Goal: Task Accomplishment & Management: Complete application form

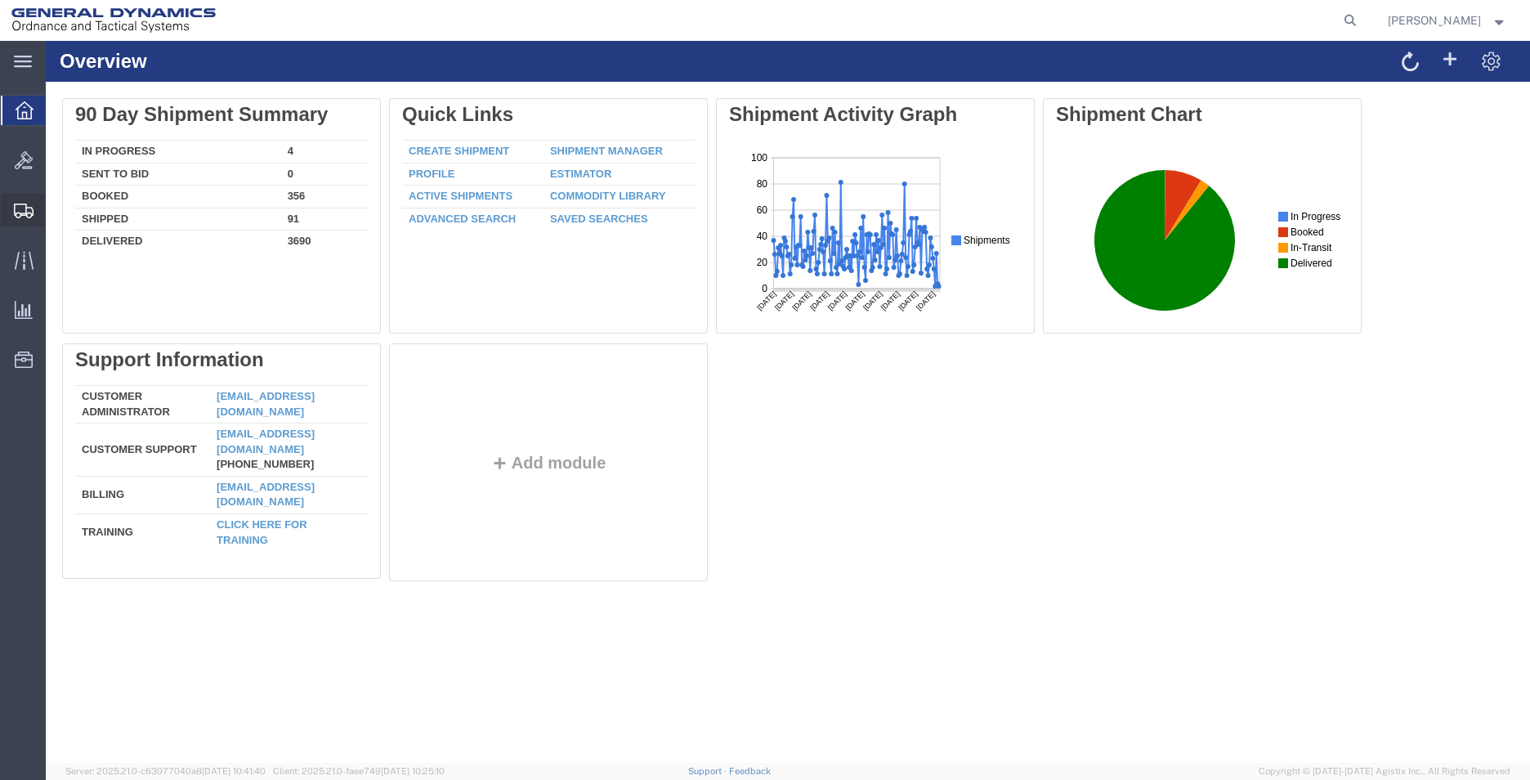
click at [56, 206] on span "Shipments" at bounding box center [50, 210] width 11 height 33
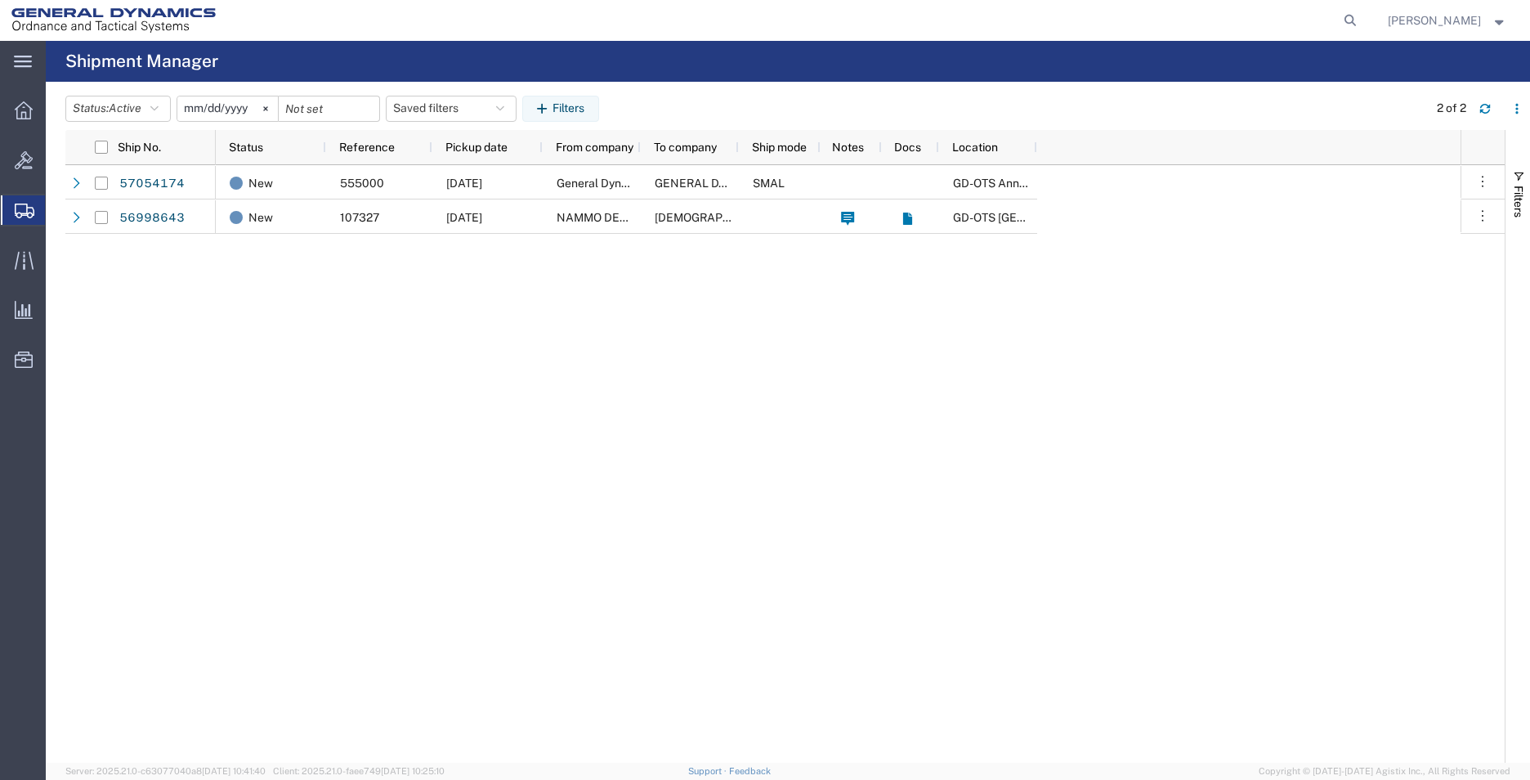
click at [0, 0] on span "Create Shipment" at bounding box center [0, 0] width 0 height 0
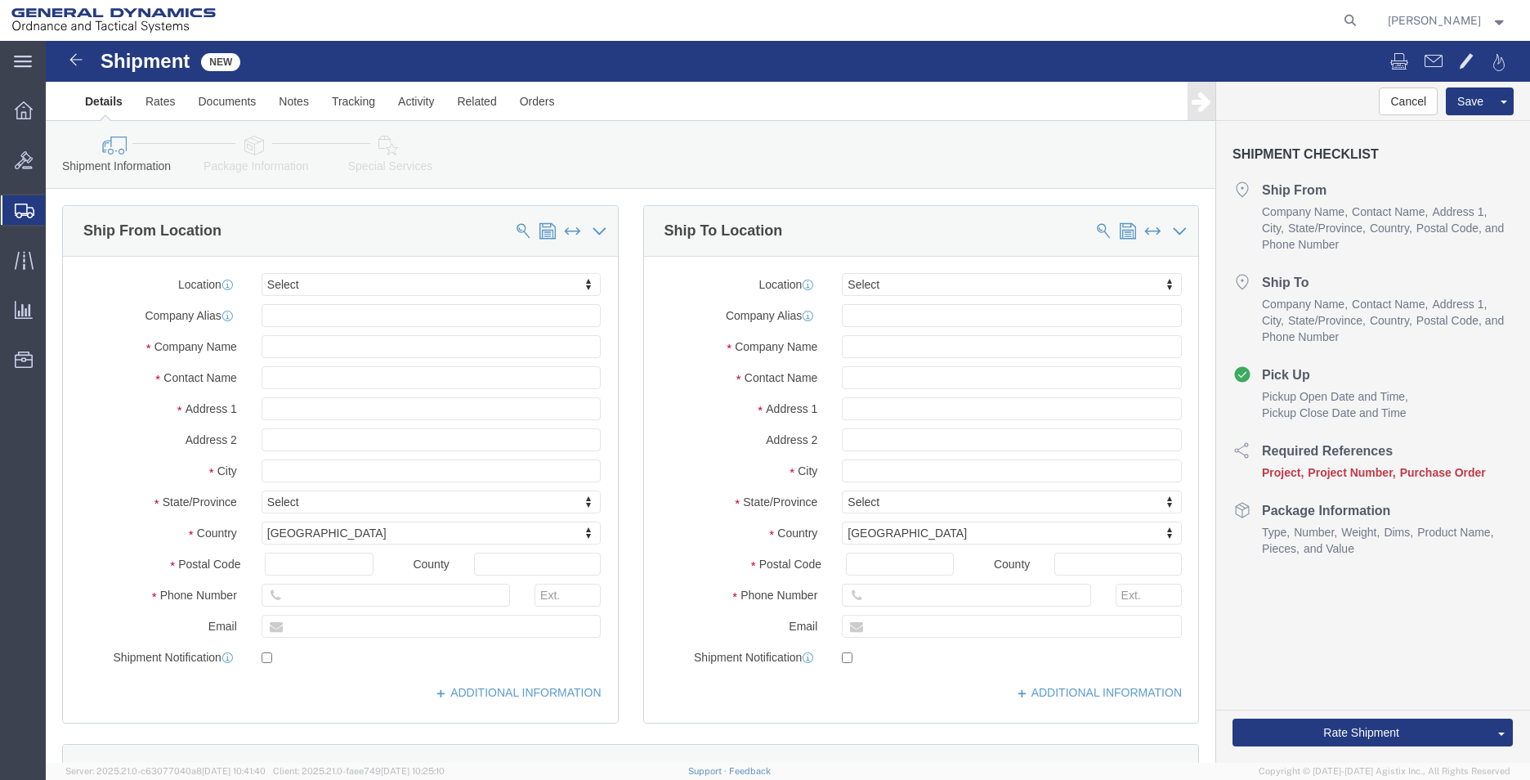
select select
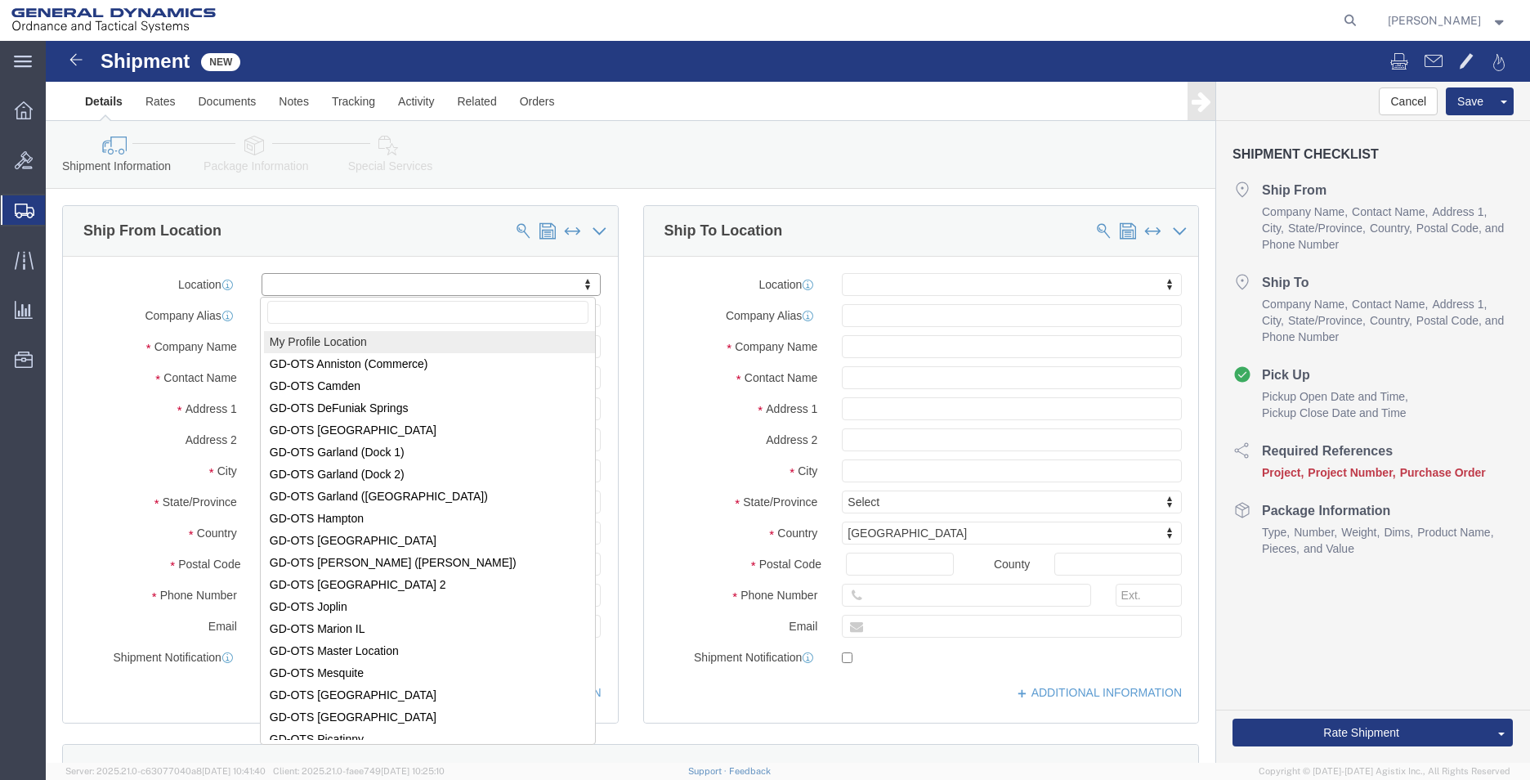
select select "MYPROFILE"
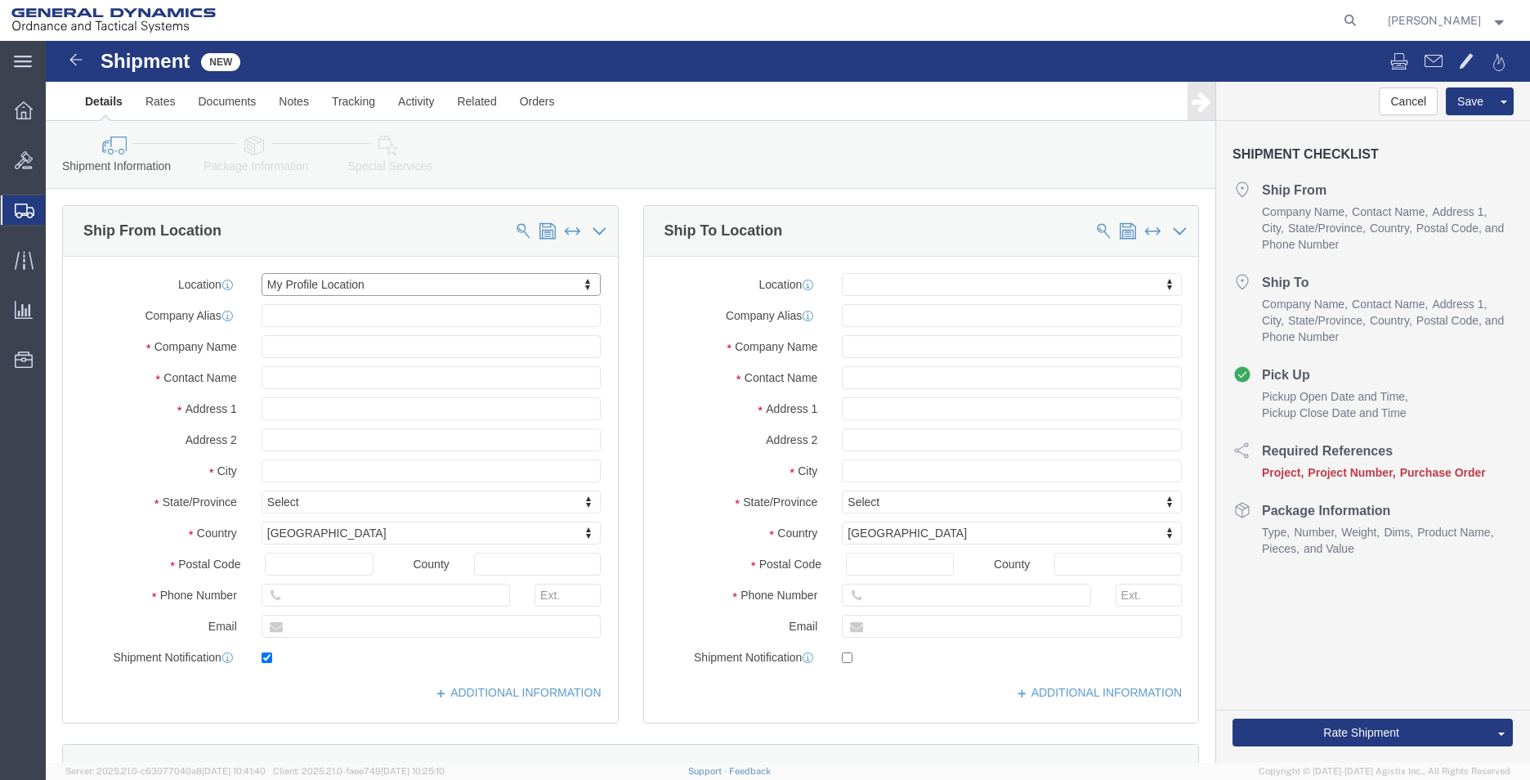
type input "[STREET_ADDRESS]"
type input "36207"
type input "2568351660"
type input "2358"
type input "[EMAIL_ADDRESS][PERSON_NAME][DOMAIN_NAME]"
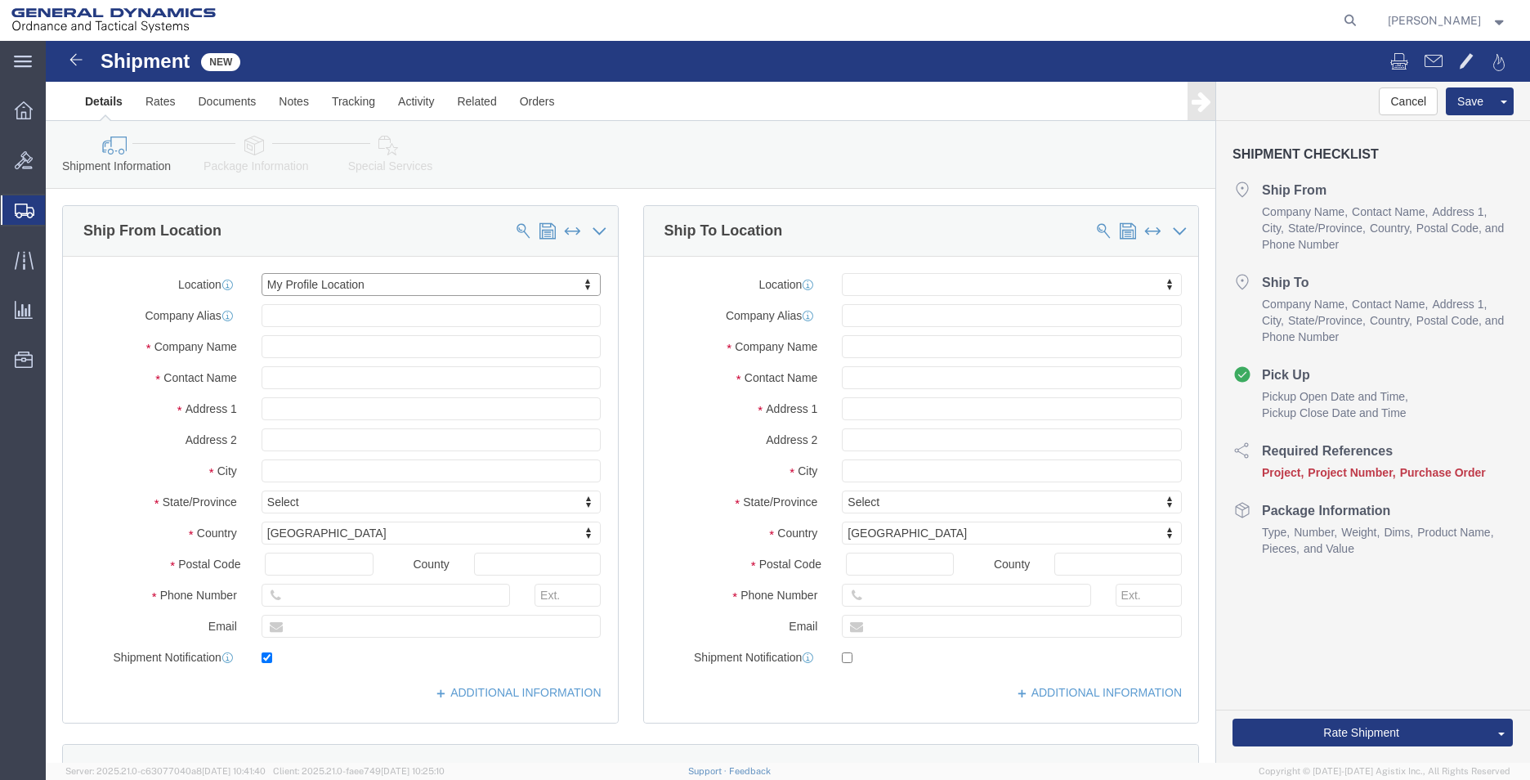
checkbox input "true"
type input "General Dynamics - OTS"
type input "[PERSON_NAME]"
type input "Anniston"
select select "AL"
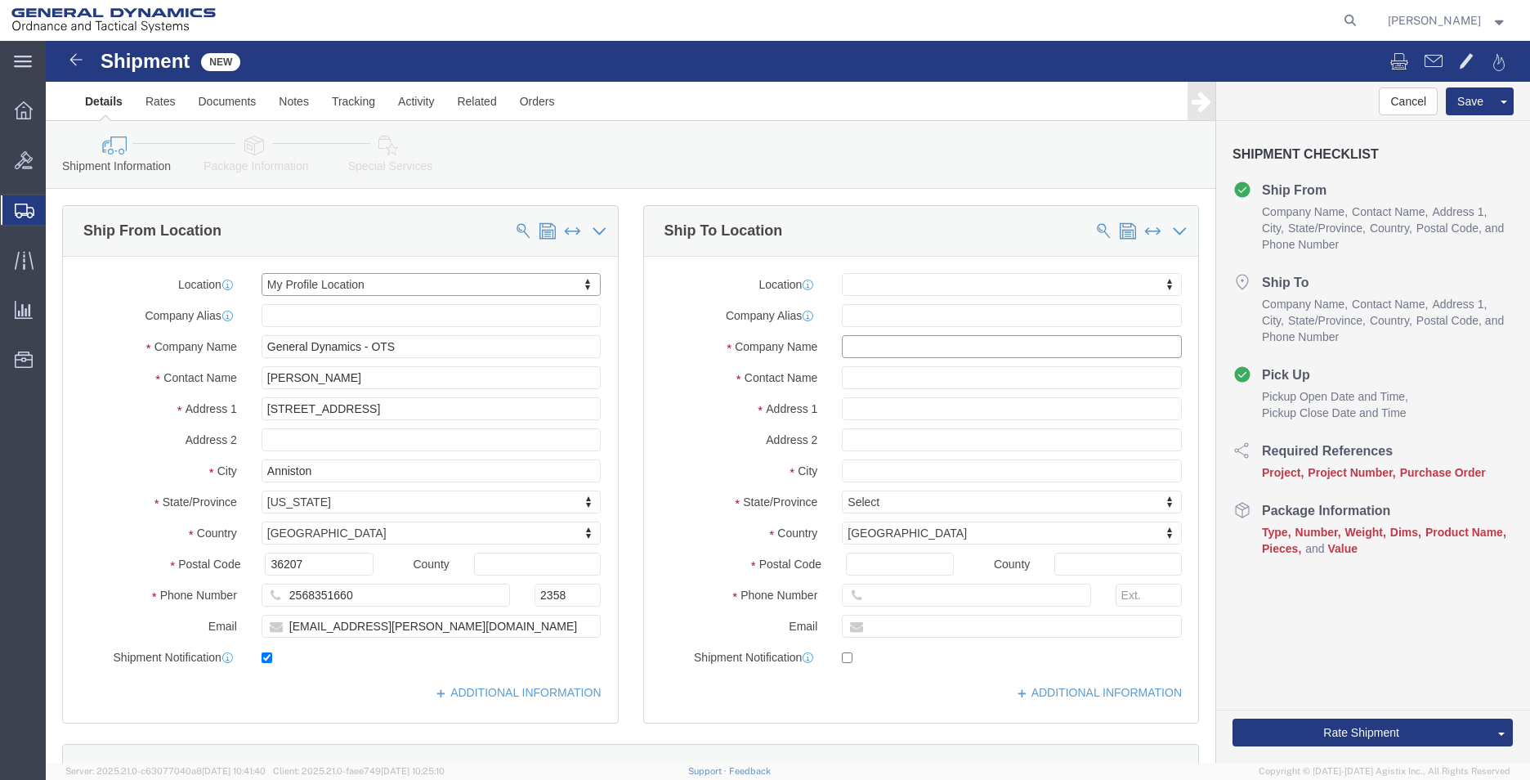
click input "text"
type input "[PERSON_NAME]"
type input "2604 VALPARAISO TRAIL"
select select
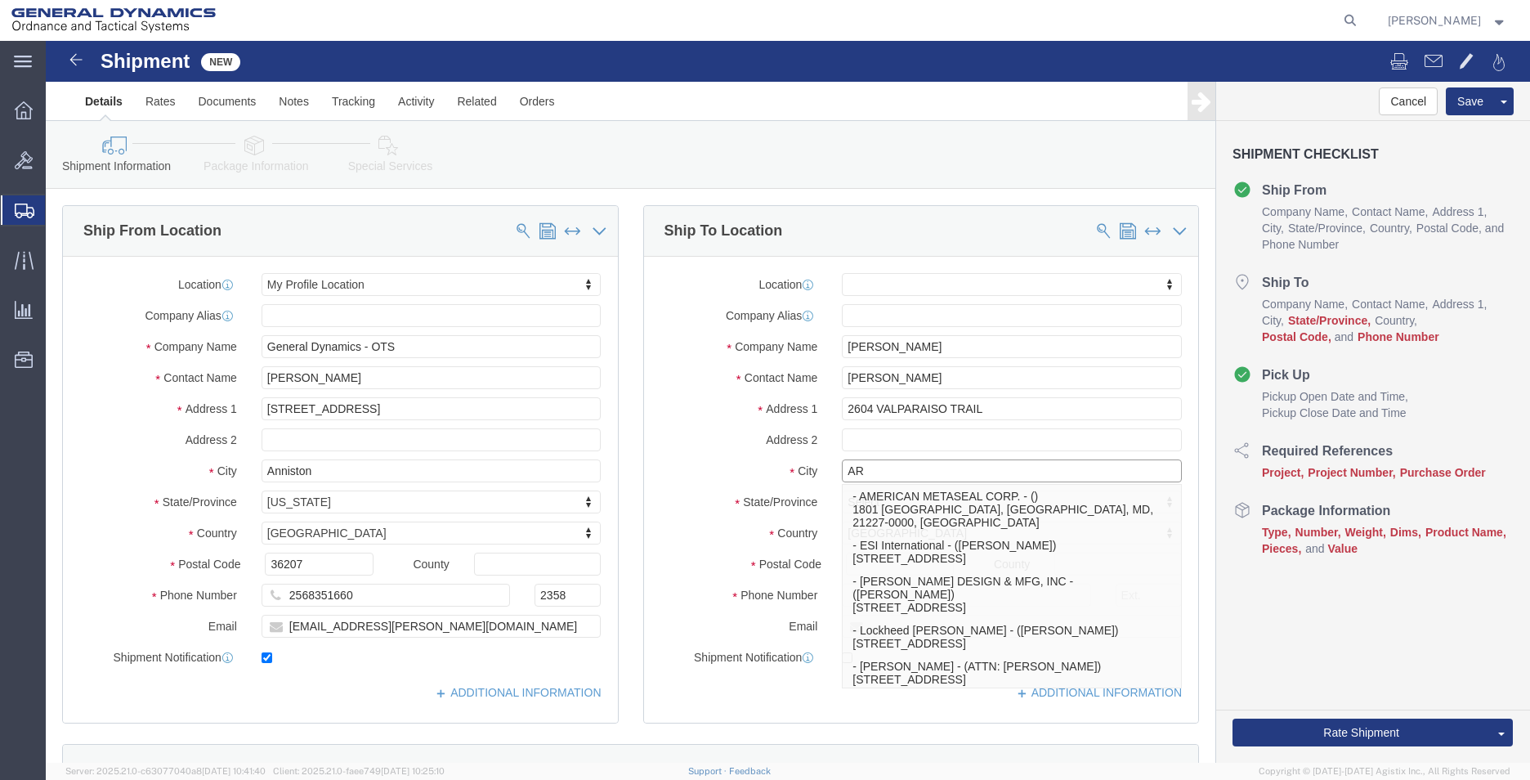
type input "A"
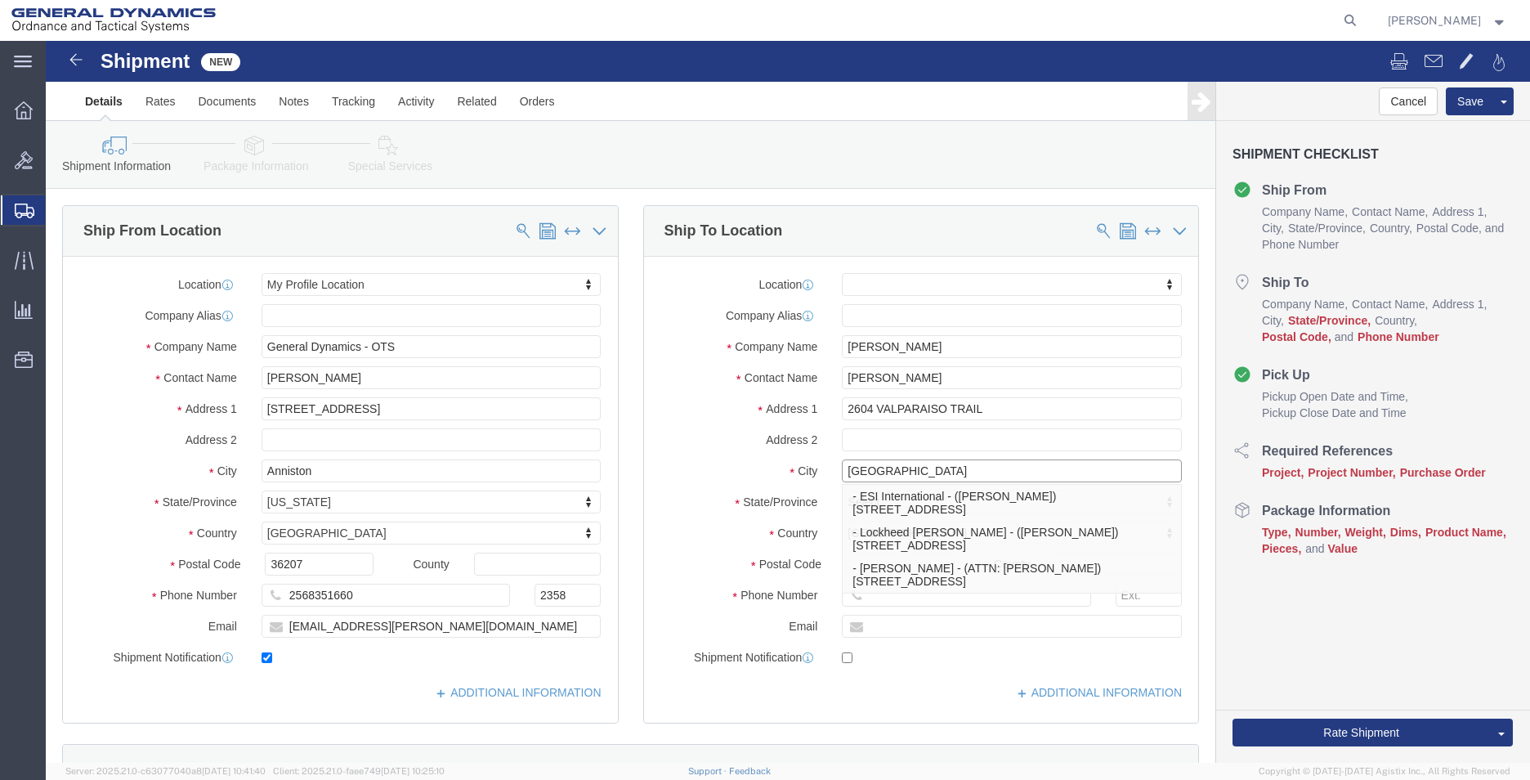
type input "[GEOGRAPHIC_DATA]"
select select
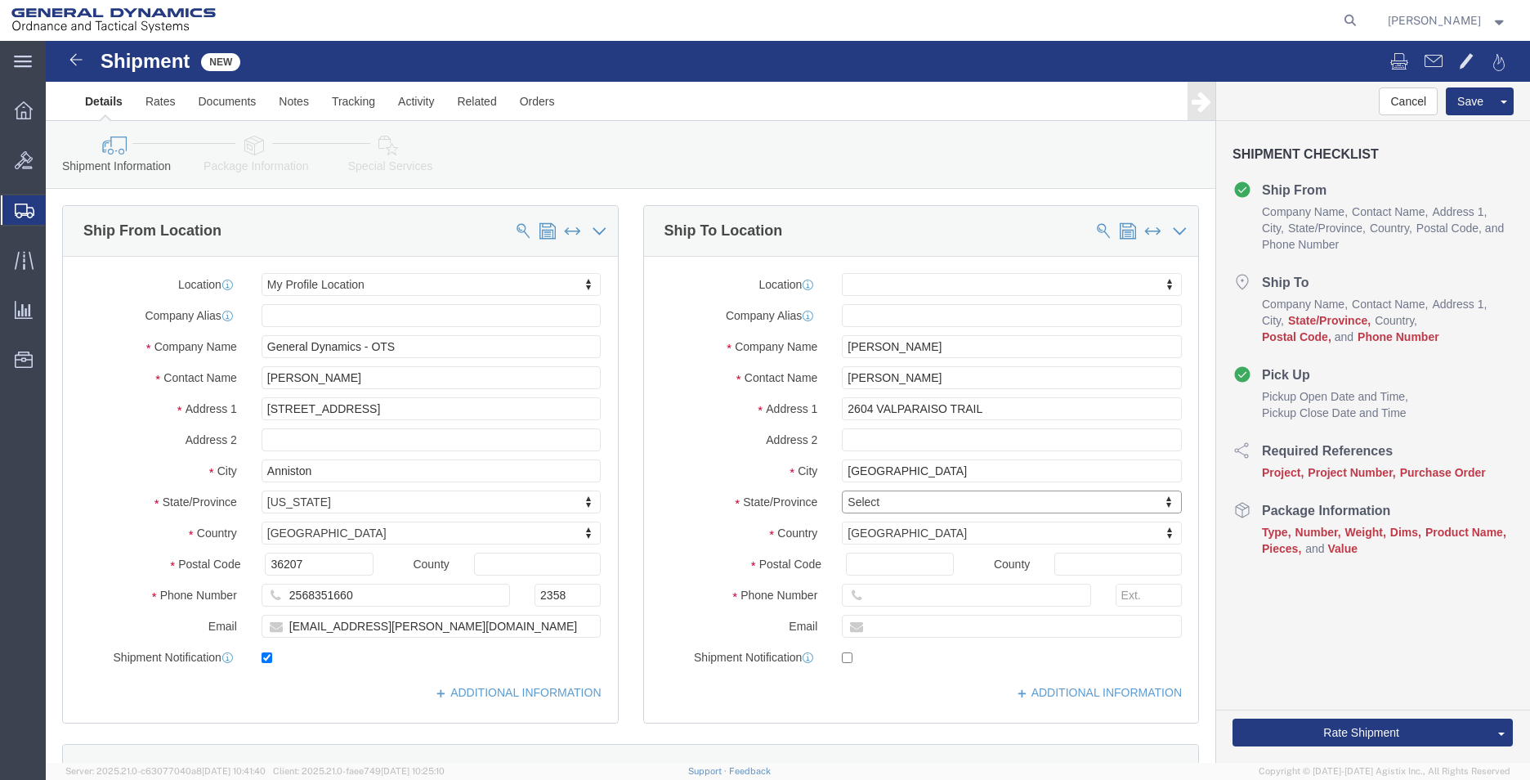
type input "T"
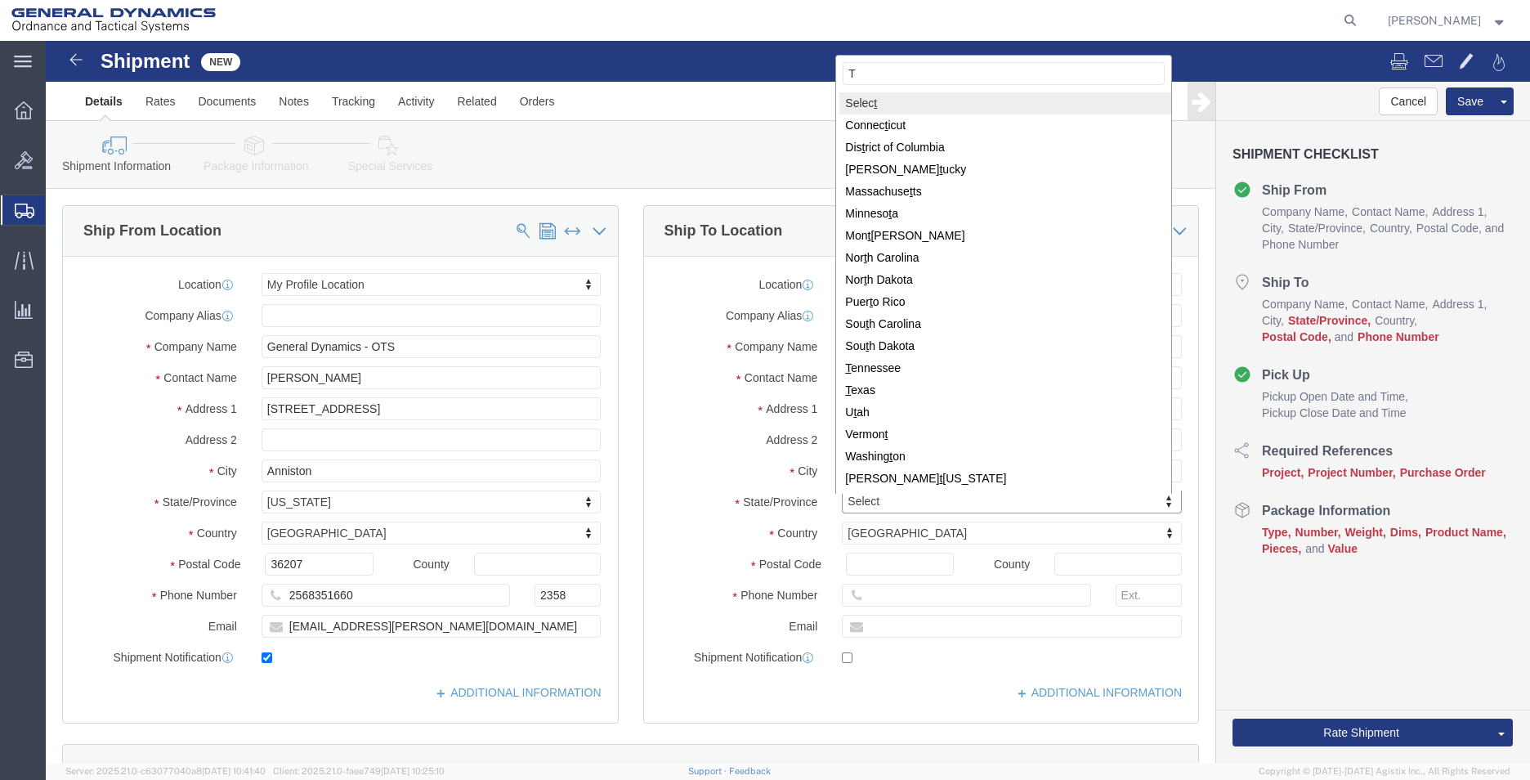
type input "TE"
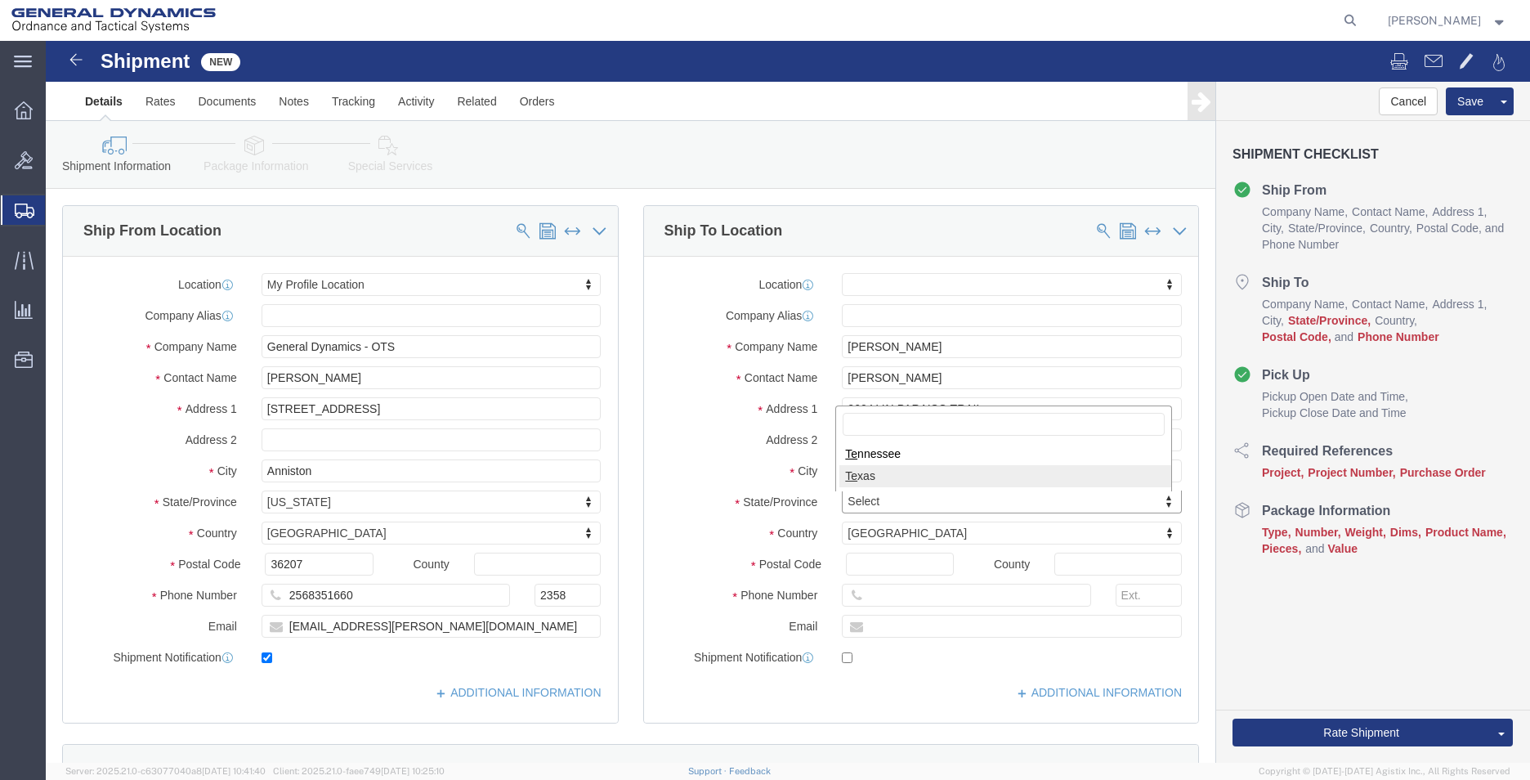
select select
select select "[GEOGRAPHIC_DATA]"
type input "760017"
select select
drag, startPoint x: 870, startPoint y: 525, endPoint x: 605, endPoint y: 508, distance: 266.1
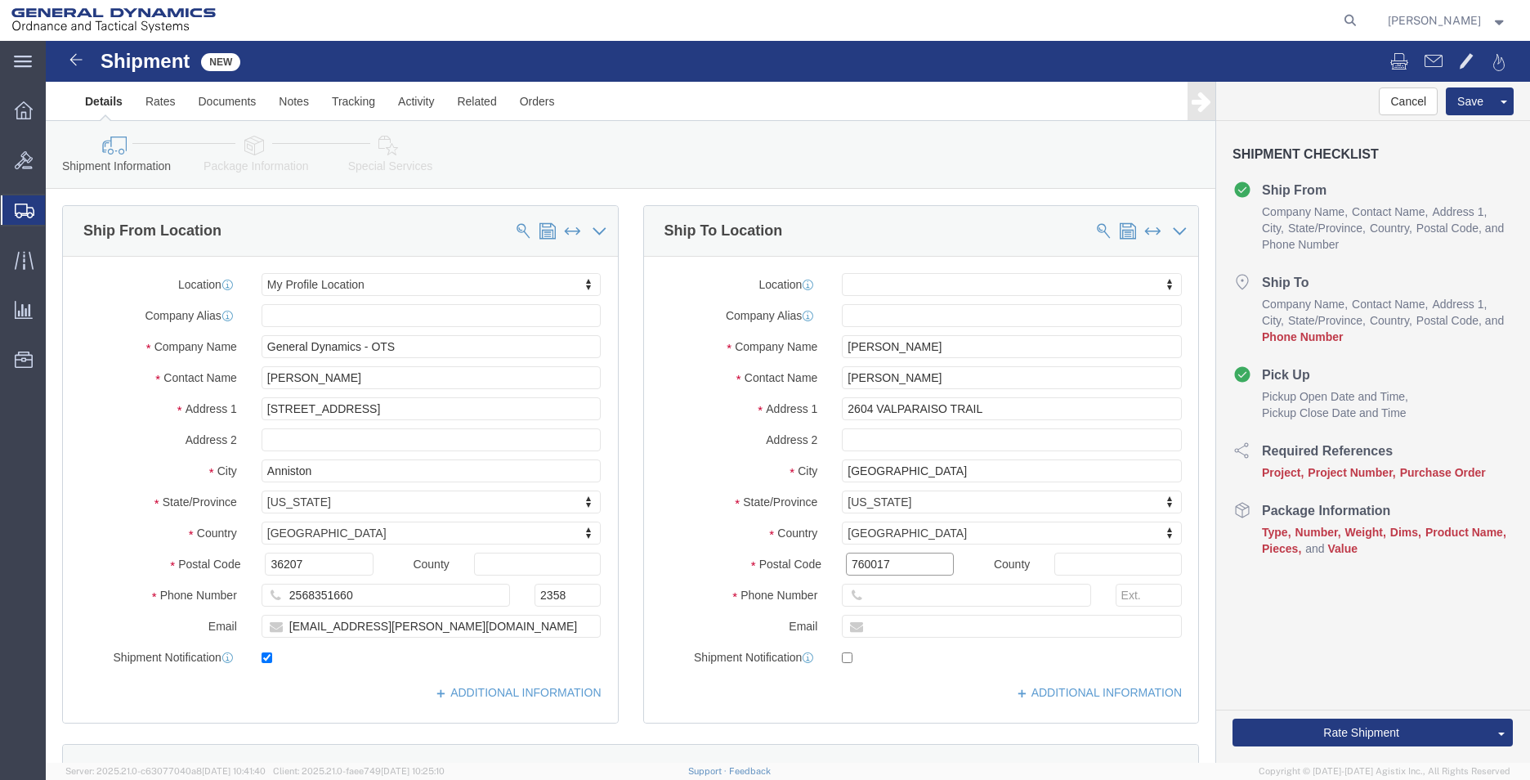
click div "Location My Profile Location GD-OTS [GEOGRAPHIC_DATA] (Commerce) GD-OTS [GEOGRA…"
type input "76017"
select select
type input "2568351660"
type input "[EMAIL_ADDRESS][PERSON_NAME][DOMAIN_NAME]"
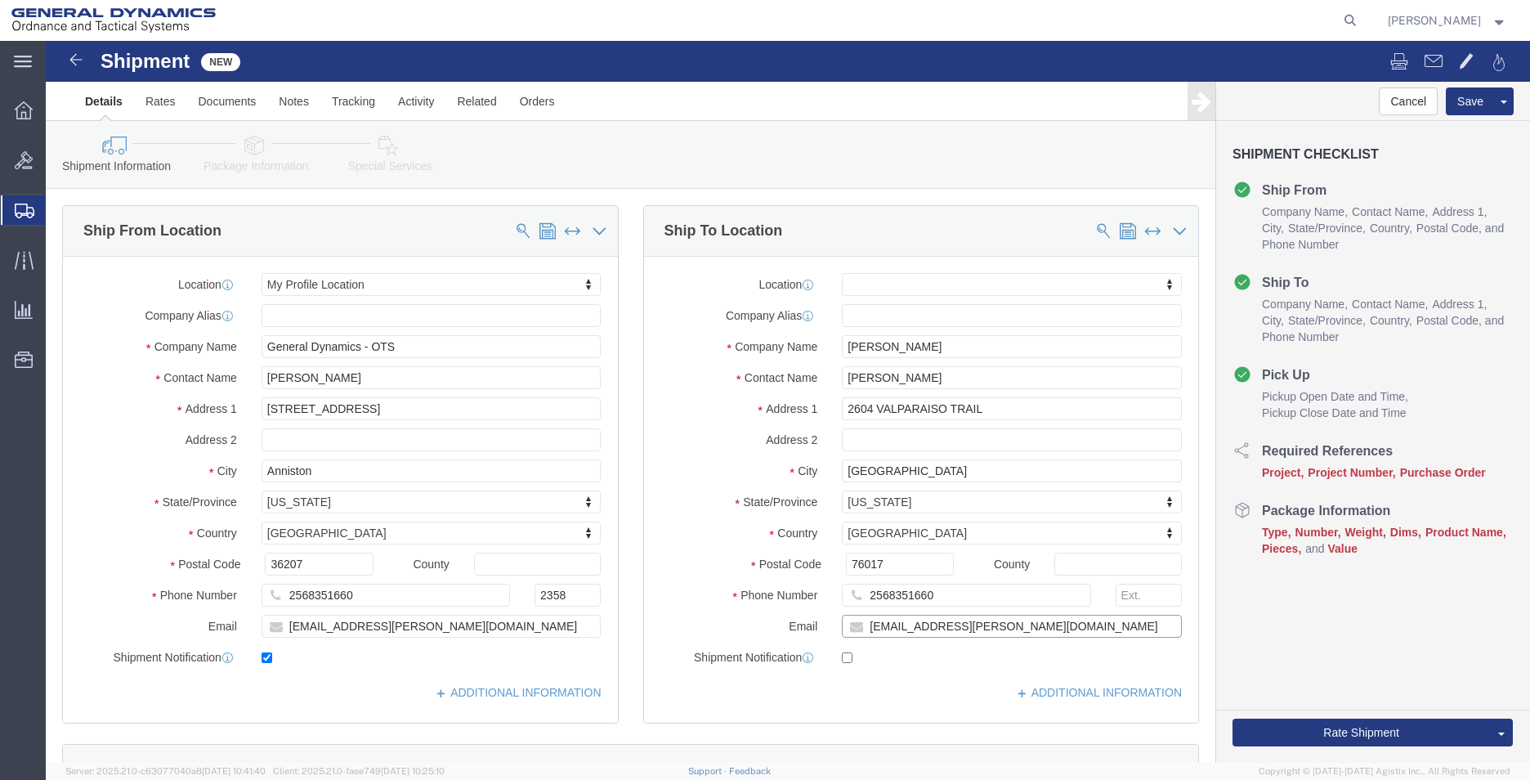
checkbox input "true"
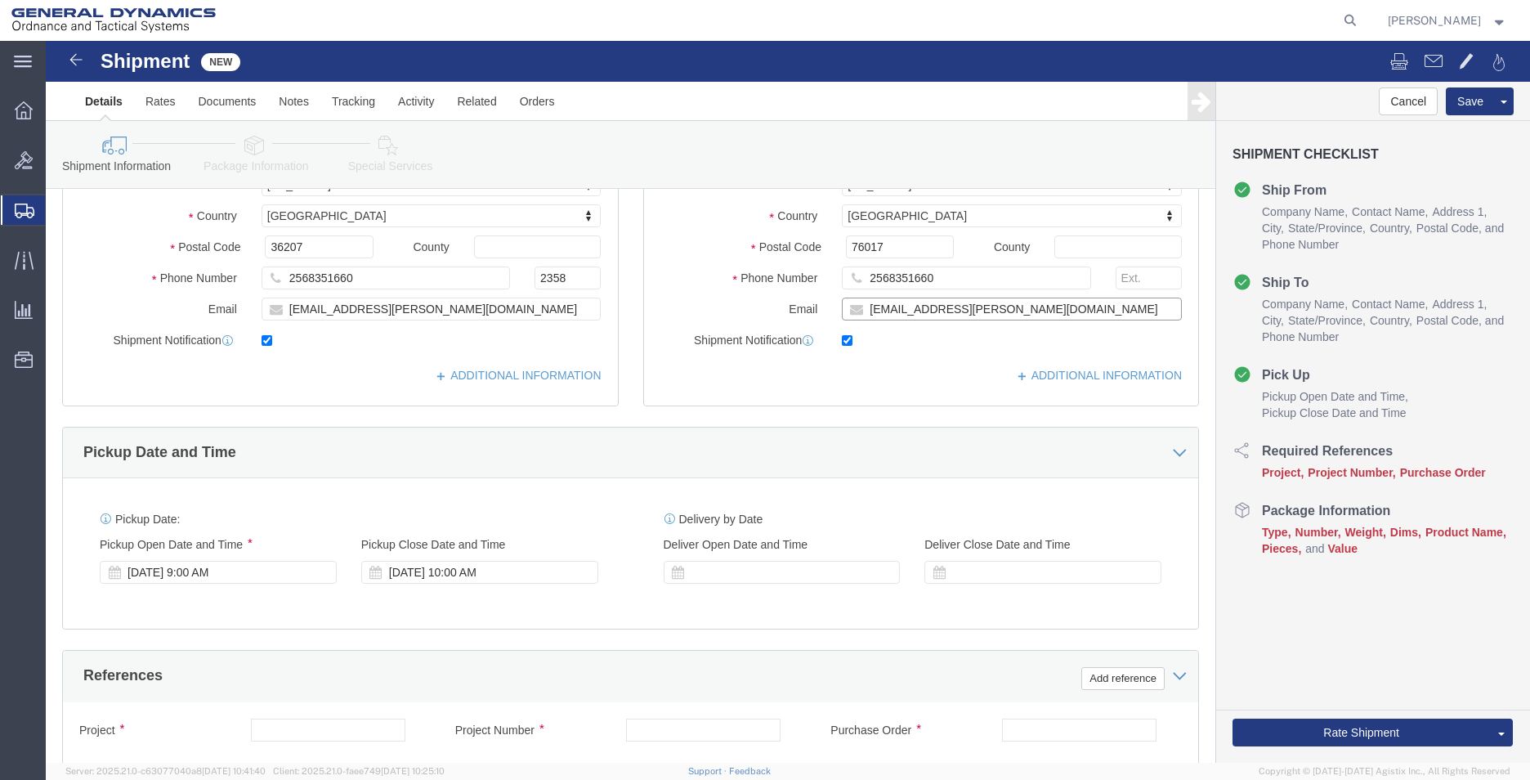
scroll to position [409, 0]
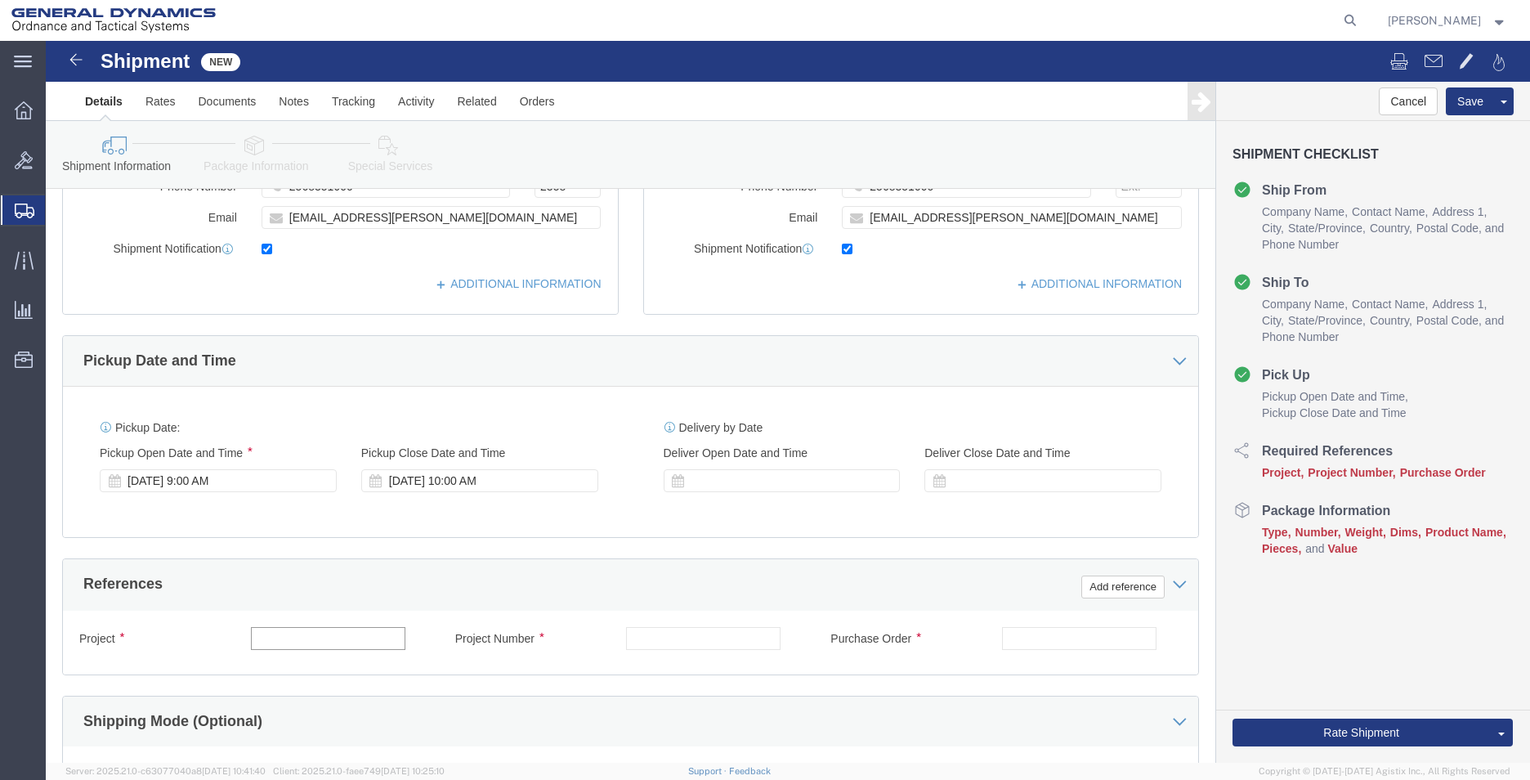
click input "text"
type input "555000"
type input "555000-[PERSON_NAME]"
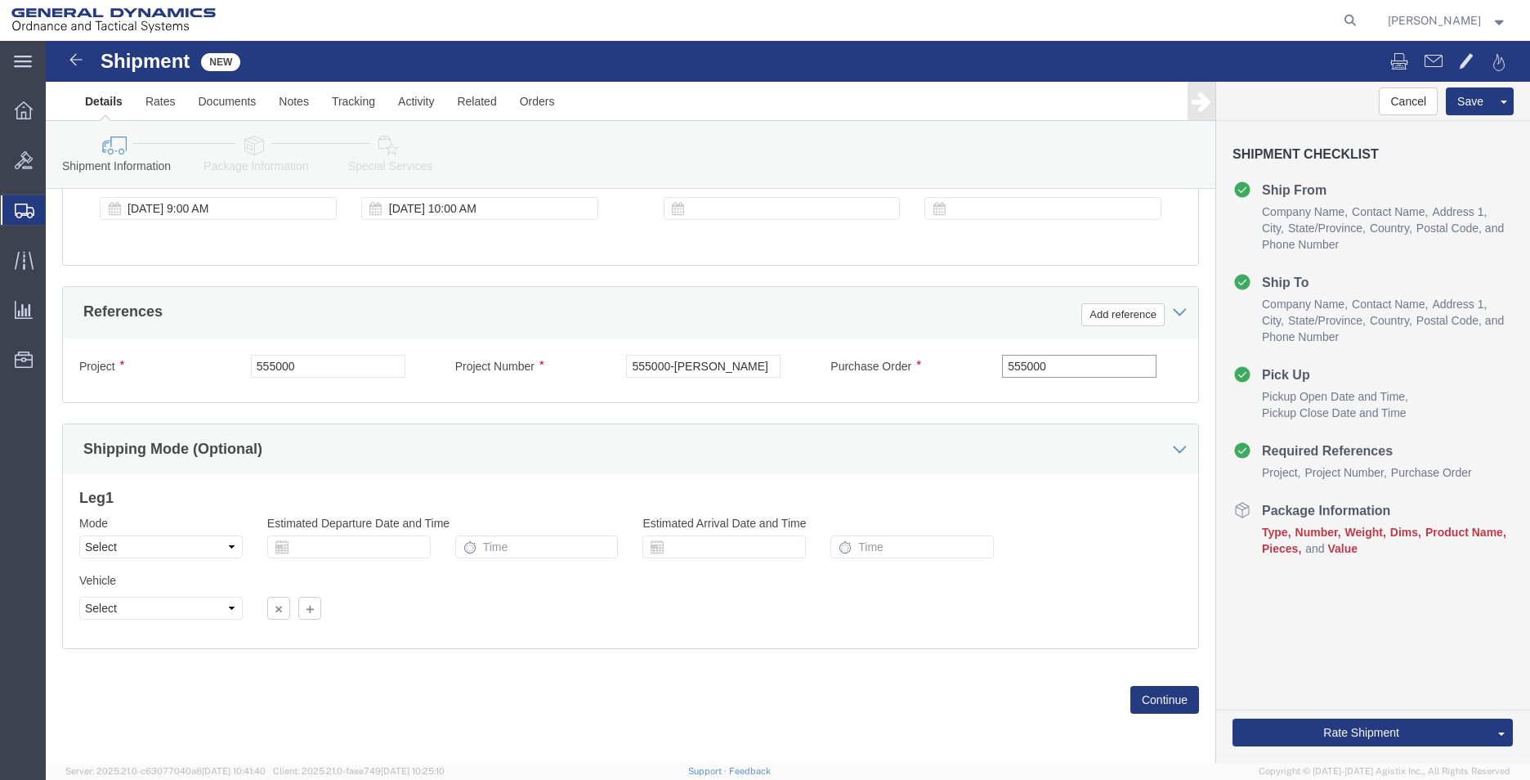
scroll to position [682, 0]
type input "555000"
click select "Select Air Less than Truckload Multi-Leg Ocean Freight Rail Small Parcel Truckl…"
select select "SMAL"
click select "Select Air Less than Truckload Multi-Leg Ocean Freight Rail Small Parcel Truckl…"
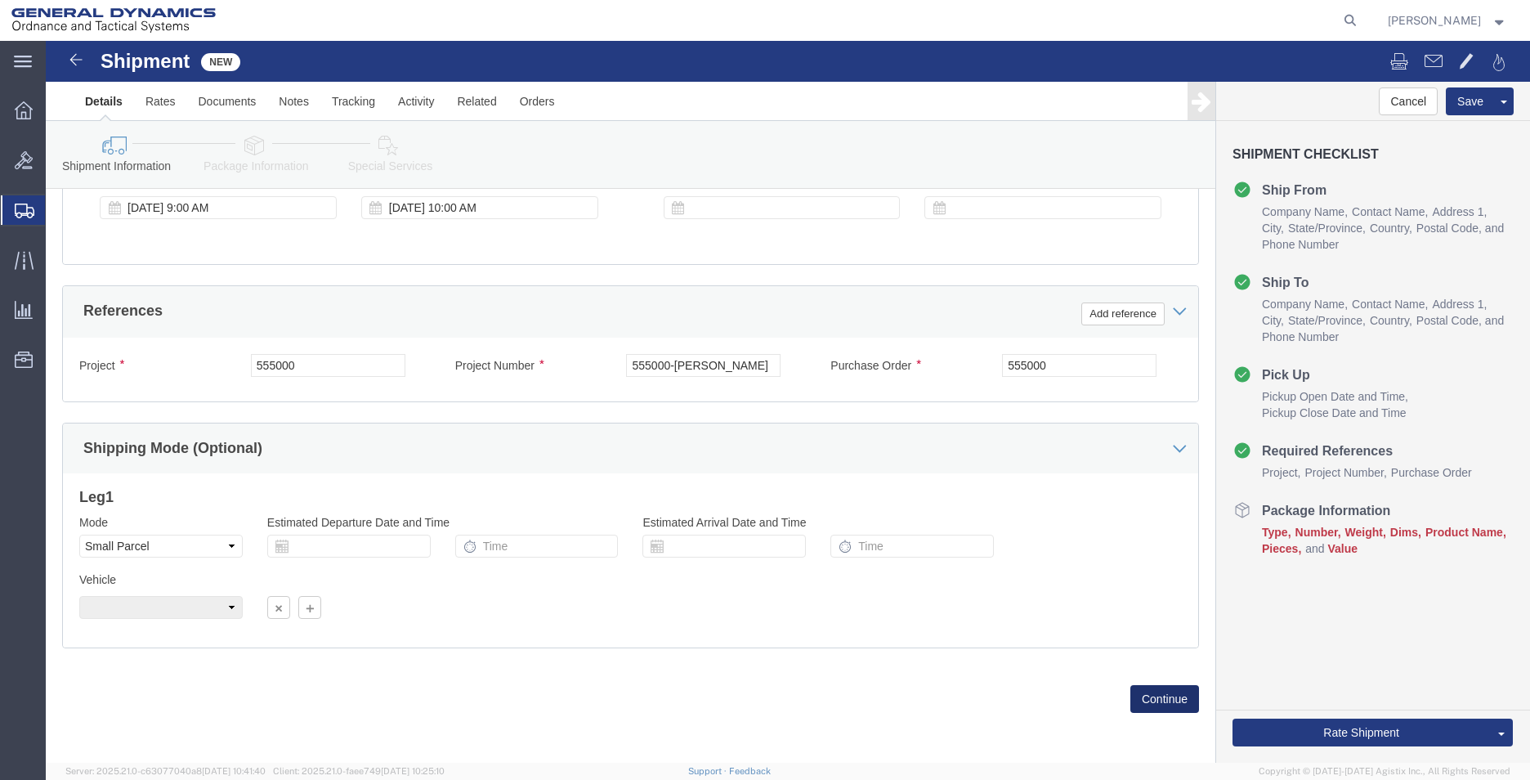
click button "Continue"
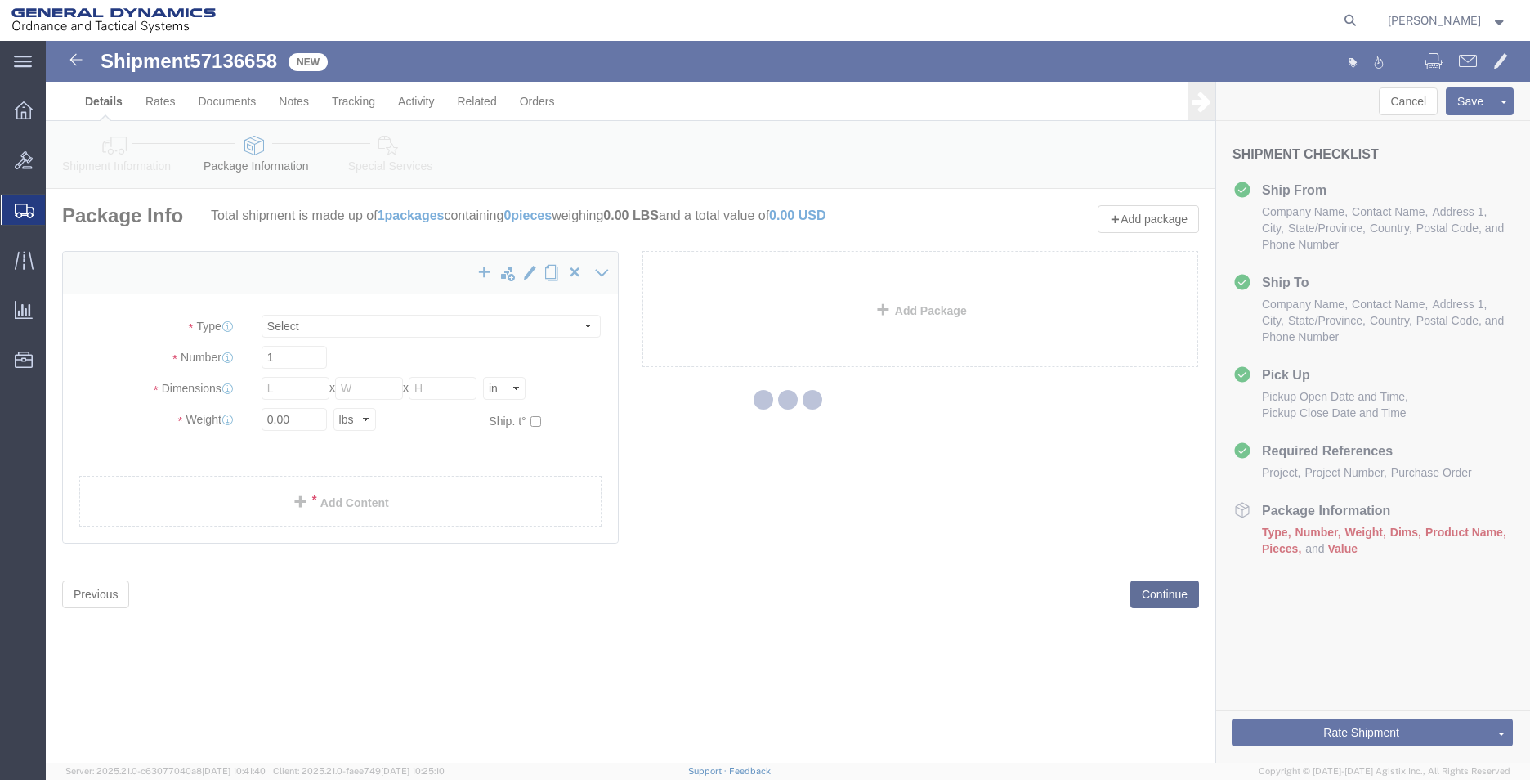
select select "YRPK"
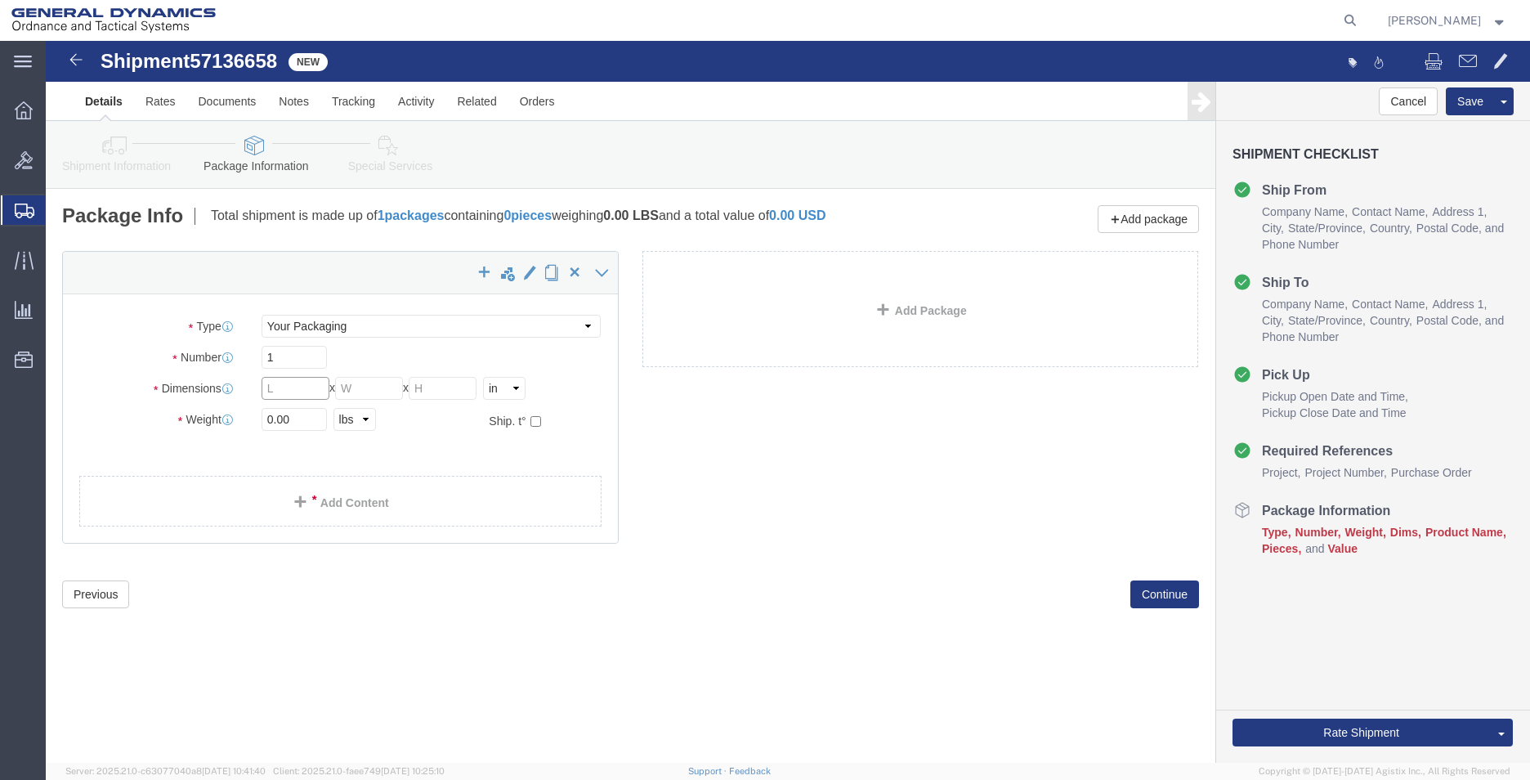
click input "text"
type input "15"
drag, startPoint x: 244, startPoint y: 376, endPoint x: 201, endPoint y: 378, distance: 43.3
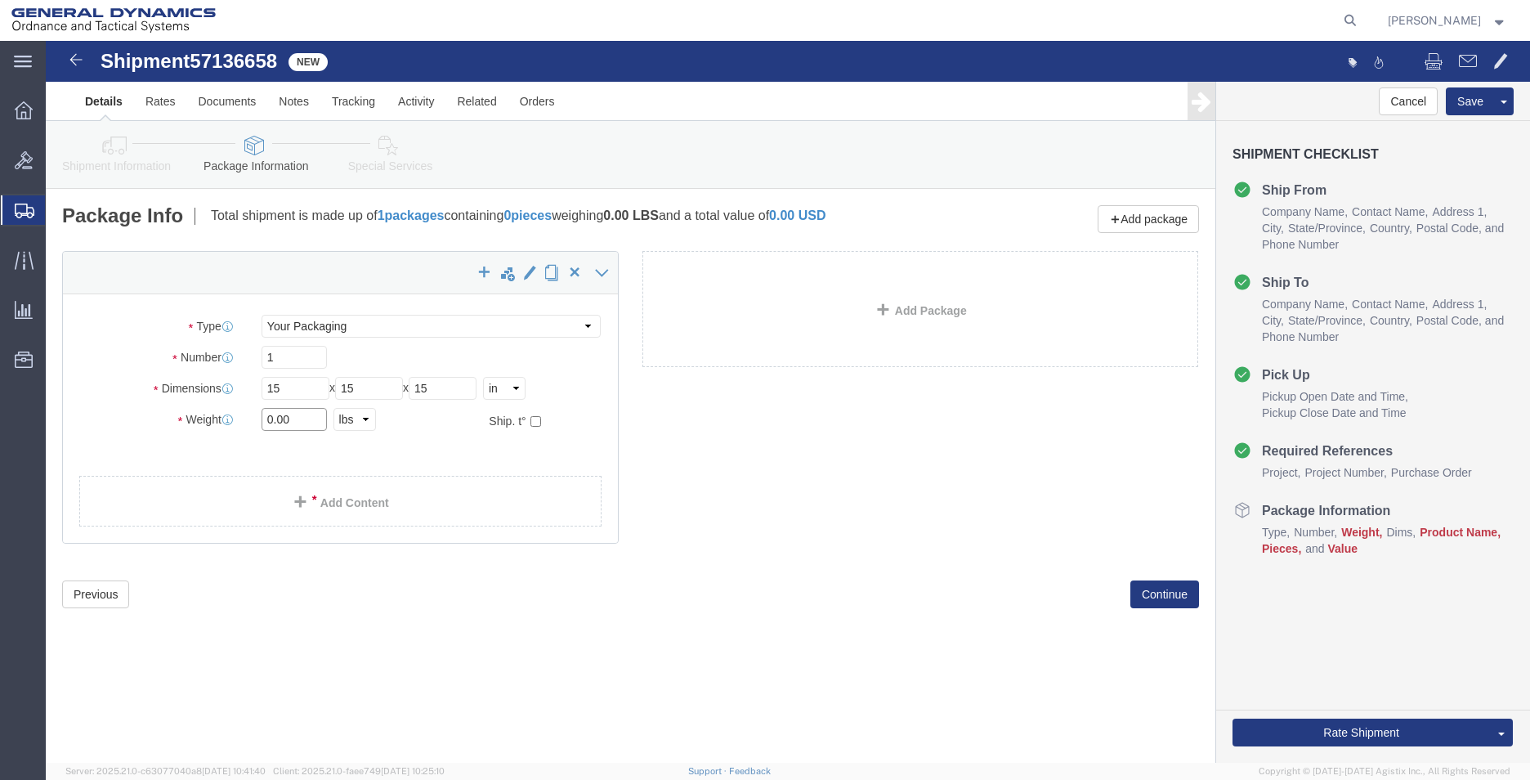
click div "0.00 Select kgs lbs"
type input "3"
click div "x Package Type Select Envelope Large Box Medium Box PAK Rack Small Box Tube You…"
click link "Add Content"
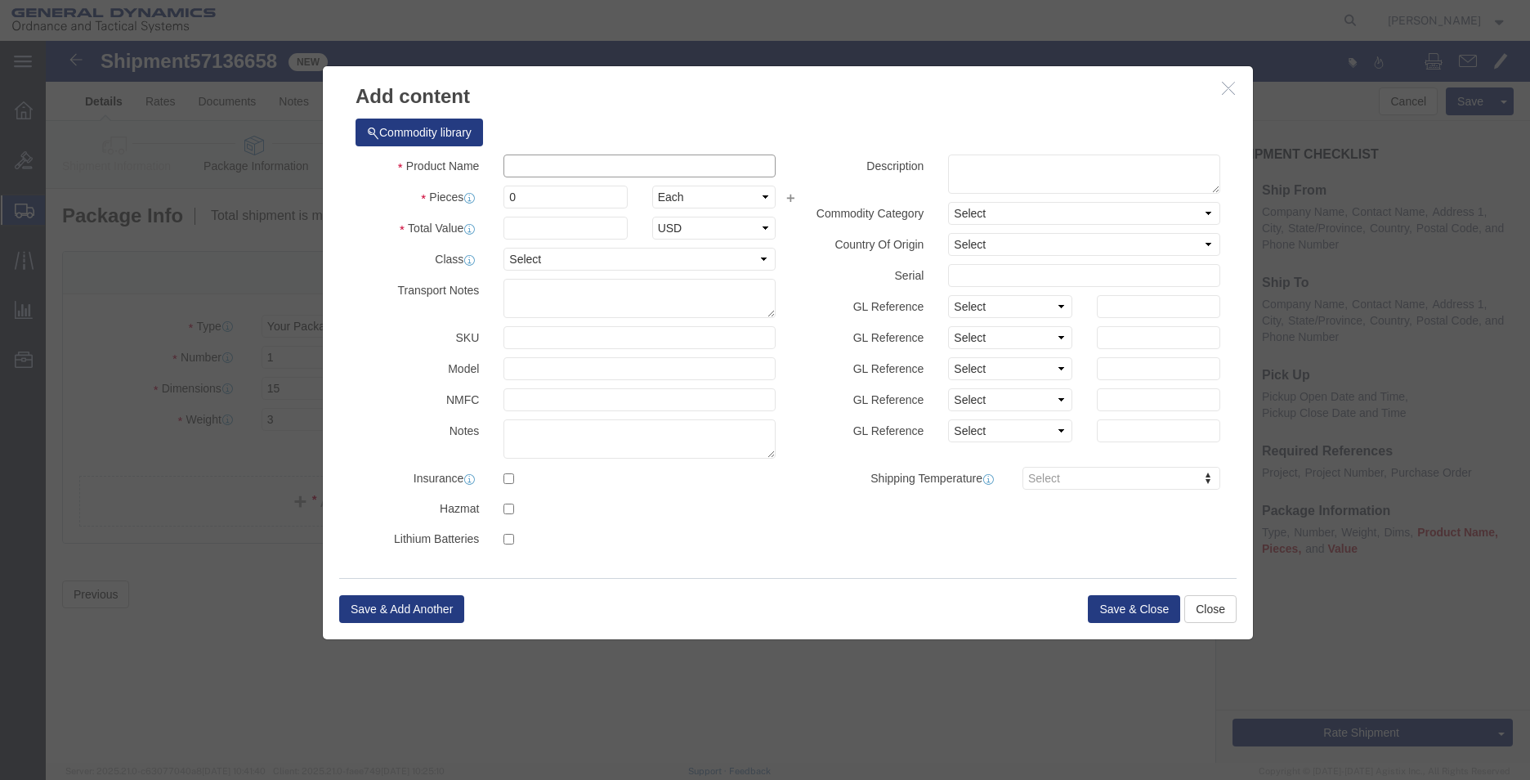
click input "text"
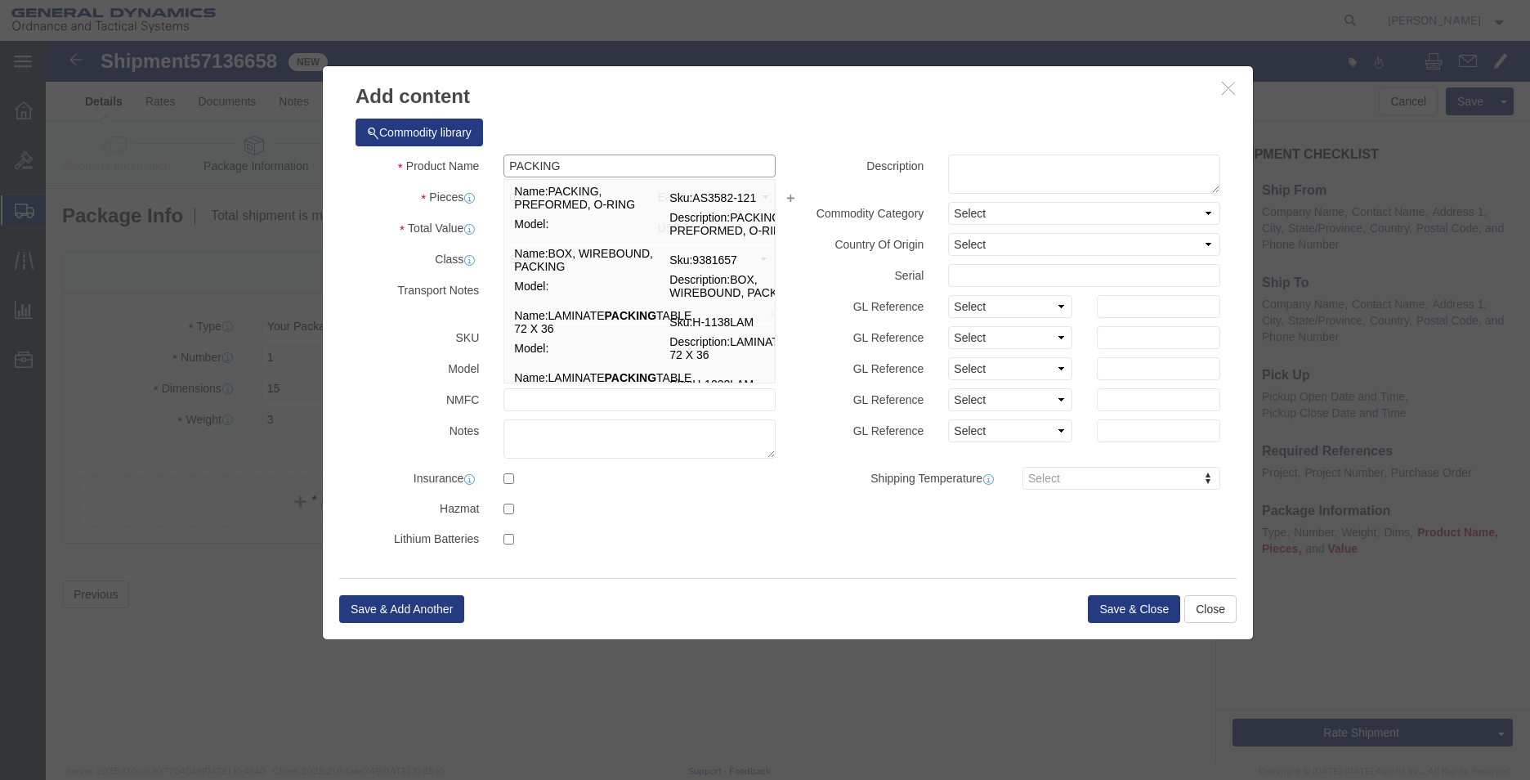
type input "PACKING"
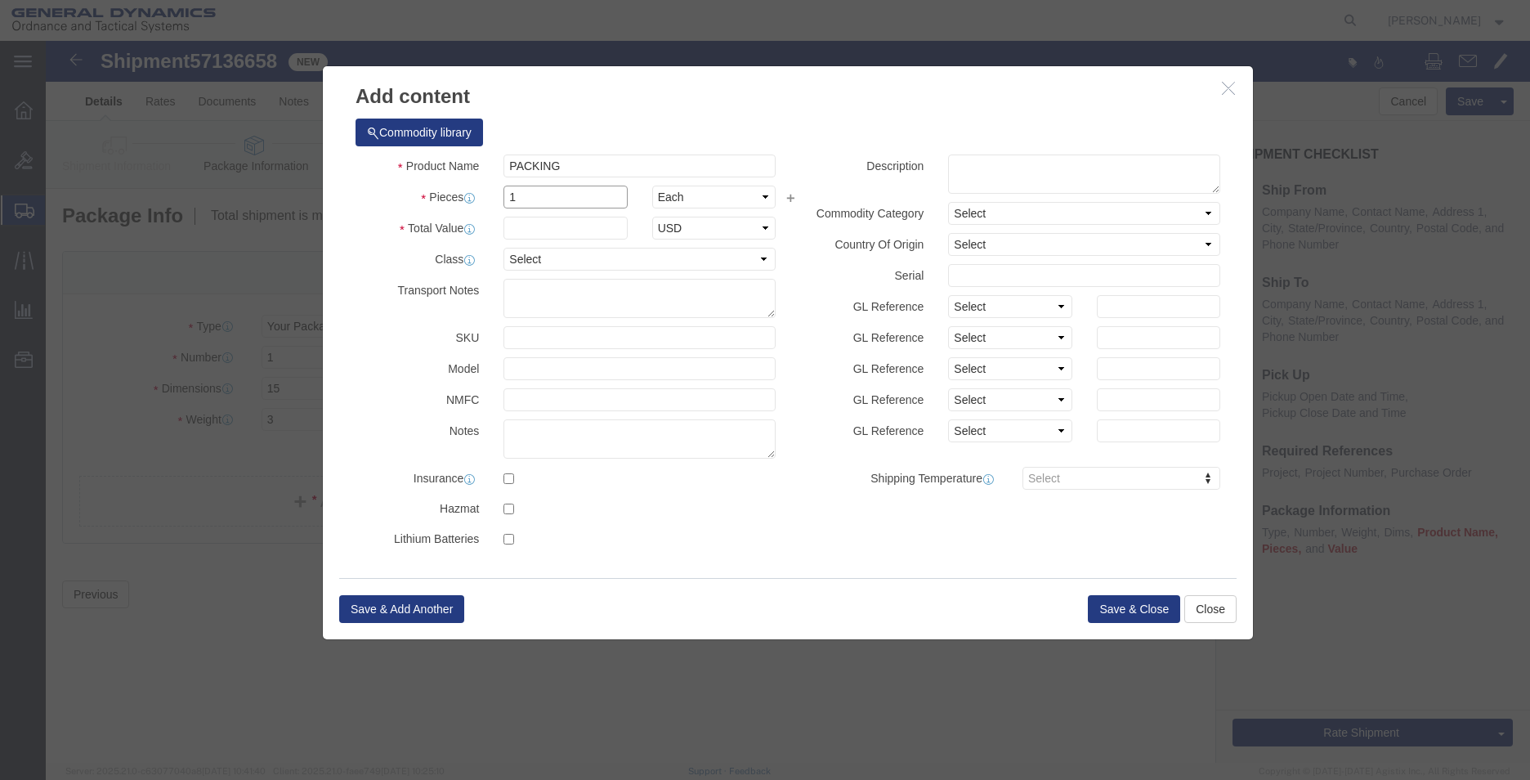
type input "1"
click button "Save & Close"
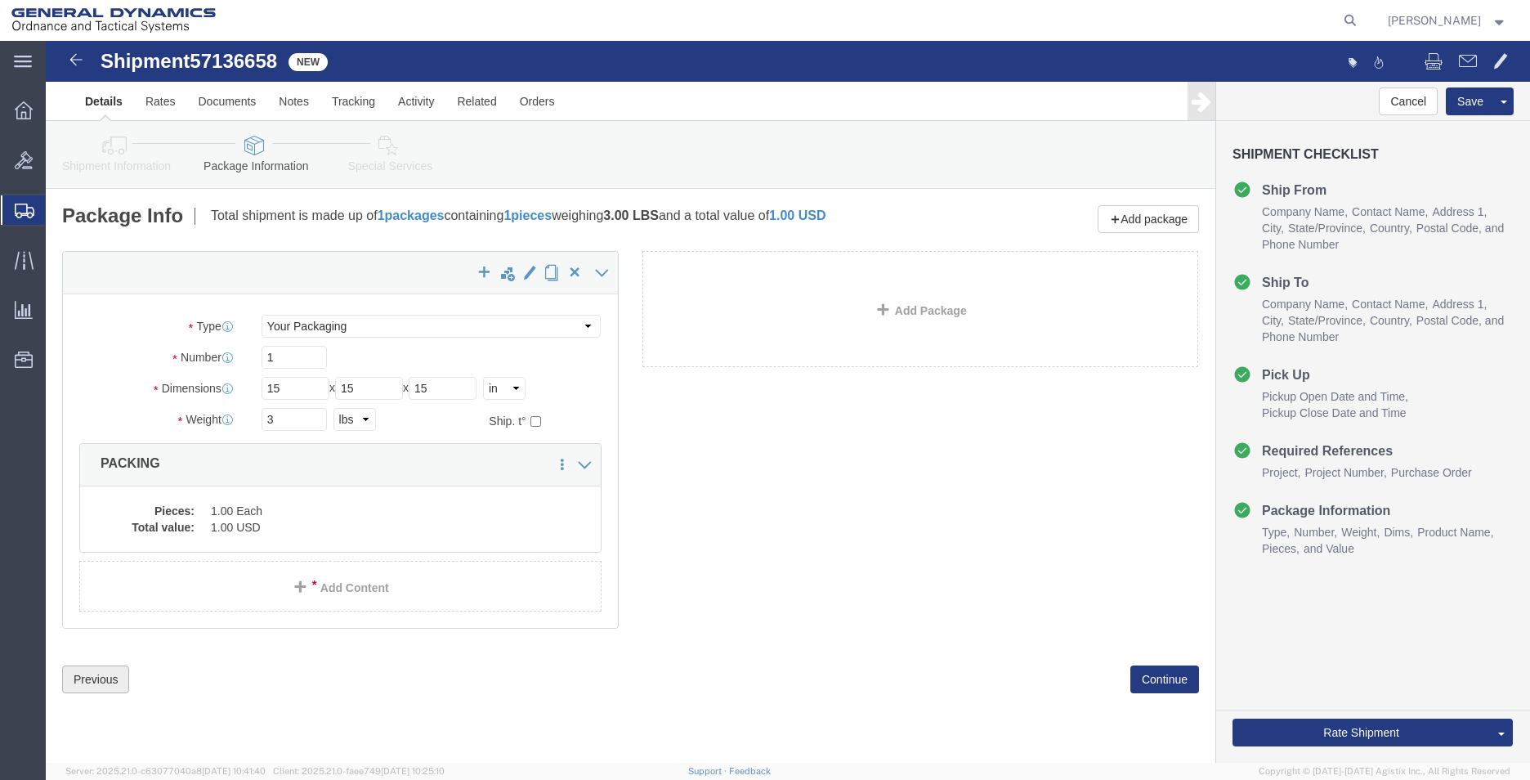
click button "Previous"
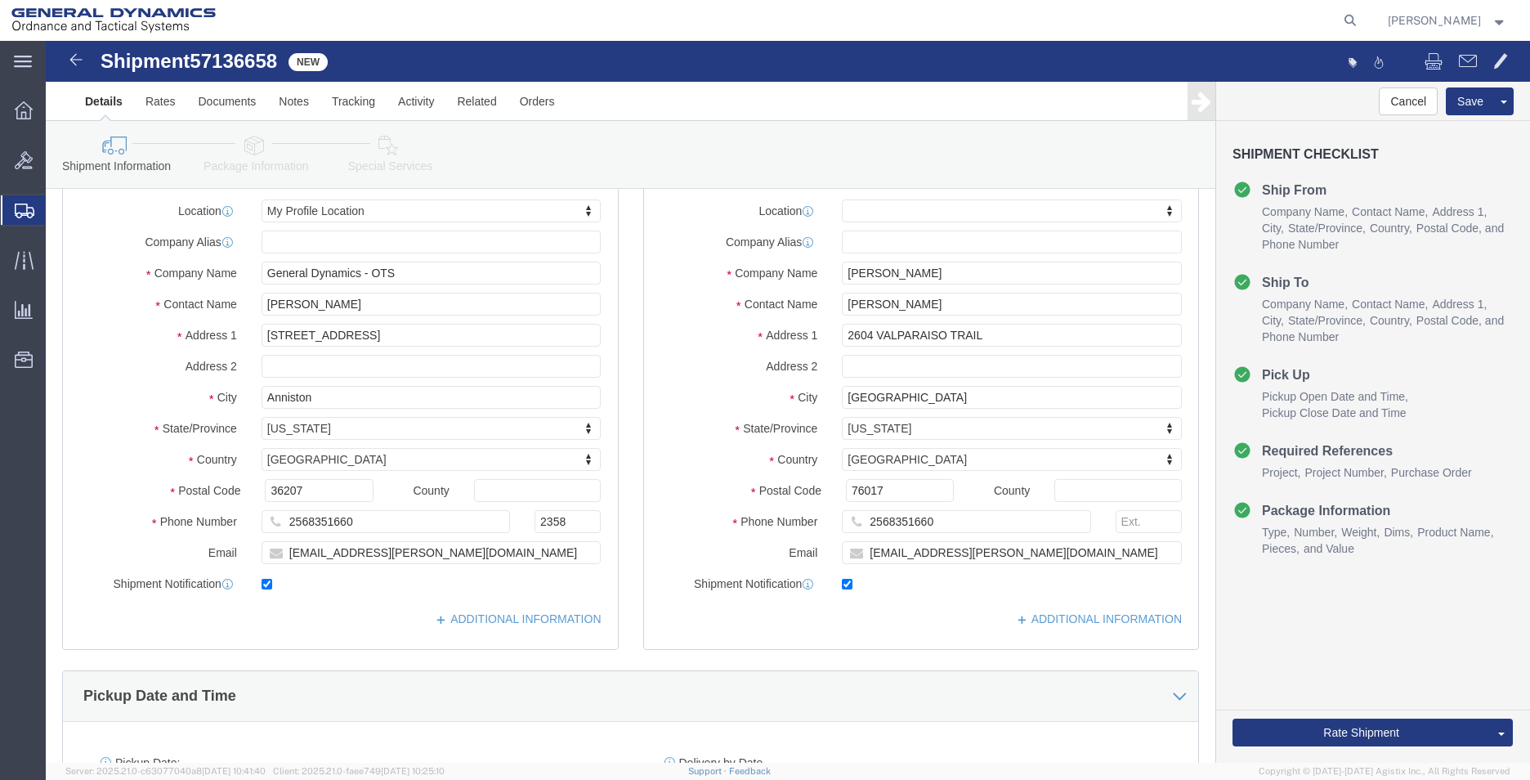
scroll to position [163, 0]
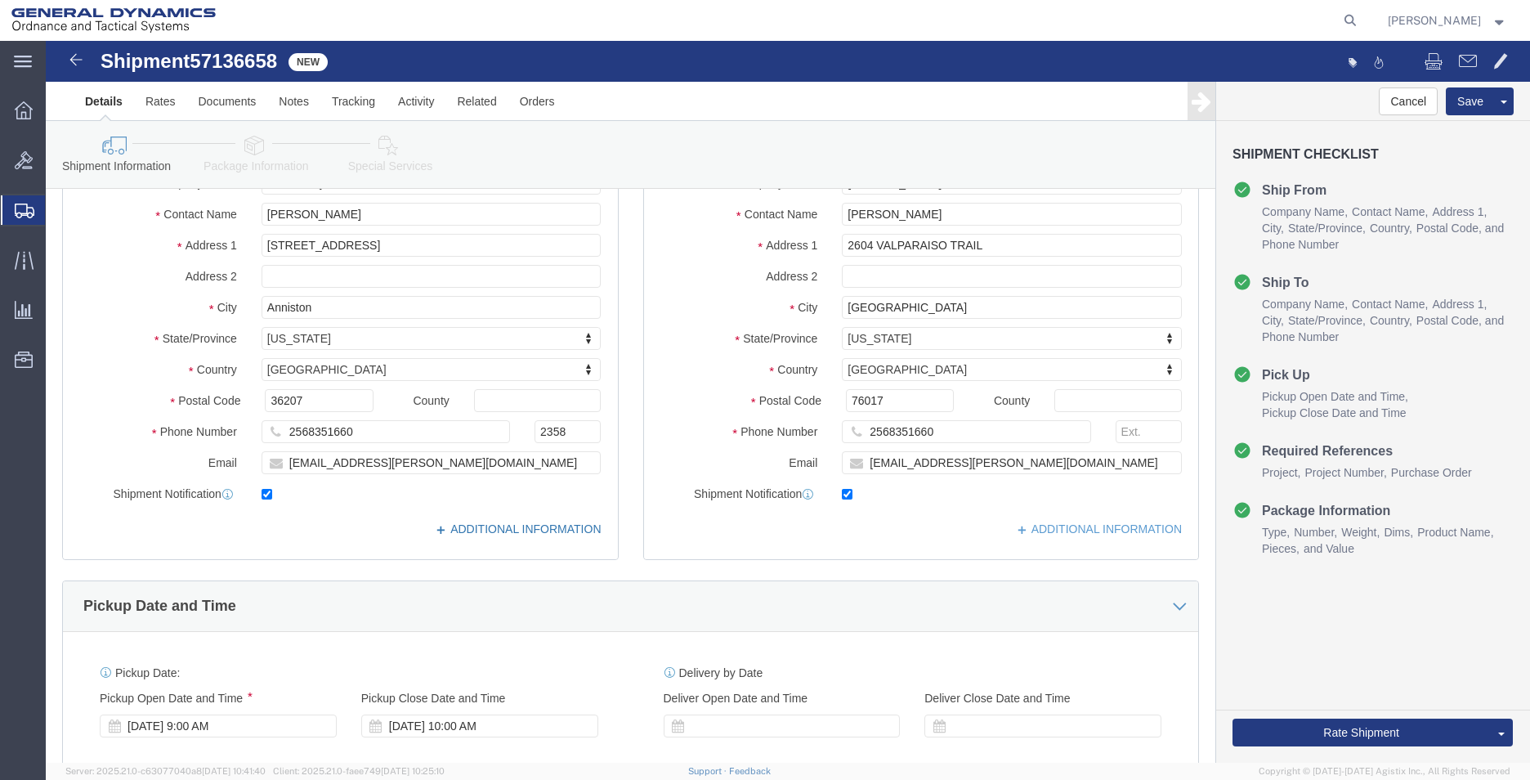
click link "ADDITIONAL INFORMATION"
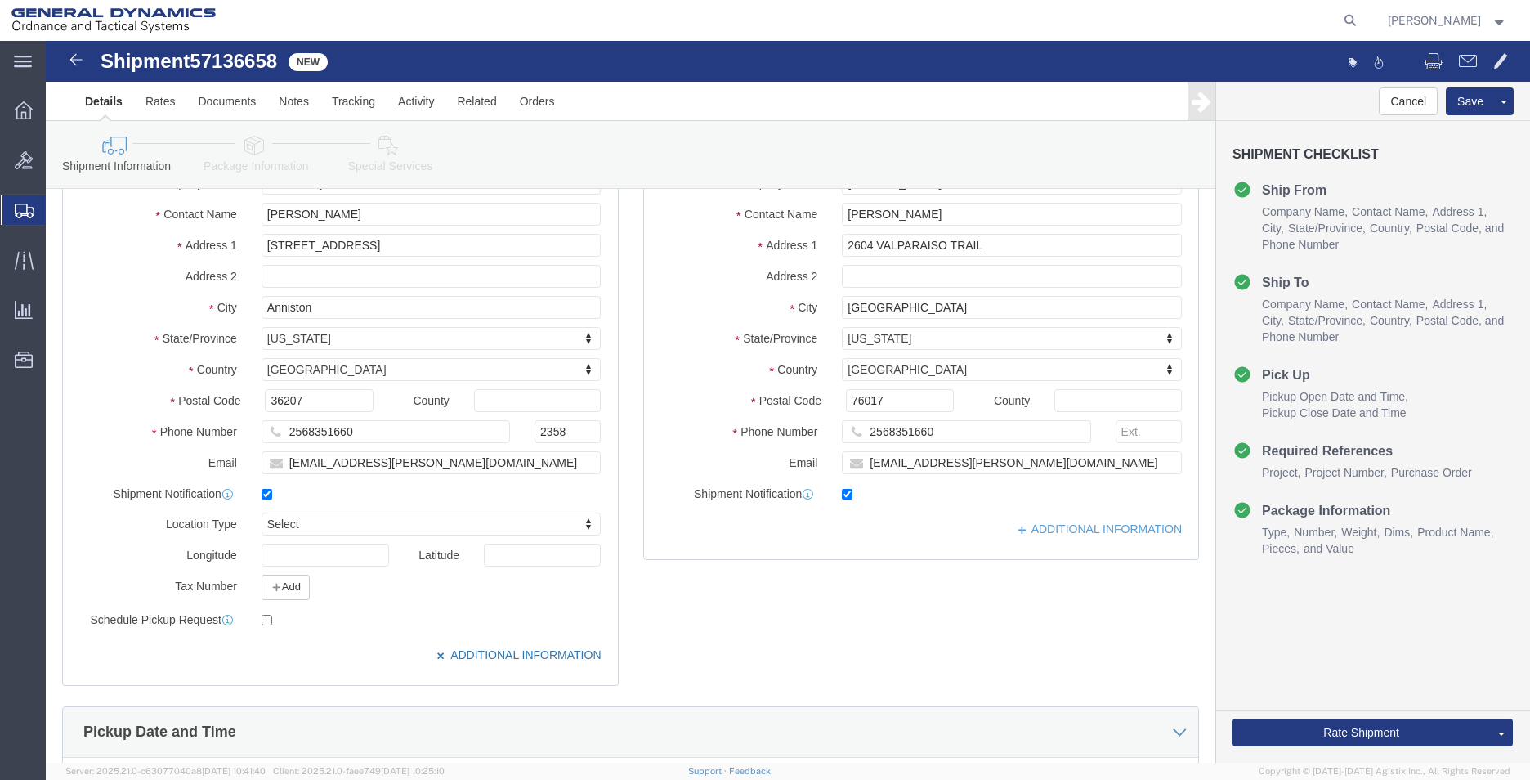
click icon
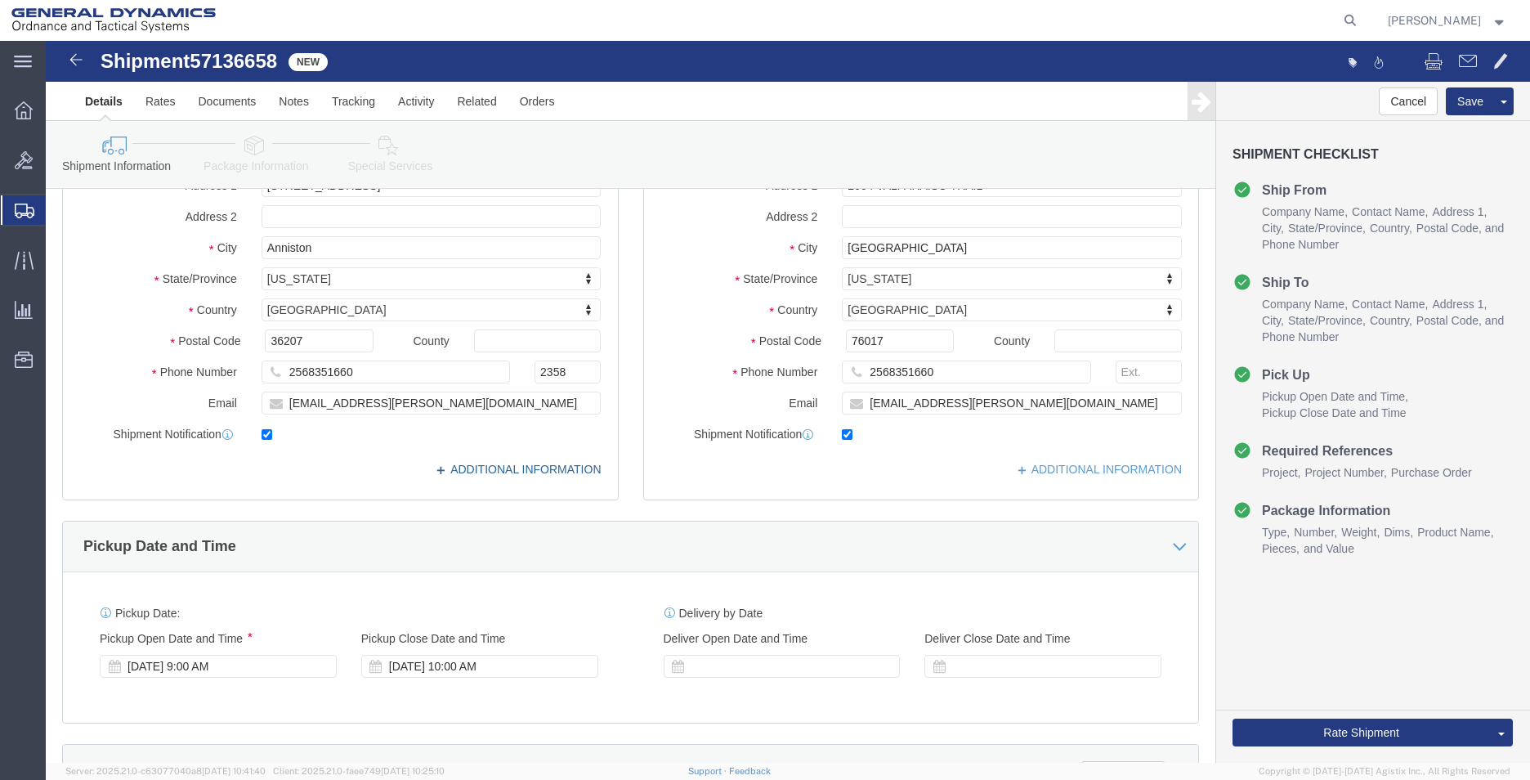
scroll to position [245, 0]
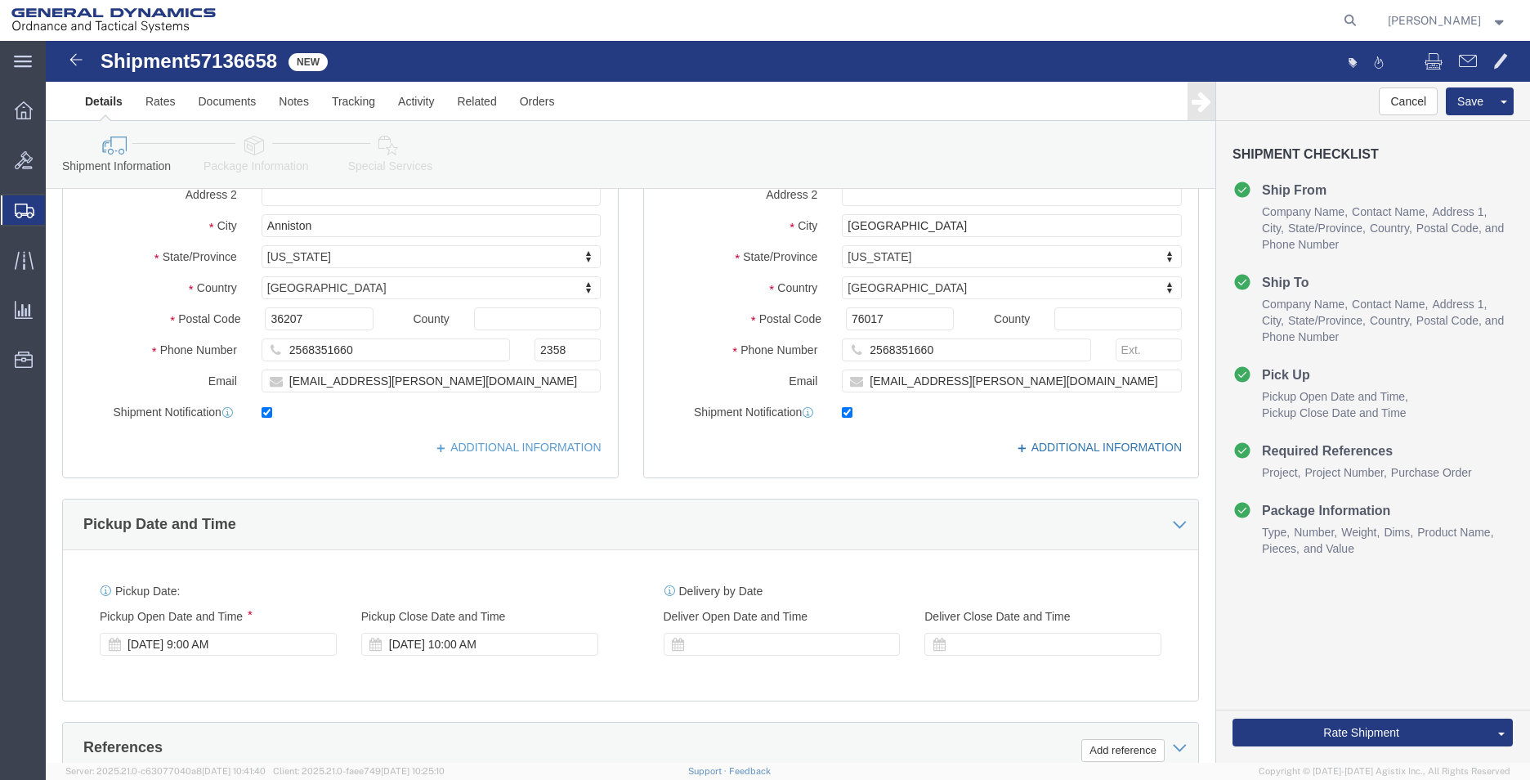
click icon
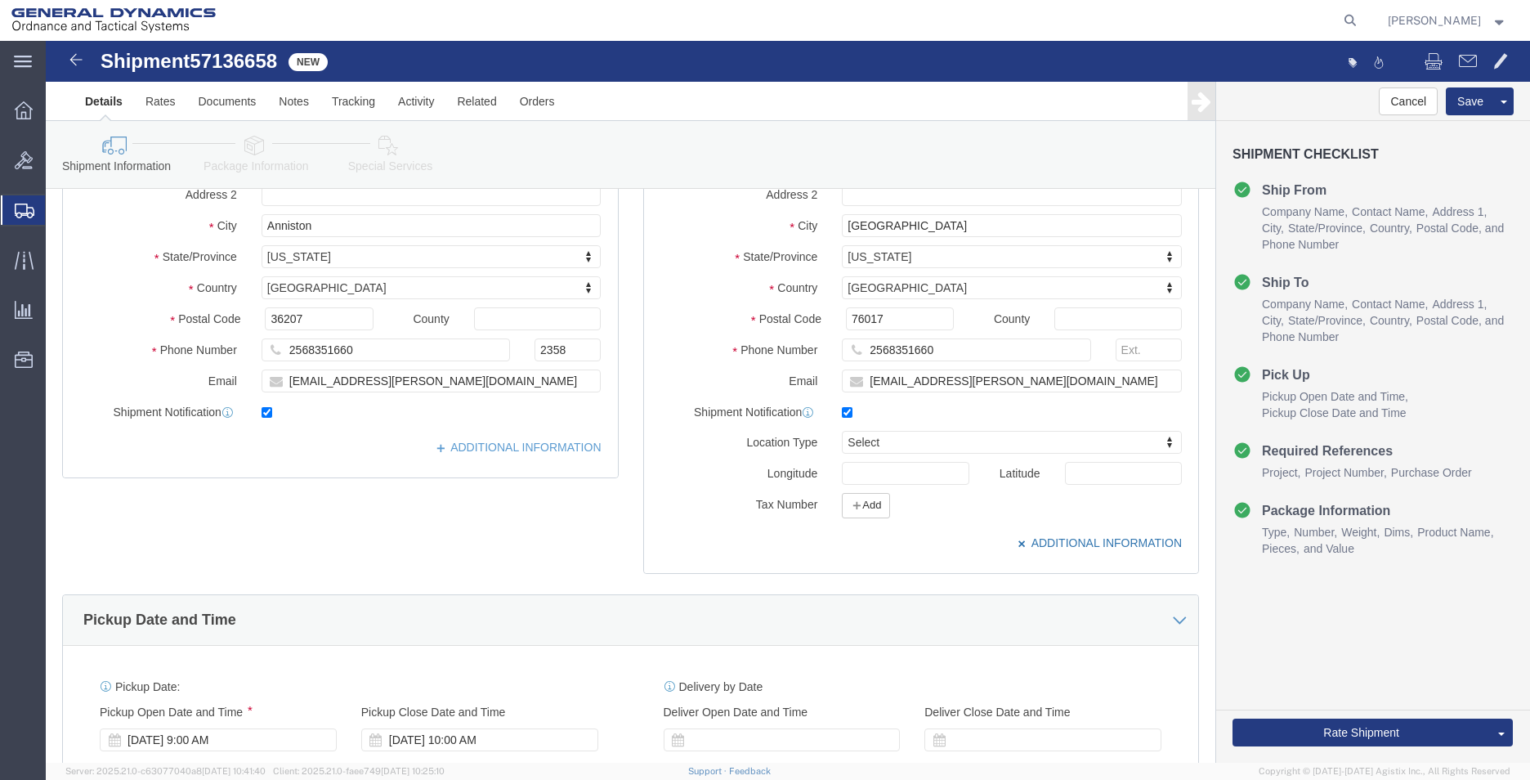
click icon
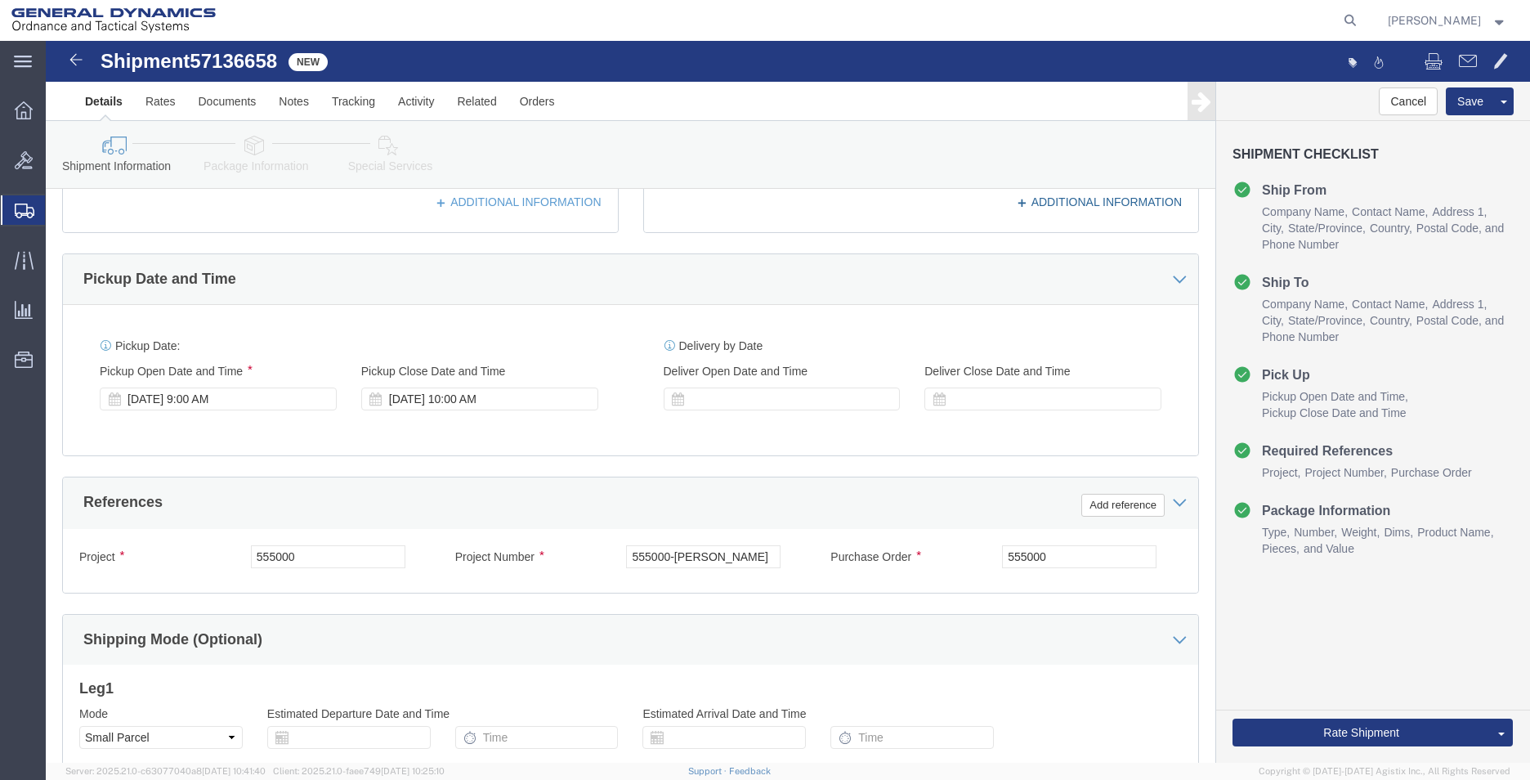
scroll to position [682, 0]
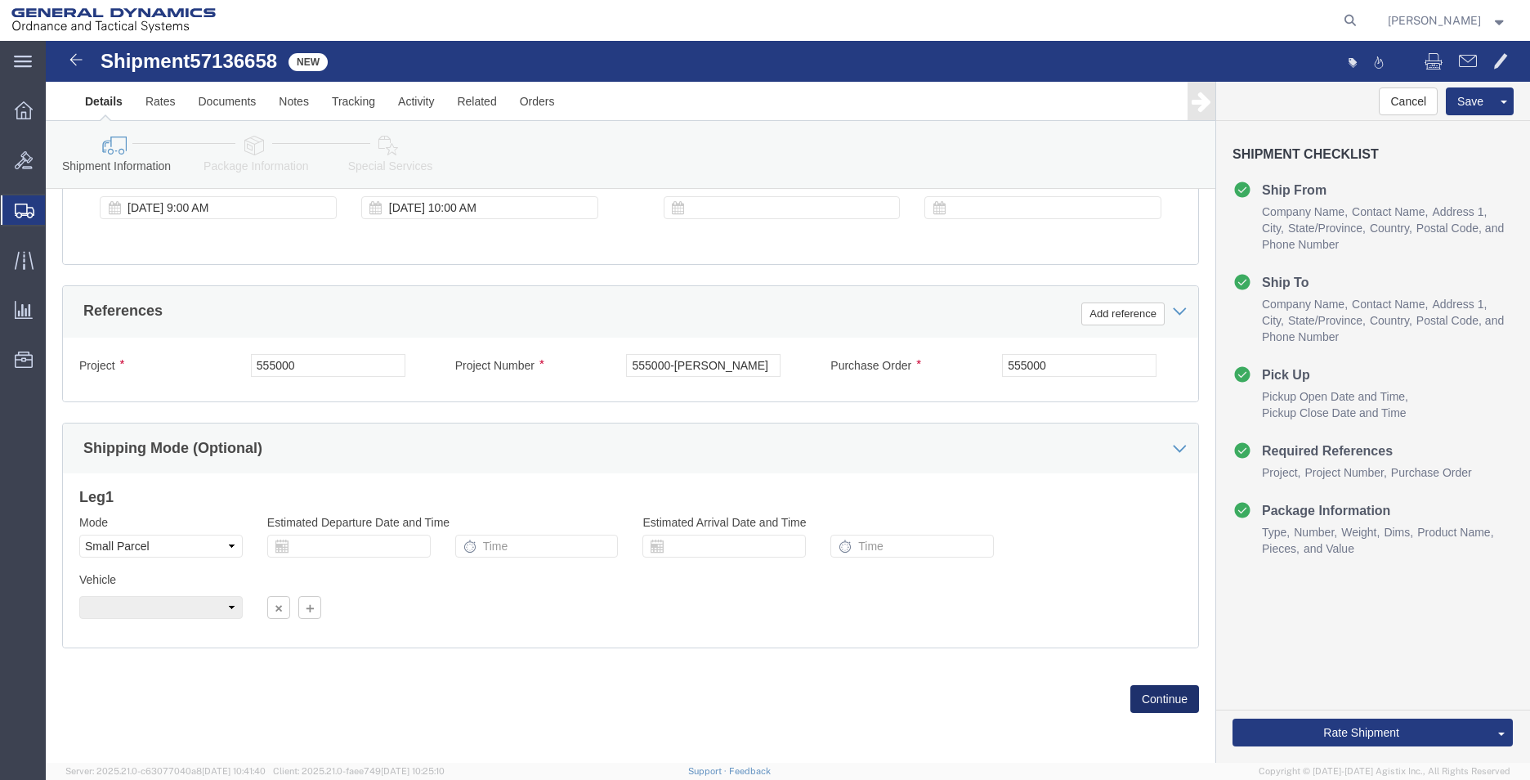
click button "Continue"
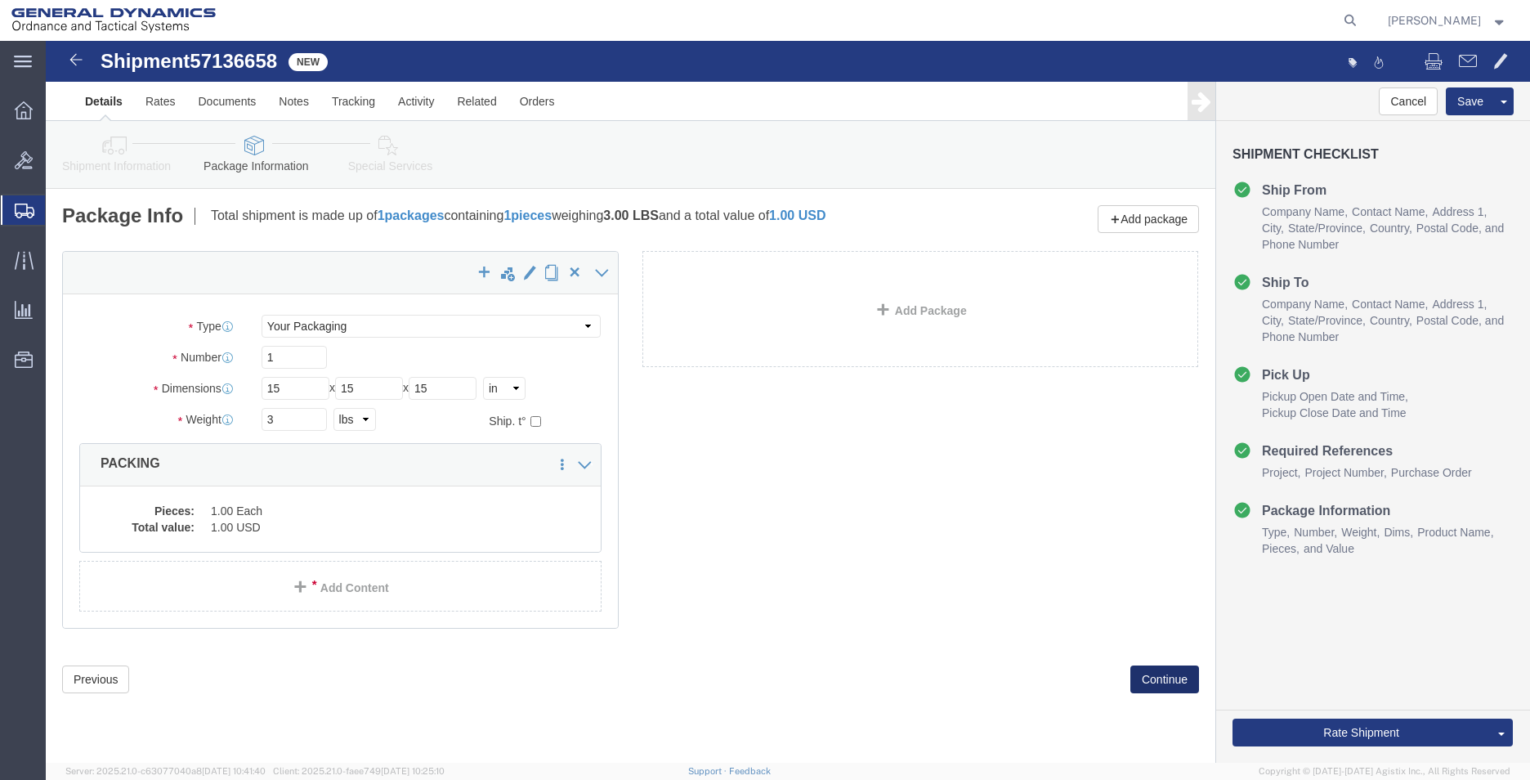
click button "Continue"
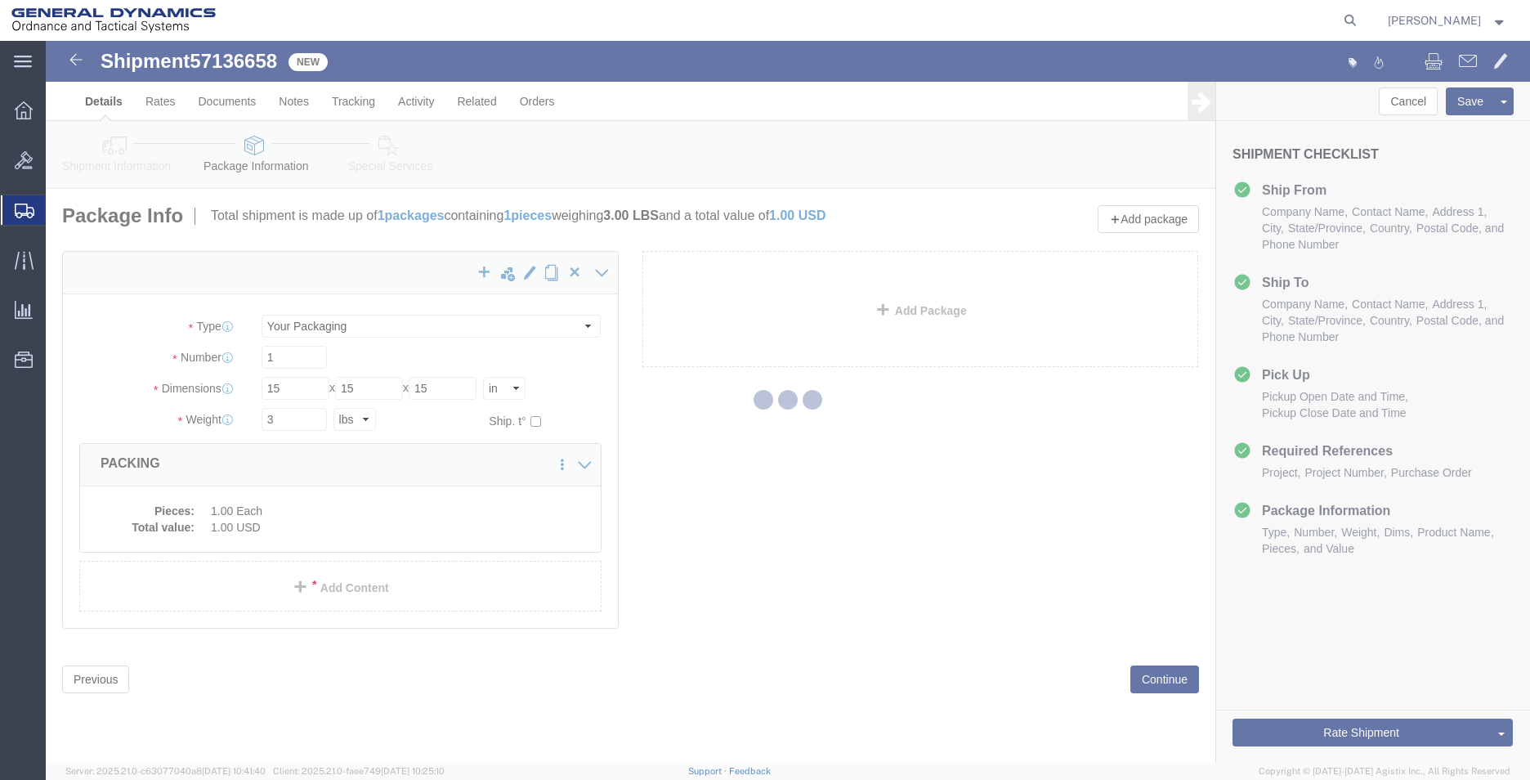
select select
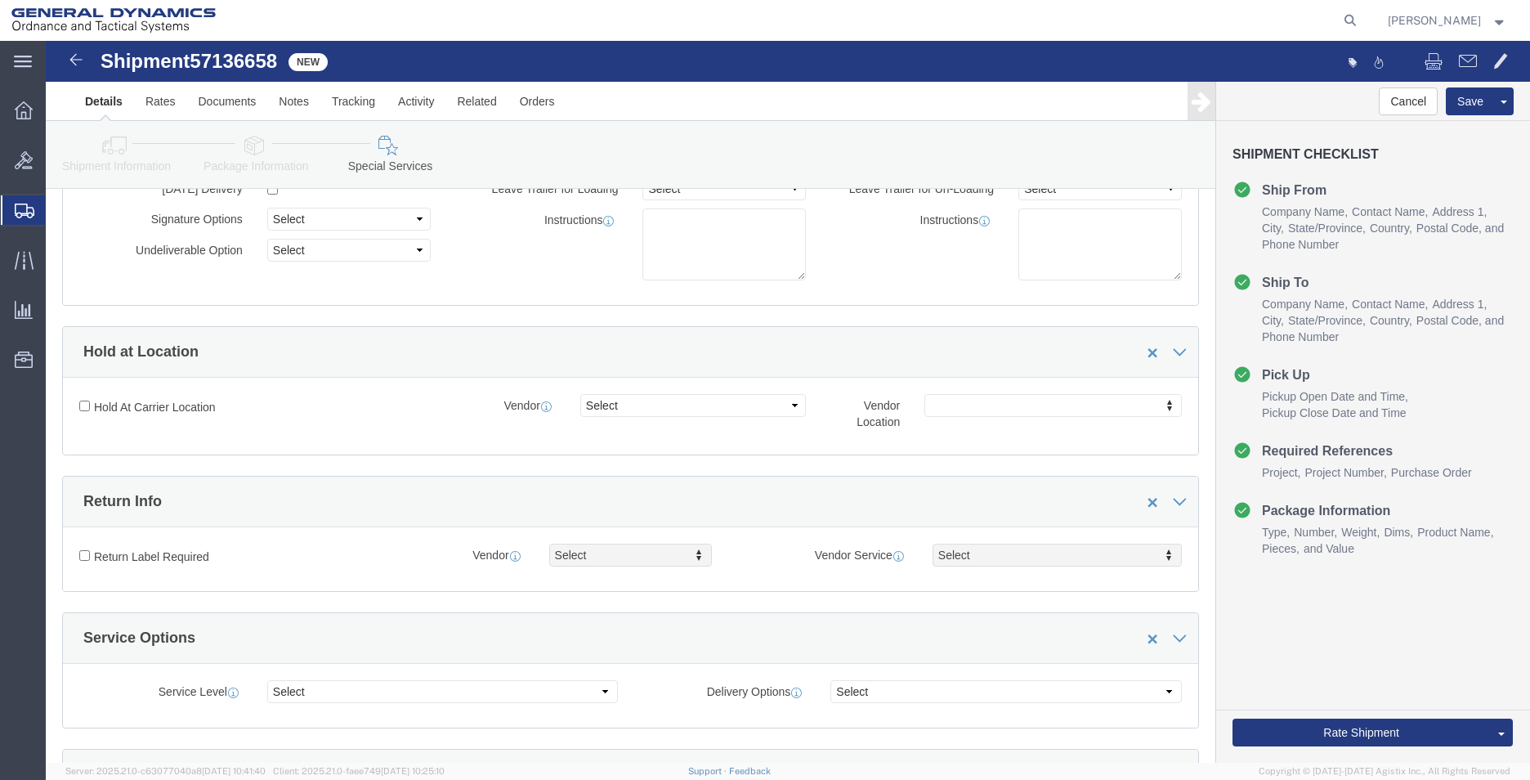
scroll to position [245, 0]
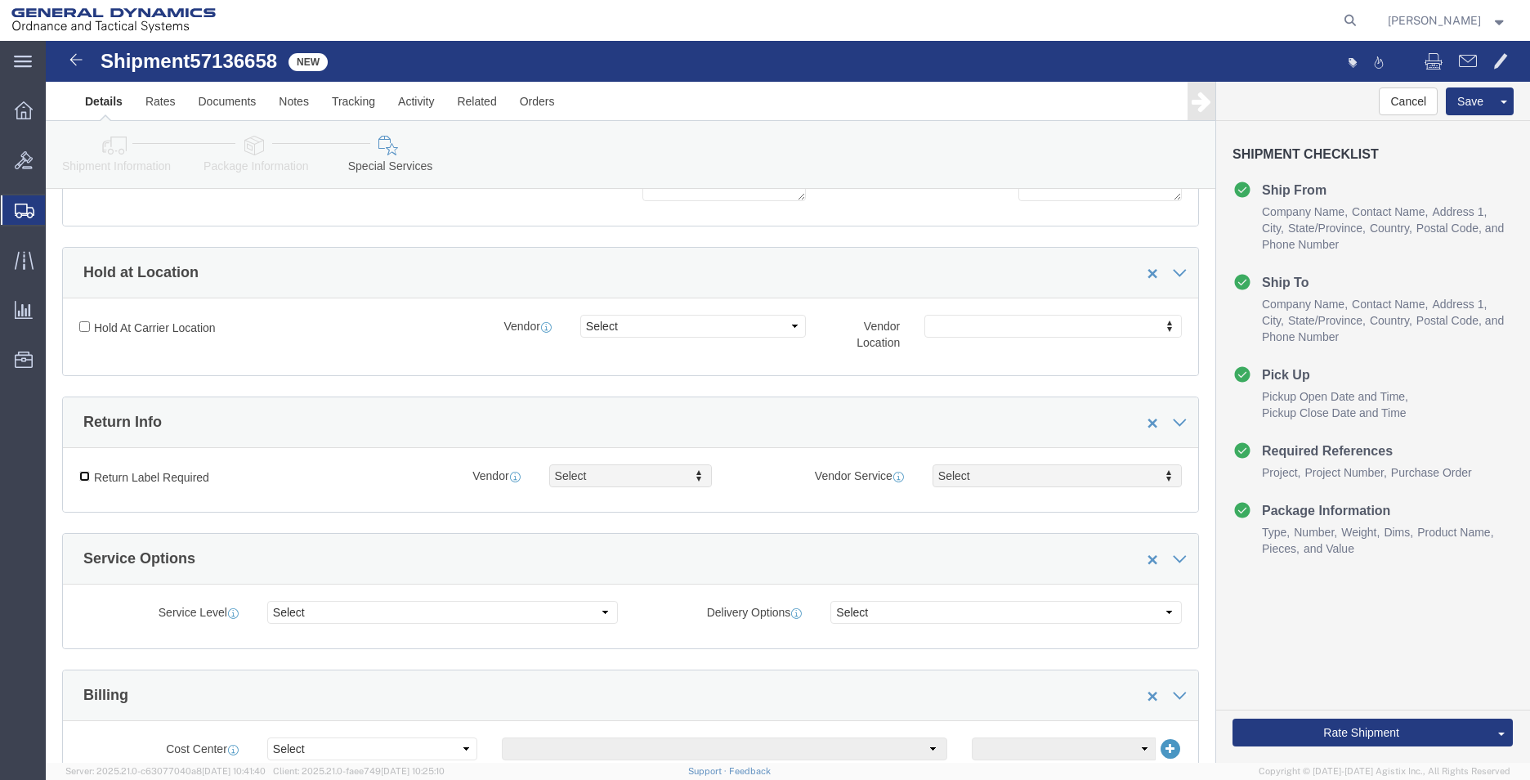
click input "Return Label Required"
checkbox input "true"
select select "5"
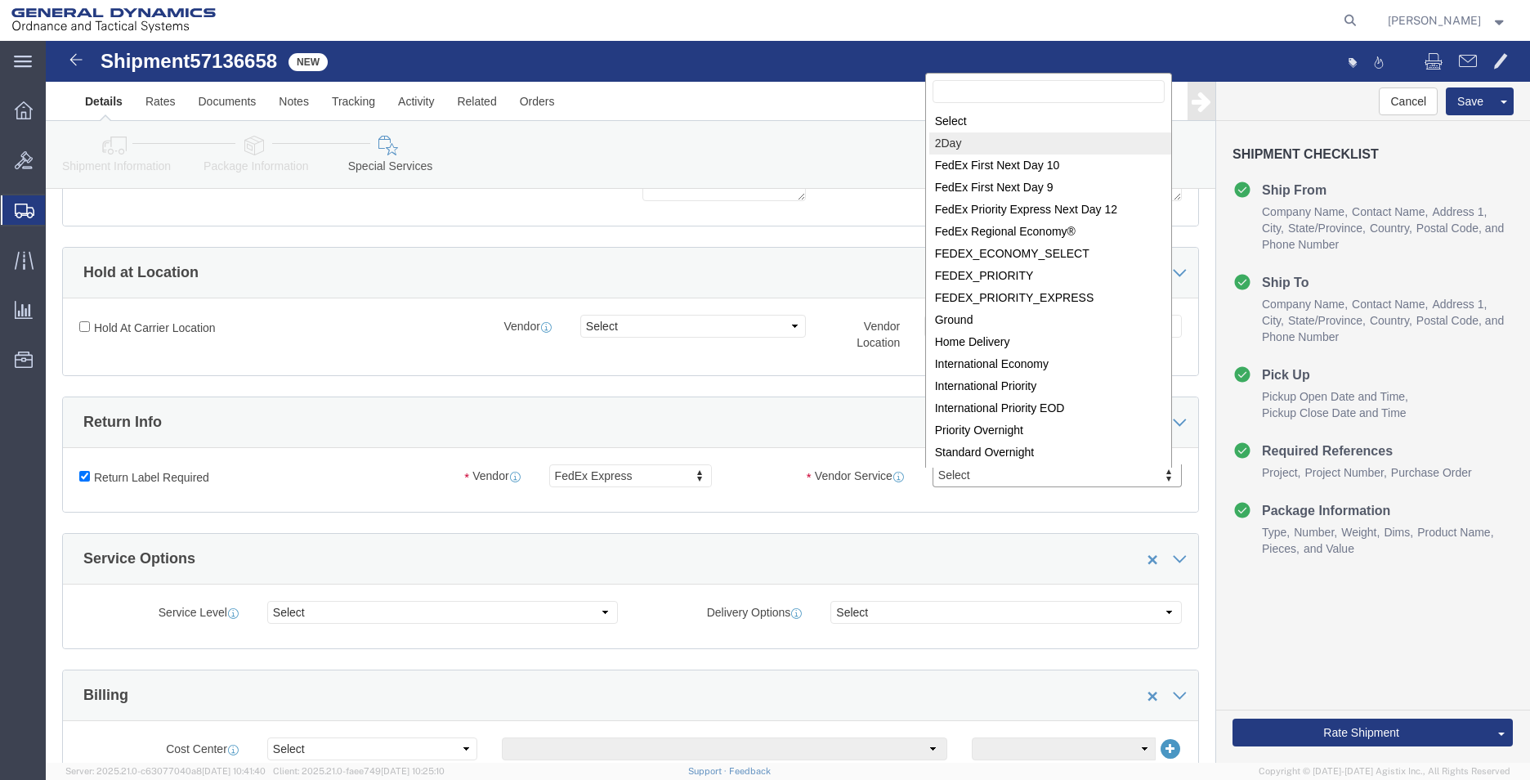
select select "7"
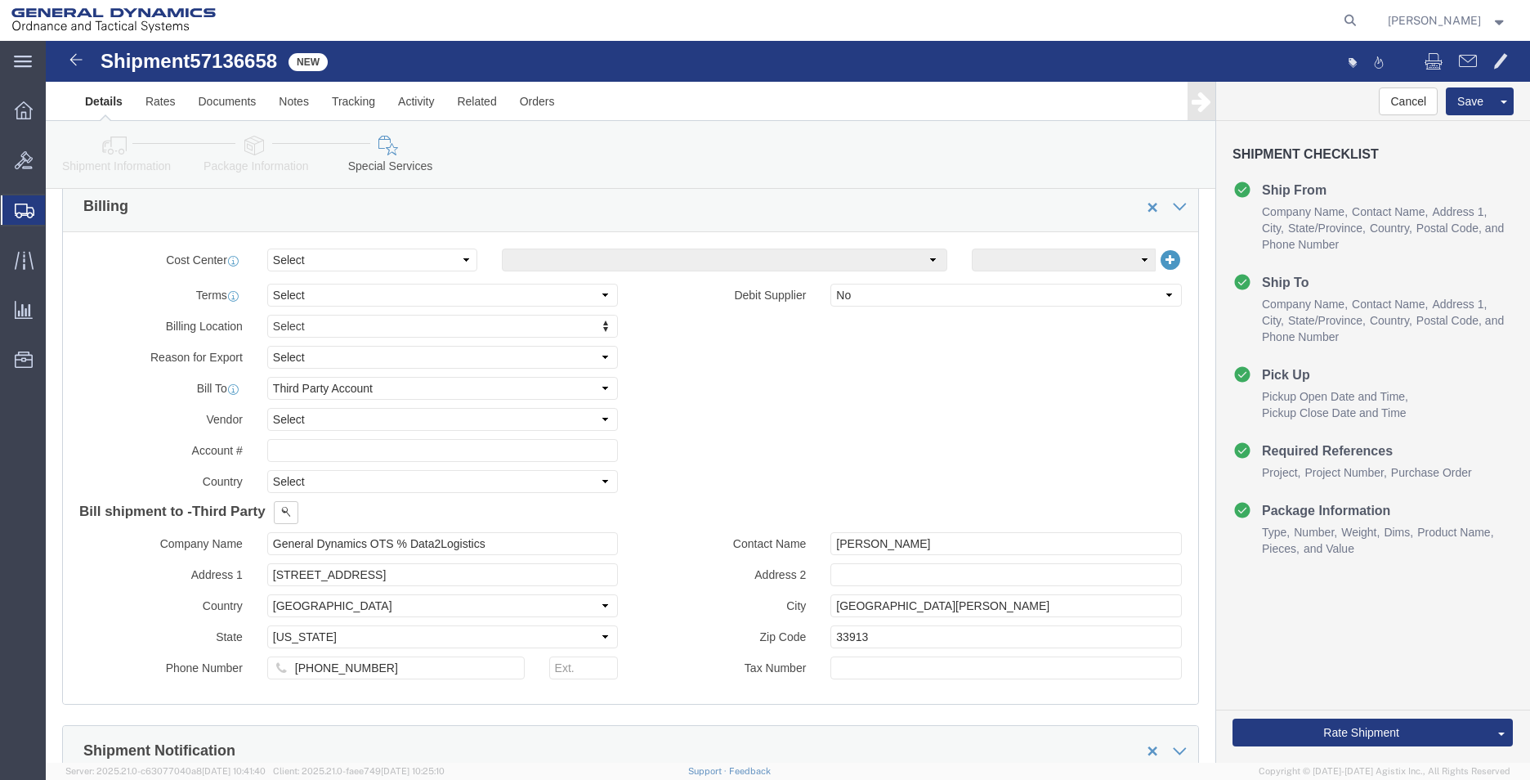
scroll to position [735, 0]
click select "Select Recipient Account Sender/Shipper Third Party Account"
select select
click select "Select Recipient Account Sender/Shipper Third Party Account"
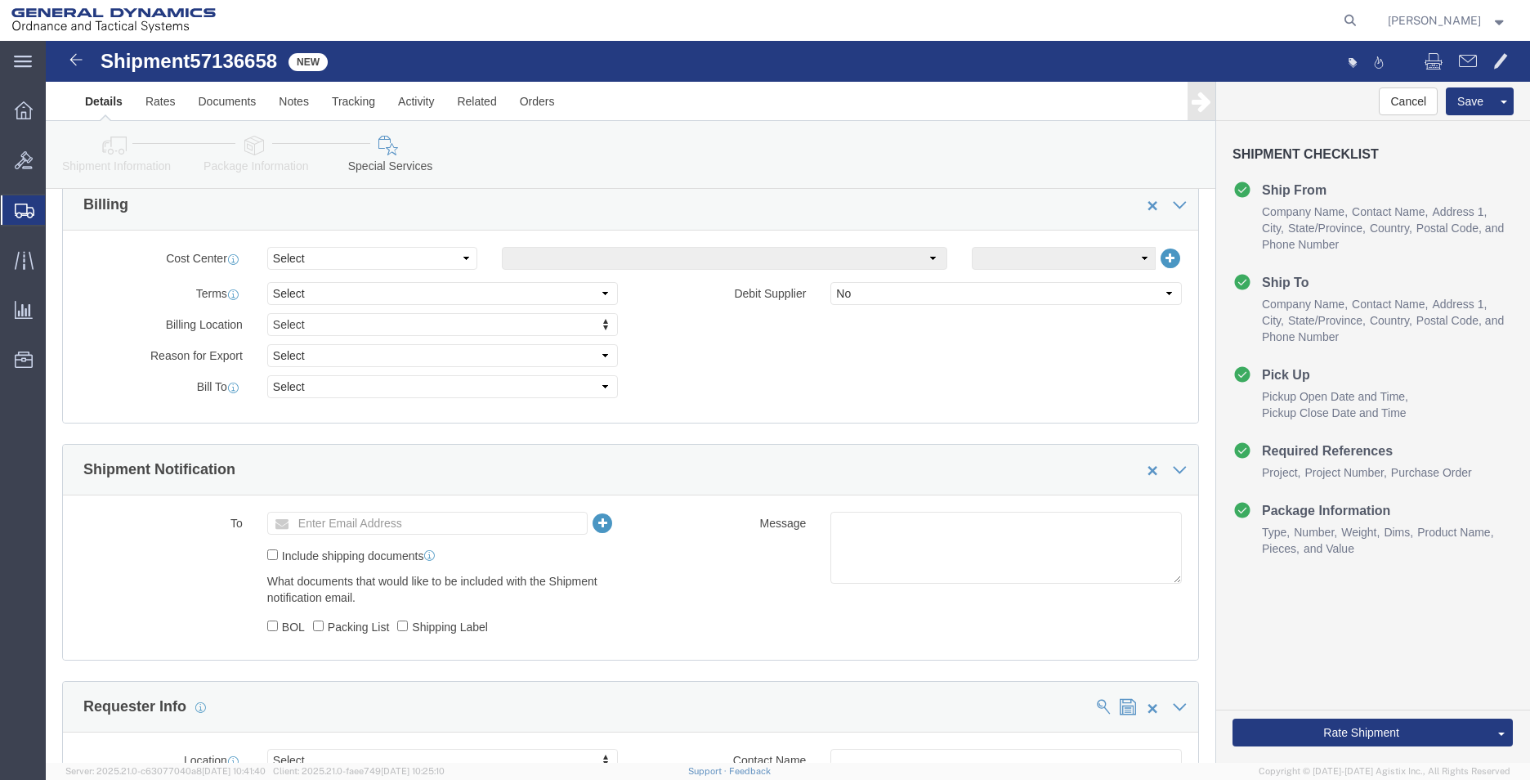
click div "Billing Location Select Select My Profile Location GD-OTS [GEOGRAPHIC_DATA] (Co…"
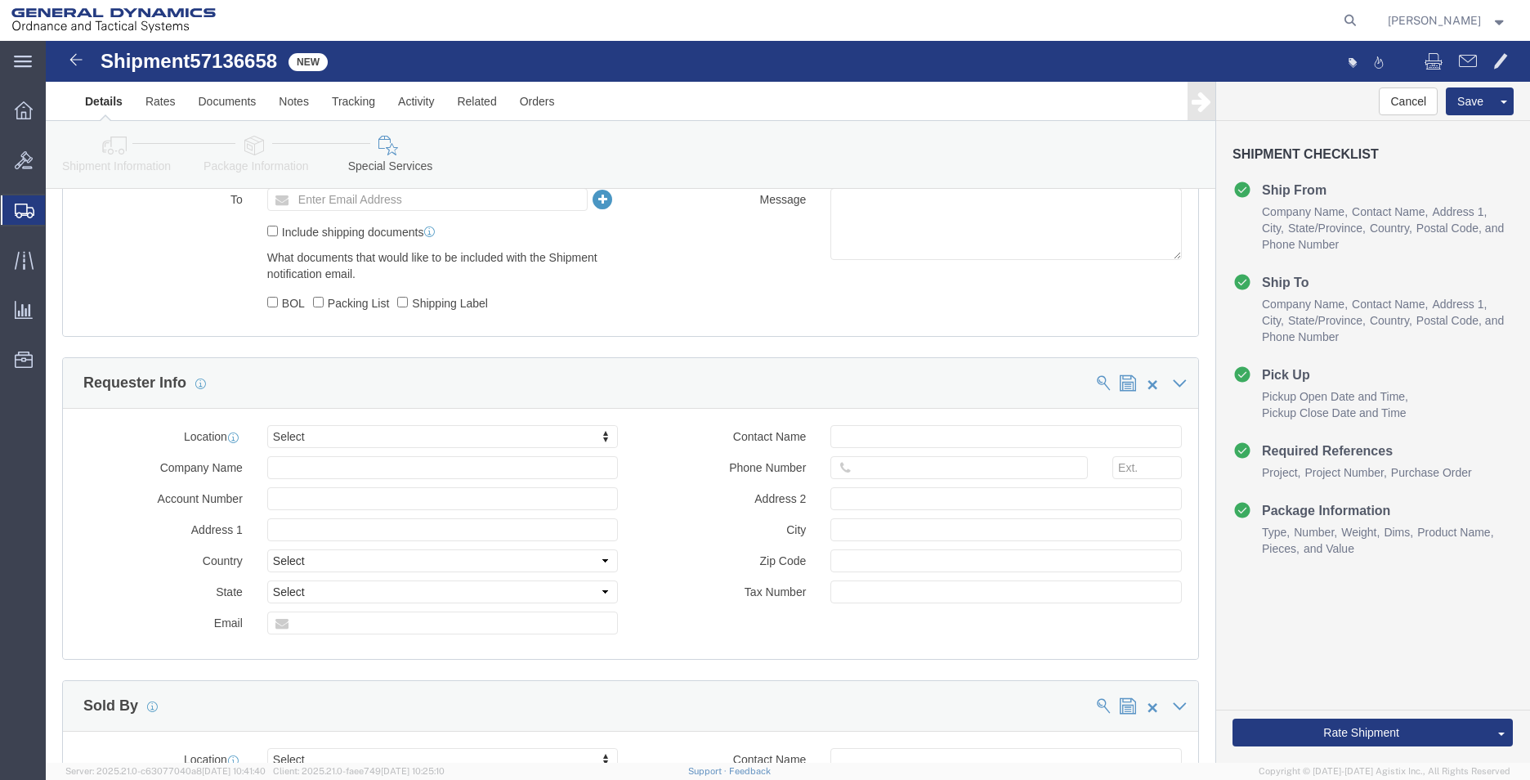
scroll to position [899, 0]
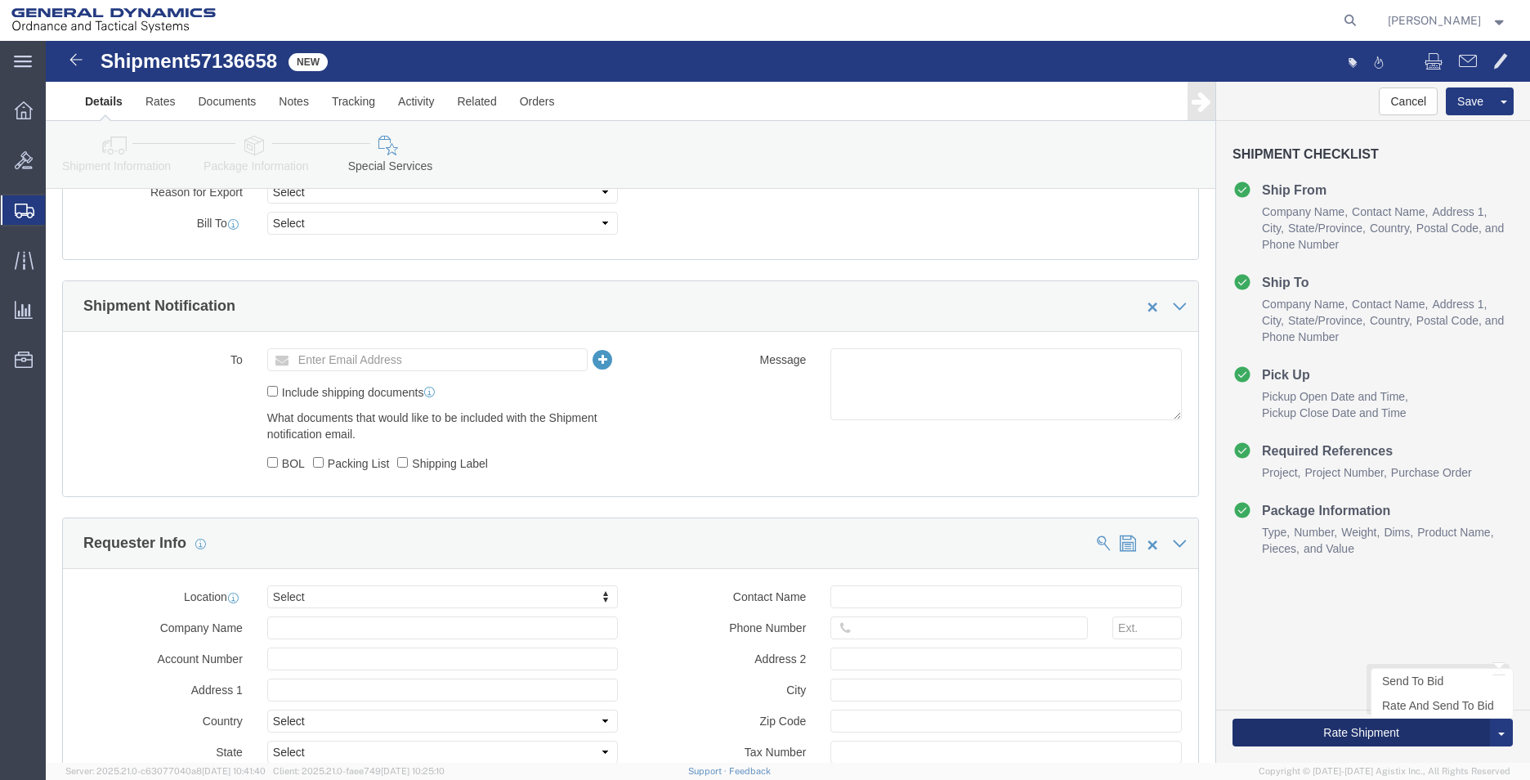
click button "Rate Shipment"
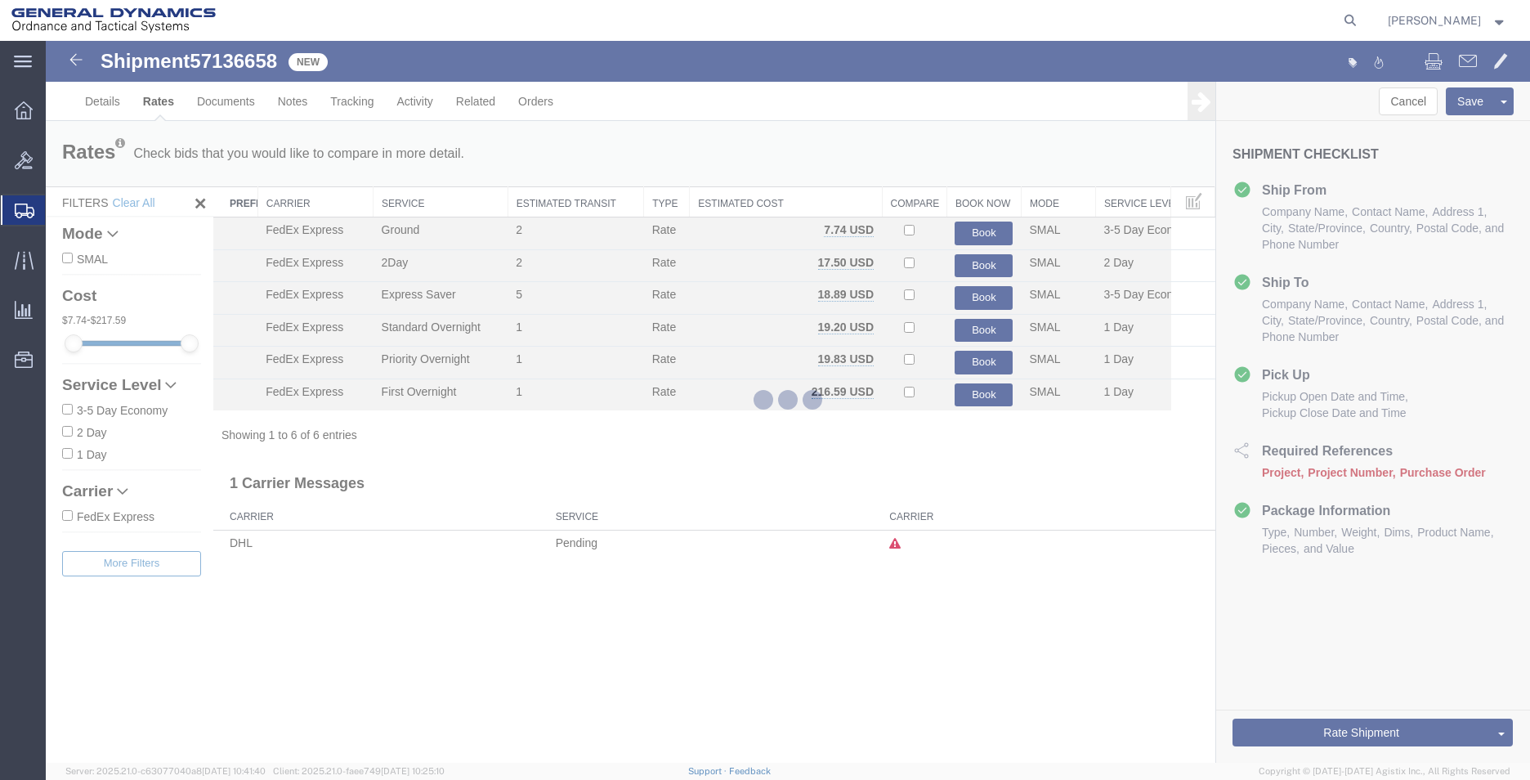
scroll to position [0, 0]
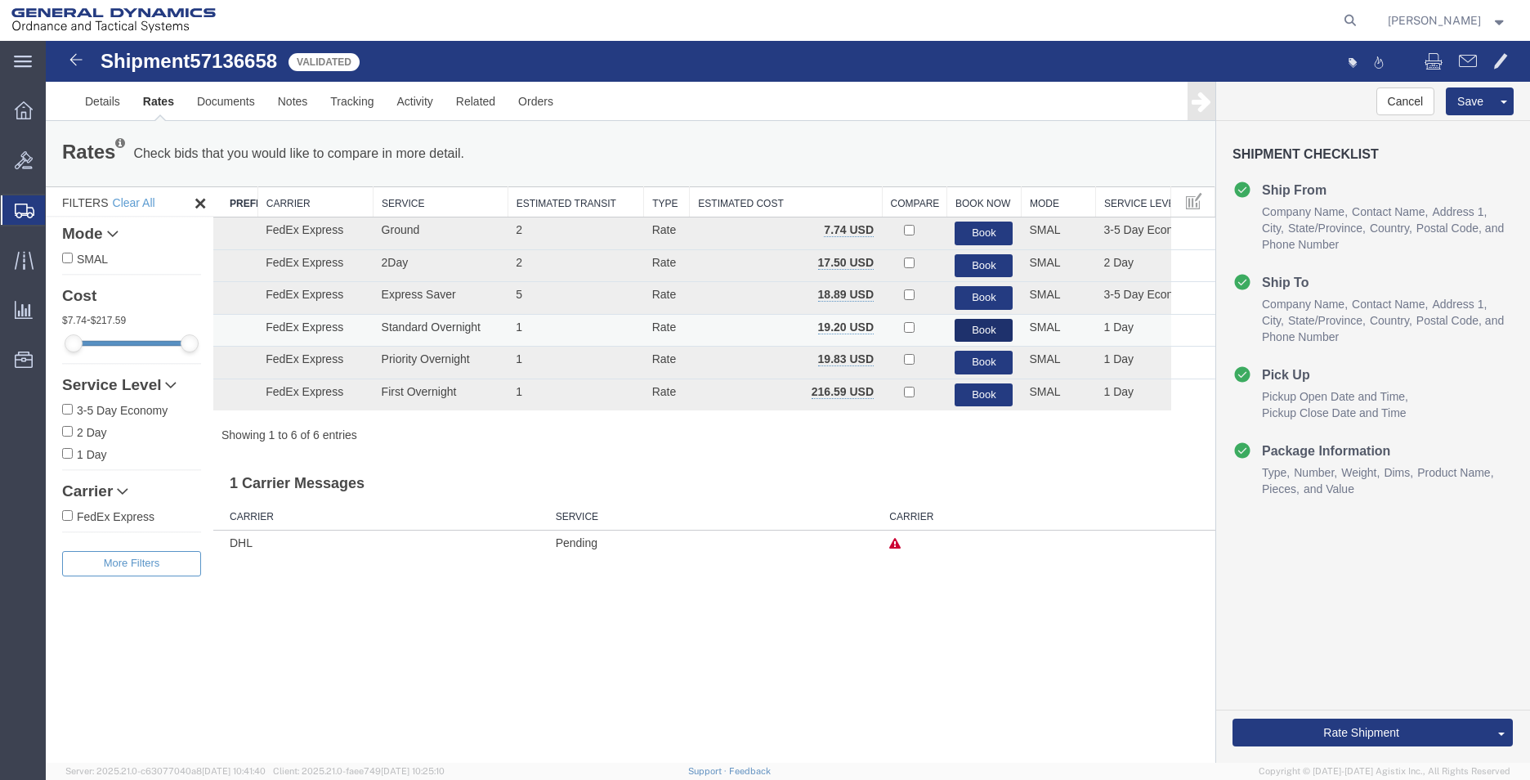
click at [995, 325] on button "Book" at bounding box center [983, 331] width 58 height 24
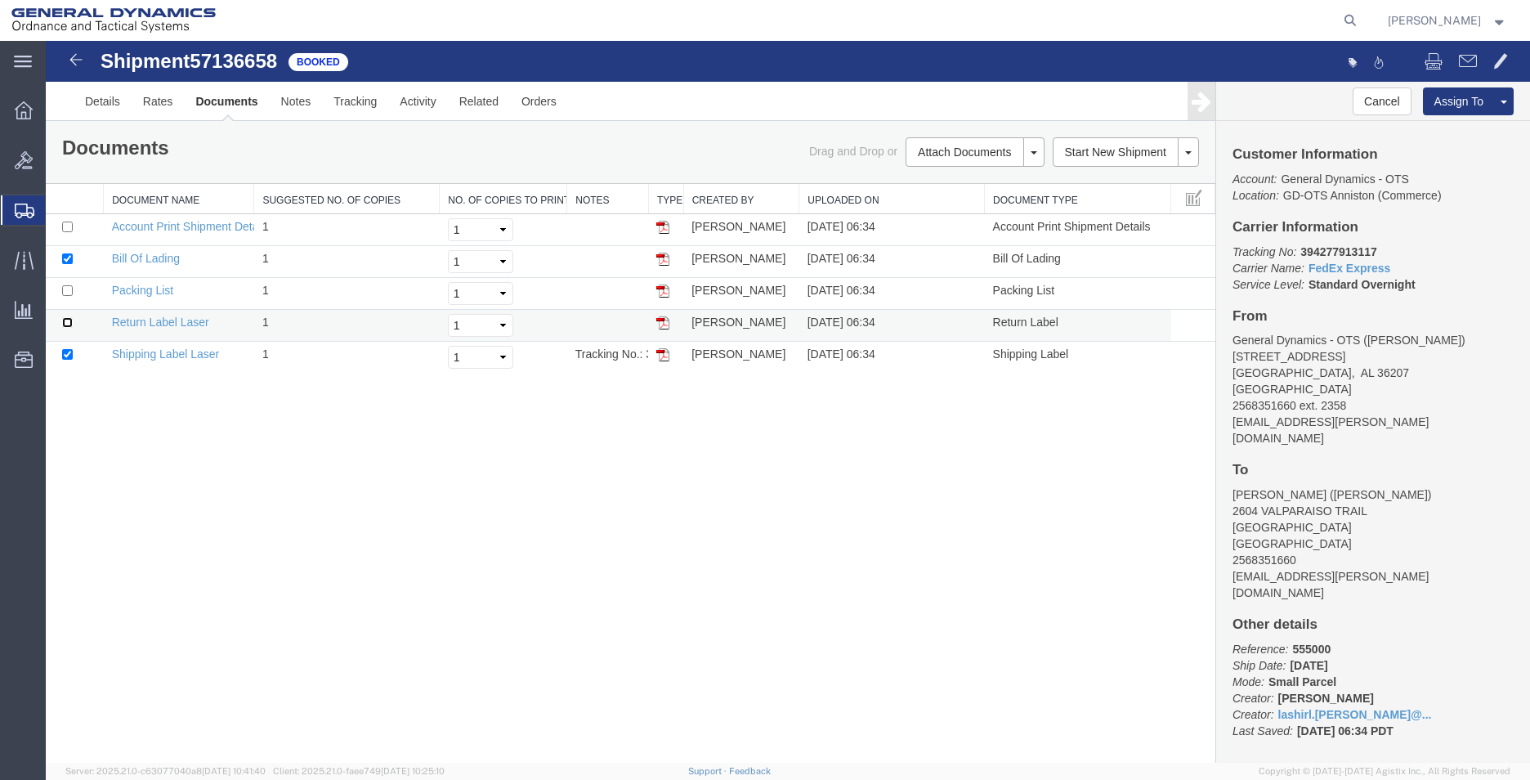
click at [64, 323] on input "checkbox" at bounding box center [67, 322] width 11 height 11
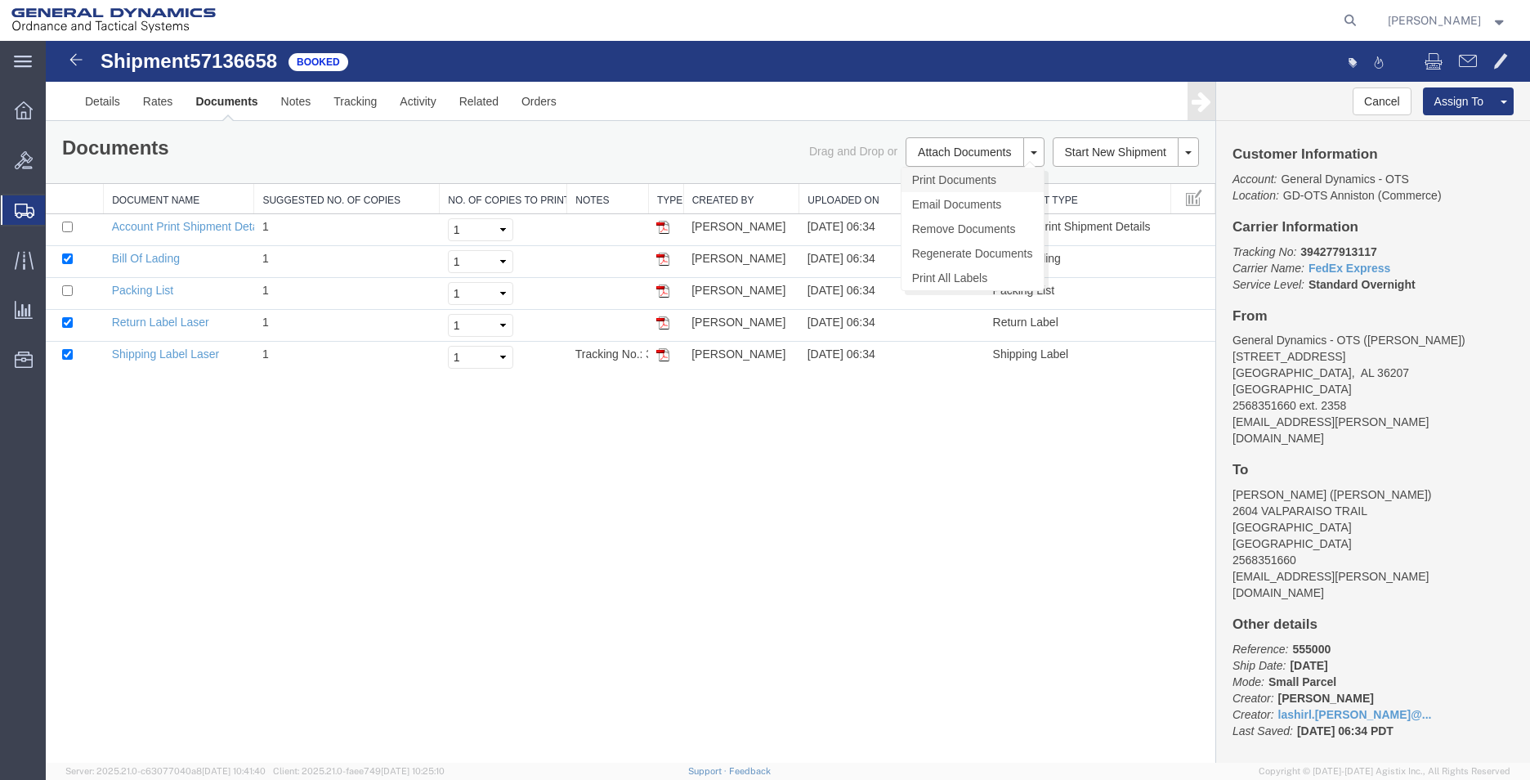
click at [977, 178] on link "Print Documents" at bounding box center [972, 180] width 142 height 25
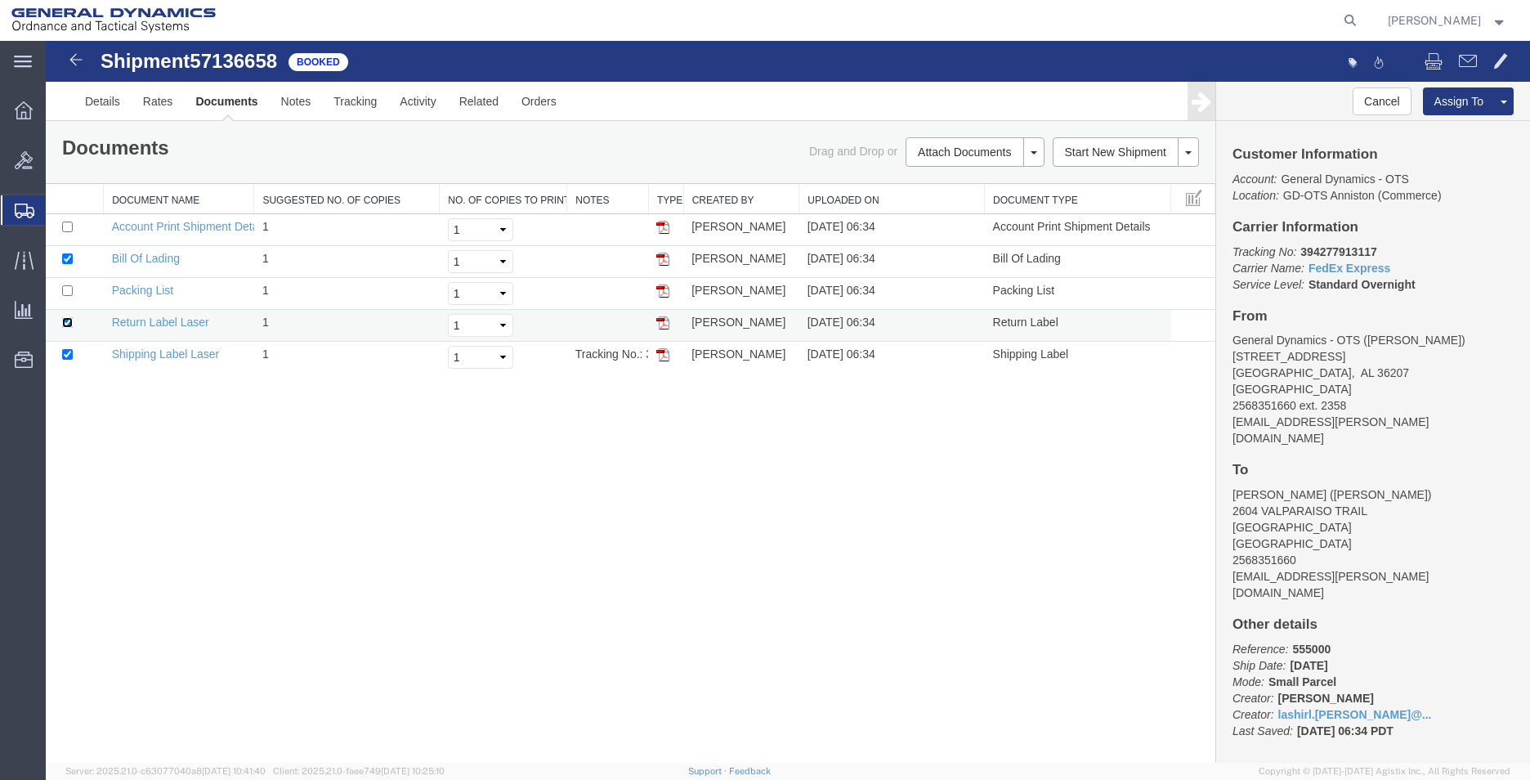
click at [67, 320] on input "checkbox" at bounding box center [67, 322] width 11 height 11
checkbox input "false"
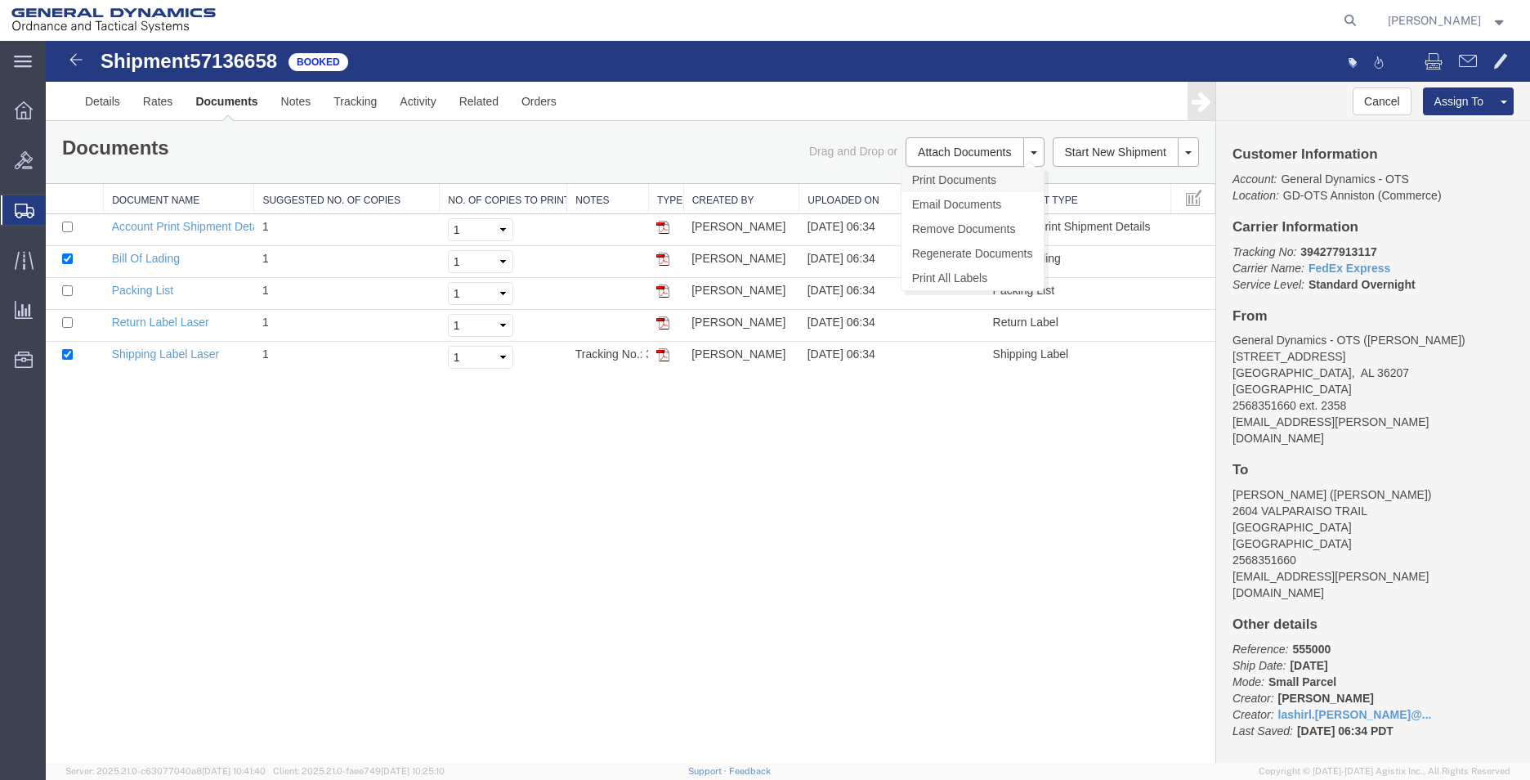
click at [965, 176] on link "Print Documents" at bounding box center [972, 180] width 142 height 25
click at [1109, 181] on link "Clone Shipment" at bounding box center [1127, 180] width 141 height 25
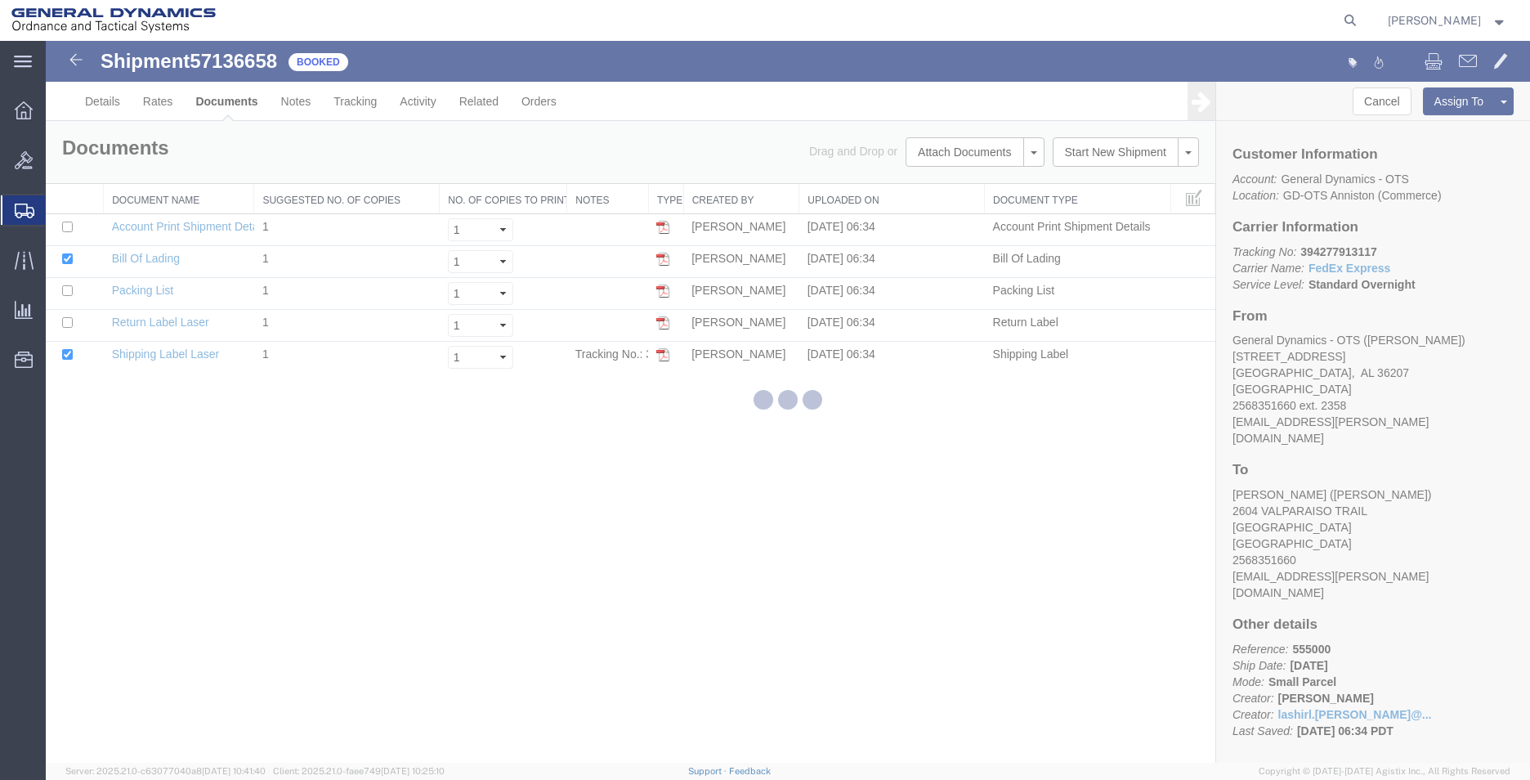
select select "318"
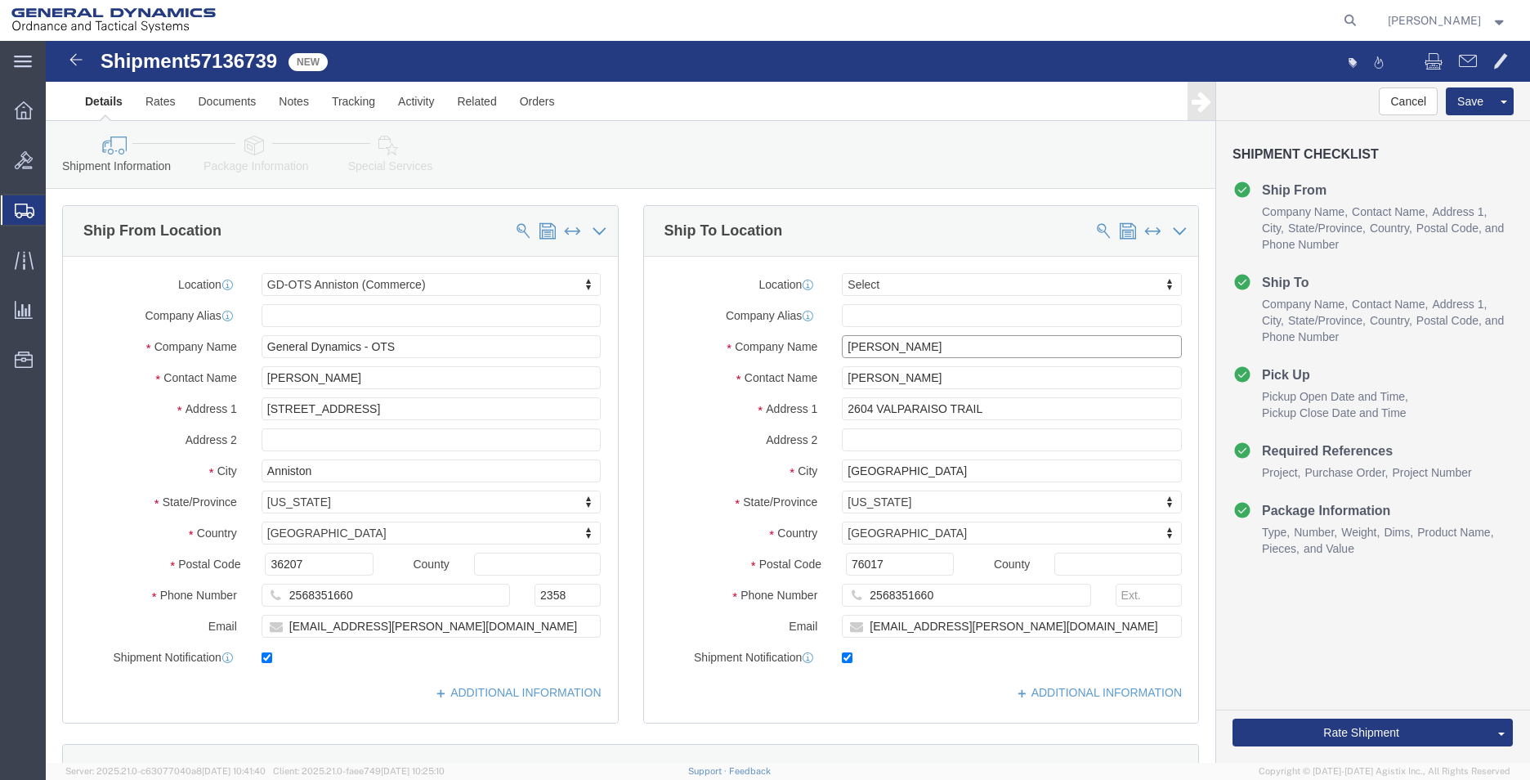
drag, startPoint x: 901, startPoint y: 309, endPoint x: 768, endPoint y: 311, distance: 133.2
click div "Company Name [PERSON_NAME]"
type input "[PERSON_NAME]"
type input "22836 REGENT DR"
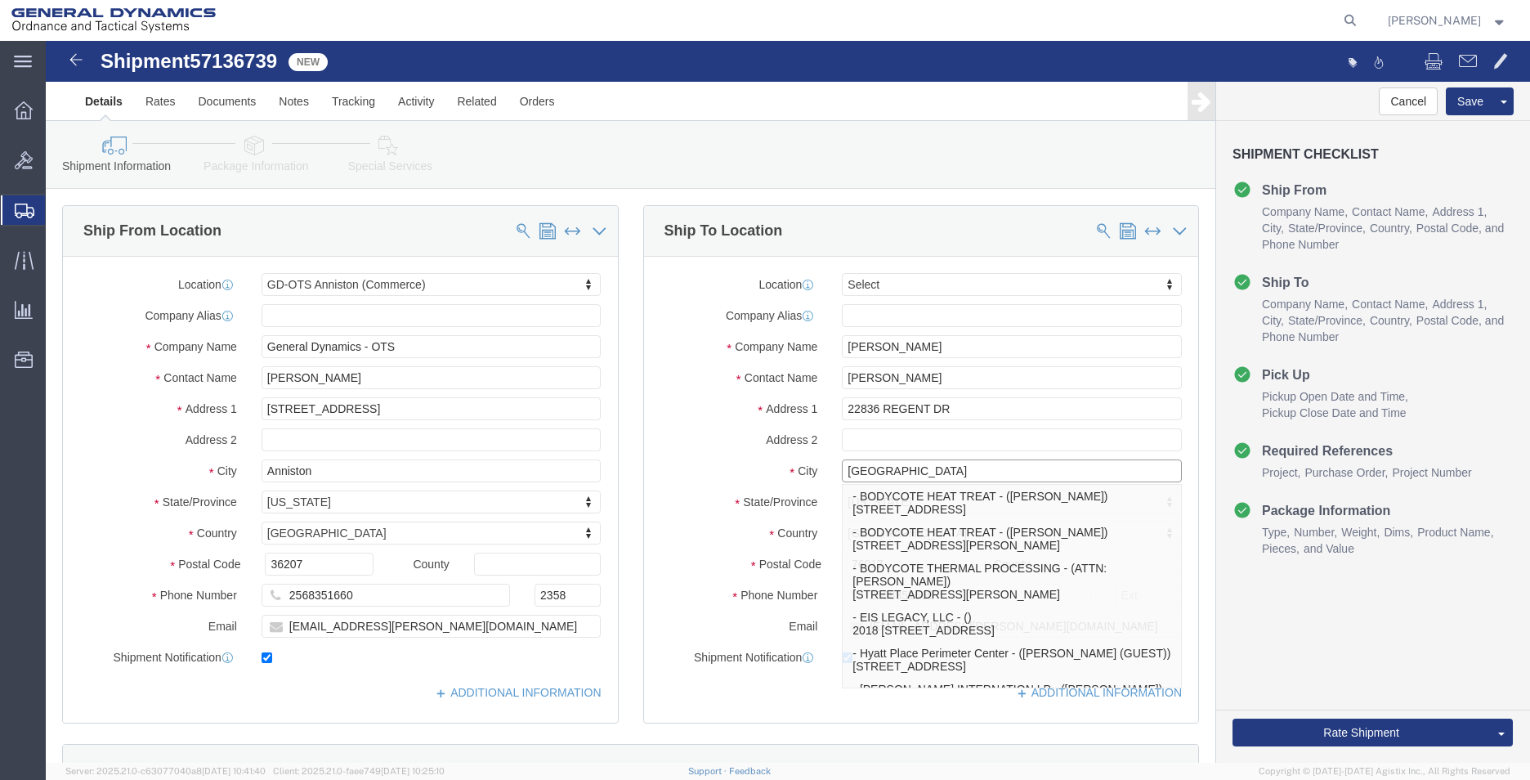
type input "[GEOGRAPHIC_DATA]"
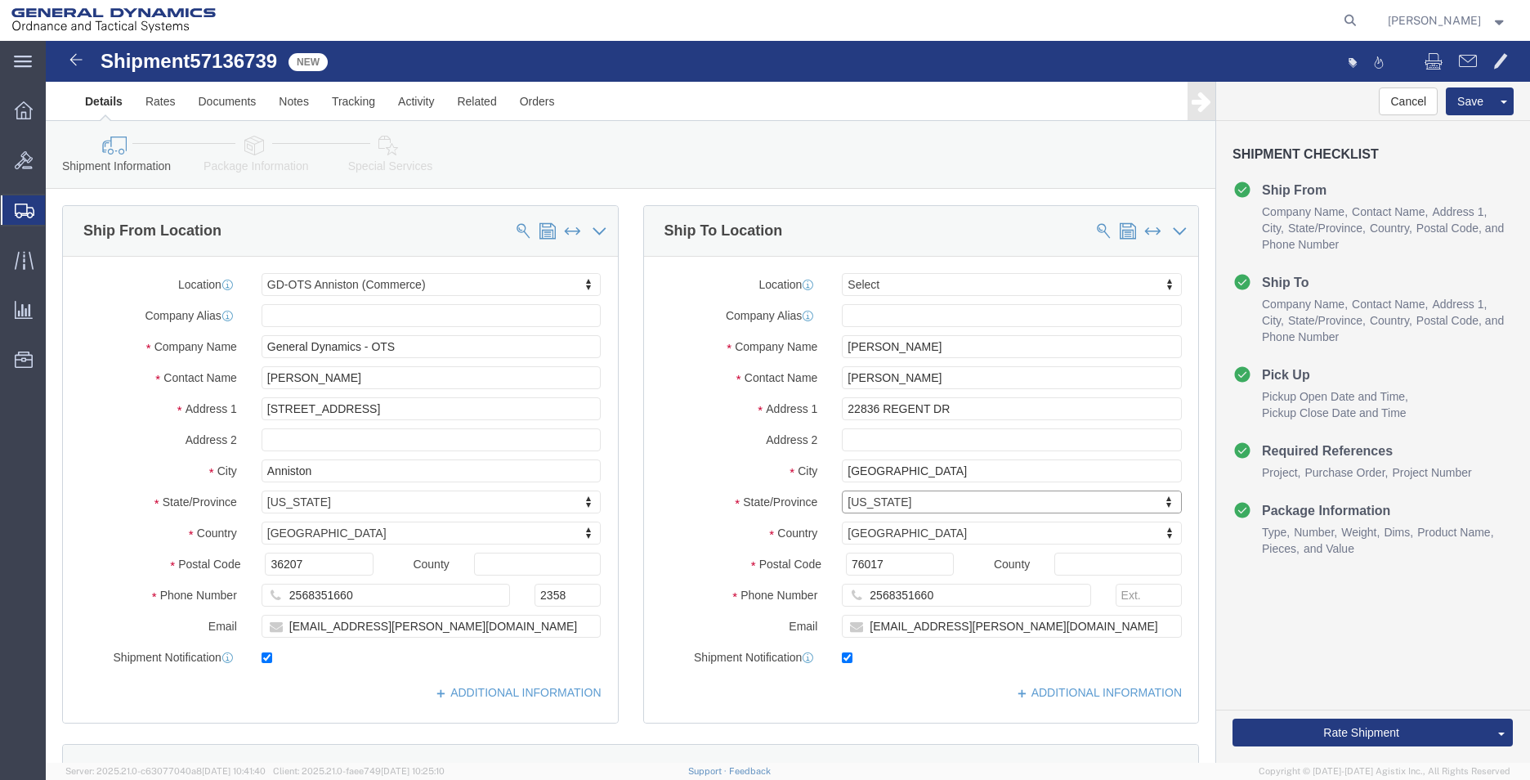
type input "A"
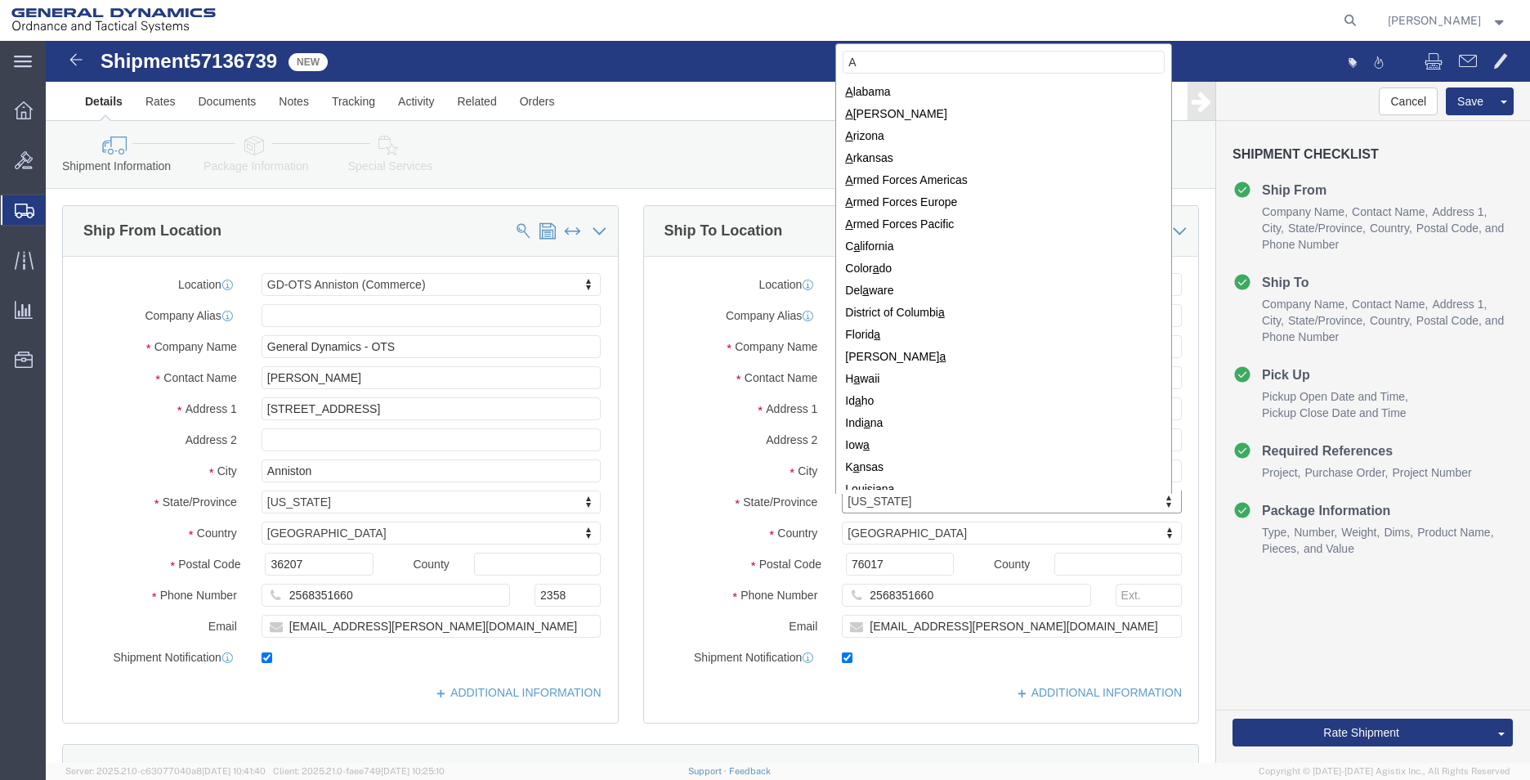
type input "AL"
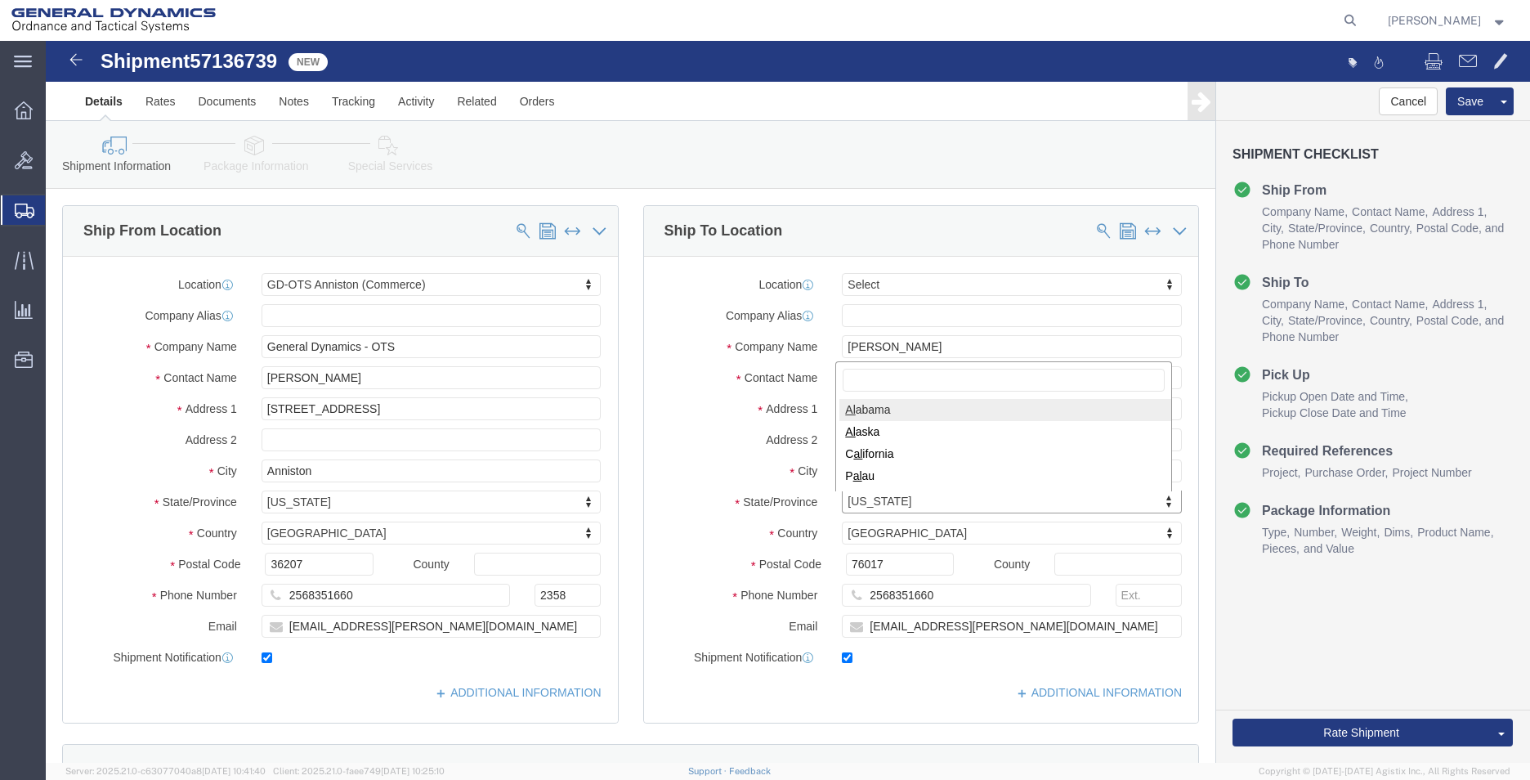
select select "AL"
type input "35613"
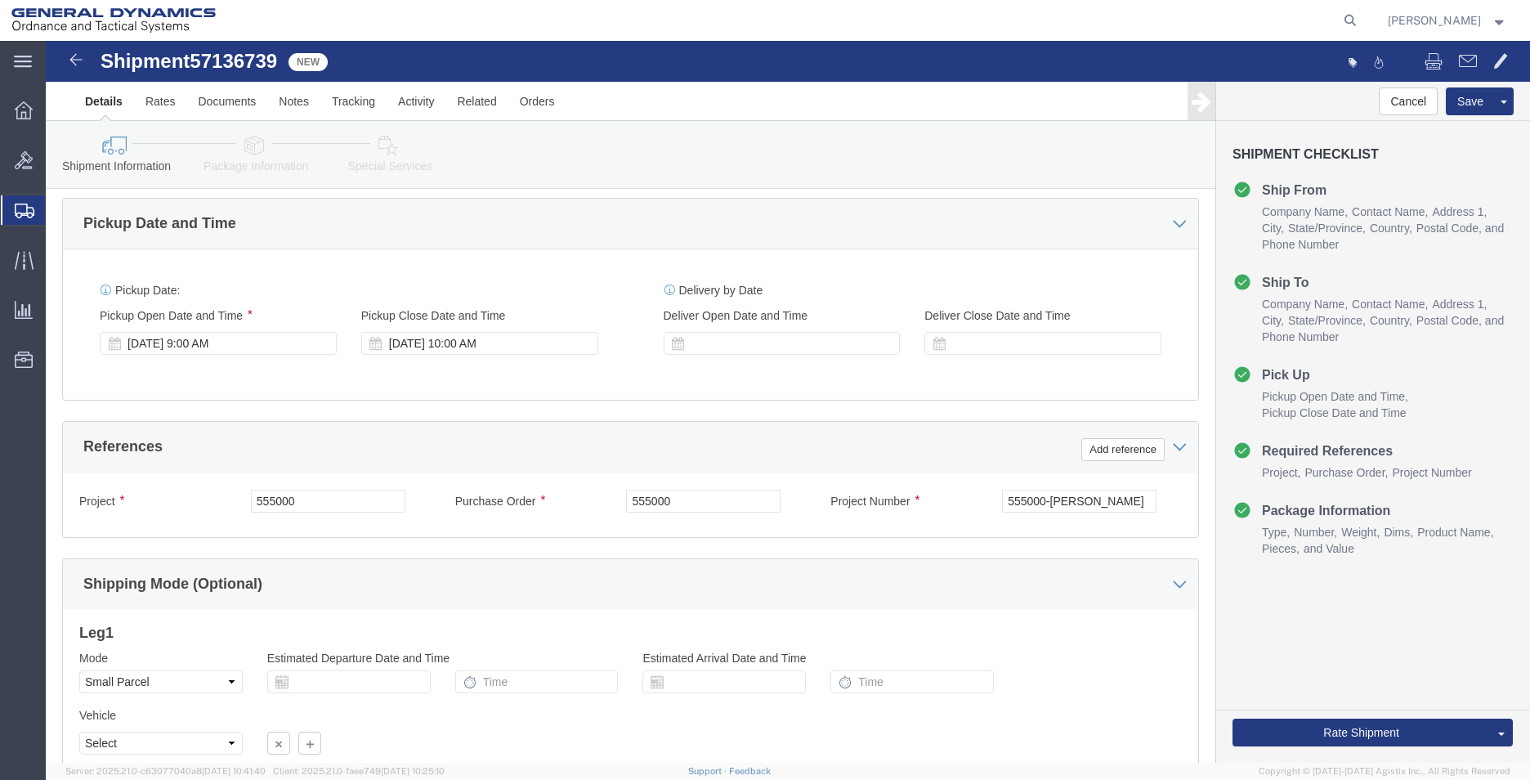
scroll to position [682, 0]
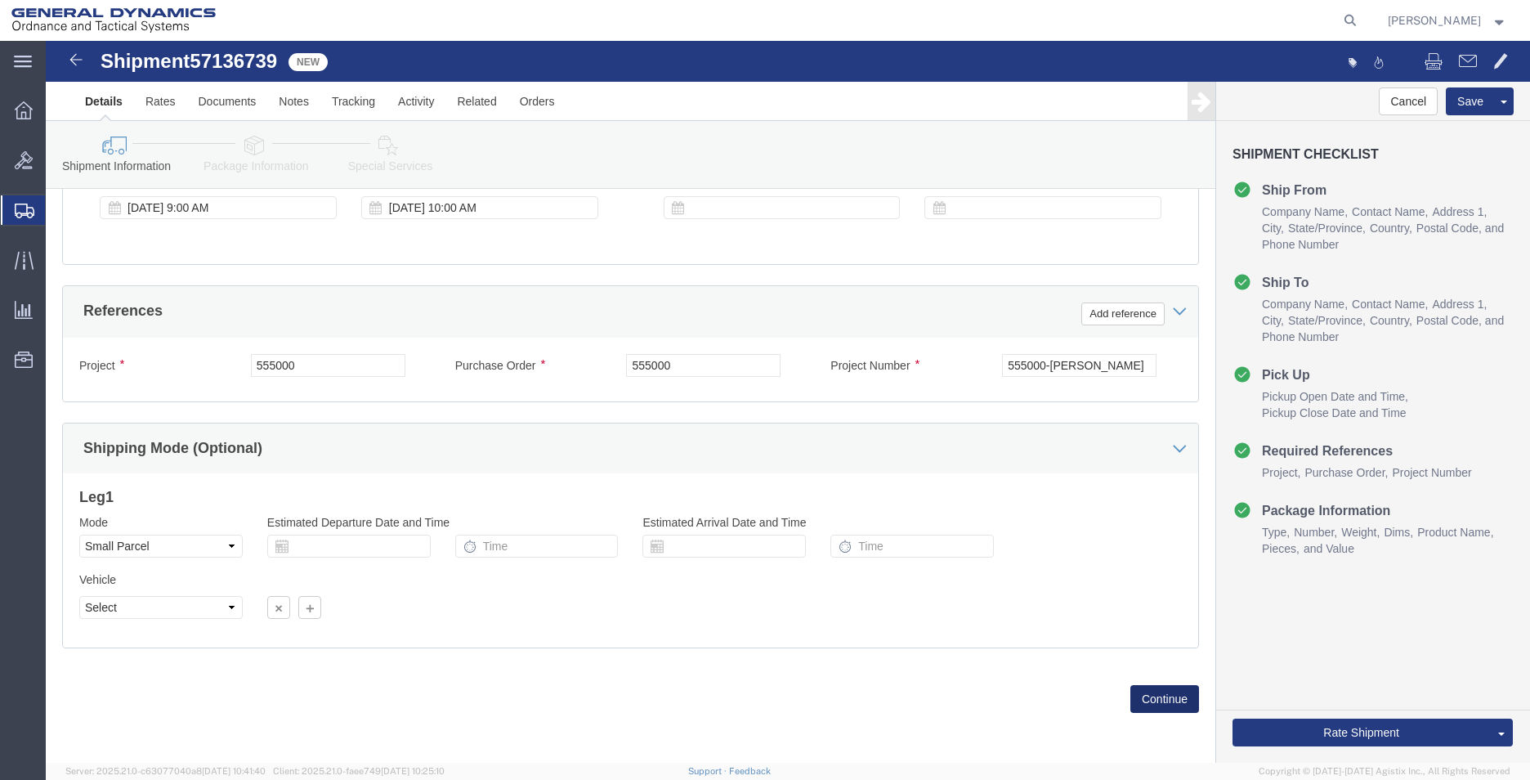
click button "Continue"
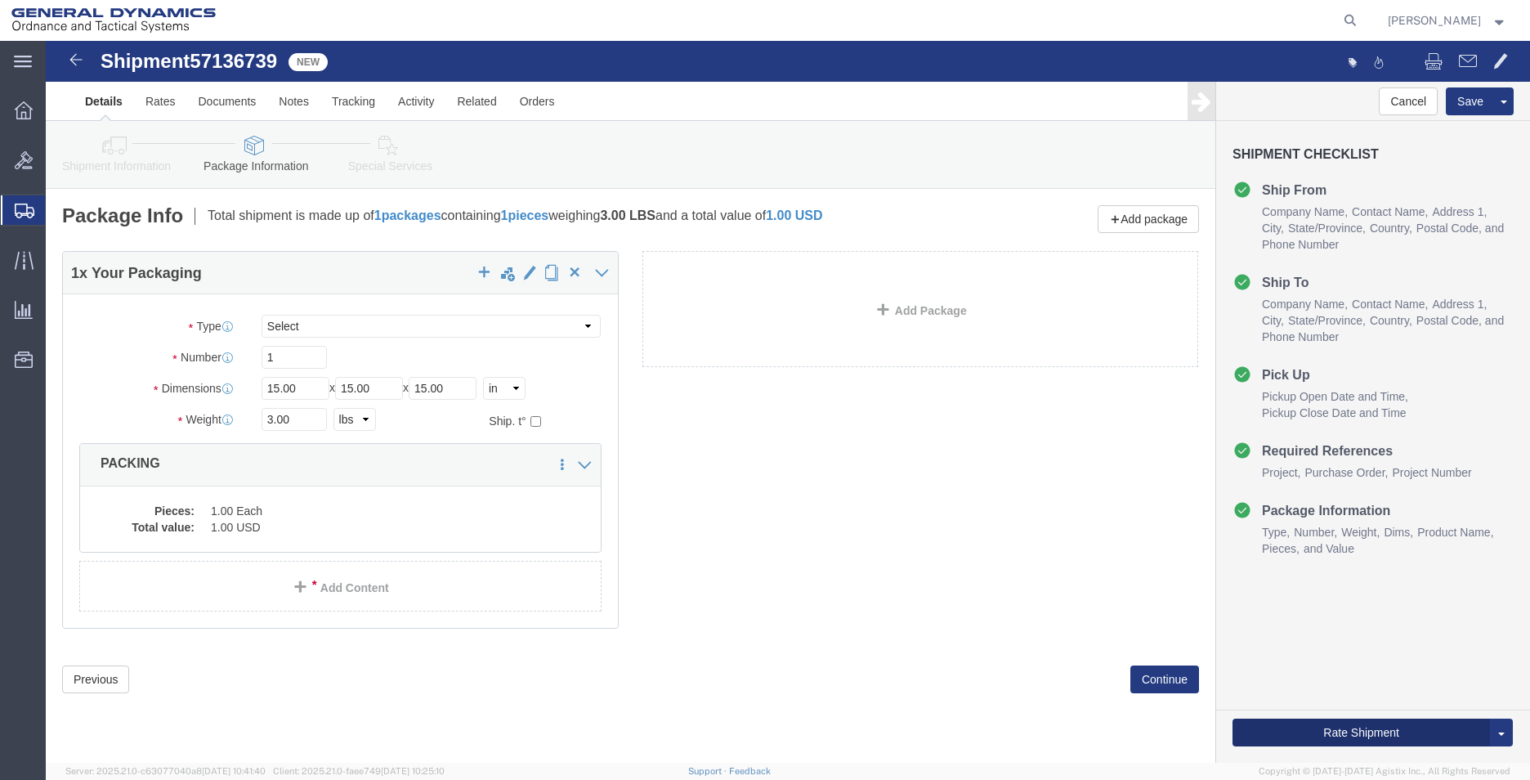
click button "Rate Shipment"
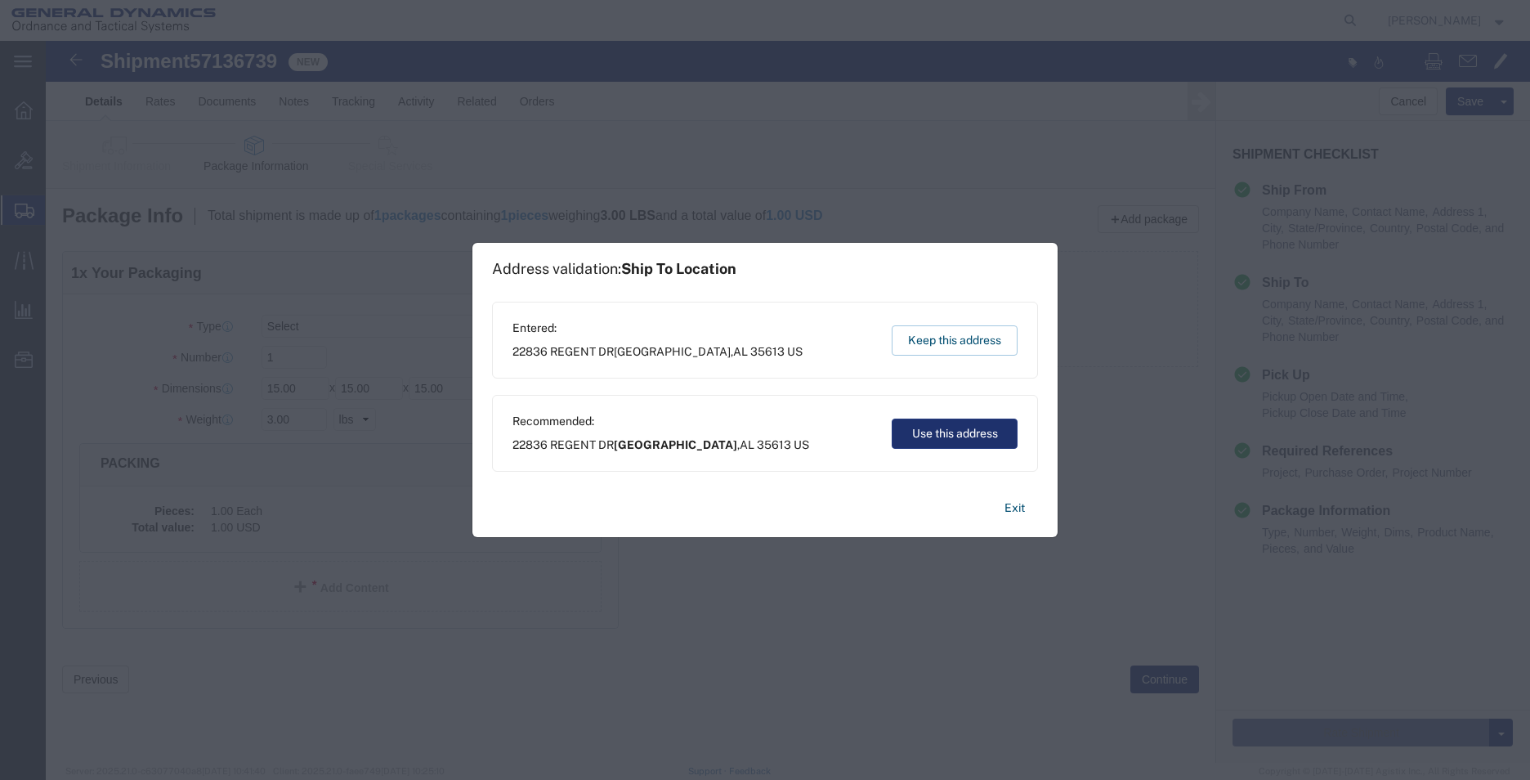
click at [937, 432] on button "Use this address" at bounding box center [955, 433] width 126 height 30
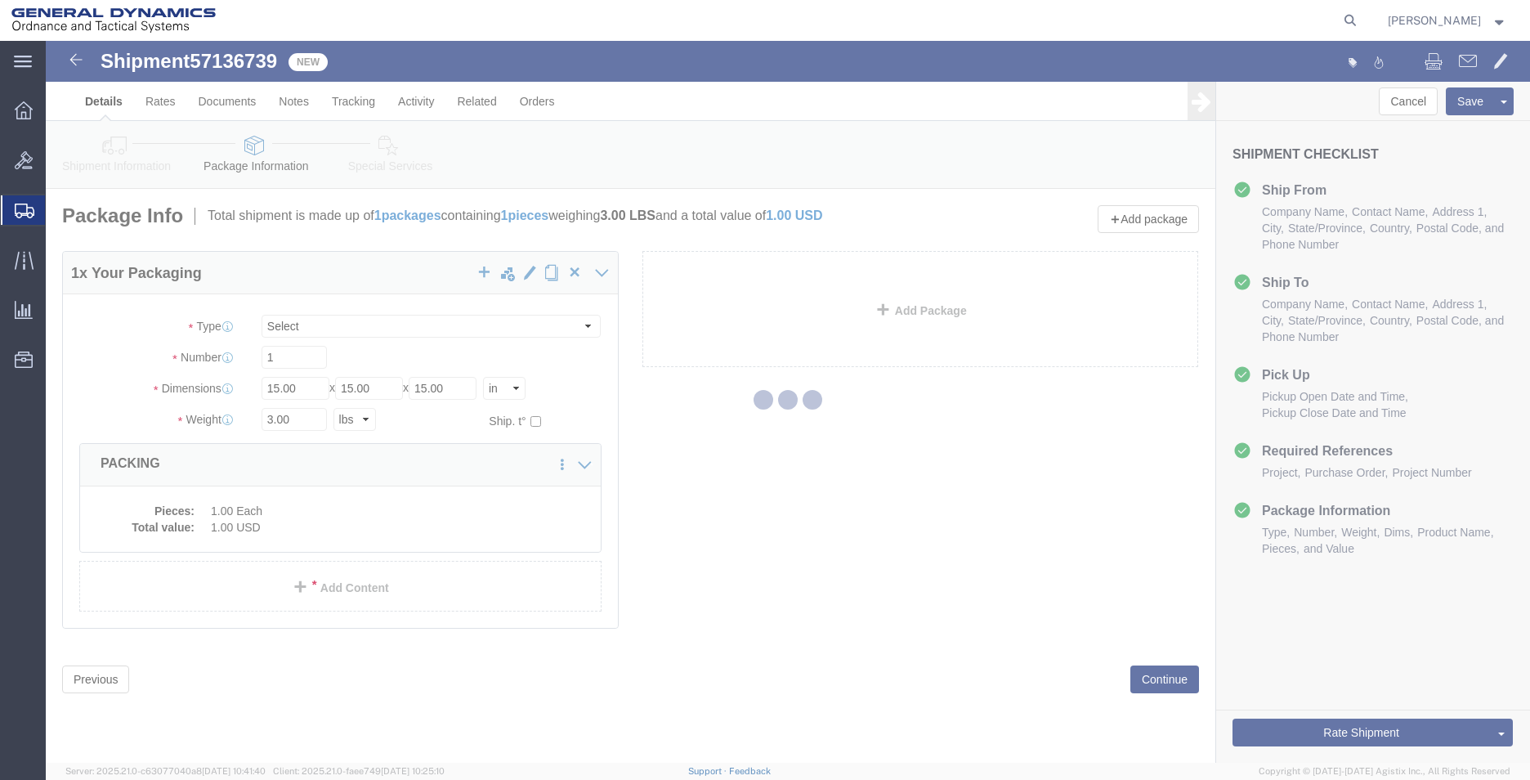
select select
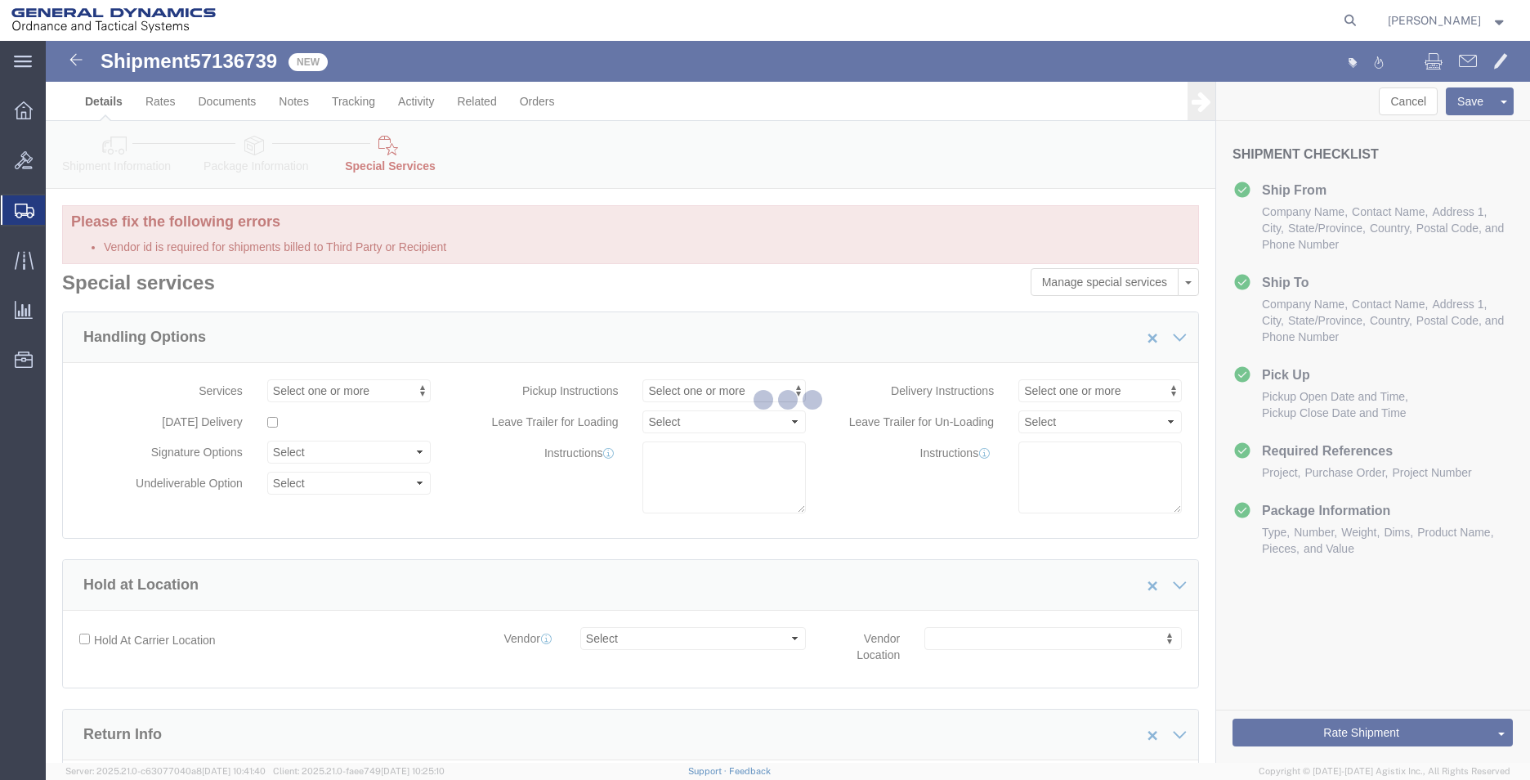
select select "DEPARTMENT"
select select "1763970"
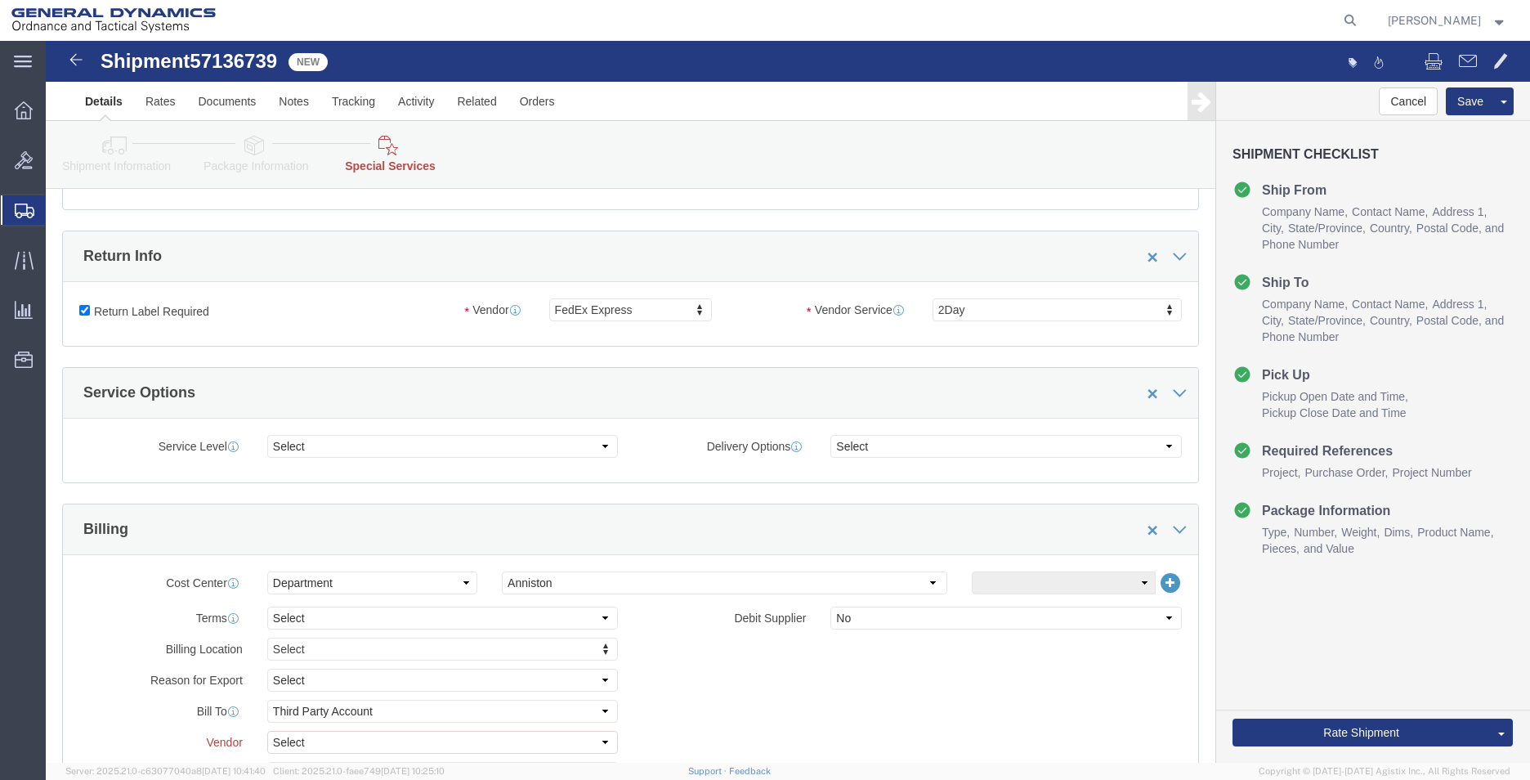
scroll to position [572, 0]
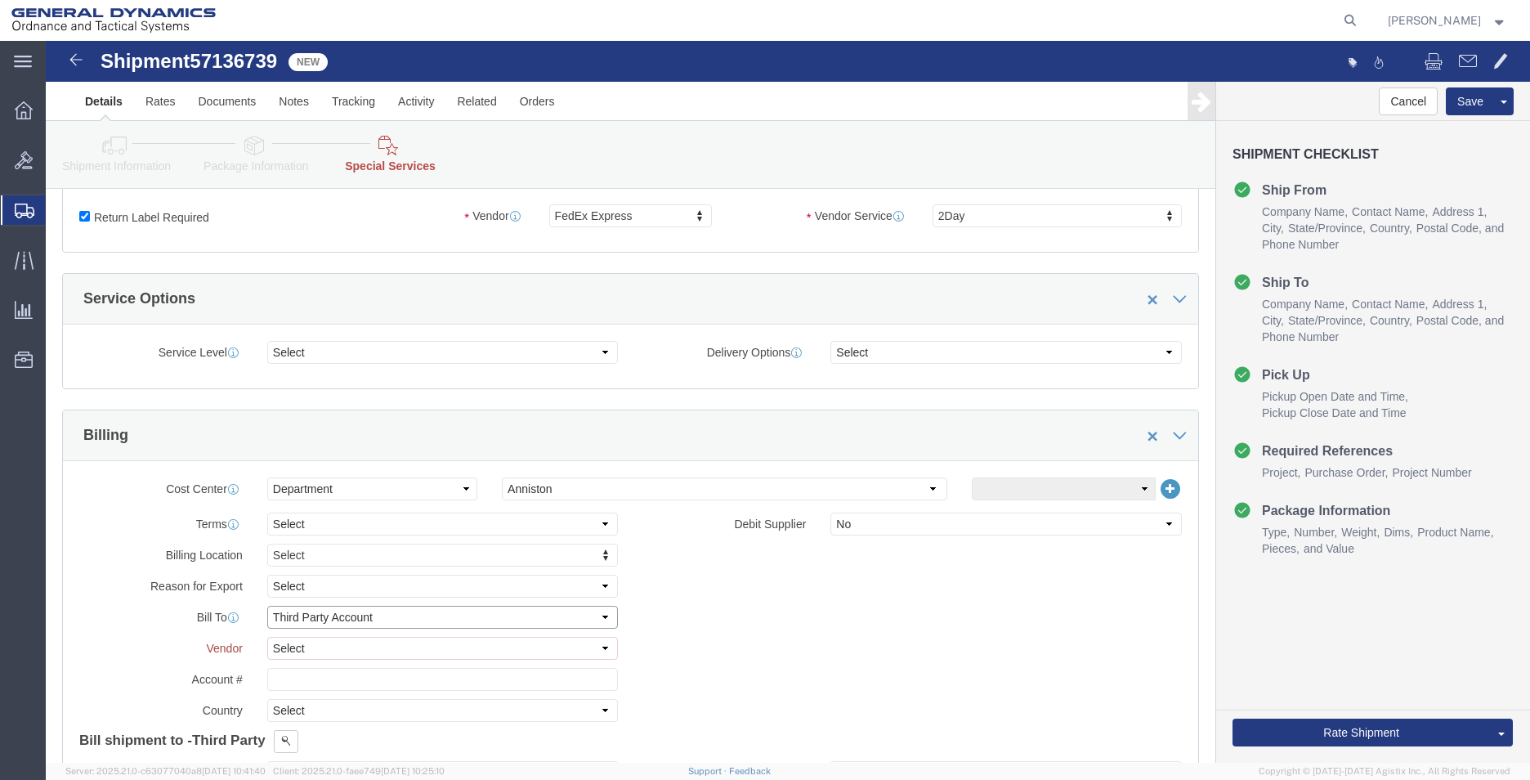
click select "Select Recipient Account Sender/Shipper Third Party Account"
select select
click select "Select Recipient Account Sender/Shipper Third Party Account"
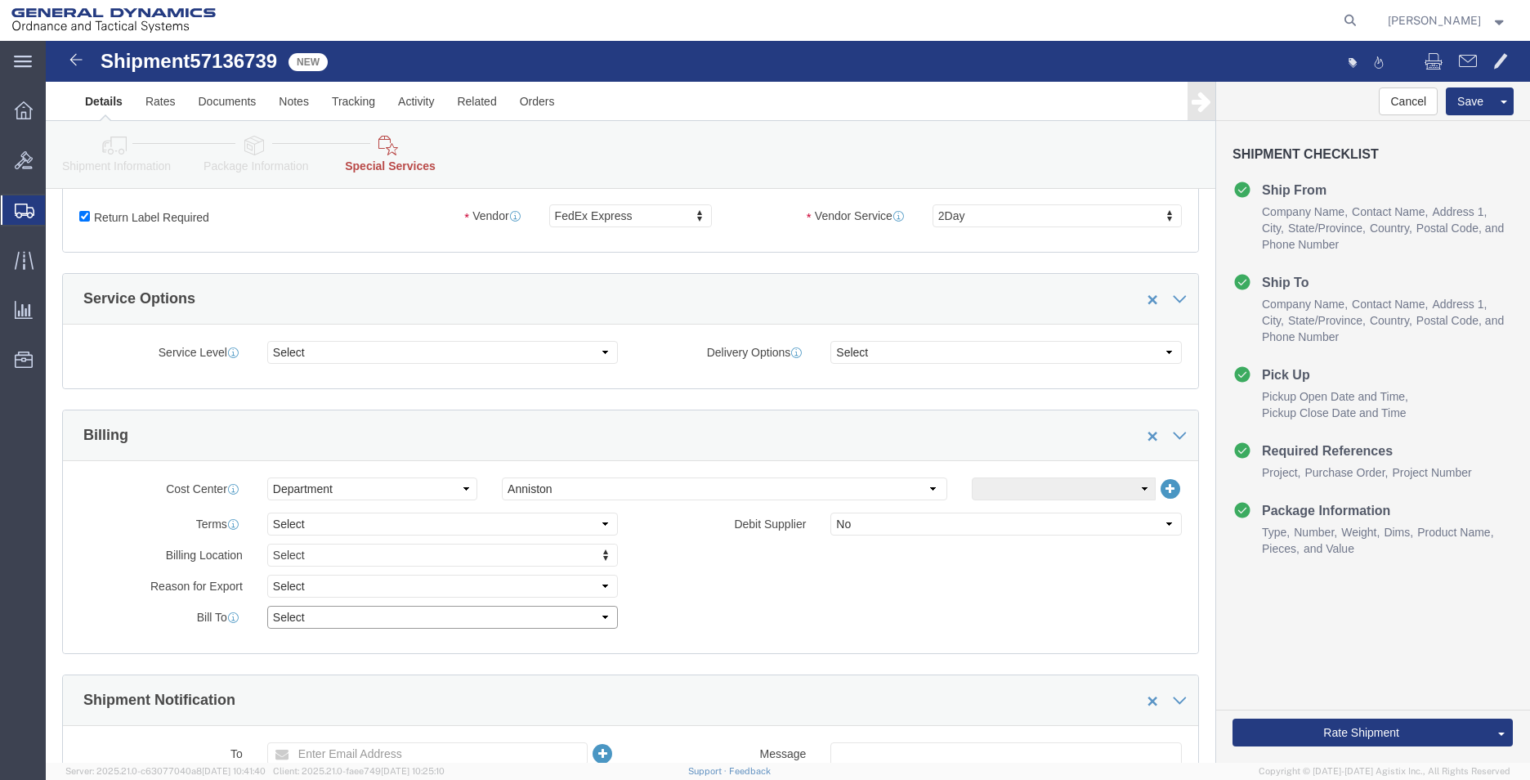
scroll to position [163, 0]
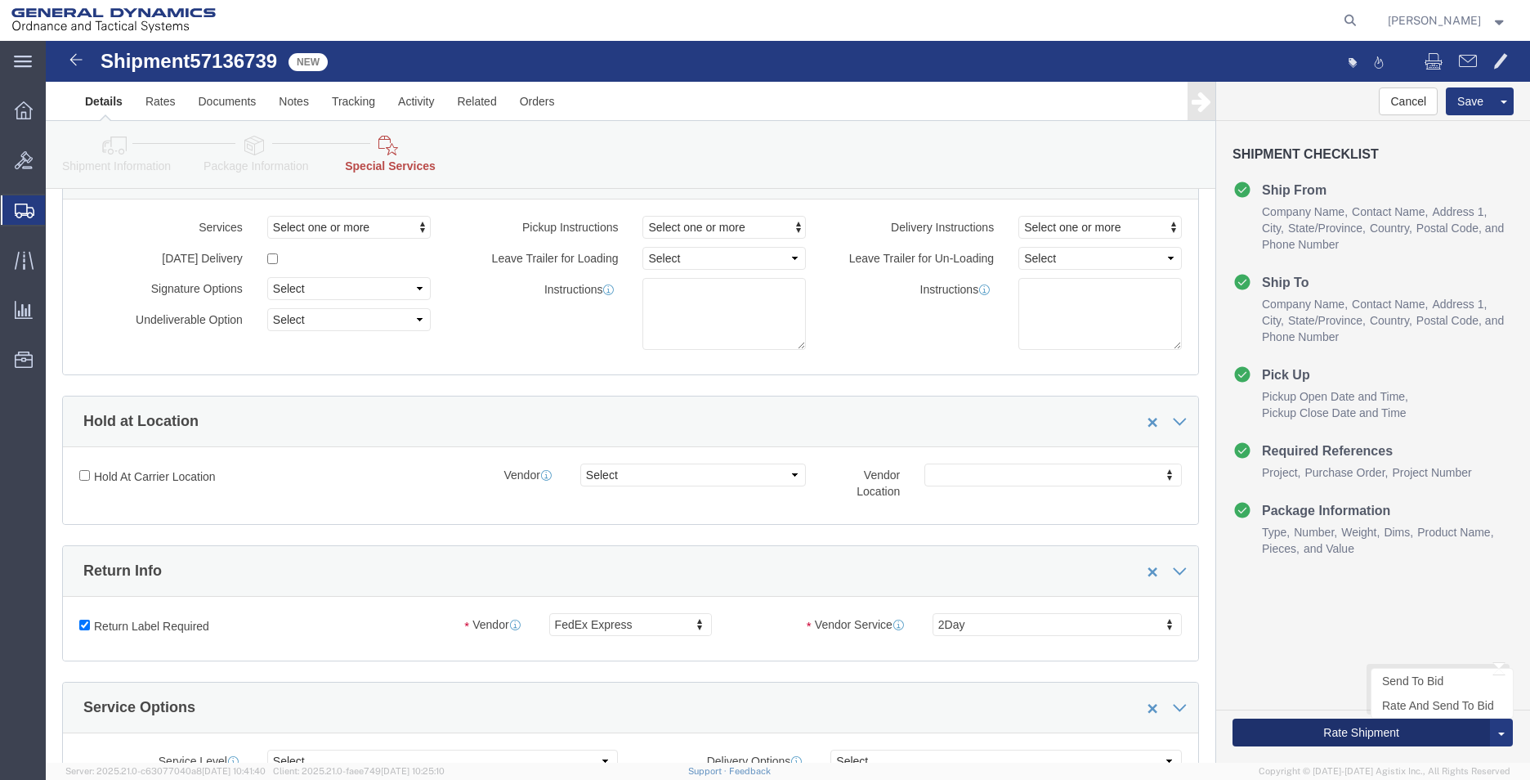
click button "Rate Shipment"
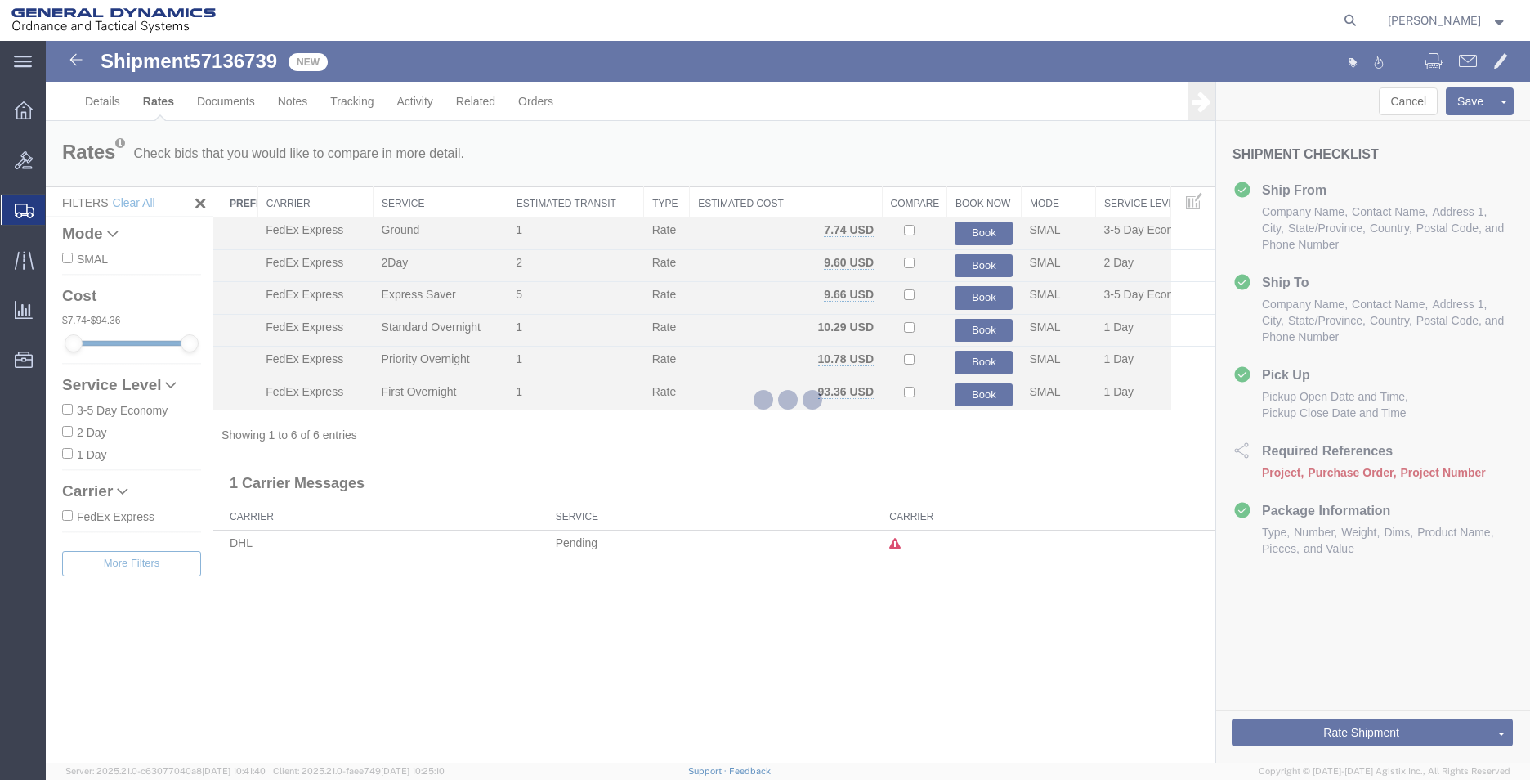
scroll to position [0, 0]
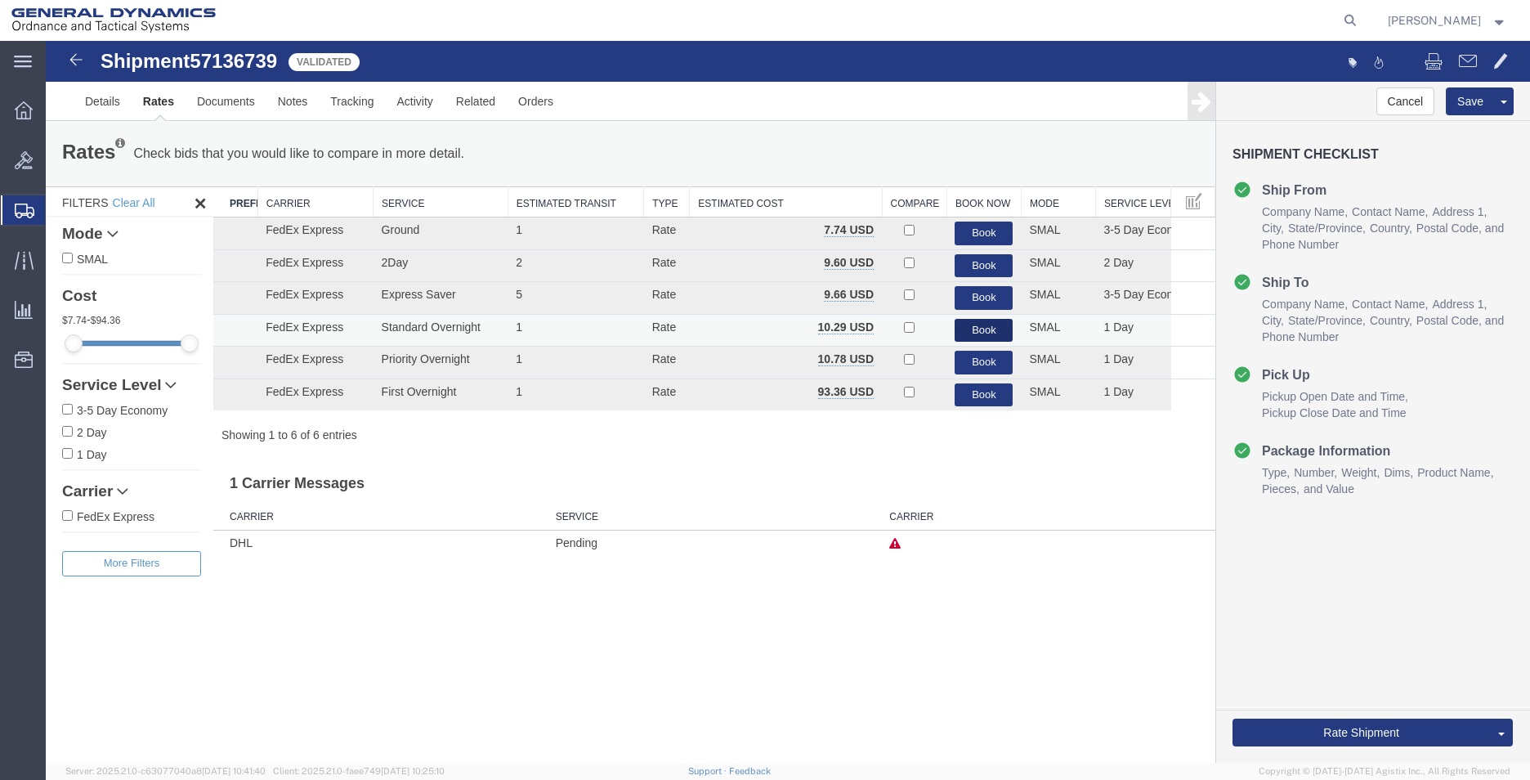
click at [996, 333] on button "Book" at bounding box center [983, 331] width 58 height 24
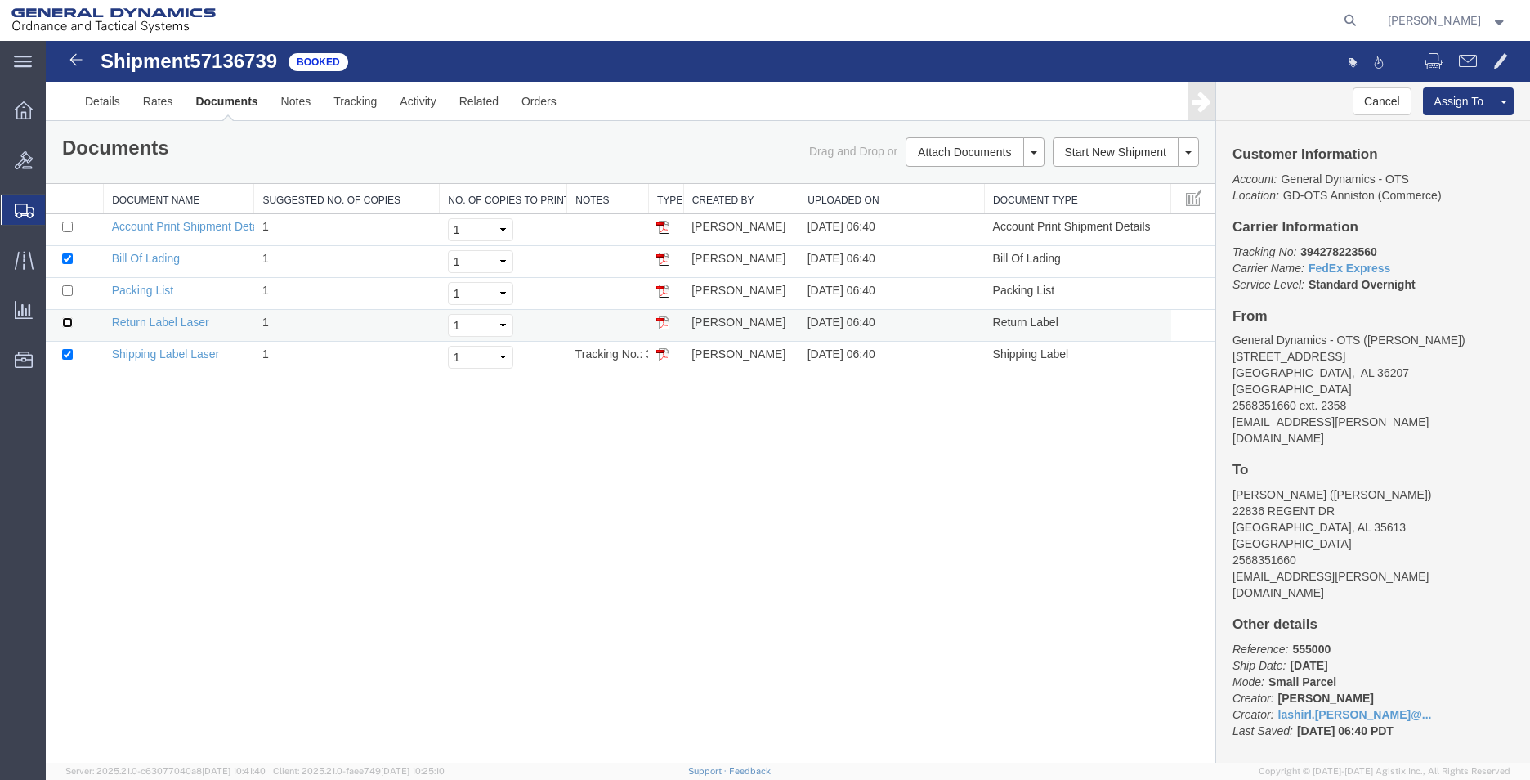
click at [67, 325] on input "checkbox" at bounding box center [67, 322] width 11 height 11
checkbox input "true"
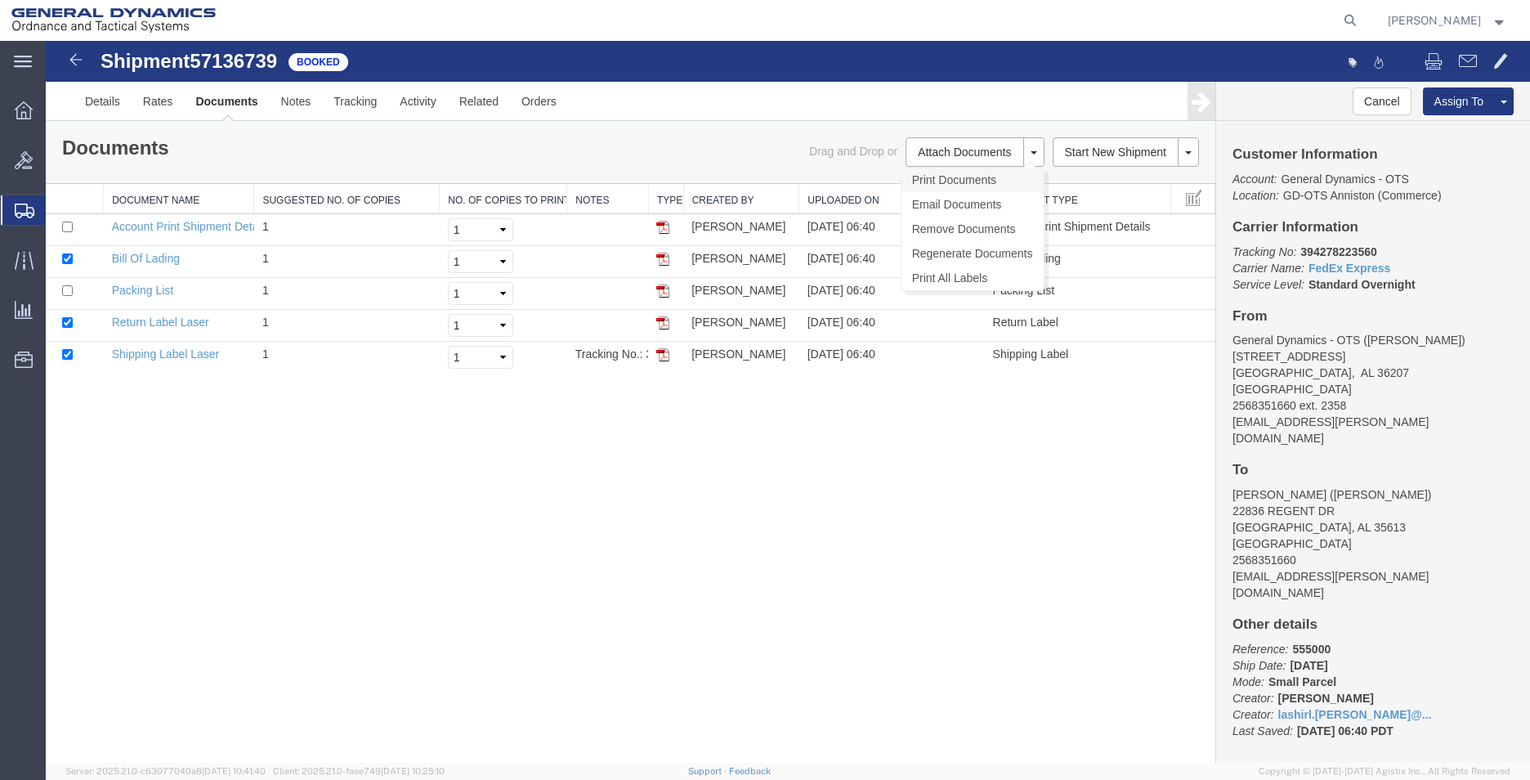
click at [958, 176] on link "Print Documents" at bounding box center [972, 180] width 142 height 25
click at [1133, 175] on link "Clone Shipment" at bounding box center [1127, 180] width 141 height 25
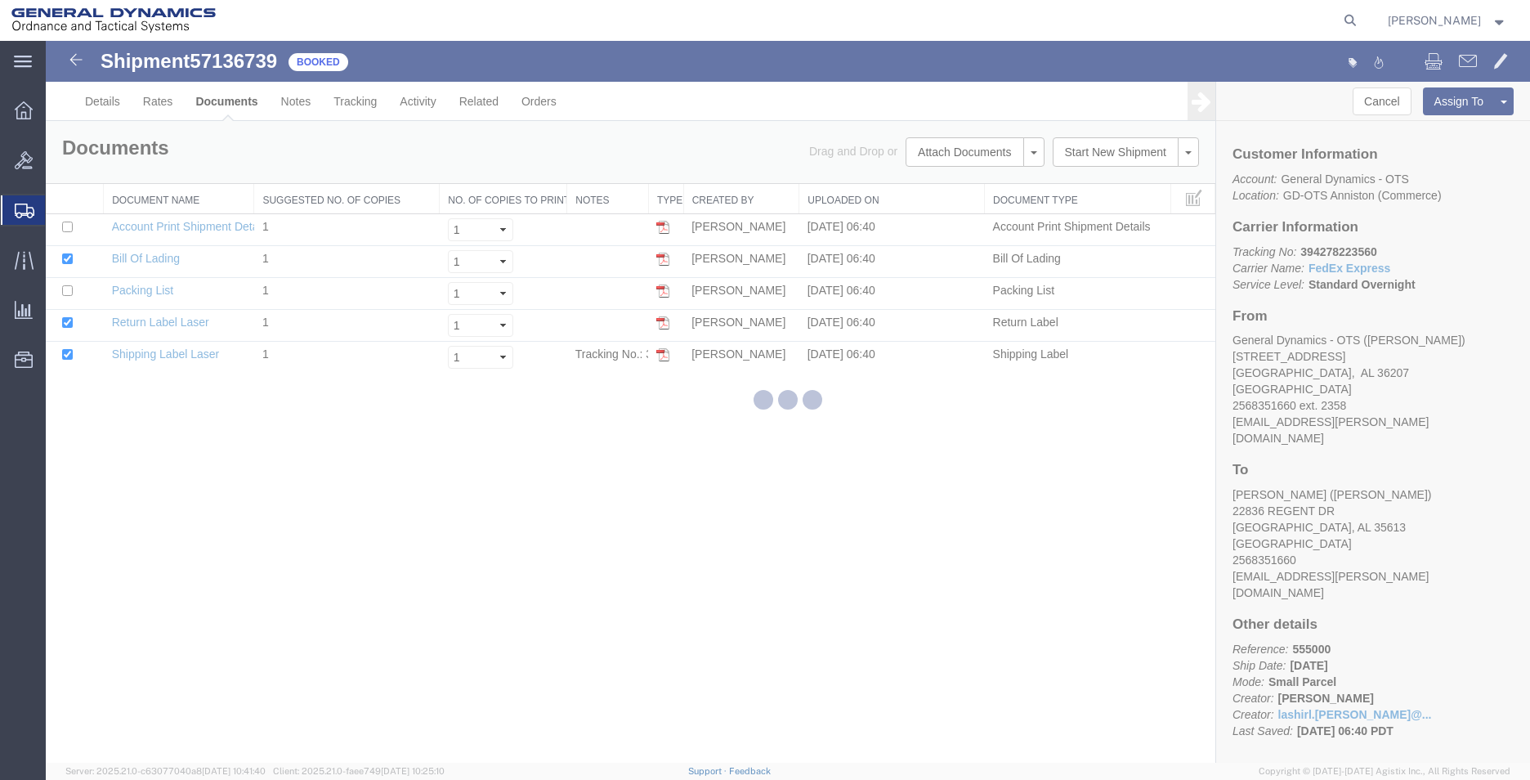
select select "318"
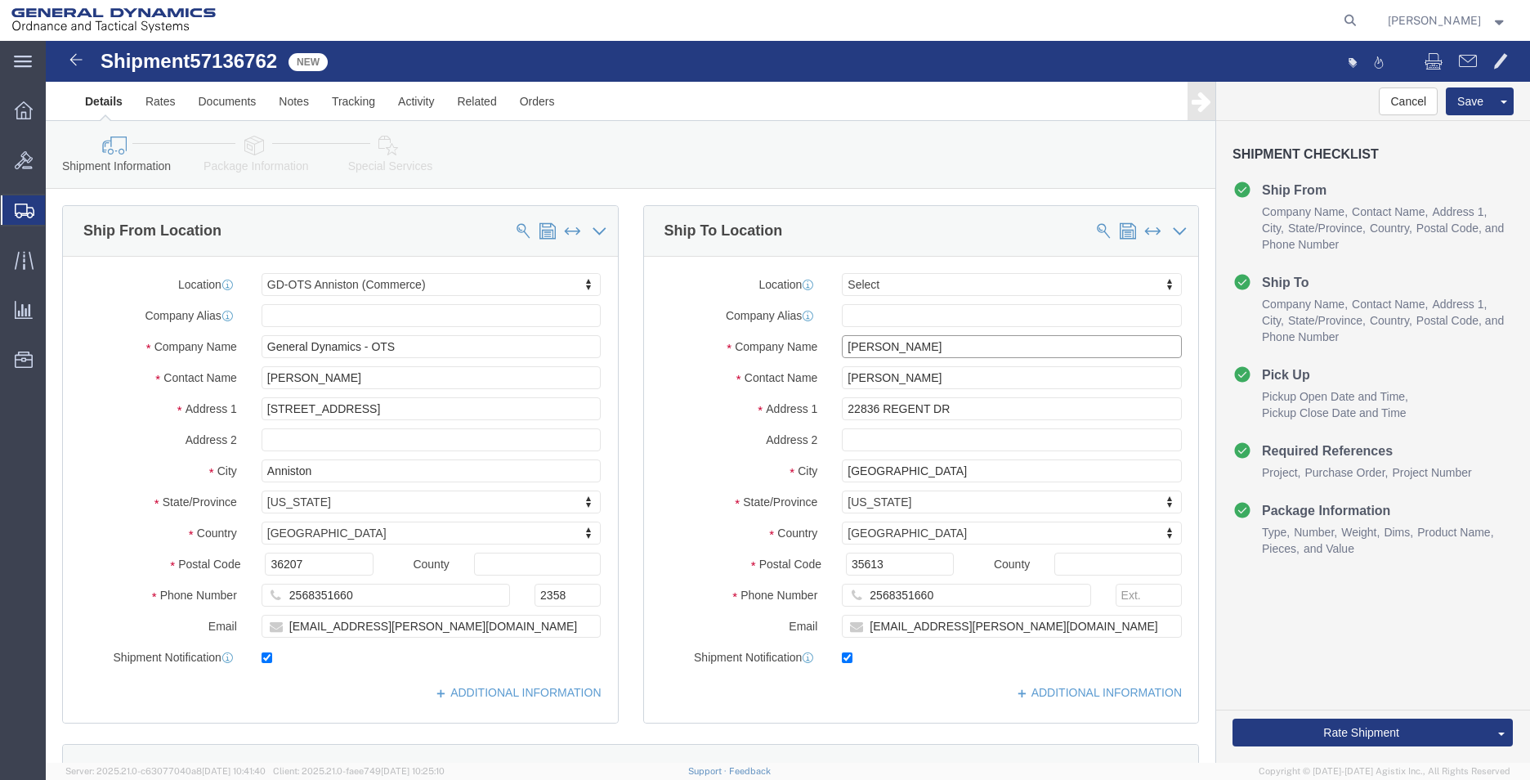
drag, startPoint x: 930, startPoint y: 299, endPoint x: 622, endPoint y: 301, distance: 308.1
click div "Company Name [PERSON_NAME]"
type input "[PERSON_NAME]"
click input "22836 REGENT DR"
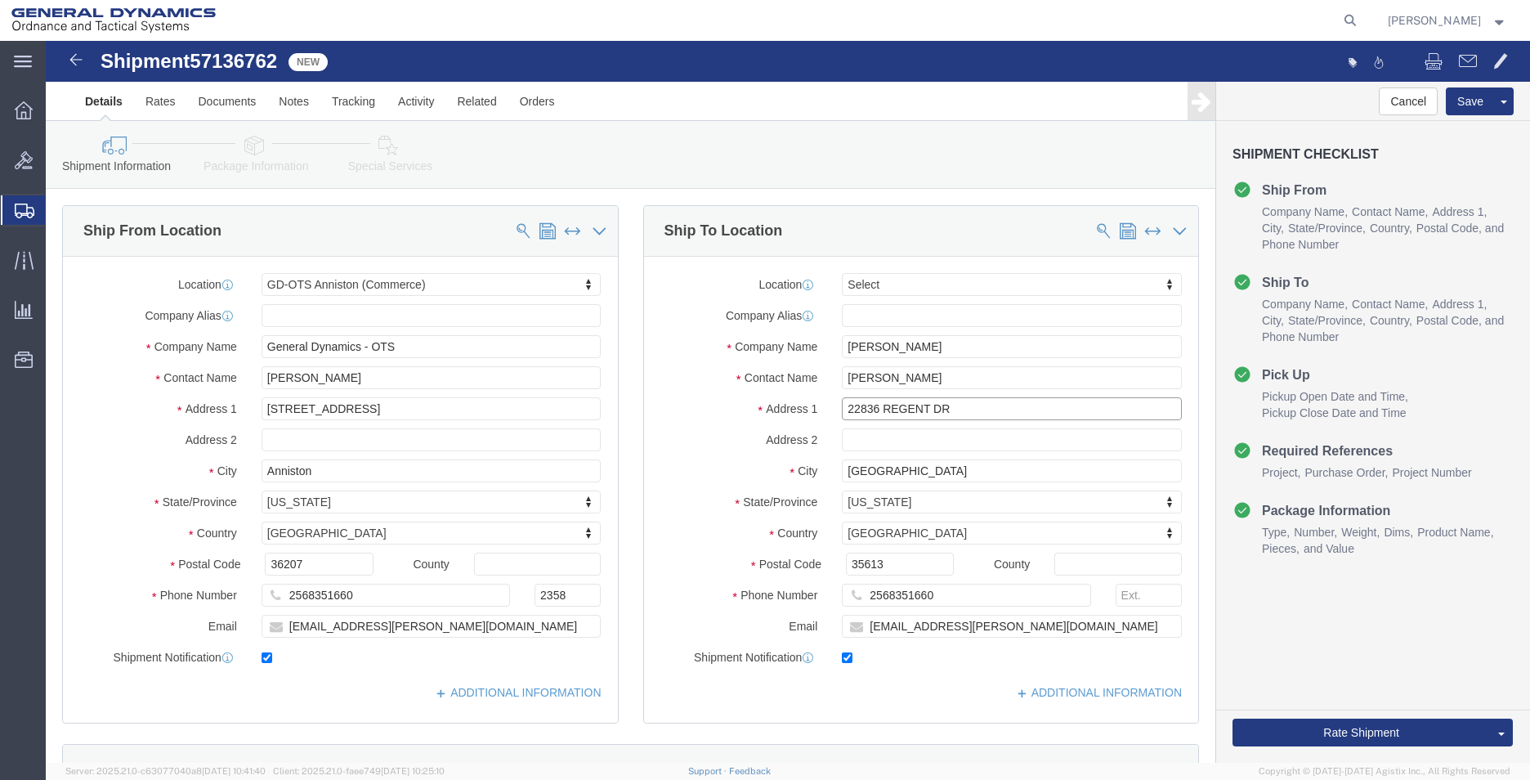
drag, startPoint x: 910, startPoint y: 373, endPoint x: 643, endPoint y: 353, distance: 268.0
click div "Location Select Select My Profile Location GD-OTS [GEOGRAPHIC_DATA] (Commerce) …"
type input "[STREET_ADDRESS]"
type input "[PERSON_NAME]"
type input "C"
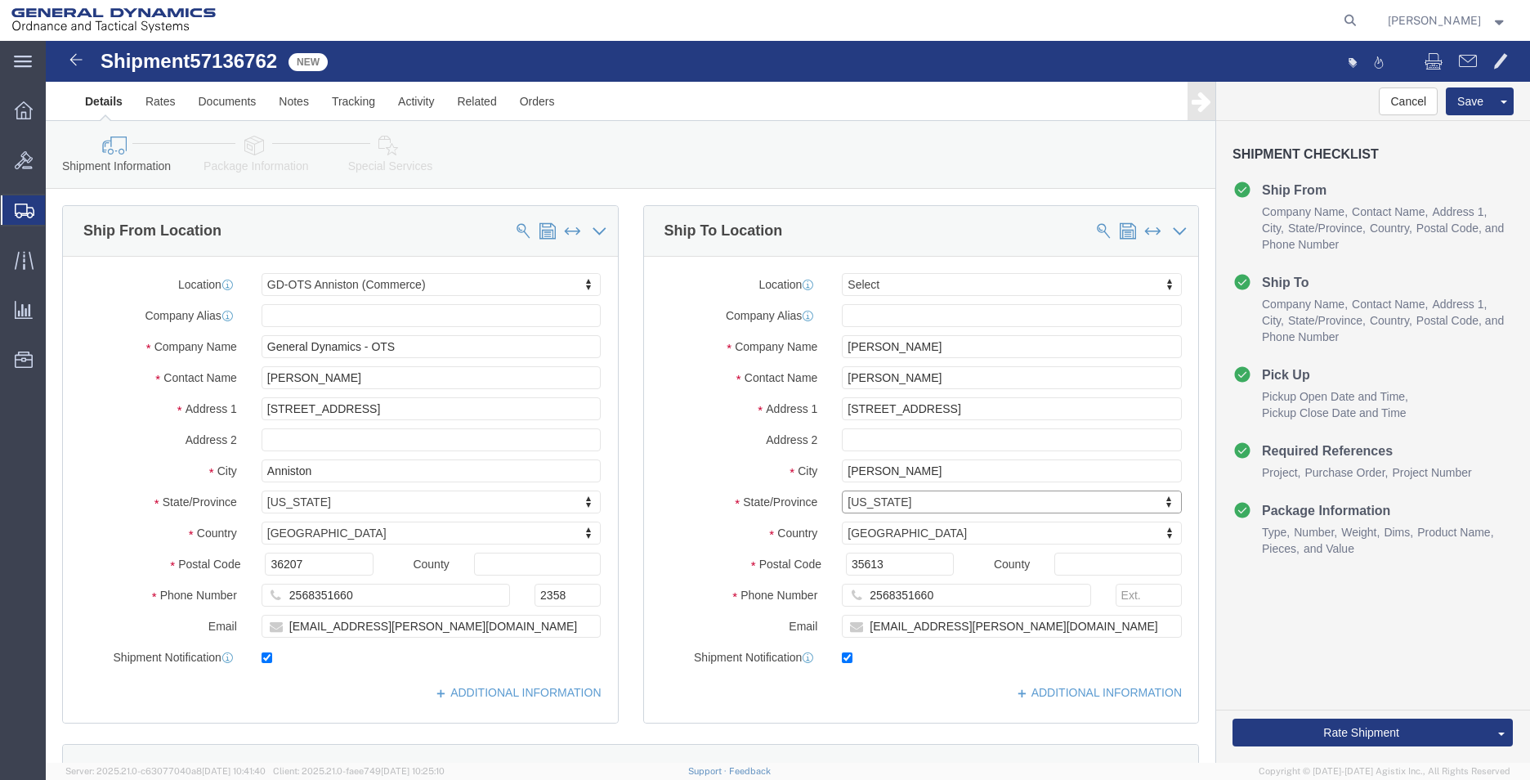
type input "C"
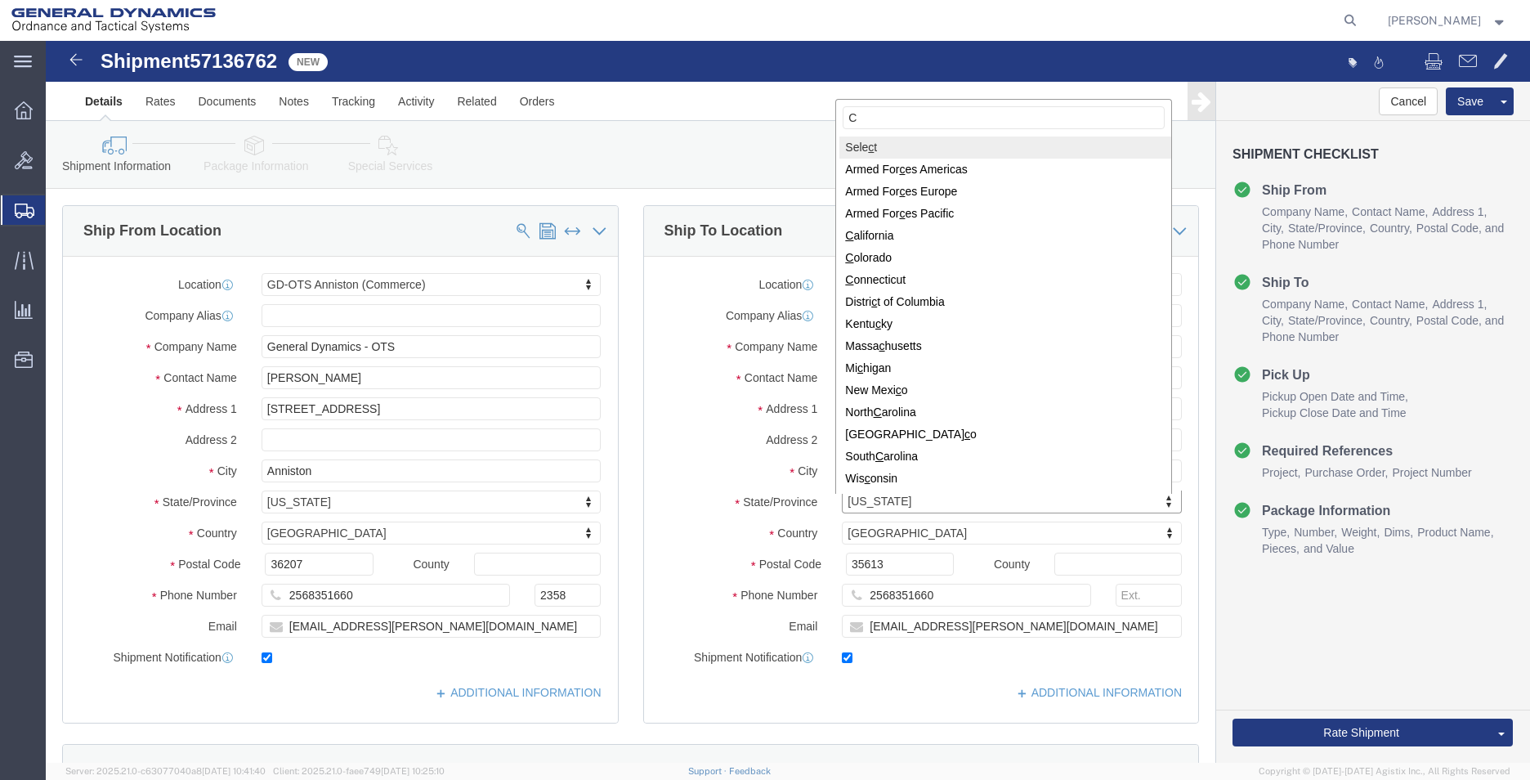
type input "CA"
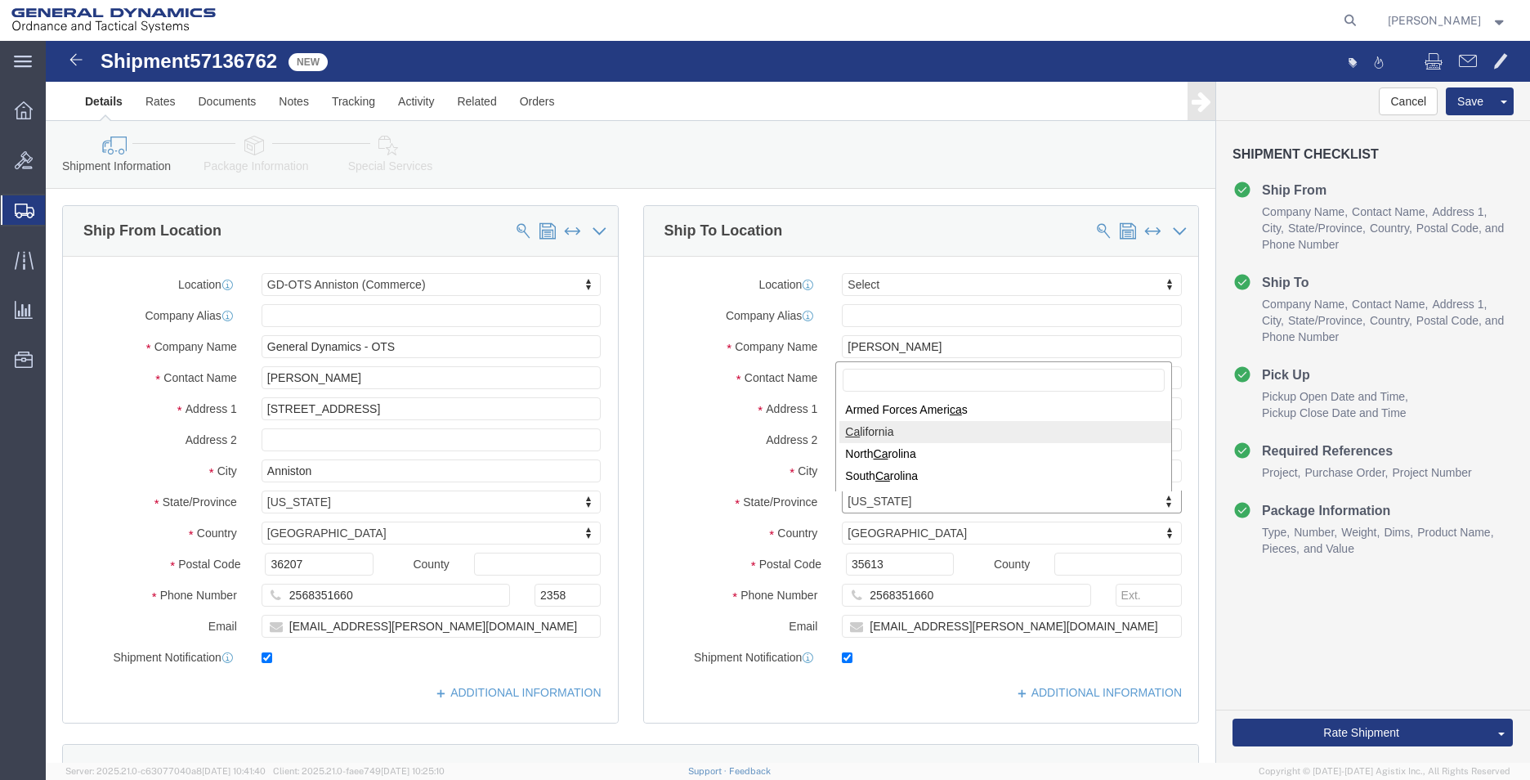
select select "CA"
type input "95616"
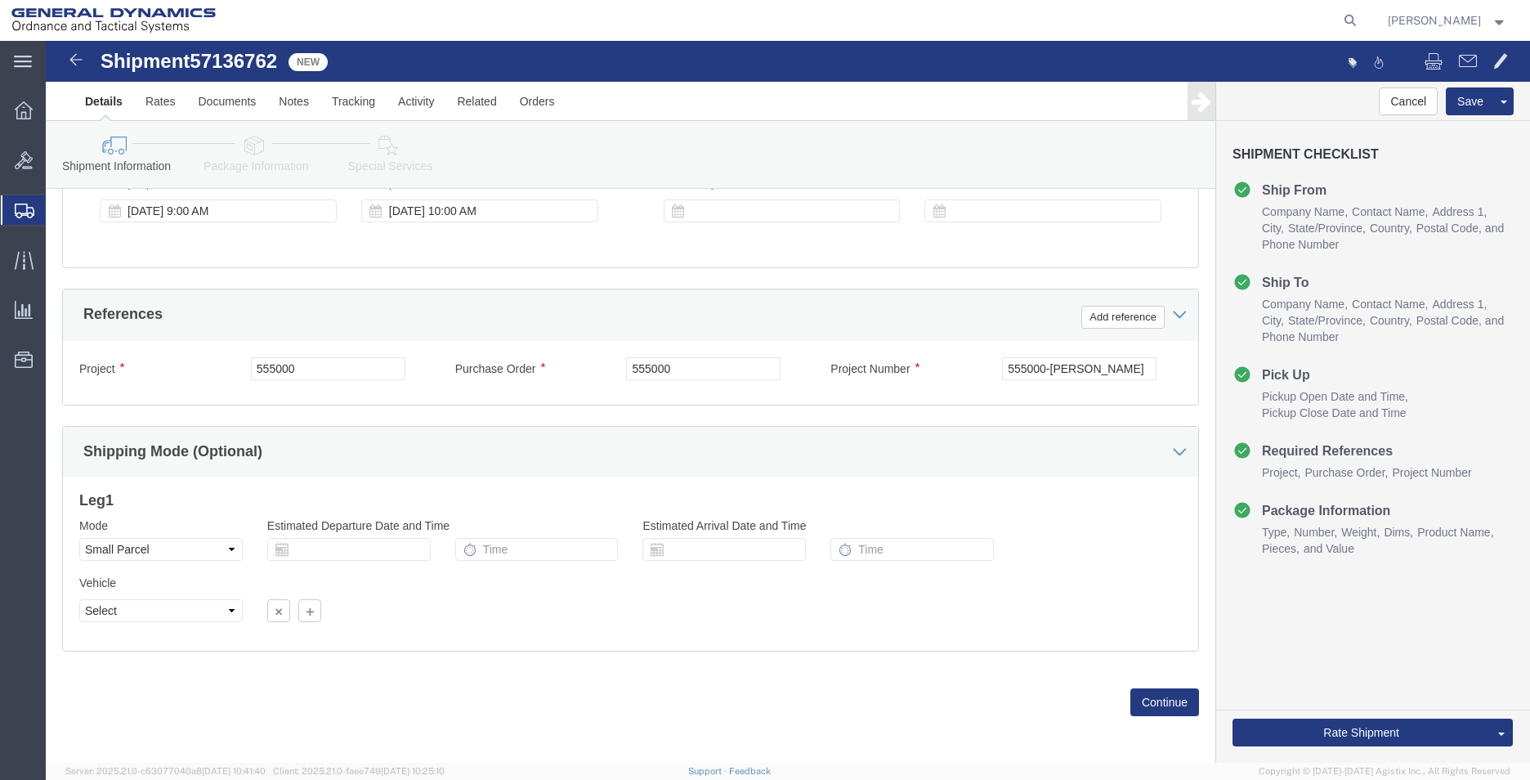
scroll to position [682, 0]
click button "Continue"
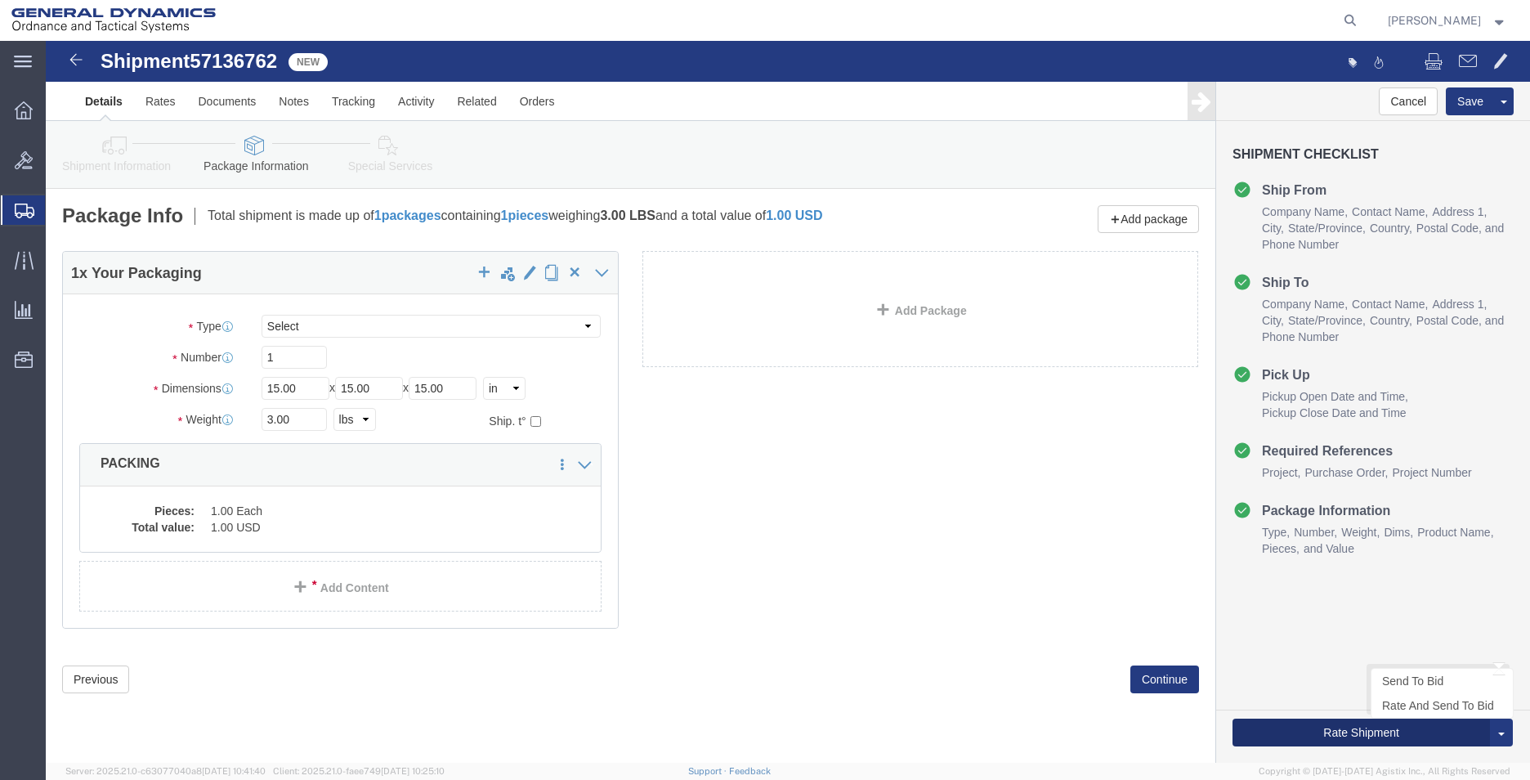
click button "Rate Shipment"
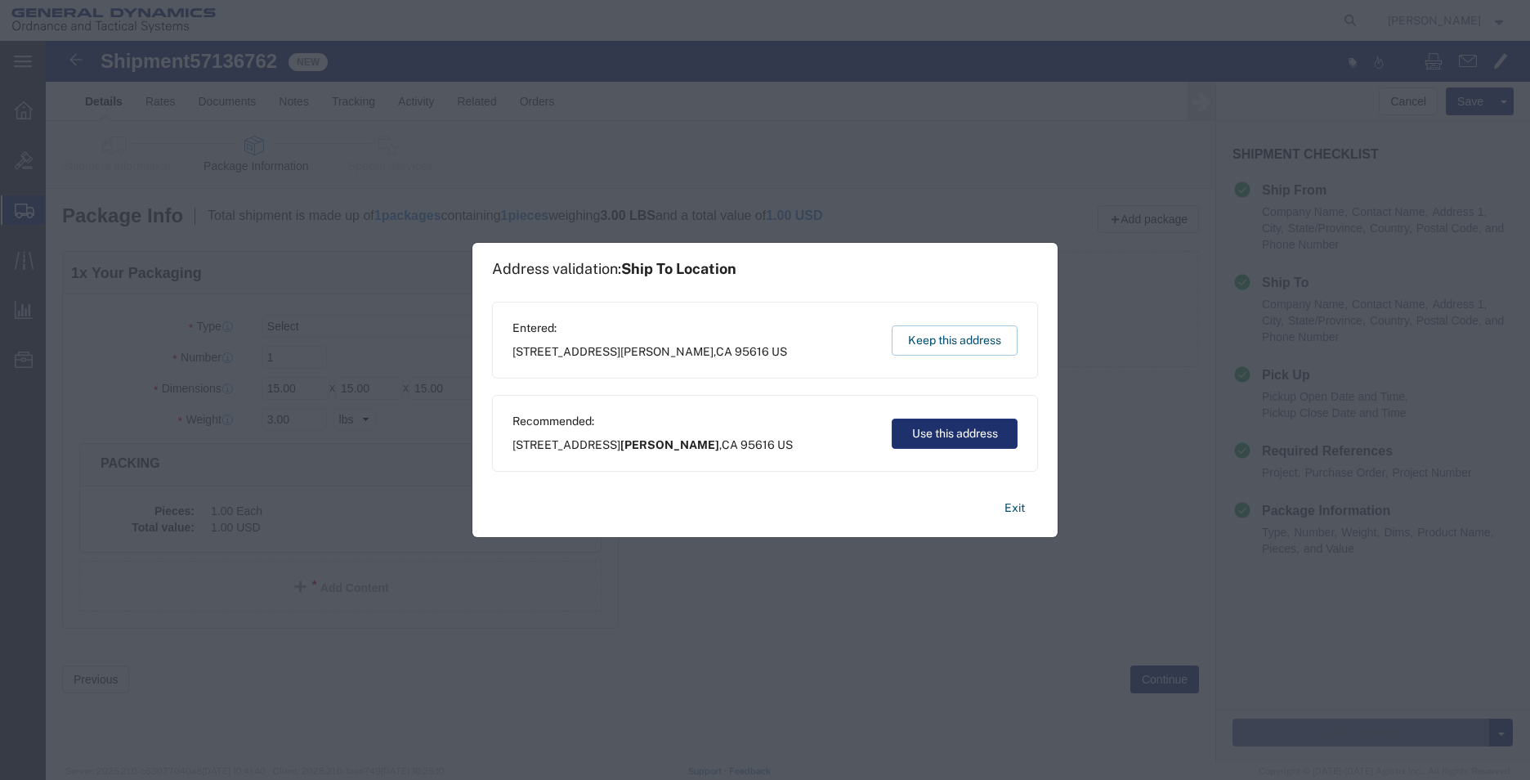
click at [947, 437] on button "Use this address" at bounding box center [955, 433] width 126 height 30
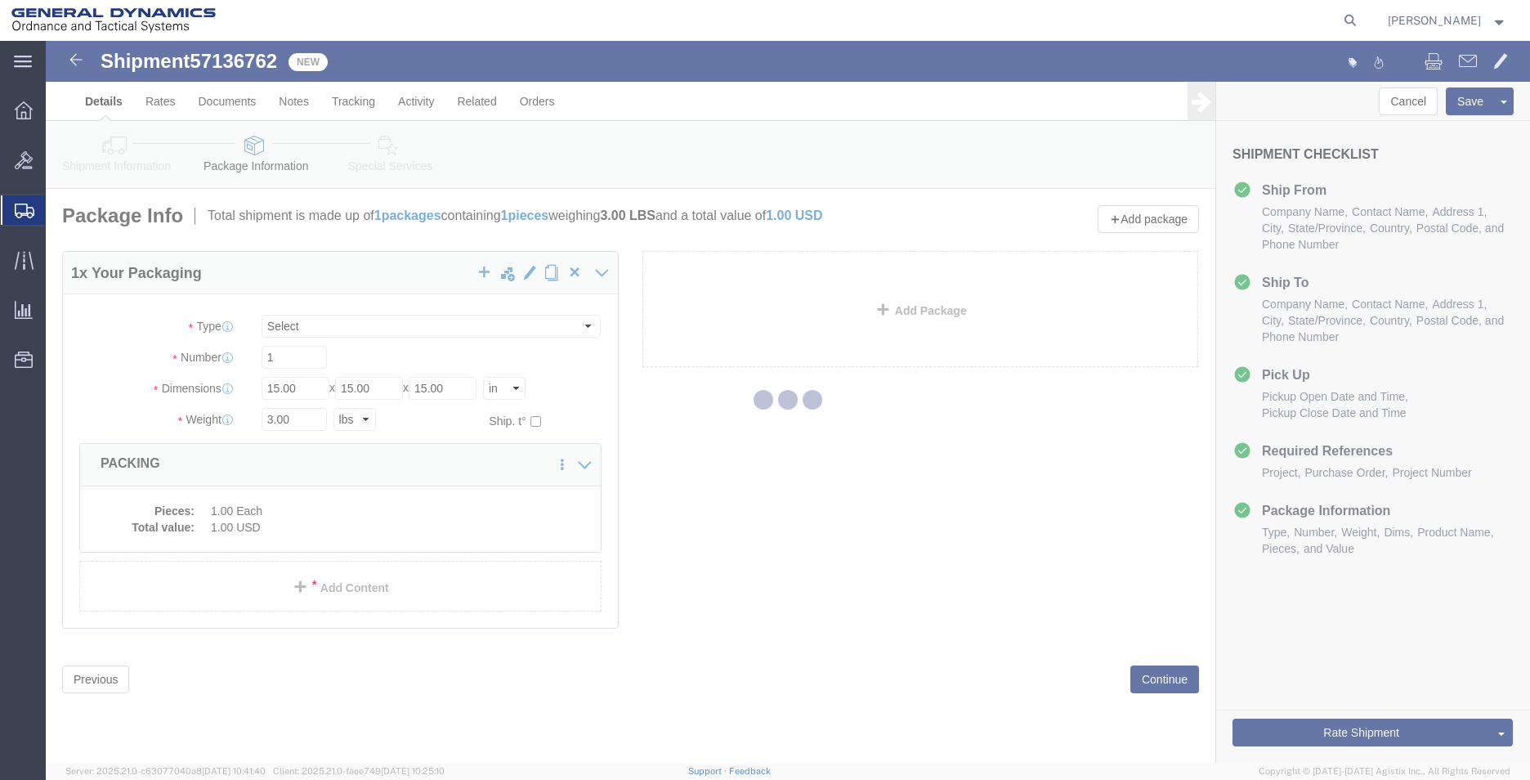
select select
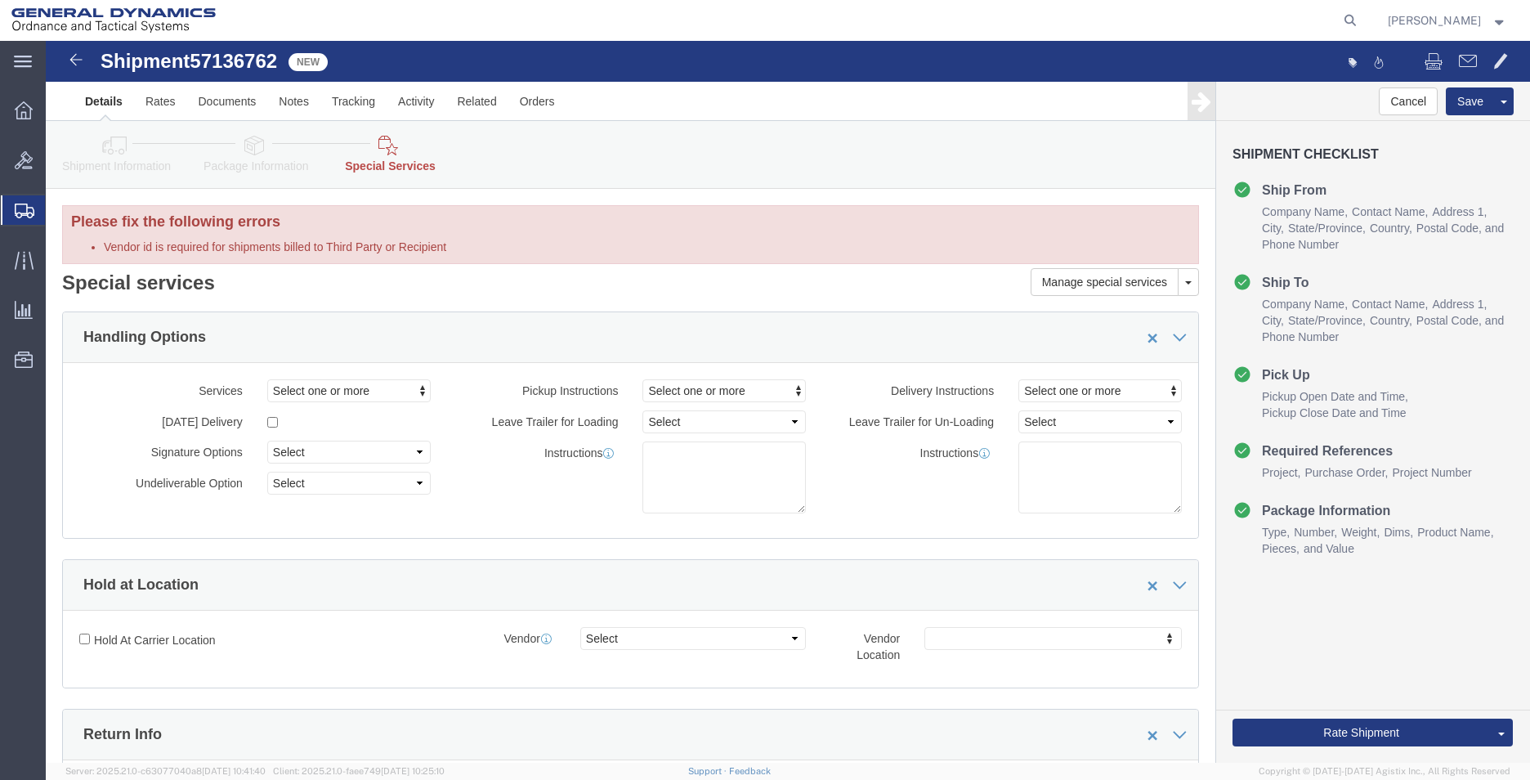
select select "DEPARTMENT"
select select "1763970"
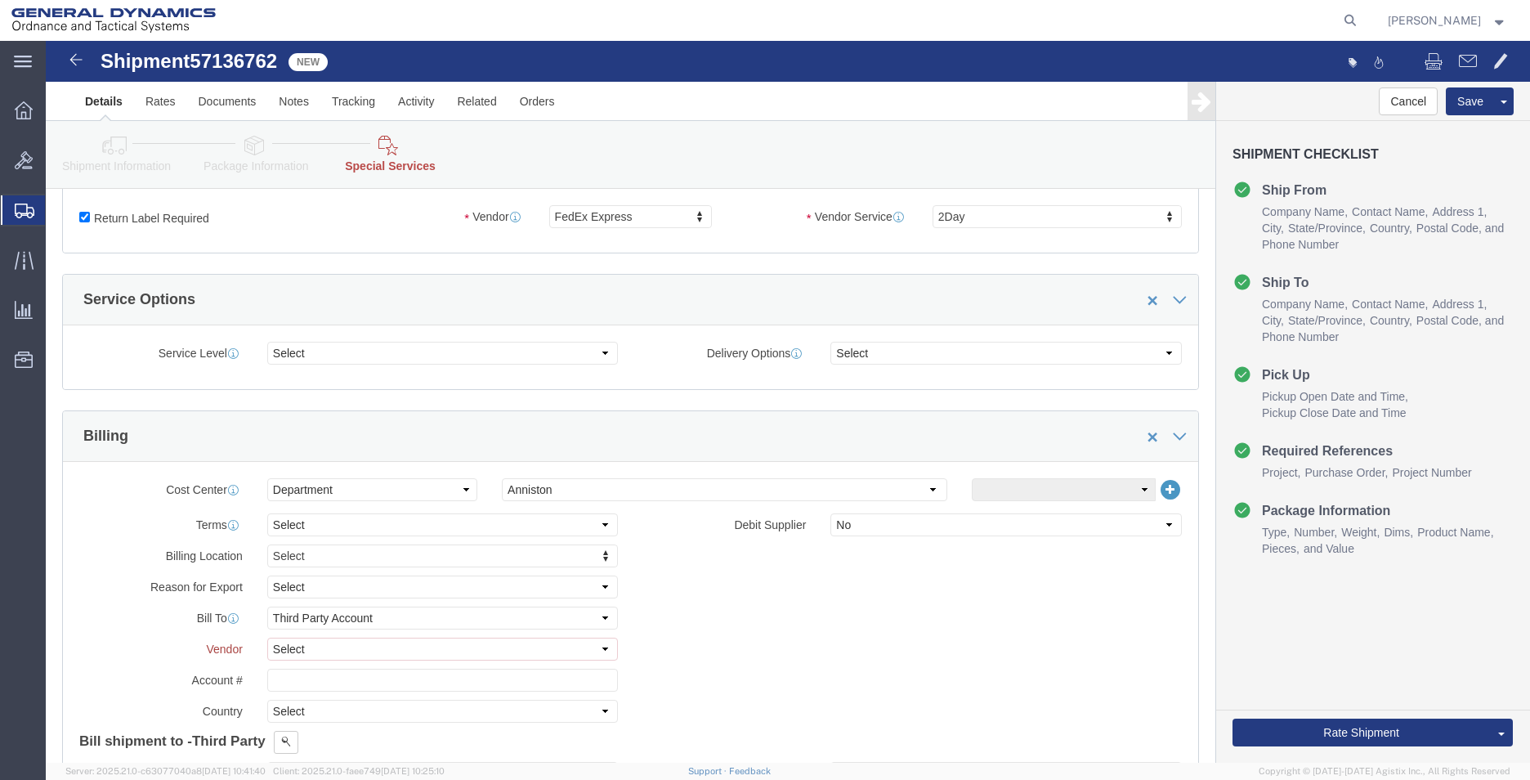
scroll to position [572, 0]
click select "Select DHL FedEx Express UPS"
click select "Select Recipient Account Sender/Shipper Third Party Account"
select select
click select "Select Recipient Account Sender/Shipper Third Party Account"
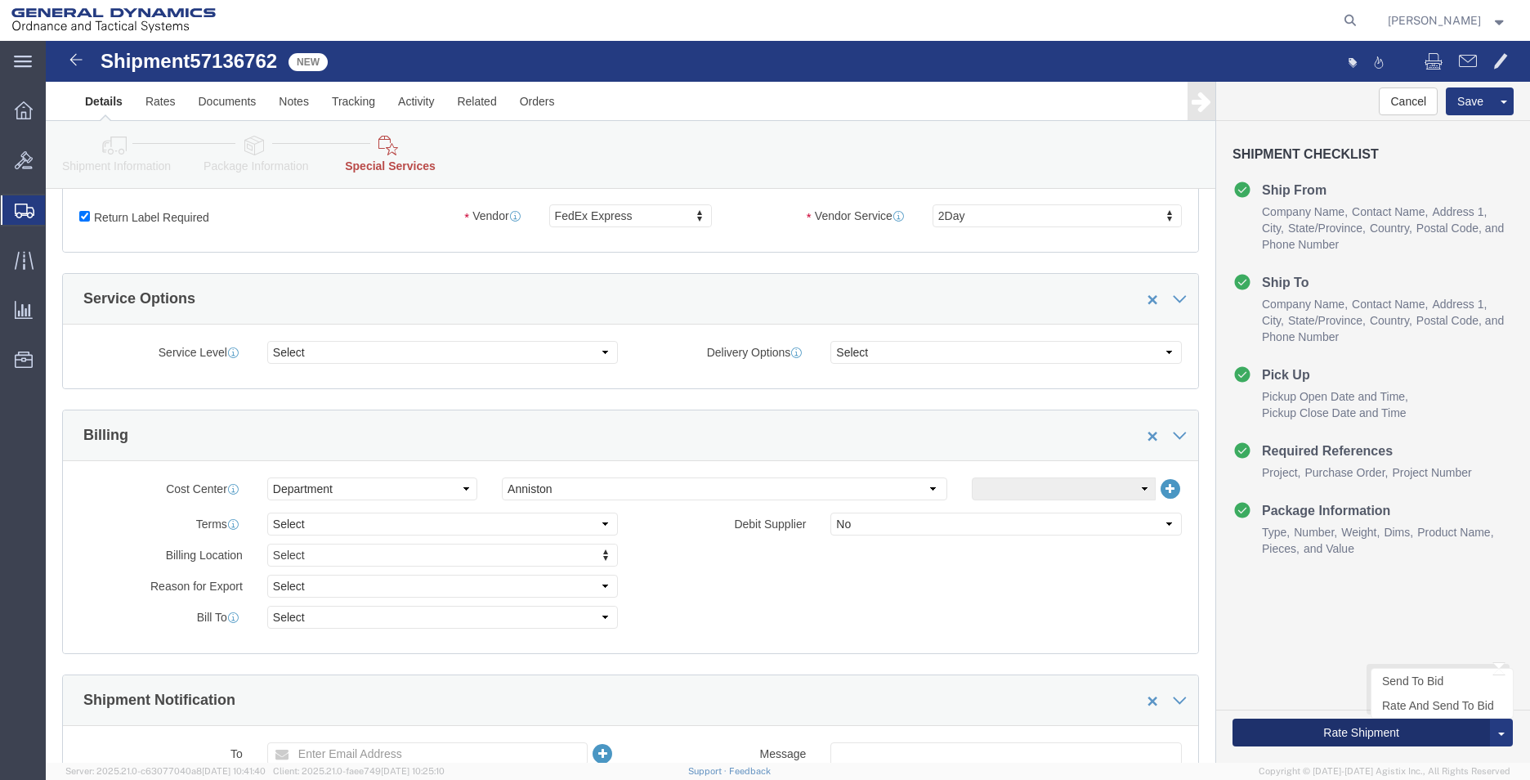
click button "Rate Shipment"
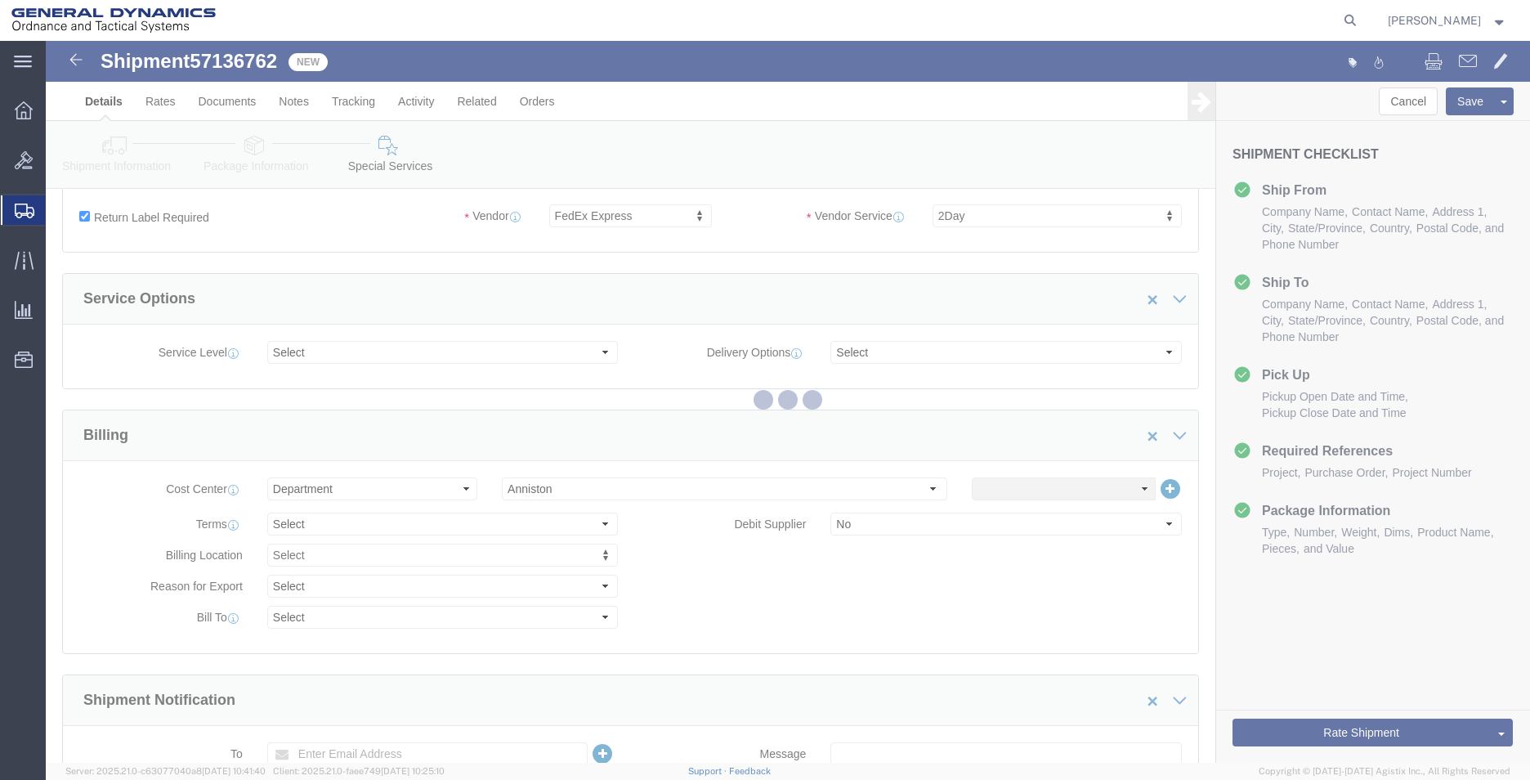
scroll to position [0, 0]
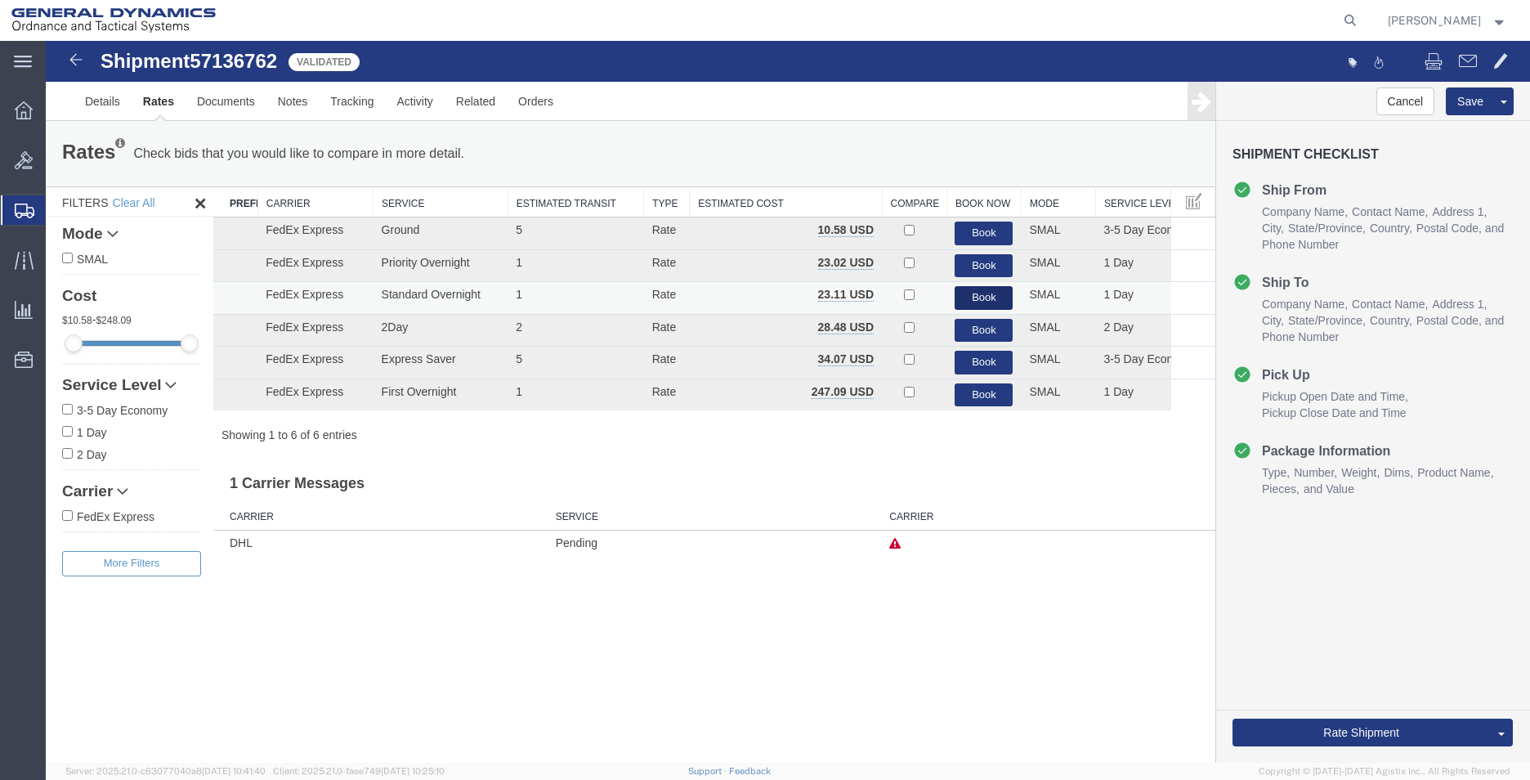
click at [1004, 292] on button "Book" at bounding box center [983, 298] width 58 height 24
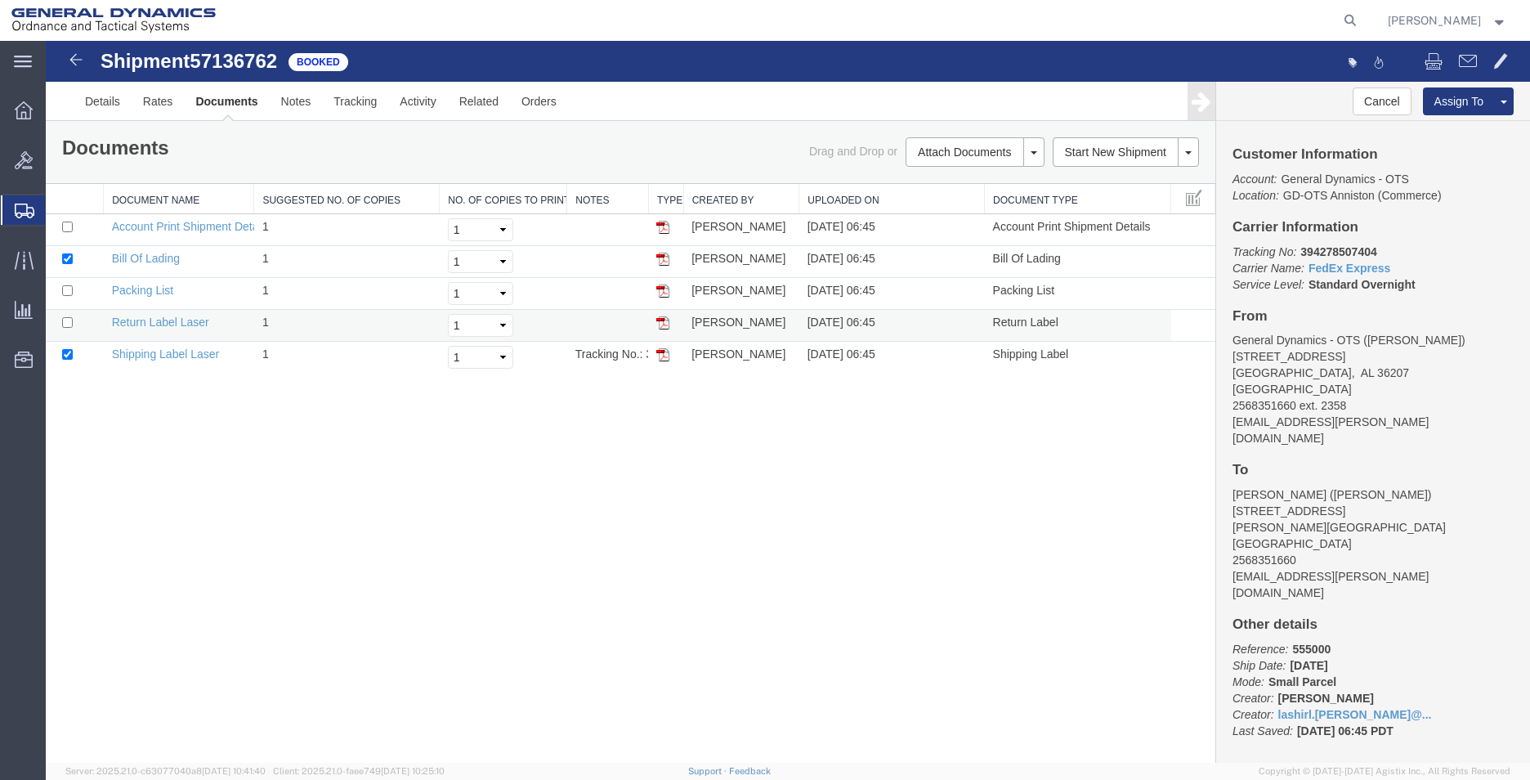
click at [73, 324] on td at bounding box center [75, 326] width 58 height 32
click at [69, 319] on input "checkbox" at bounding box center [67, 322] width 11 height 11
checkbox input "true"
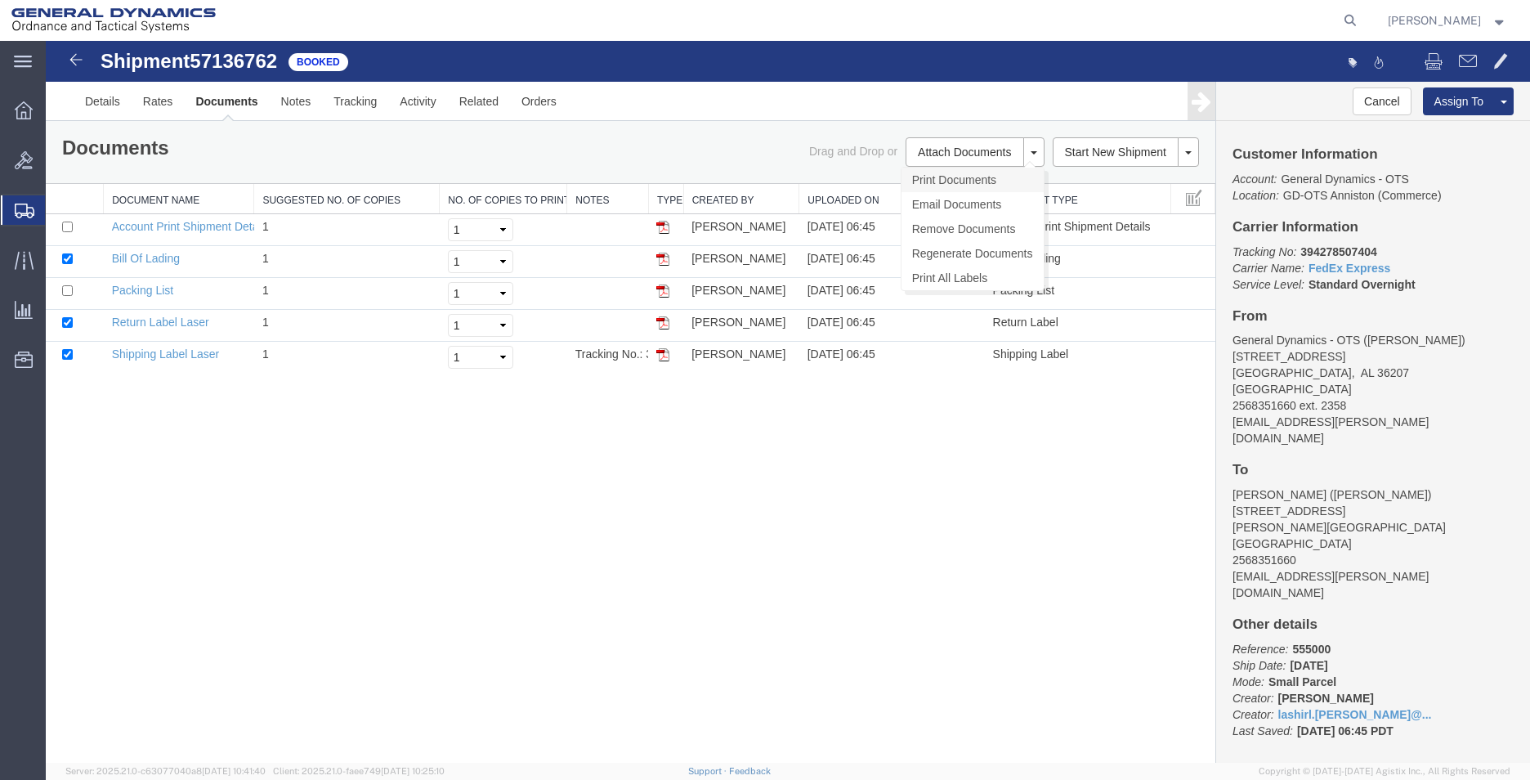
click at [954, 185] on link "Print Documents" at bounding box center [972, 180] width 142 height 25
click at [0, 0] on span "Create Shipment" at bounding box center [0, 0] width 0 height 0
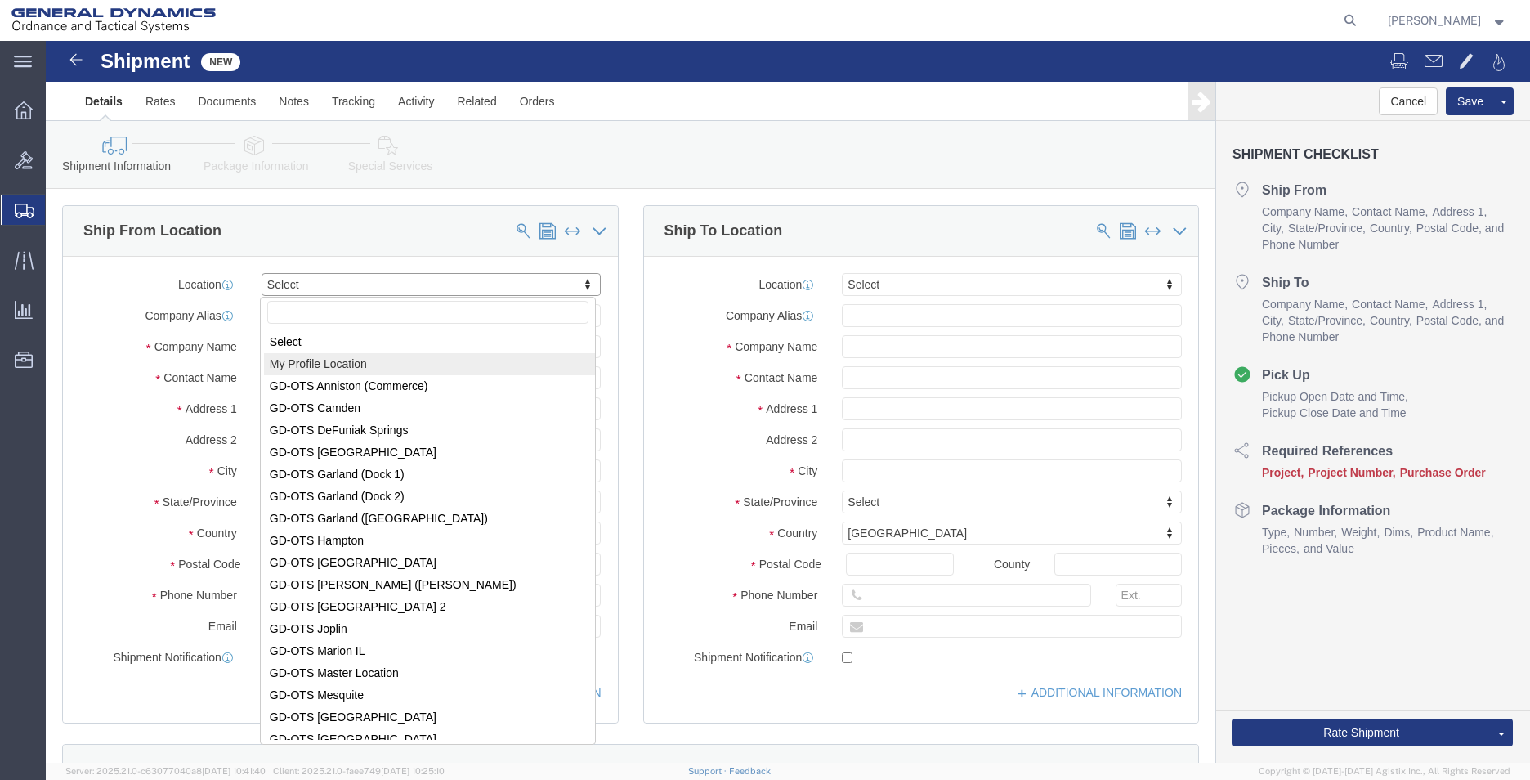
select select "MYPROFILE"
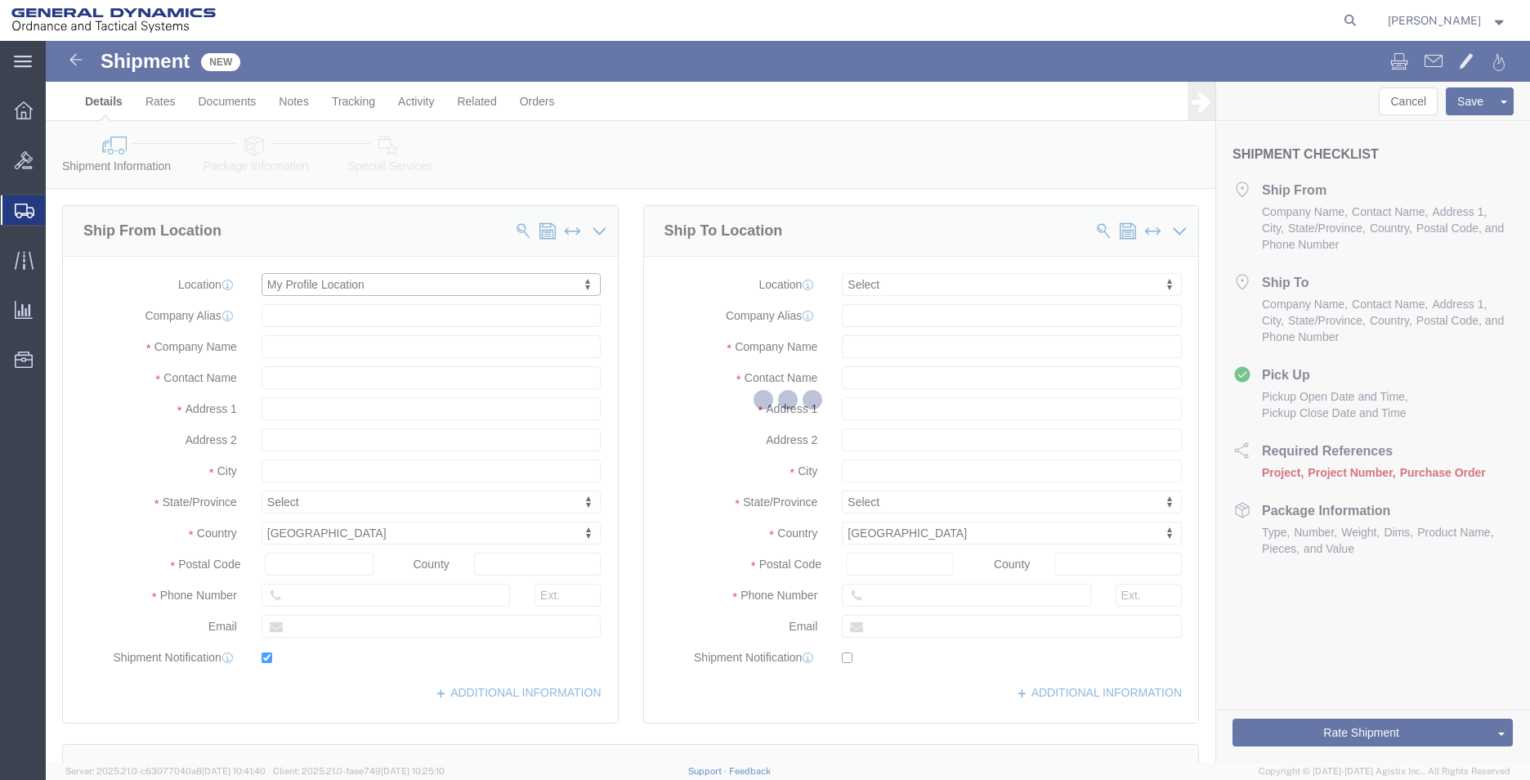
type input "[STREET_ADDRESS]"
type input "36207"
type input "2568351660"
type input "2358"
type input "[EMAIL_ADDRESS][PERSON_NAME][DOMAIN_NAME]"
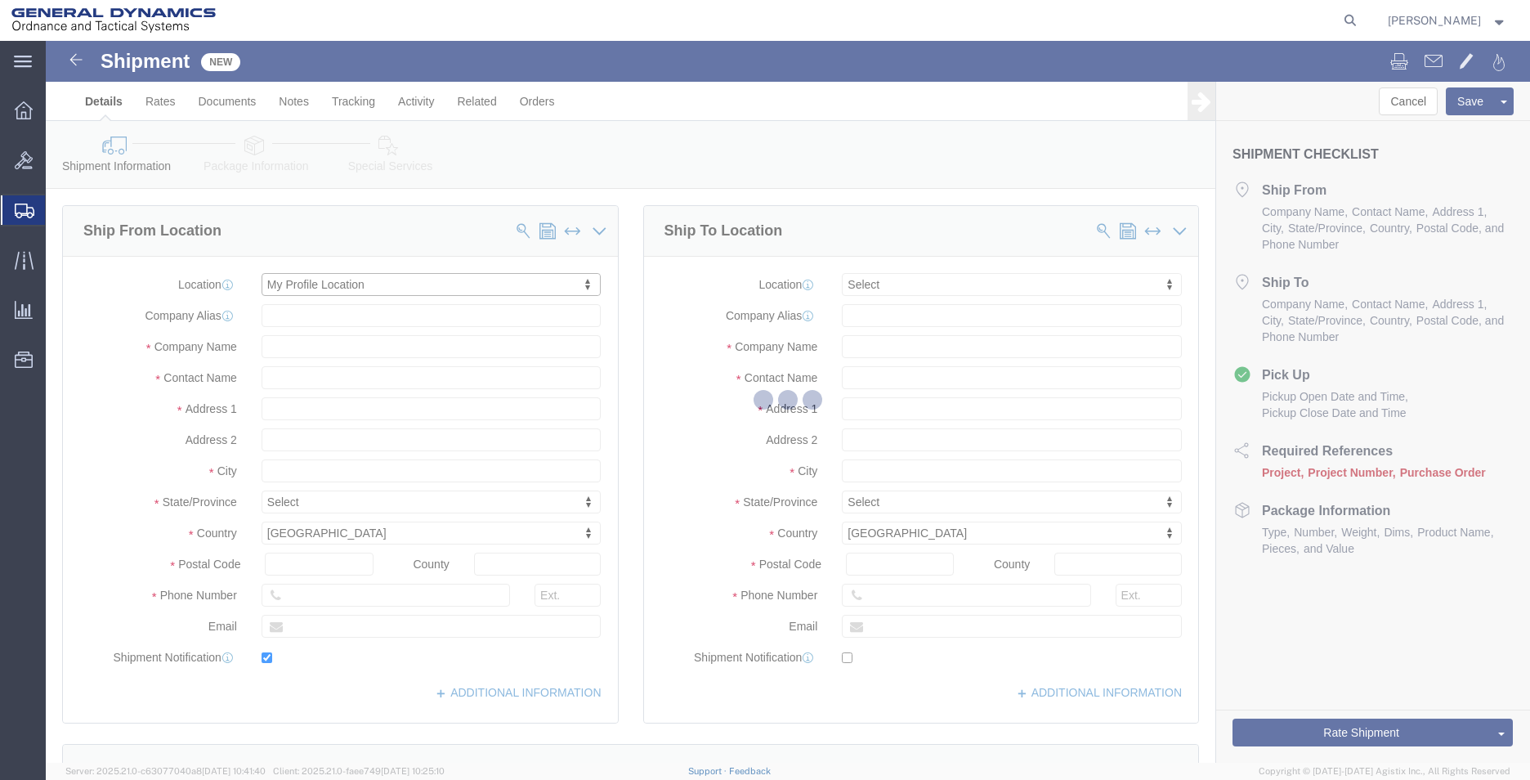
checkbox input "true"
type input "General Dynamics - OTS"
type input "[PERSON_NAME]"
type input "Anniston"
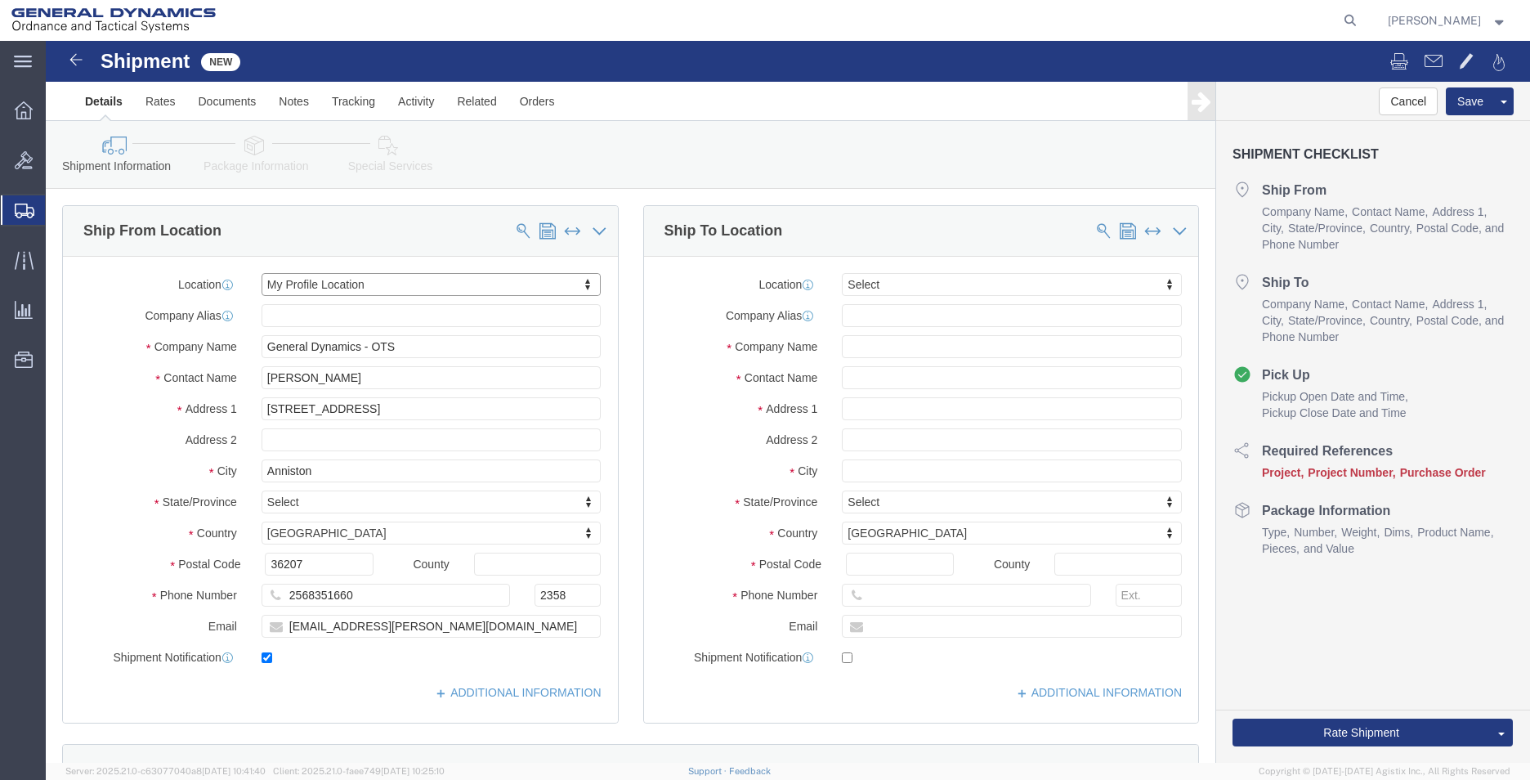
select select "AL"
click input "text"
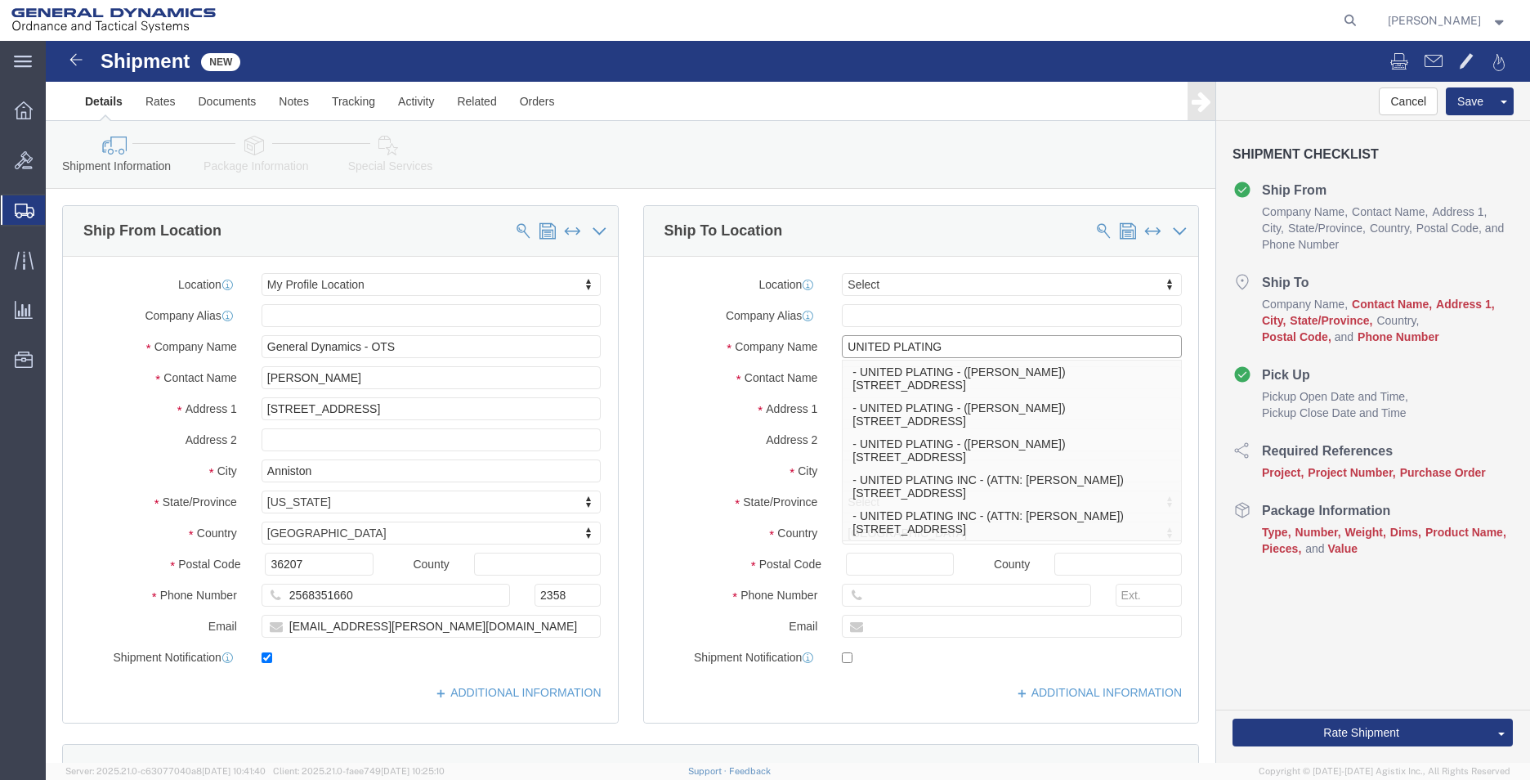
type input "UNITED PLATING"
type input "[STREET_ADDRESS]"
type input "BLDG #1"
type input "35811"
type input "[PERSON_NAME]"
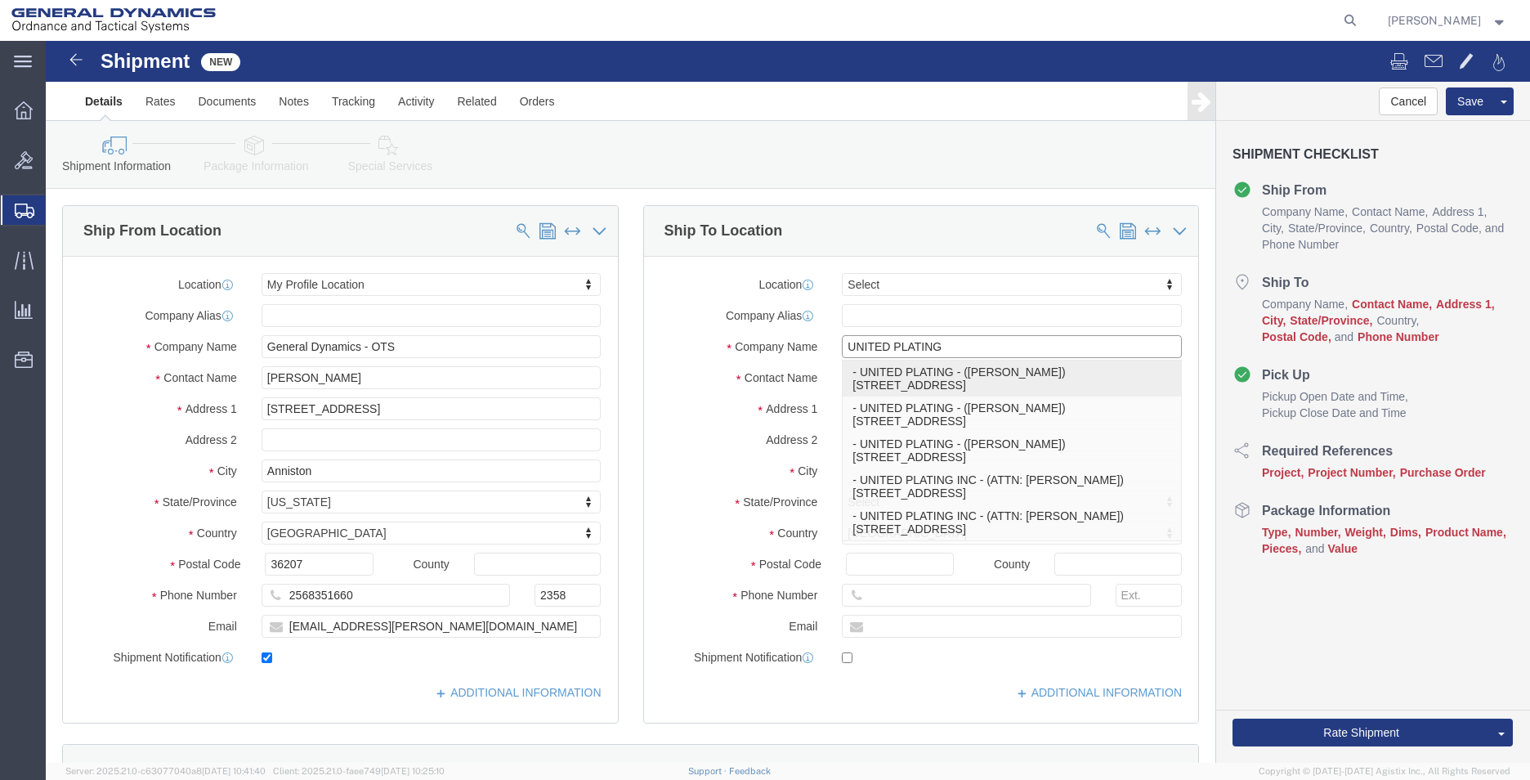
type input "[GEOGRAPHIC_DATA]"
select select "AL"
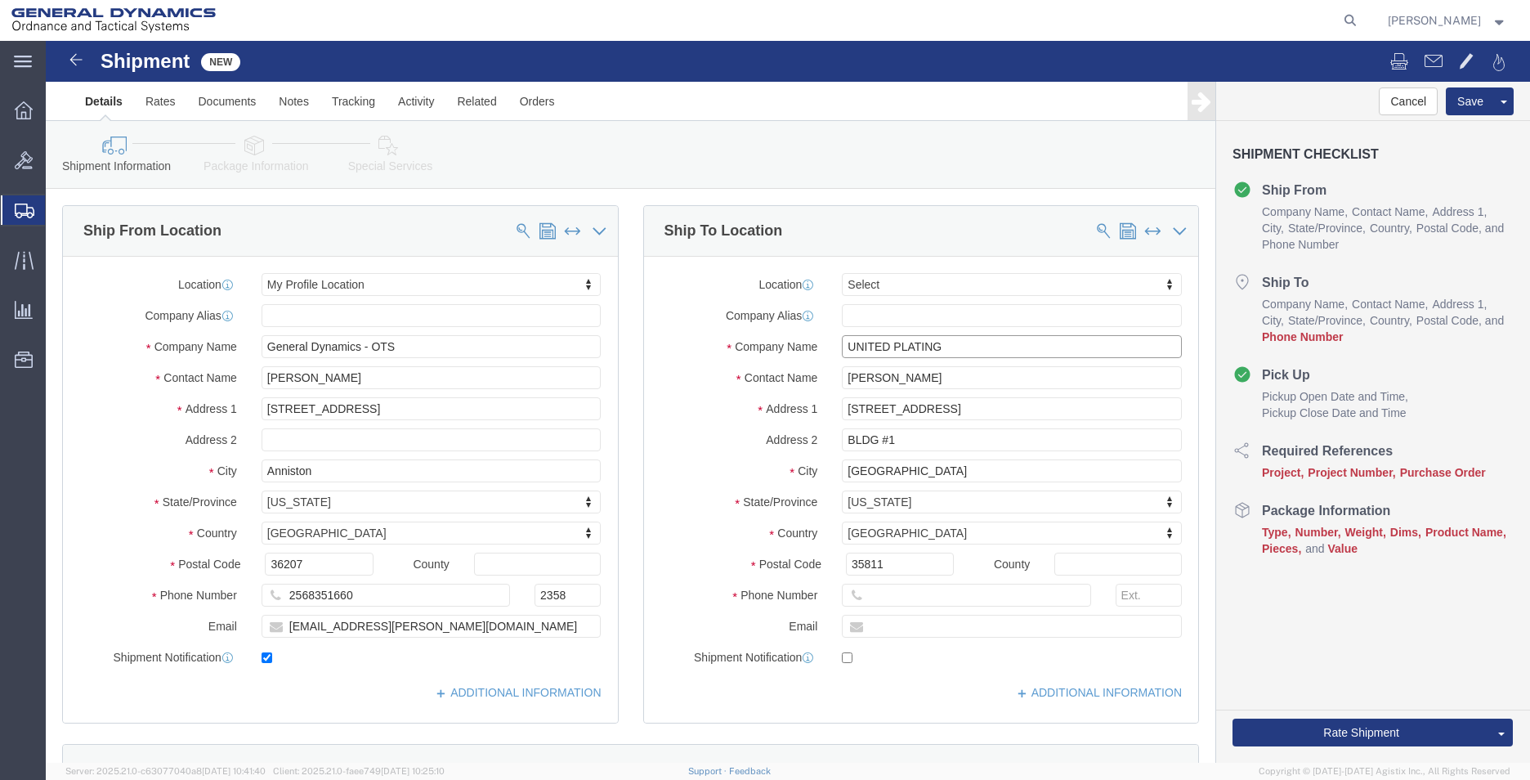
type input "UNITED PLATING"
drag, startPoint x: 927, startPoint y: 335, endPoint x: 516, endPoint y: 319, distance: 411.4
click div "Ship From Location Location My Profile Location Select My Profile Location GD-O…"
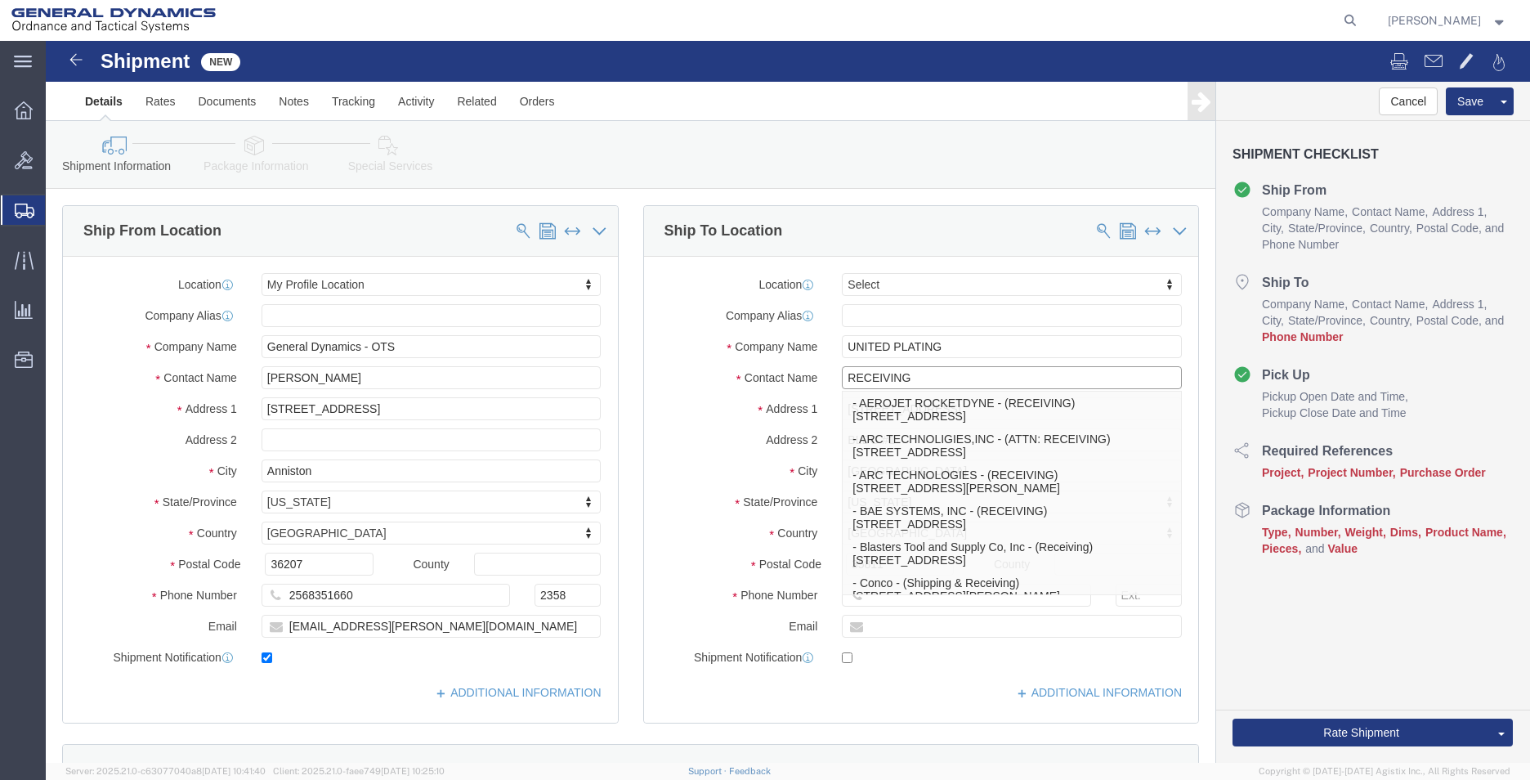
type input "RECEIVING"
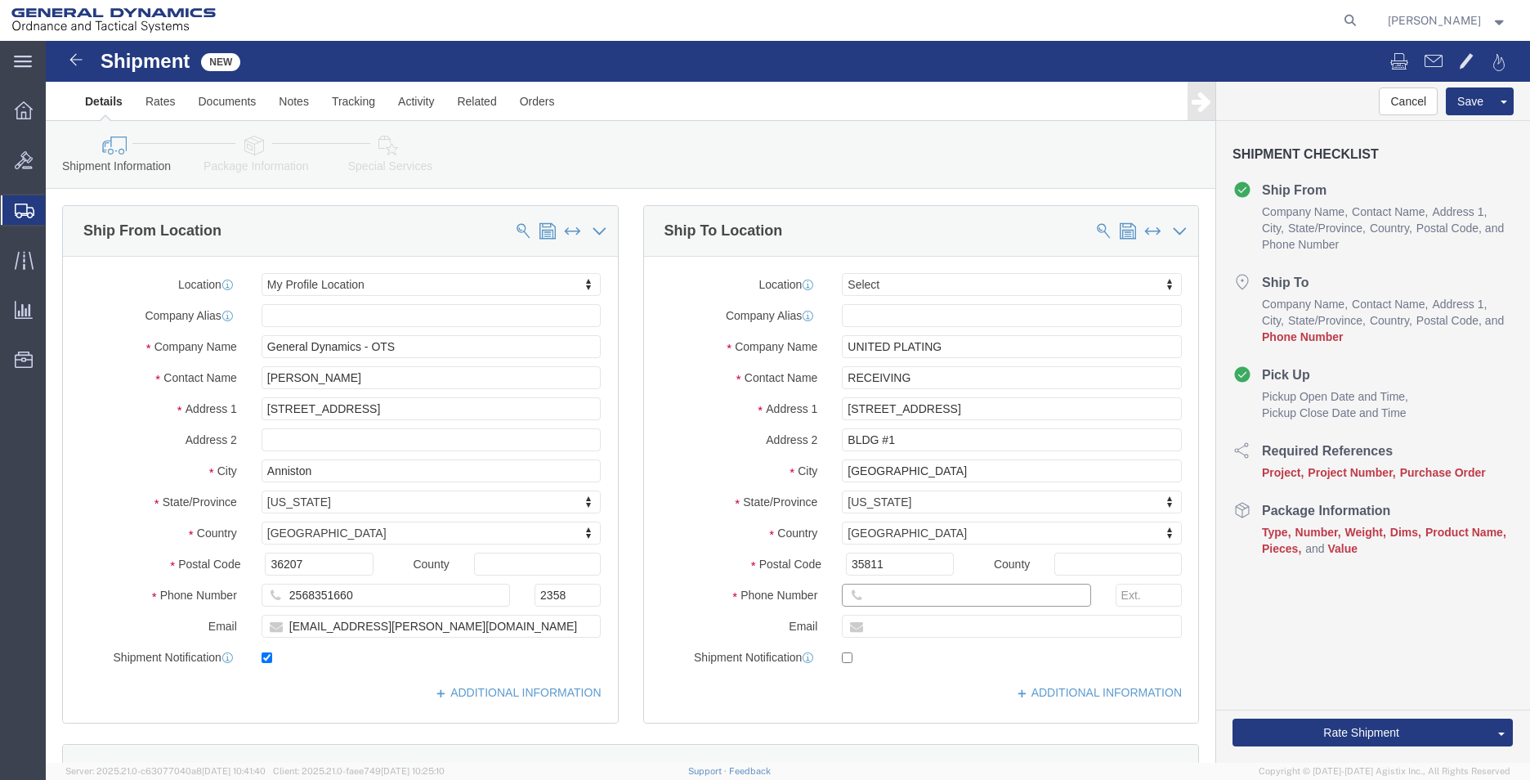
click input "text"
type input "2568351660"
type input "[EMAIL_ADDRESS][PERSON_NAME][DOMAIN_NAME]"
checkbox input "true"
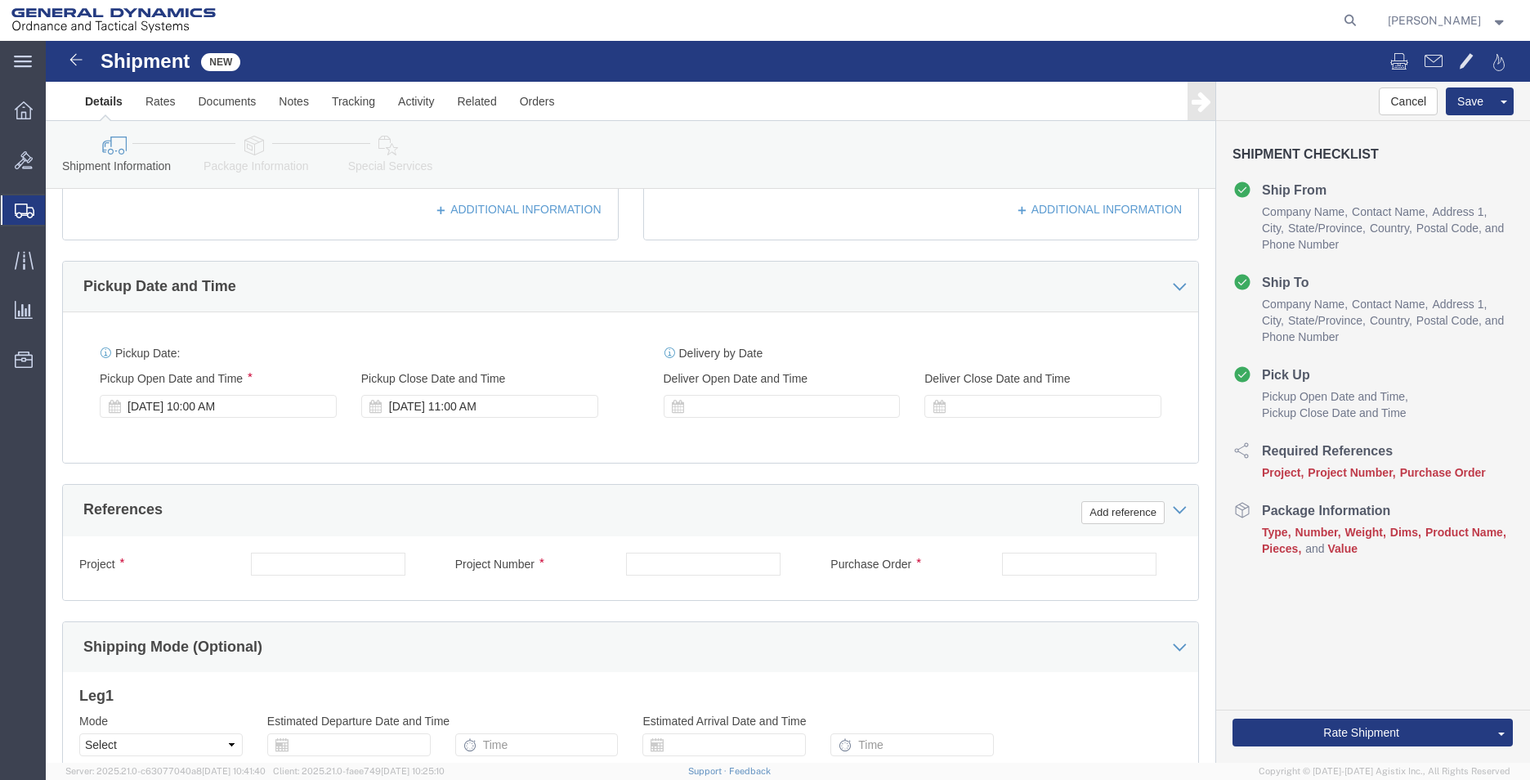
scroll to position [490, 0]
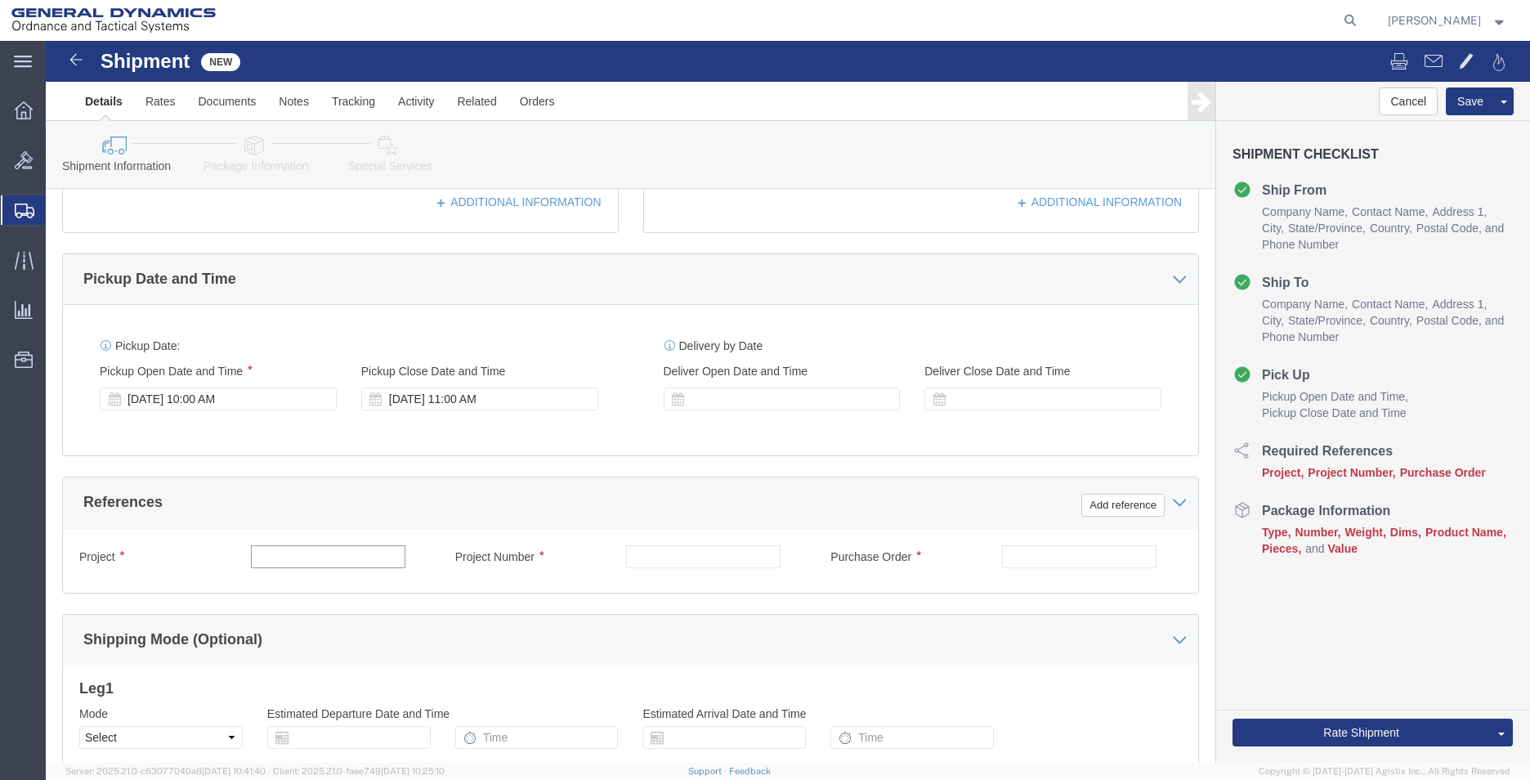
click input "text"
type input "SM6"
type input "45000018"
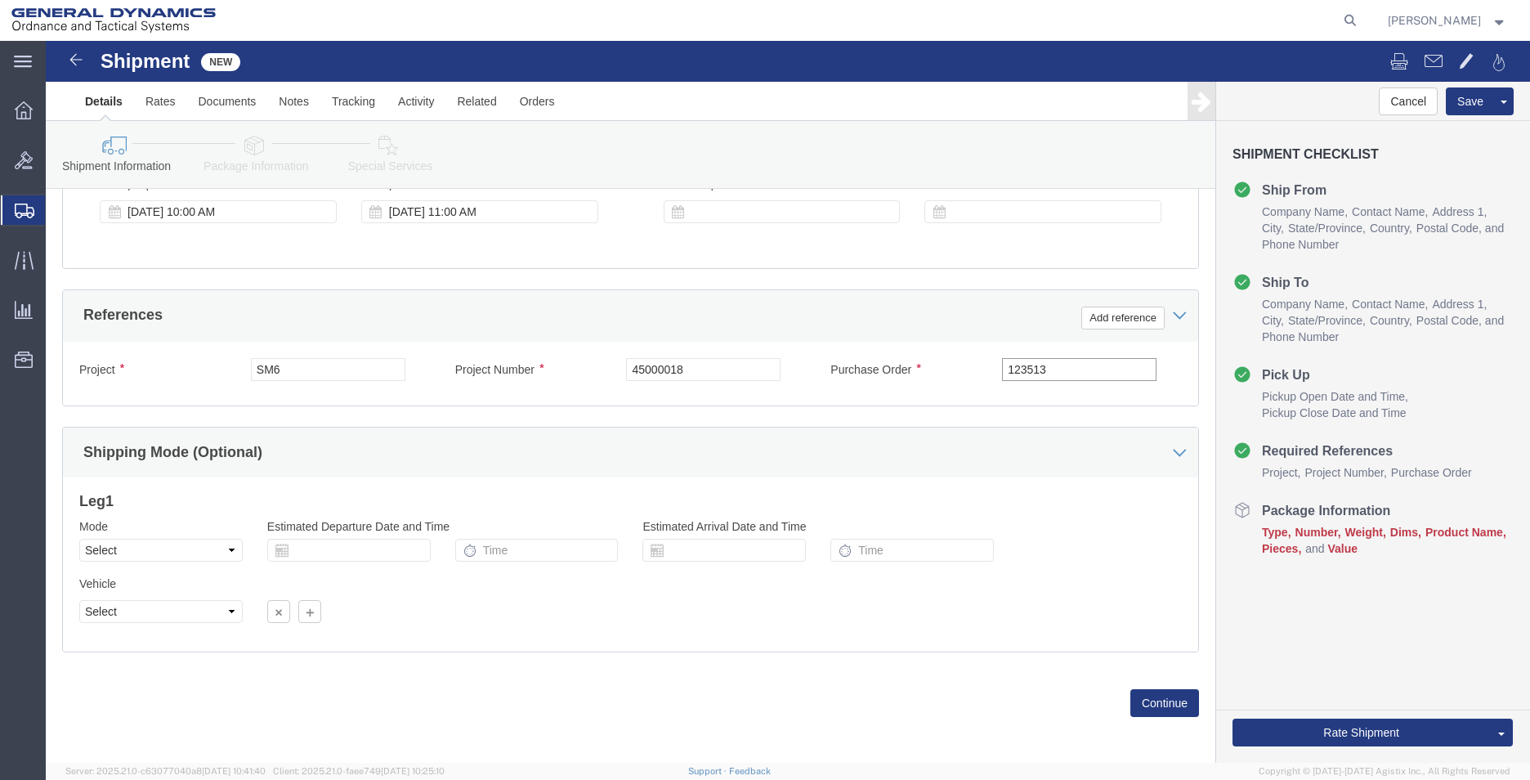
scroll to position [682, 0]
type input "123513"
click select "Select Air Less than Truckload Multi-Leg Ocean Freight Rail Small Parcel Truckl…"
select select "SMAL"
click select "Select Air Less than Truckload Multi-Leg Ocean Freight Rail Small Parcel Truckl…"
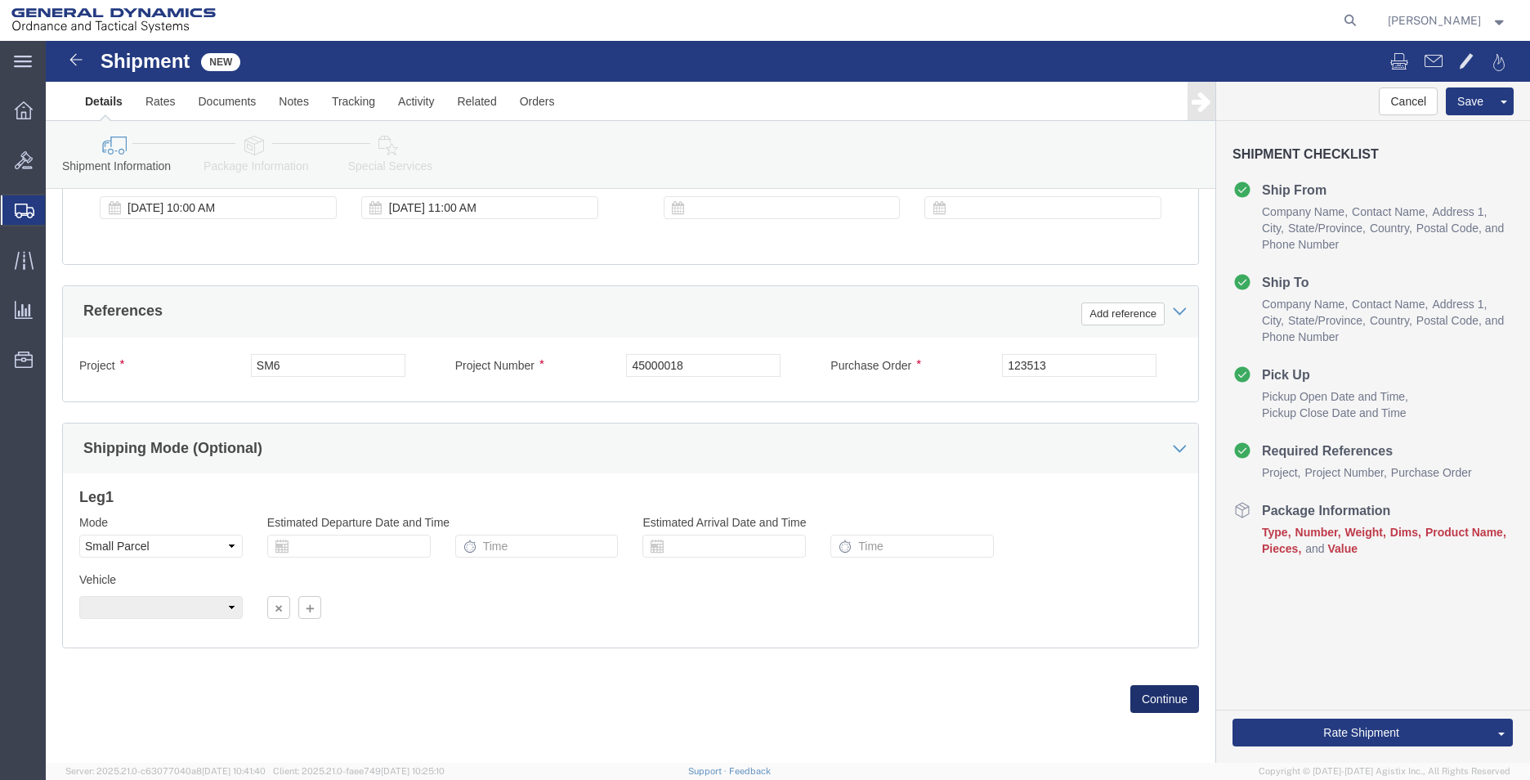
click button "Continue"
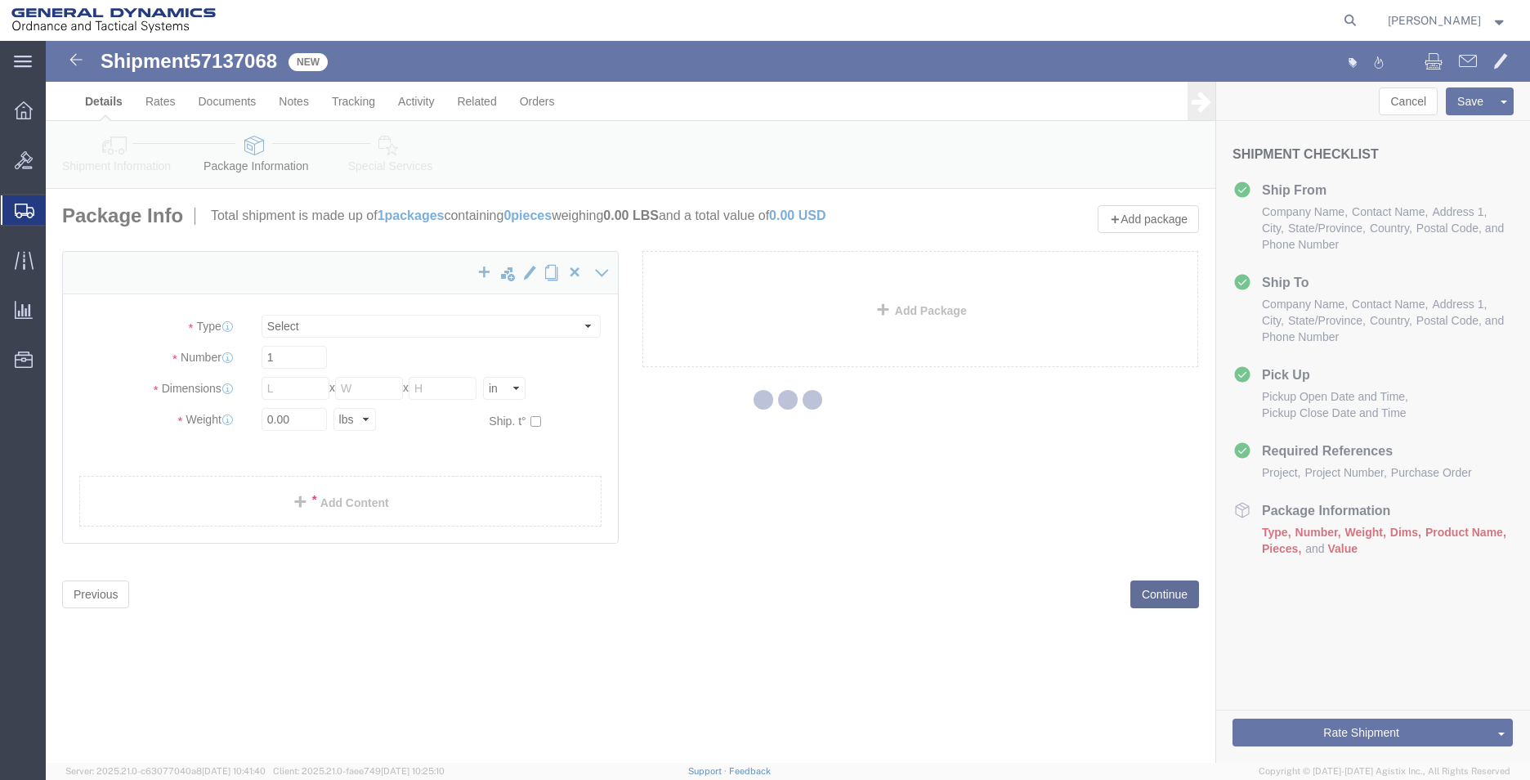
select select "YRPK"
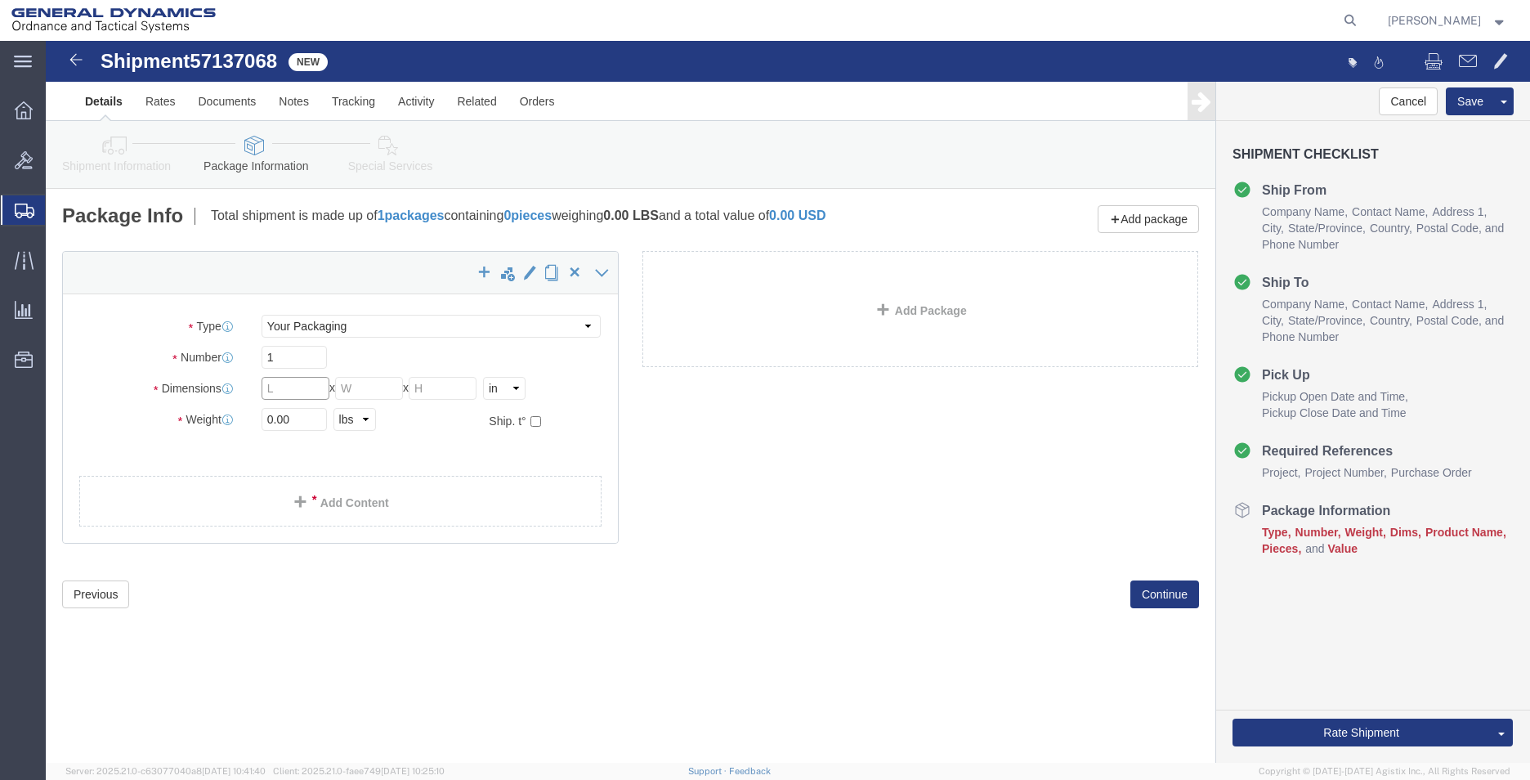
click input "text"
type input "9"
drag, startPoint x: 232, startPoint y: 378, endPoint x: 212, endPoint y: 378, distance: 19.6
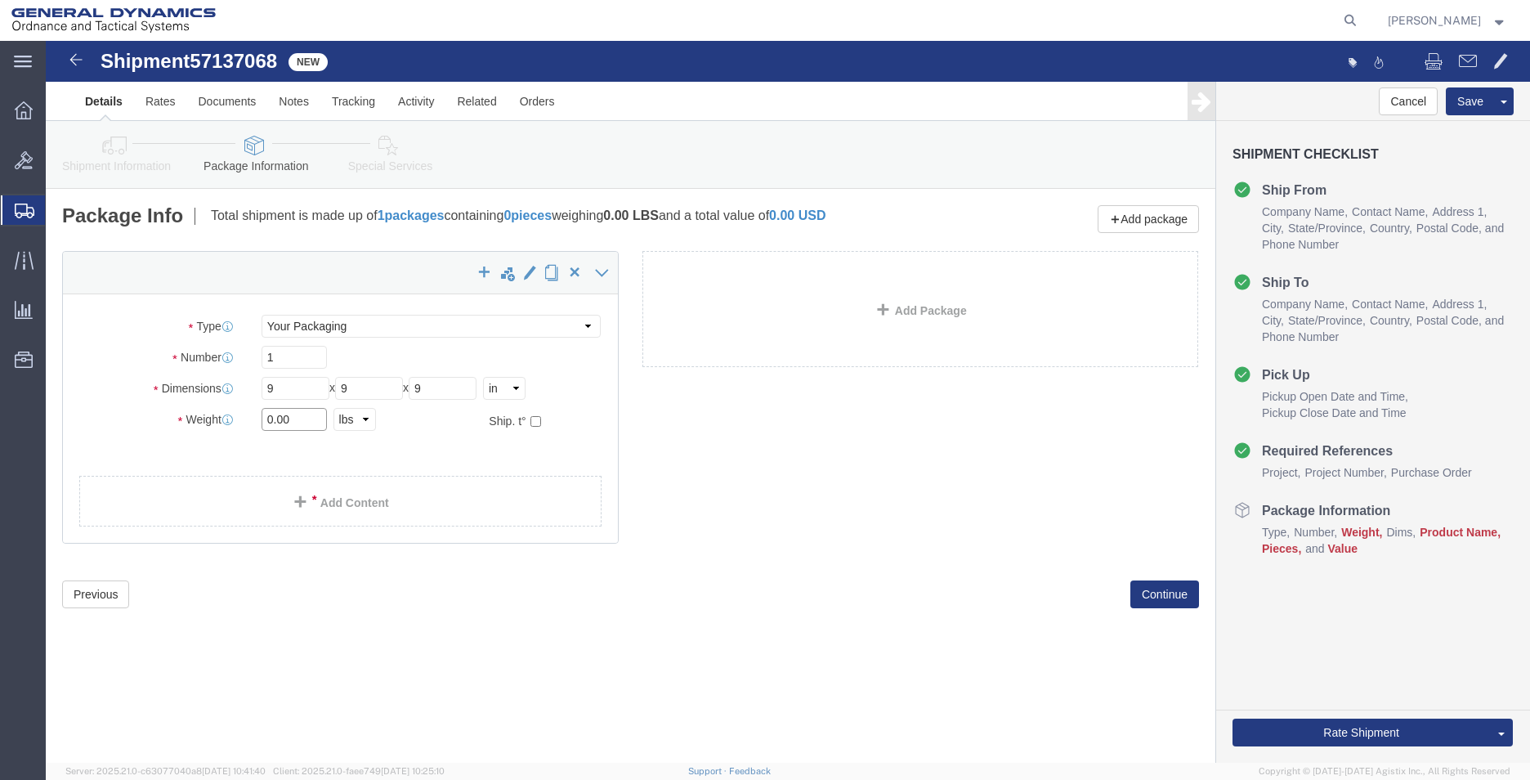
click div "0.00 Select kgs lbs"
type input "5"
type input "10"
click link "Add Content"
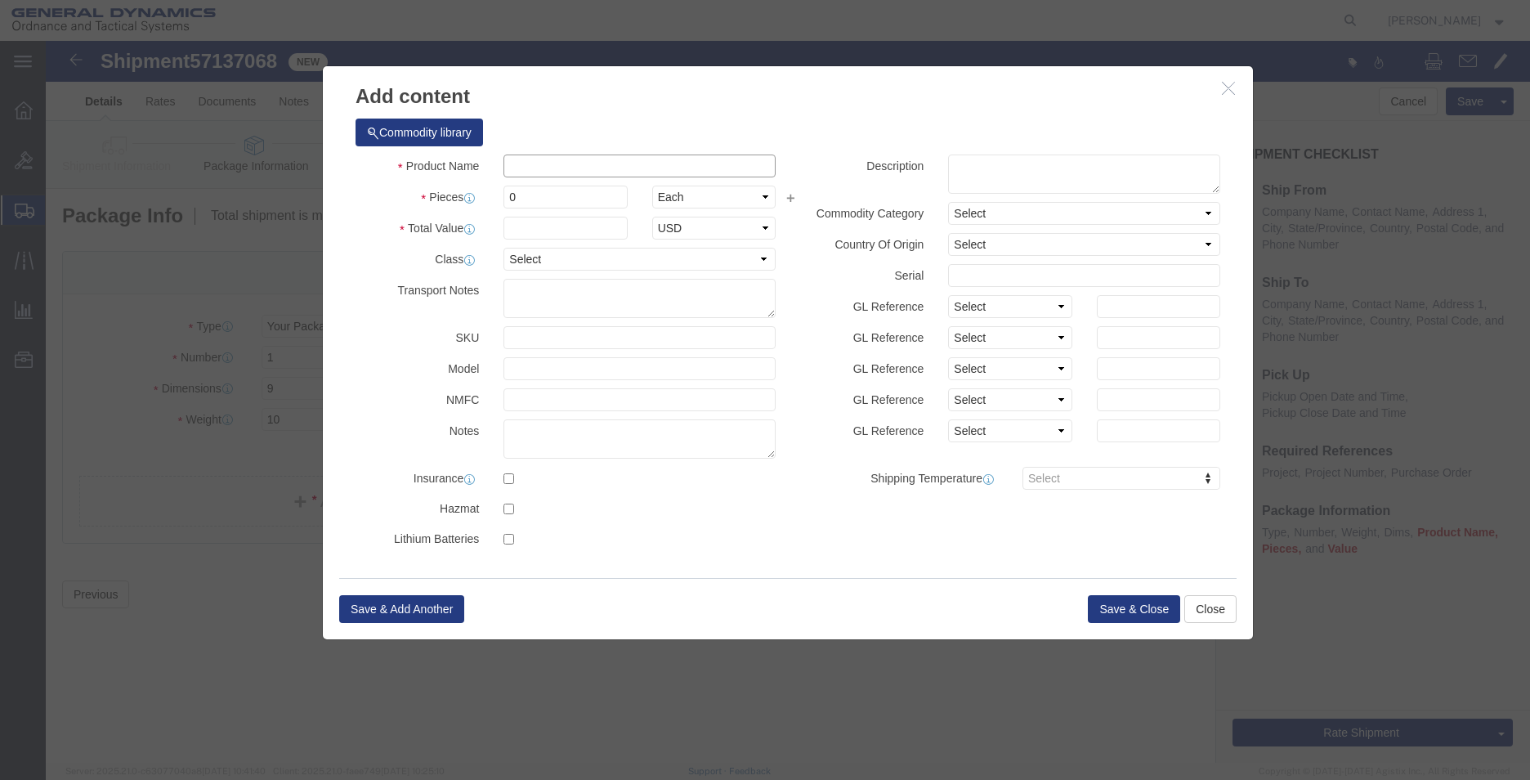
click input "text"
type input "COUPON"
type input "50"
type input "1"
click button "Save & Close"
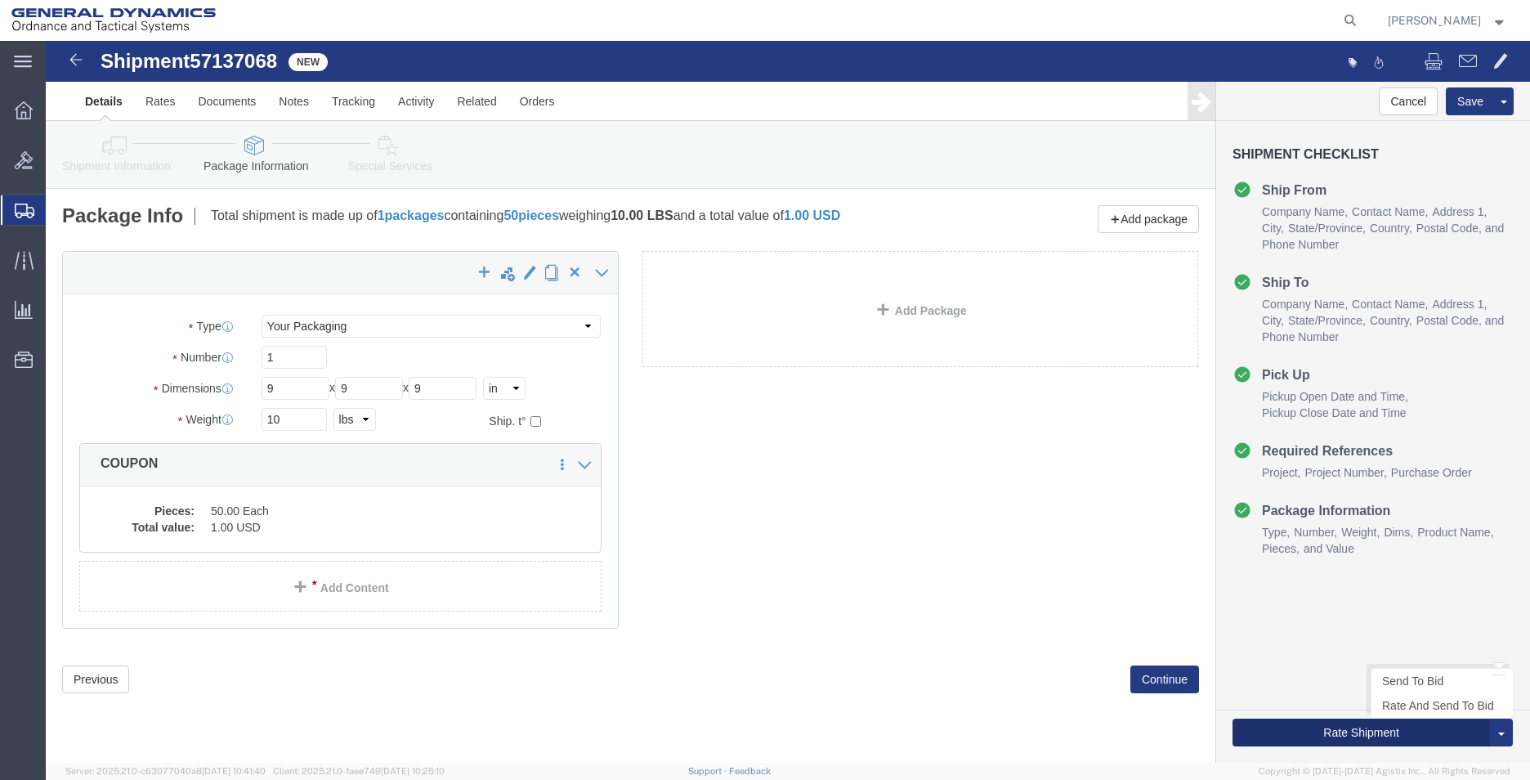
click button "Rate Shipment"
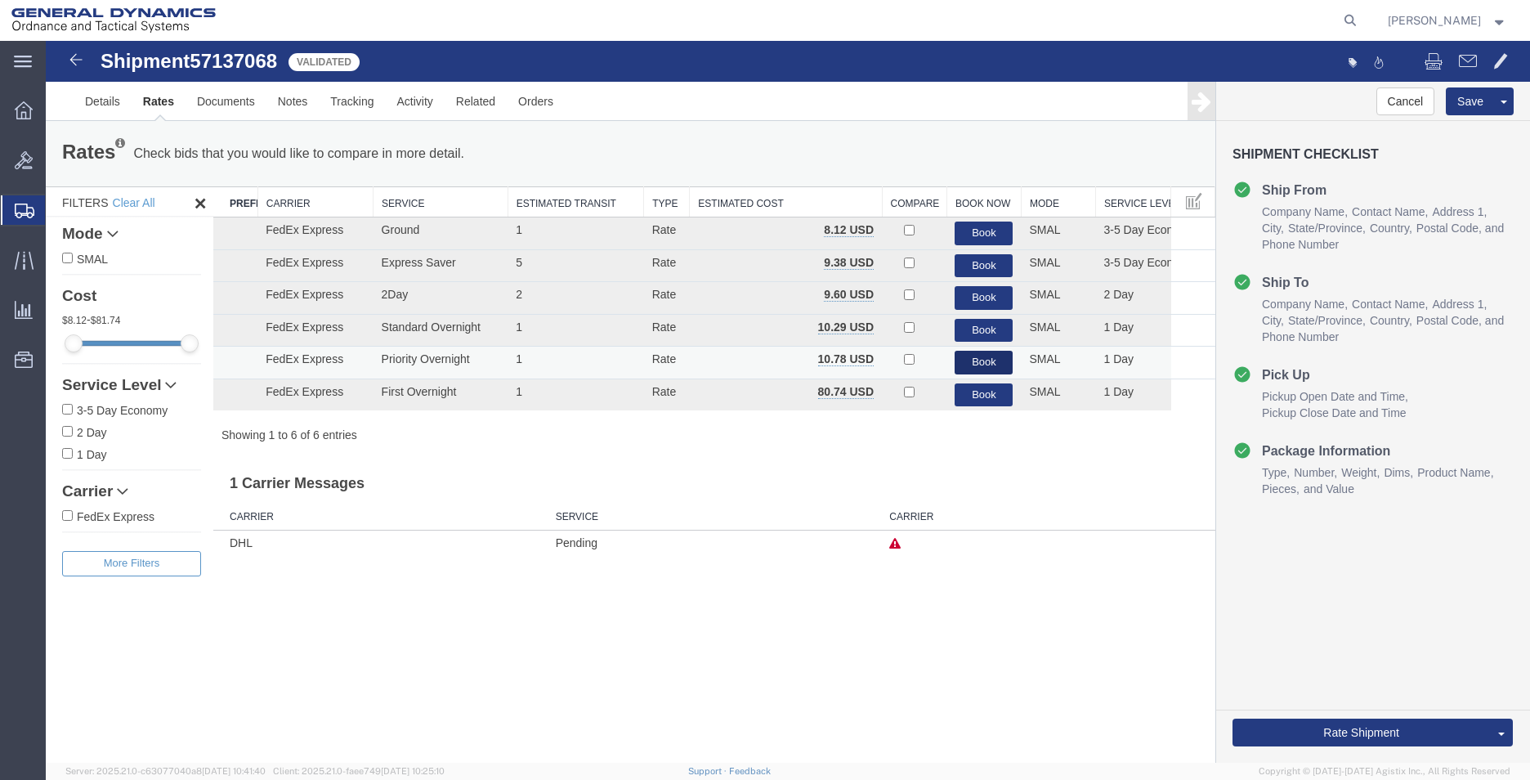
click at [993, 355] on button "Book" at bounding box center [983, 363] width 58 height 24
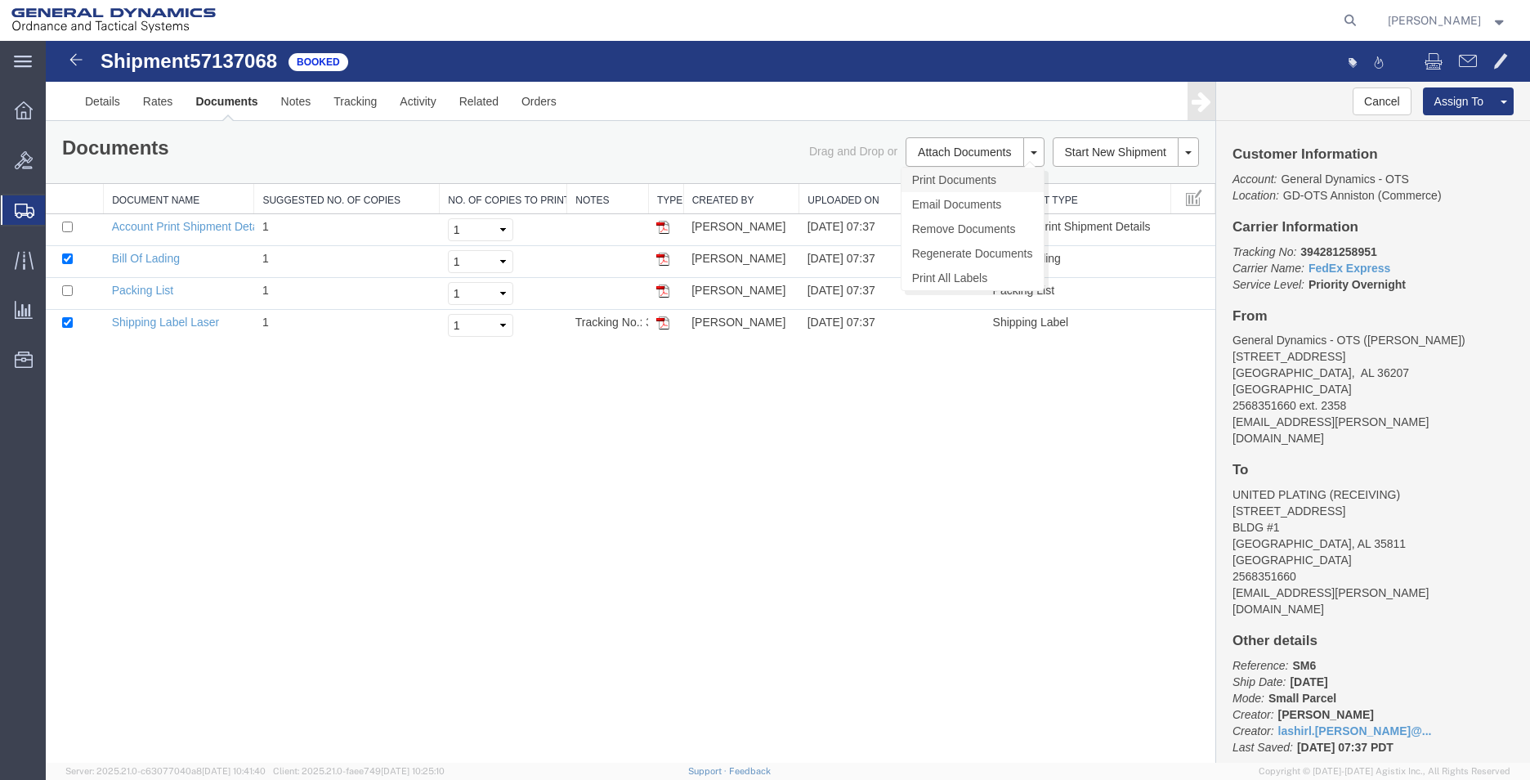
click at [951, 181] on link "Print Documents" at bounding box center [972, 180] width 142 height 25
click at [0, 0] on span "Create Shipment" at bounding box center [0, 0] width 0 height 0
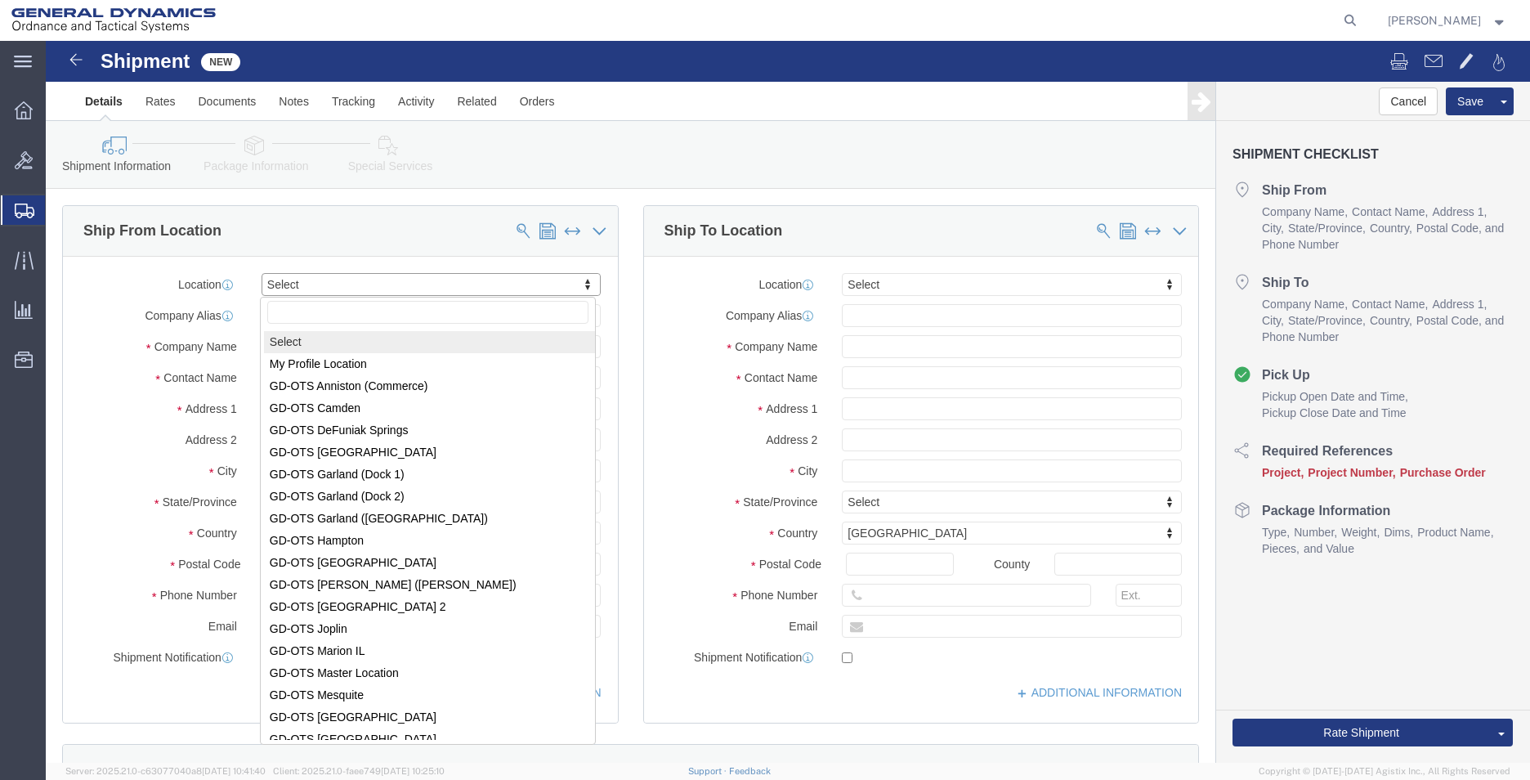
drag, startPoint x: 310, startPoint y: 241, endPoint x: 329, endPoint y: 287, distance: 49.5
select select "MYPROFILE"
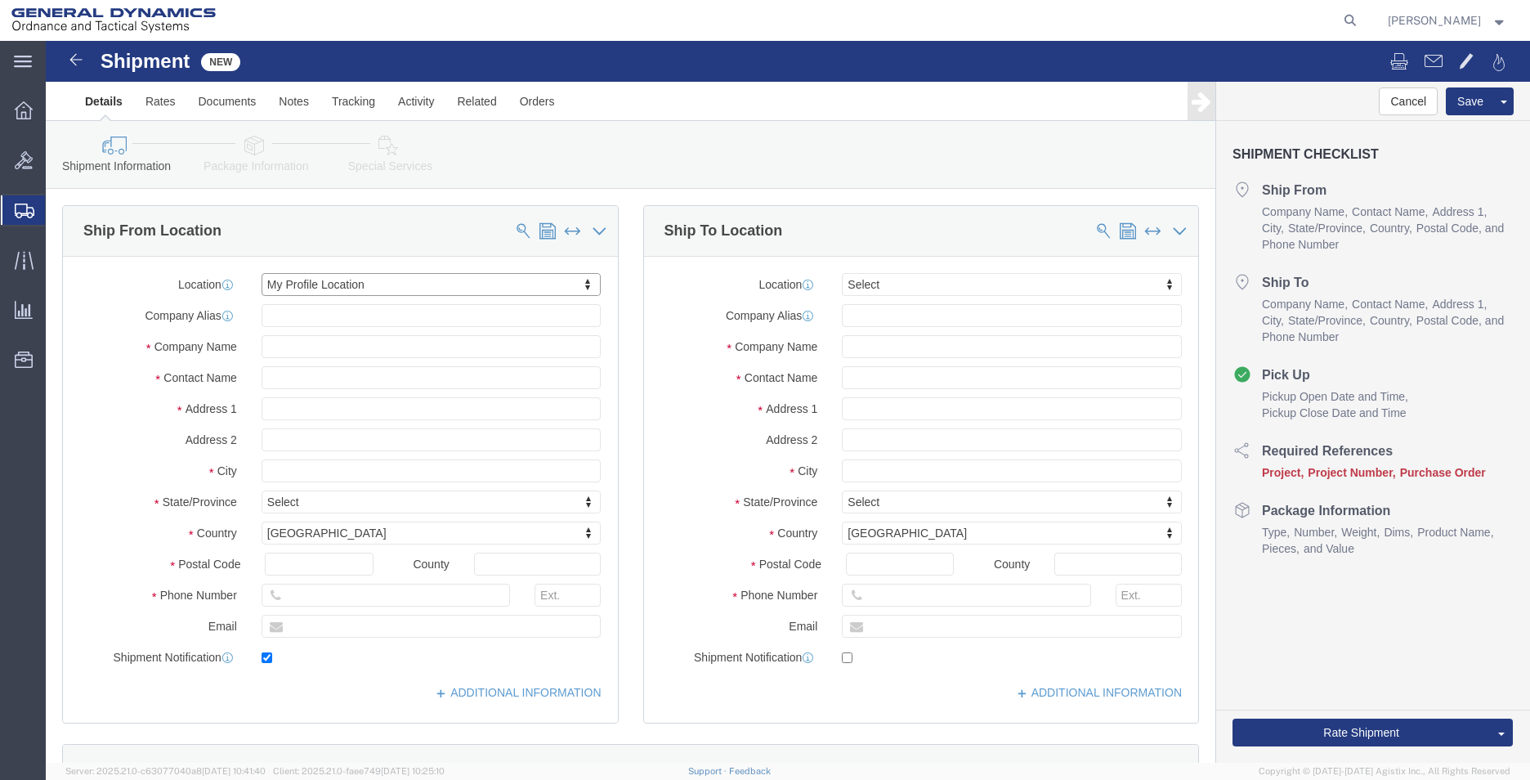
type input "[STREET_ADDRESS]"
type input "36207"
type input "2568351660"
type input "2358"
type input "[EMAIL_ADDRESS][PERSON_NAME][DOMAIN_NAME]"
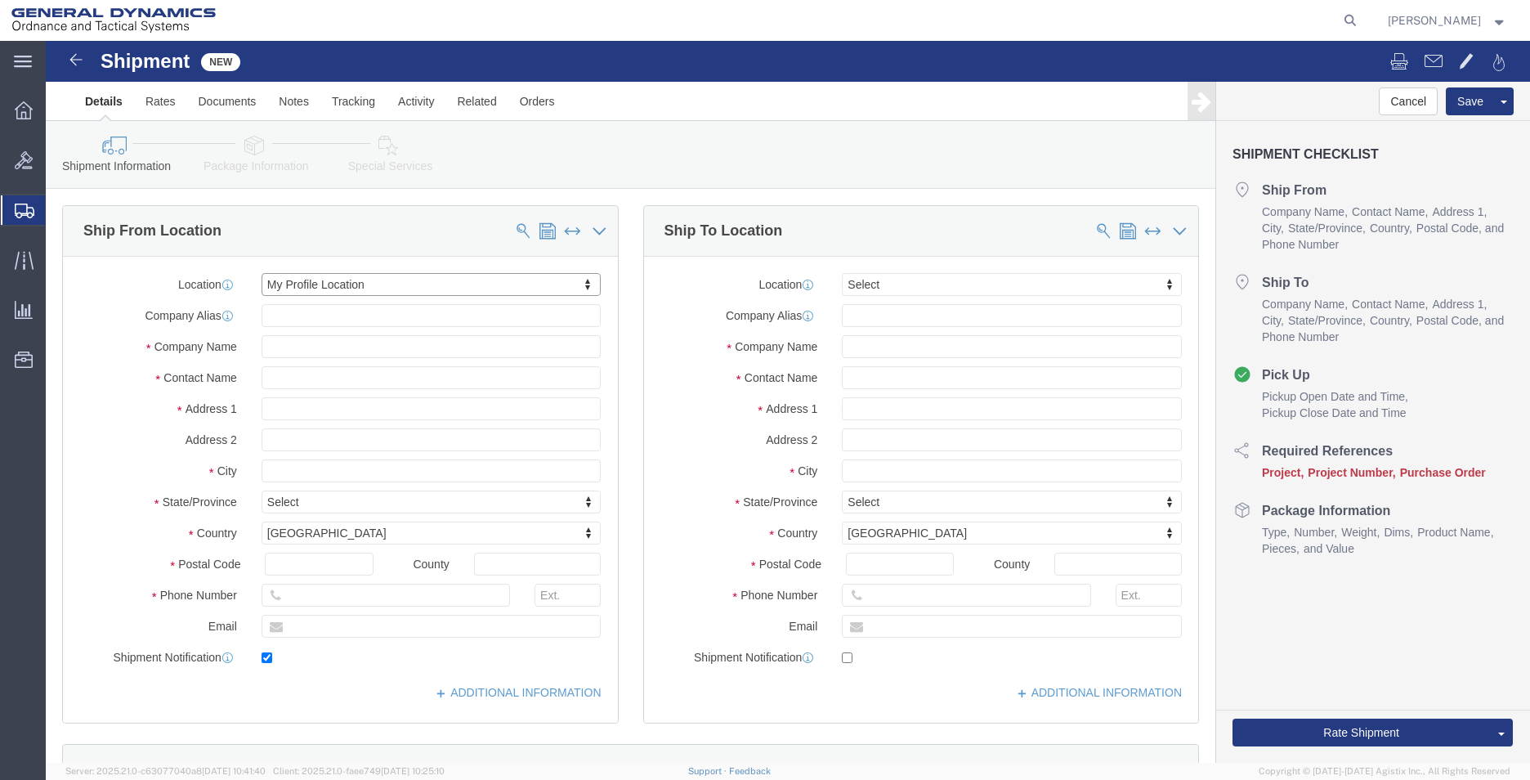
checkbox input "true"
type input "General Dynamics - OTS"
type input "[PERSON_NAME]"
type input "Anniston"
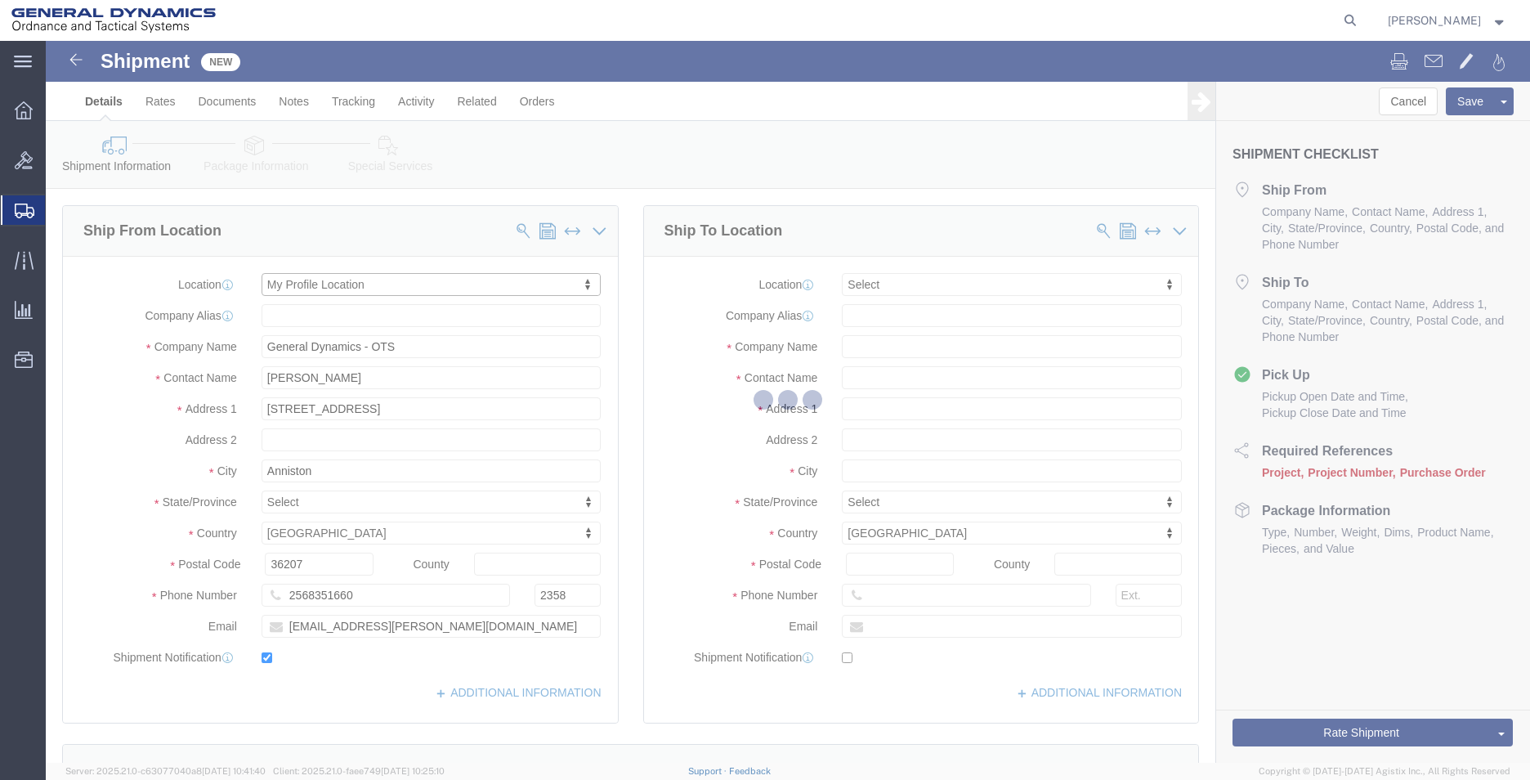
select select "AL"
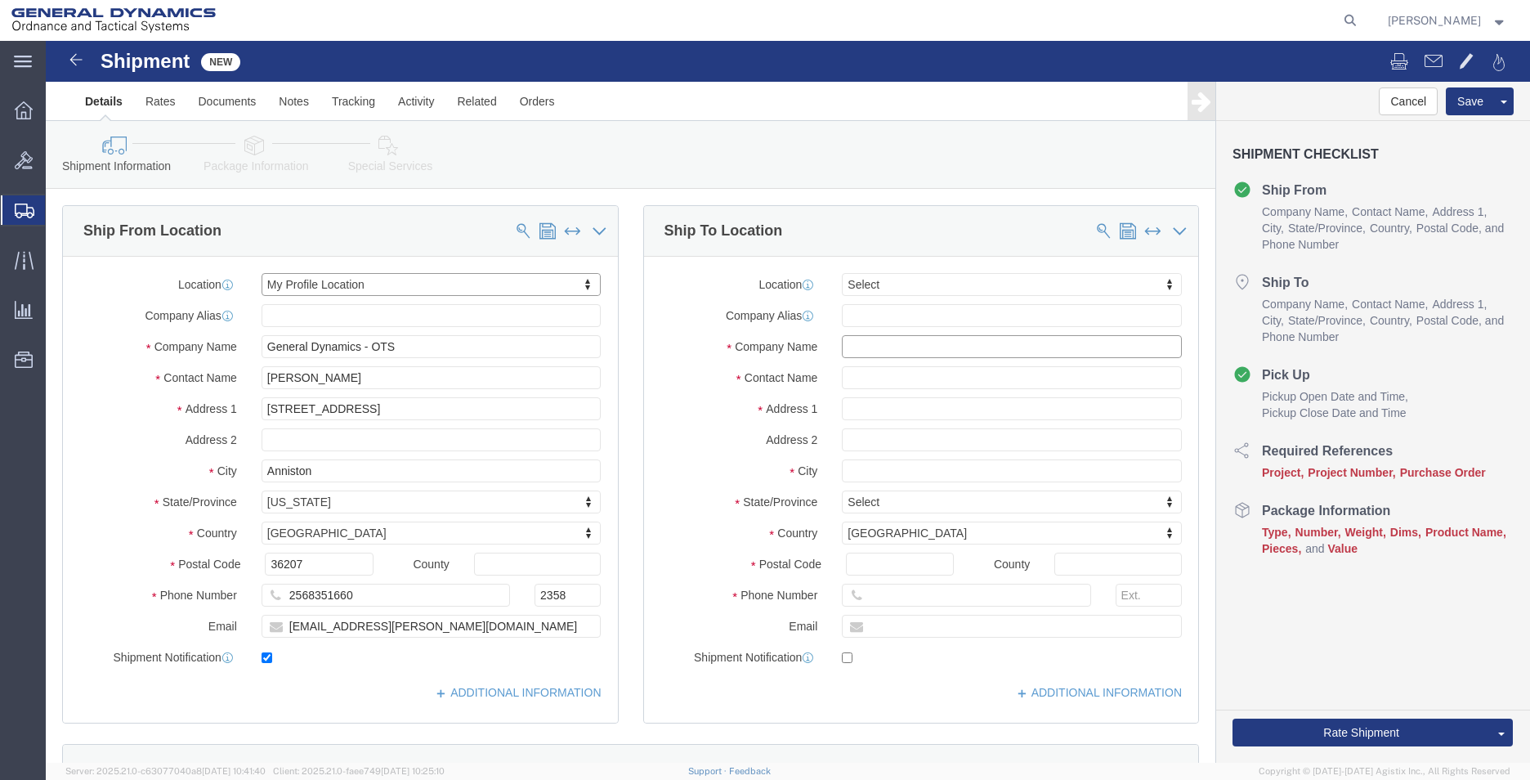
click input "text"
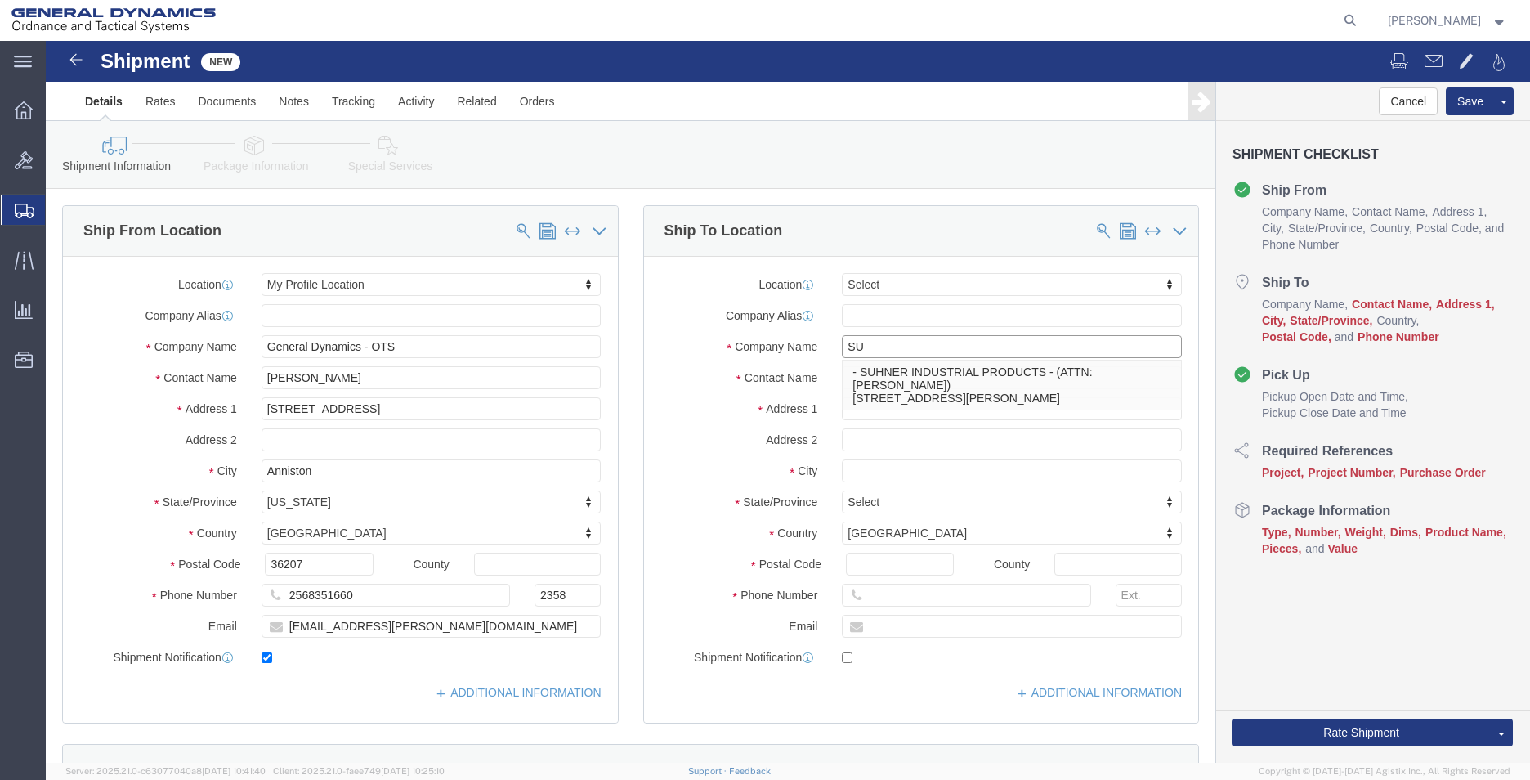
type input "S"
type input "SUHNER MACHINING"
type input "RMA 504326,504327,504328,504329,504330,504331,504332,504333"
click input "text"
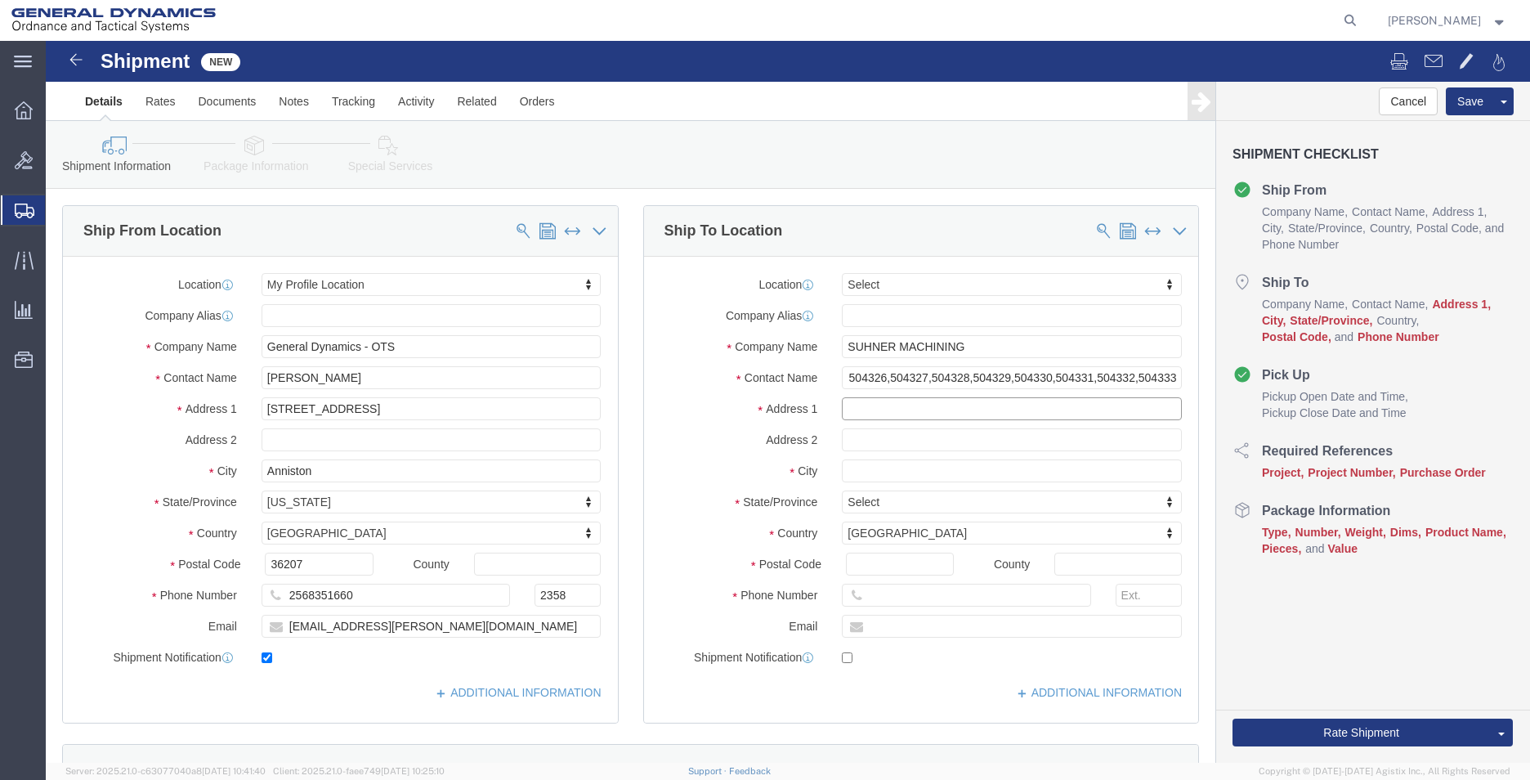
scroll to position [0, 0]
type input "[STREET_ADDRESS][PERSON_NAME]"
type input "[GEOGRAPHIC_DATA]"
type input "G"
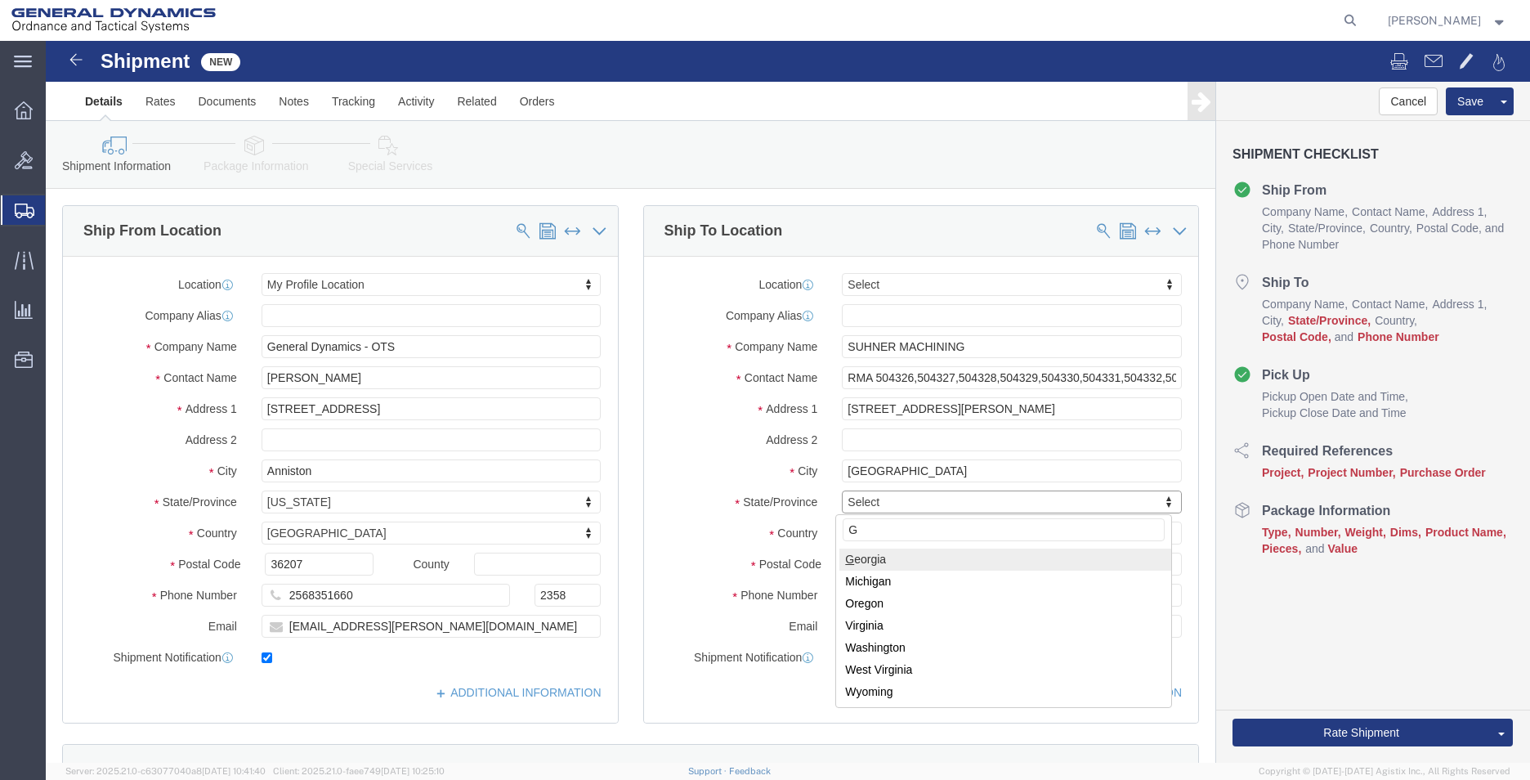
select select "GA"
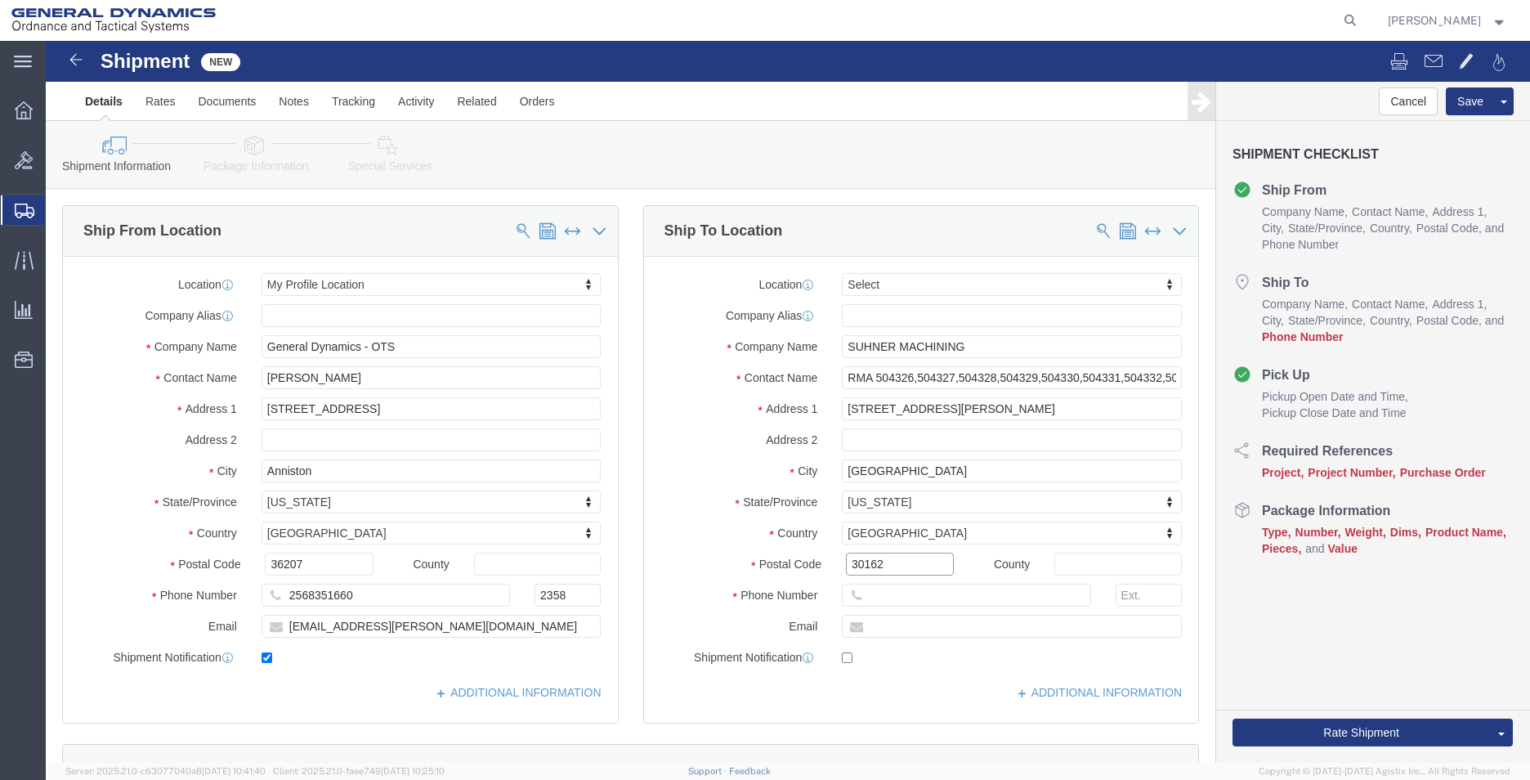
type input "30162"
type input "25683516660"
type input "[EMAIL_ADDRESS][PERSON_NAME][DOMAIN_NAME]"
checkbox input "true"
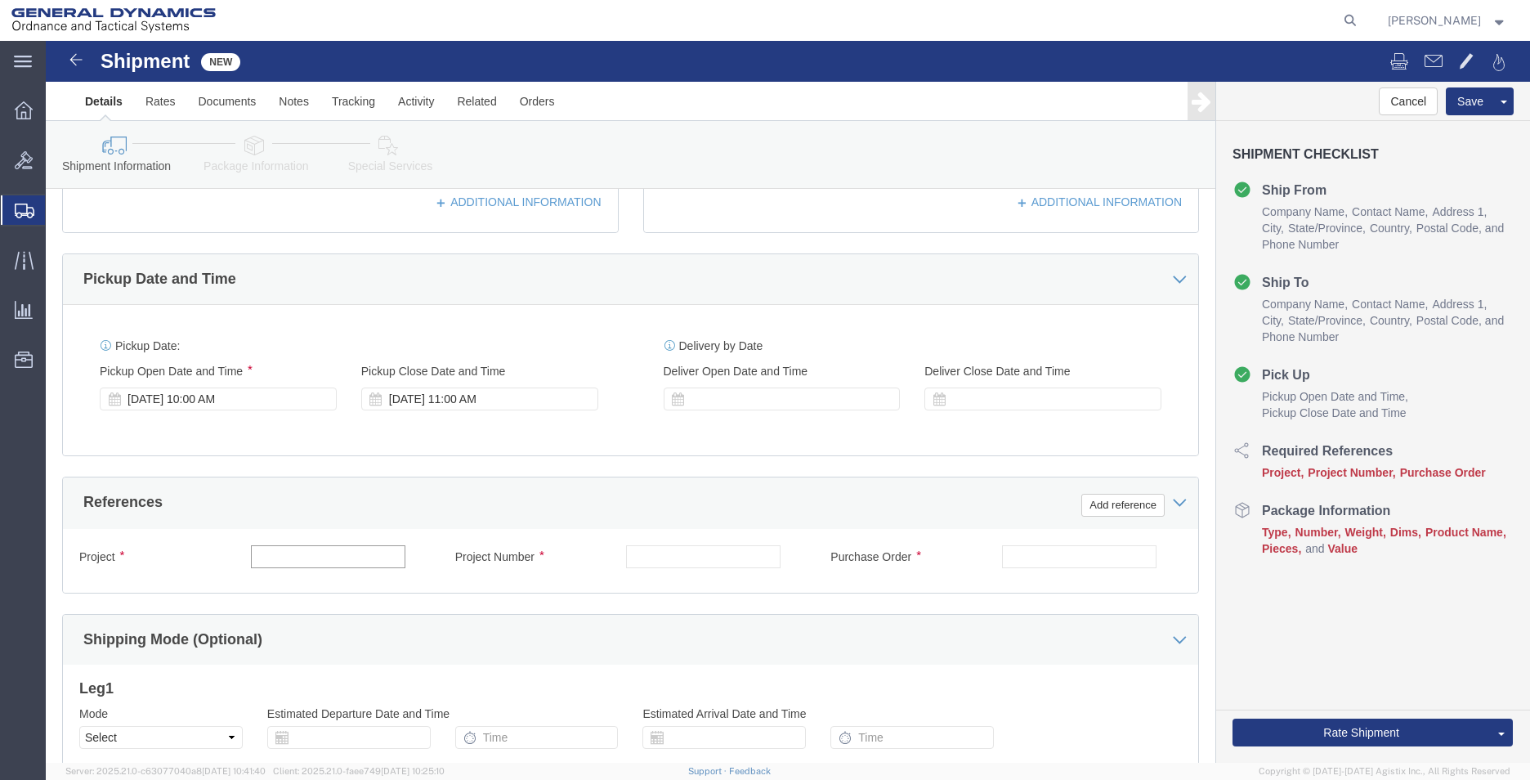
drag, startPoint x: 271, startPoint y: 519, endPoint x: 258, endPoint y: 513, distance: 14.3
click input "text"
type input "555000"
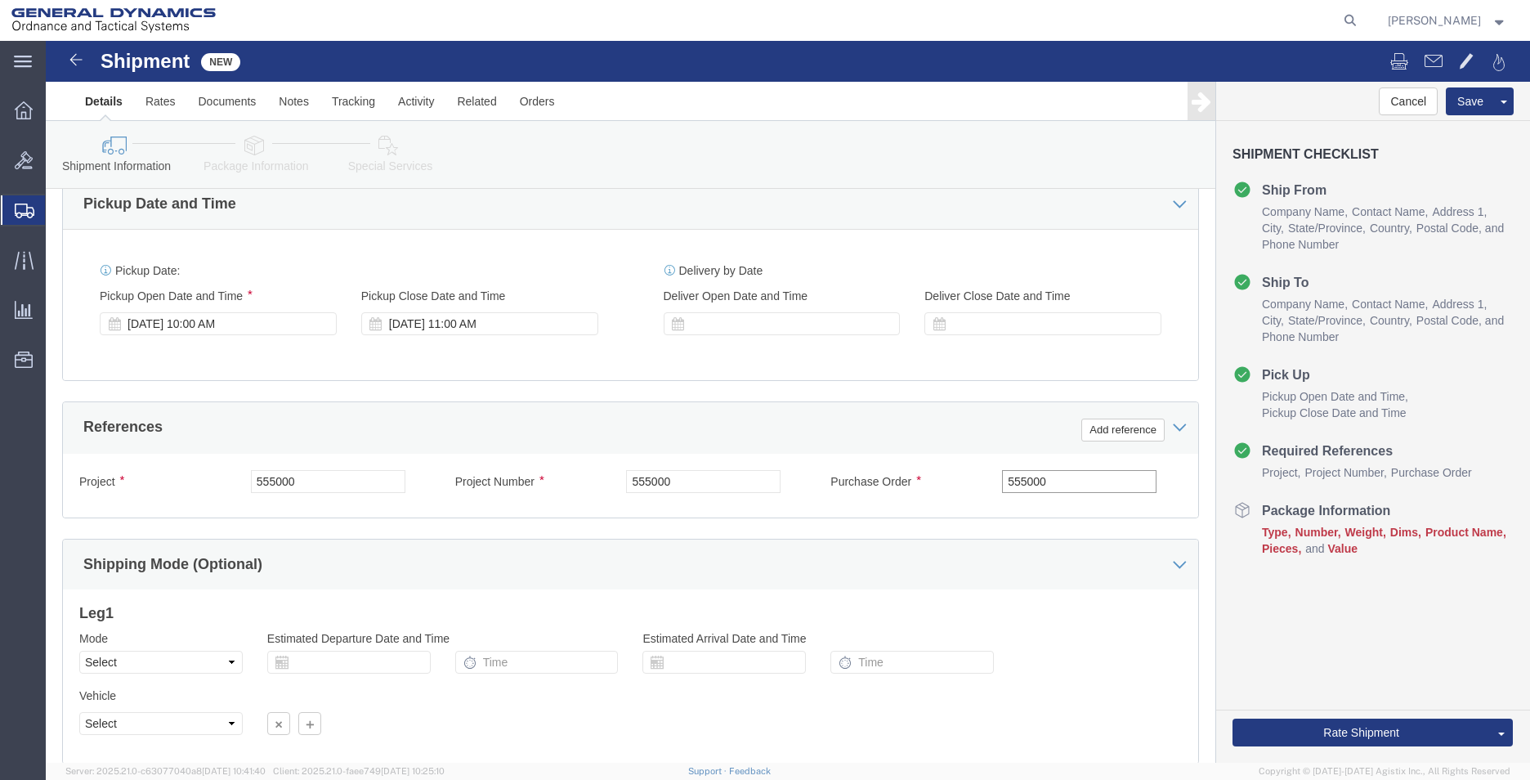
scroll to position [682, 0]
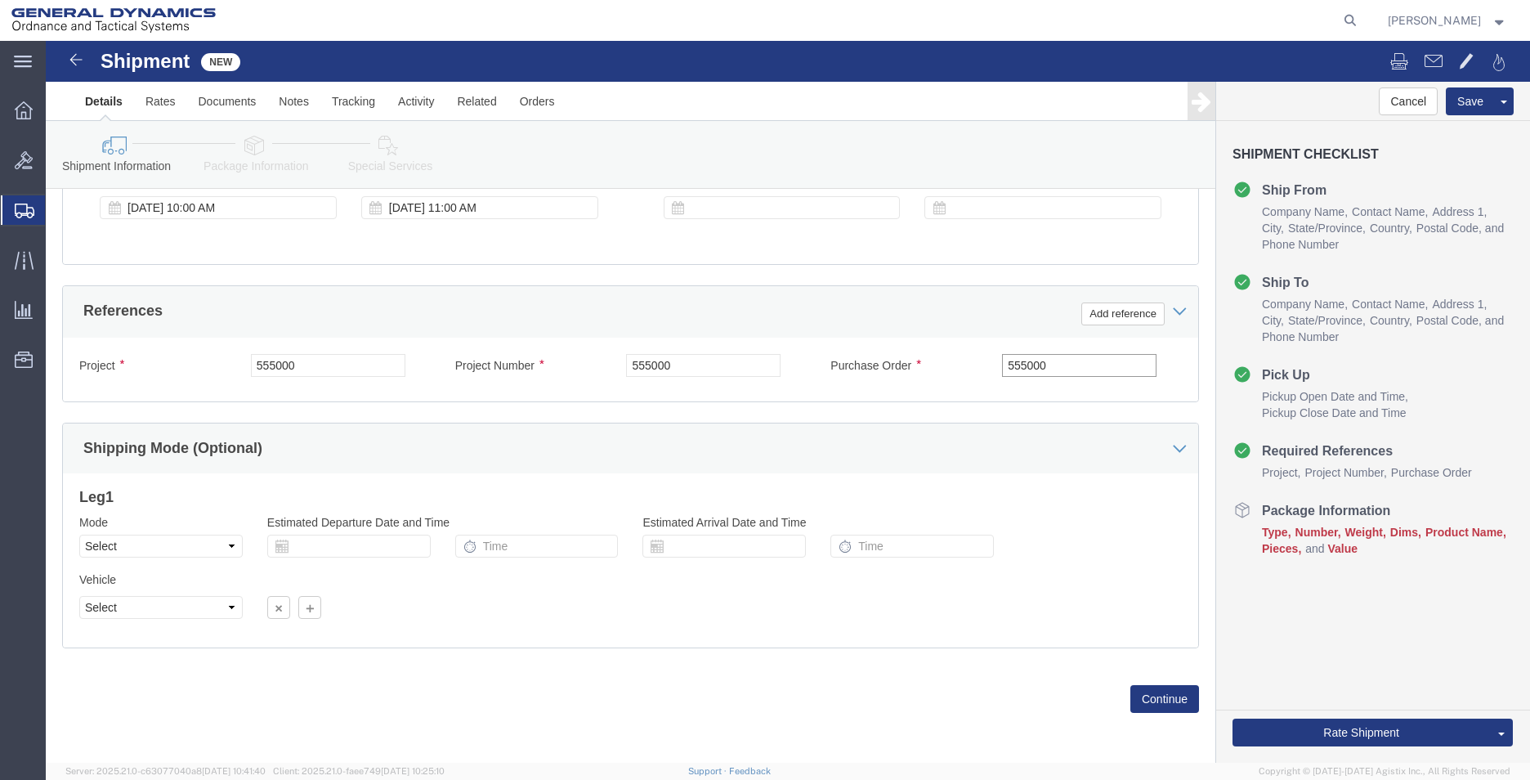
type input "555000"
click select "Select Air Less than Truckload Multi-Leg Ocean Freight Rail Small Parcel Truckl…"
select select "SMAL"
click select "Select Air Less than Truckload Multi-Leg Ocean Freight Rail Small Parcel Truckl…"
click button "Continue"
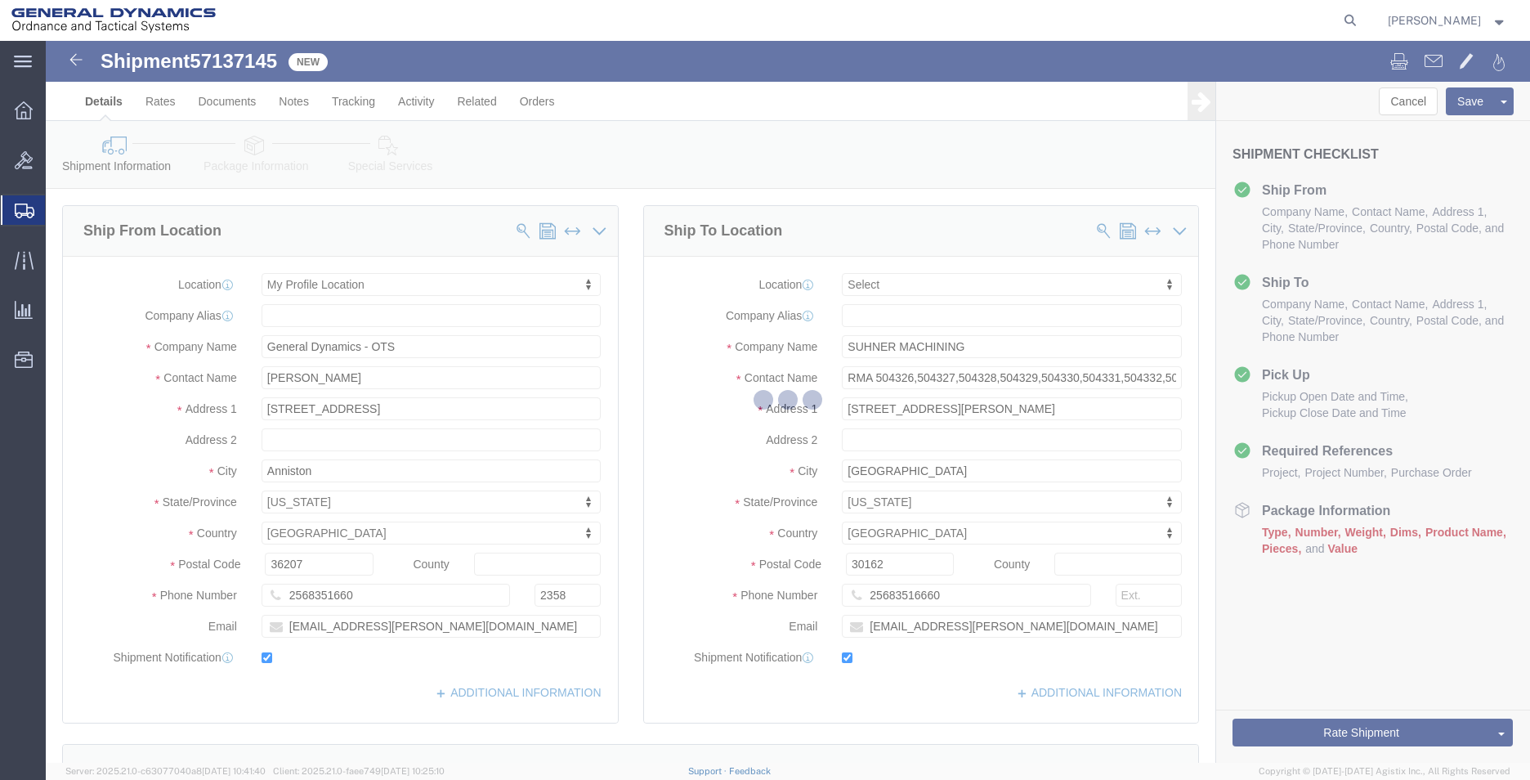
select select "YRPK"
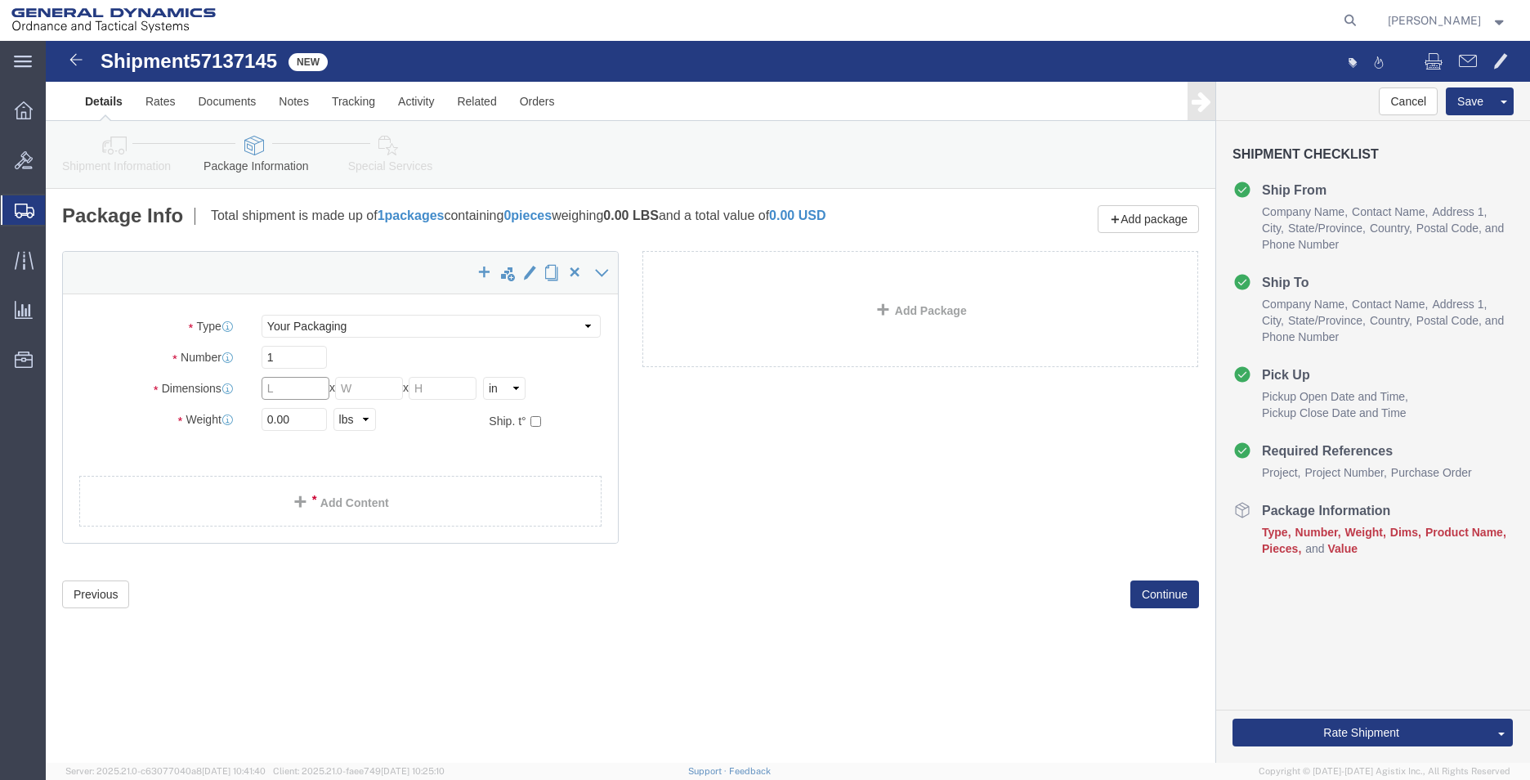
click input "text"
type input "15"
type input "9"
type input "7"
drag, startPoint x: 259, startPoint y: 377, endPoint x: 137, endPoint y: 384, distance: 122.0
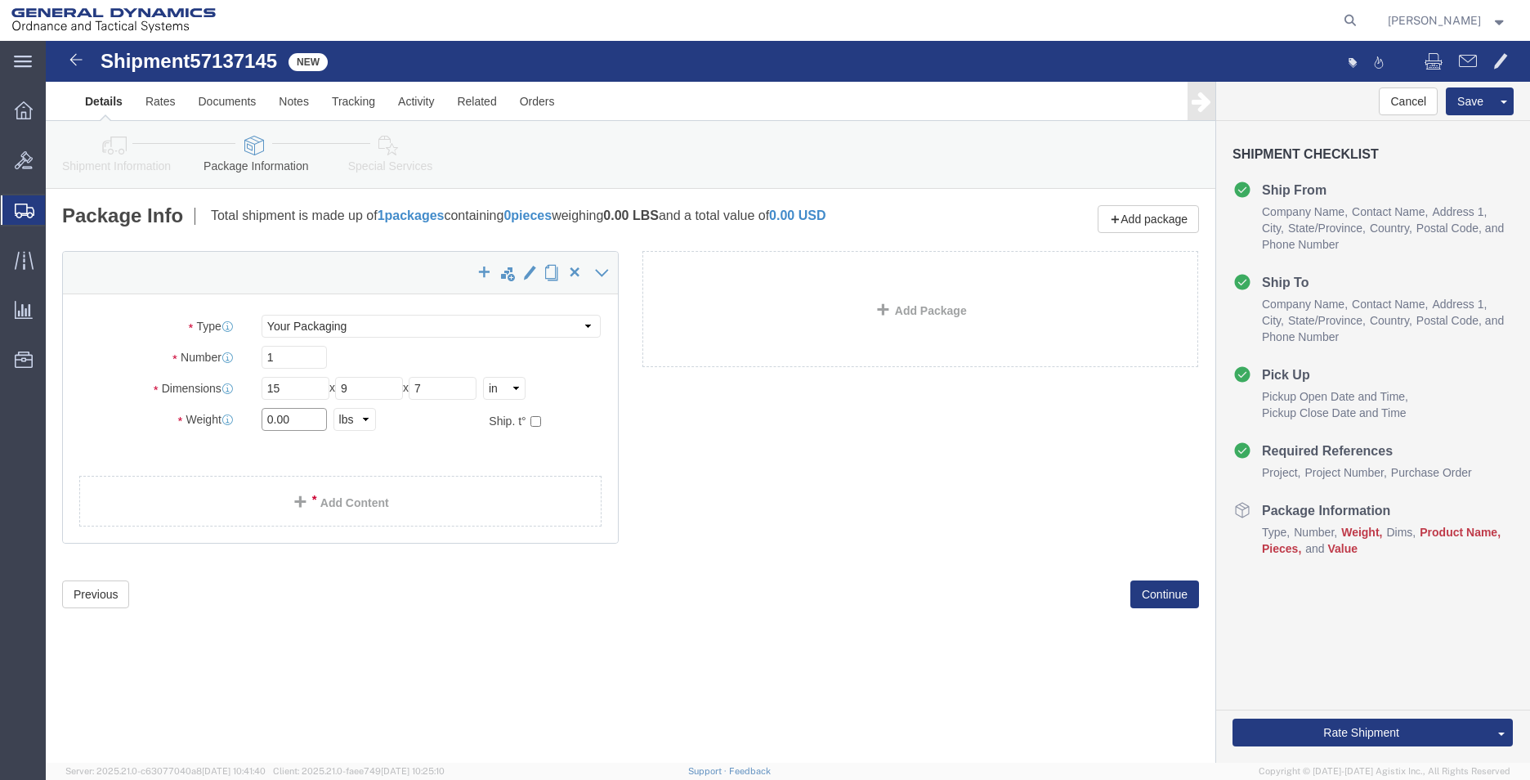
click div "Weight 0.00 Select kgs lbs Ship. t°"
type input "10"
click div "x Package Type Select Envelope Large Box Medium Box PAK Rack Small Box Tube You…"
click link "Add Content"
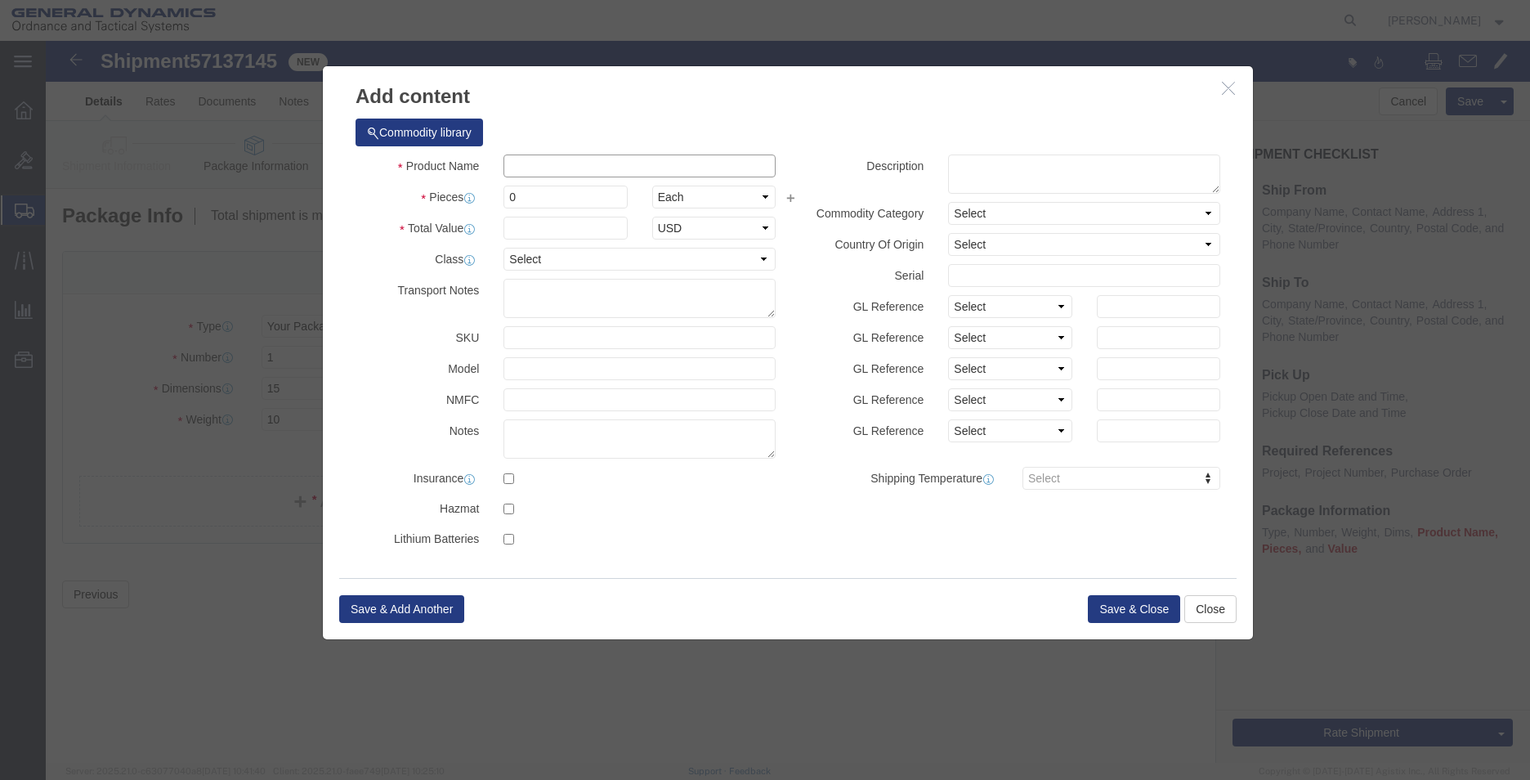
click input "text"
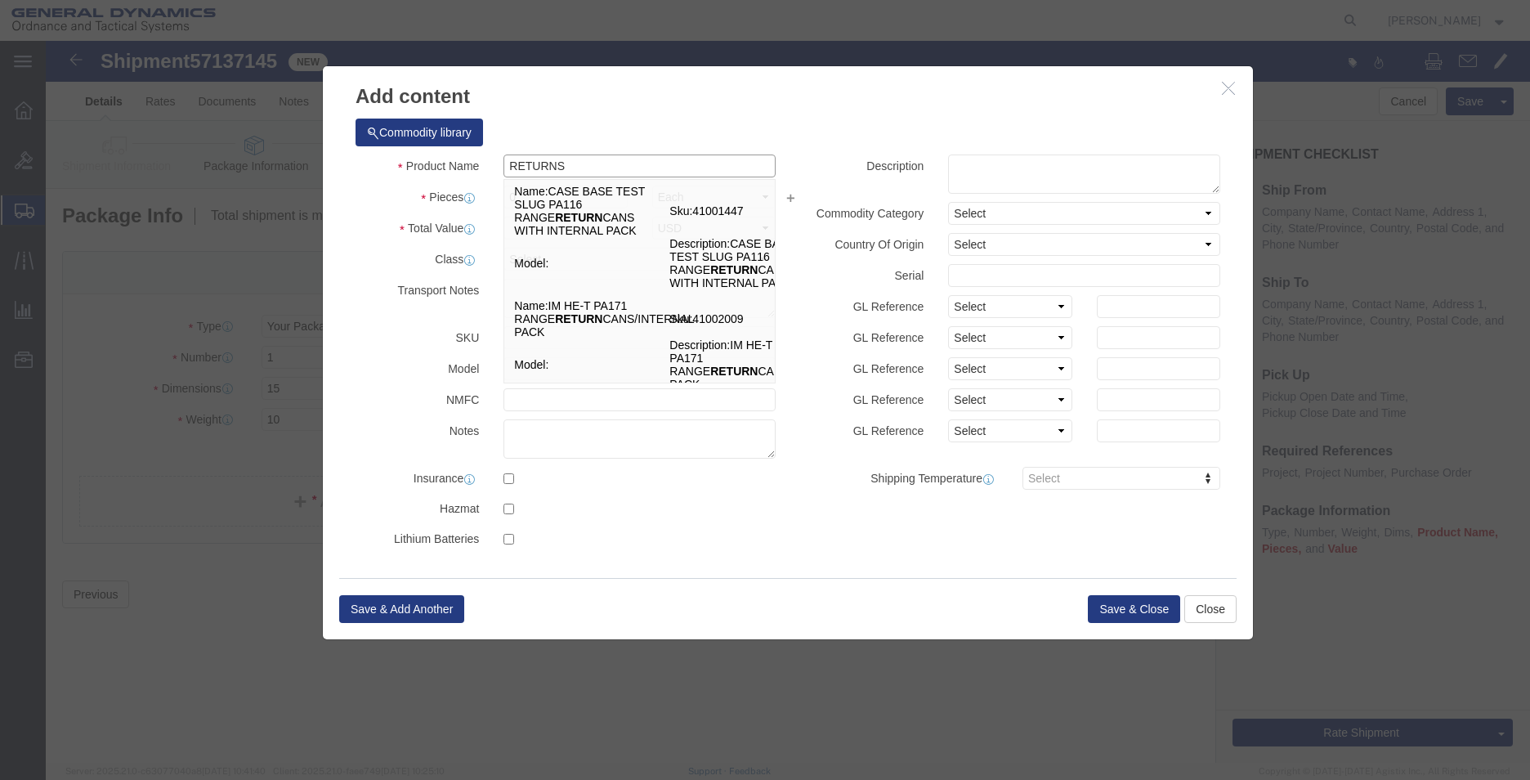
type input "RETURNS"
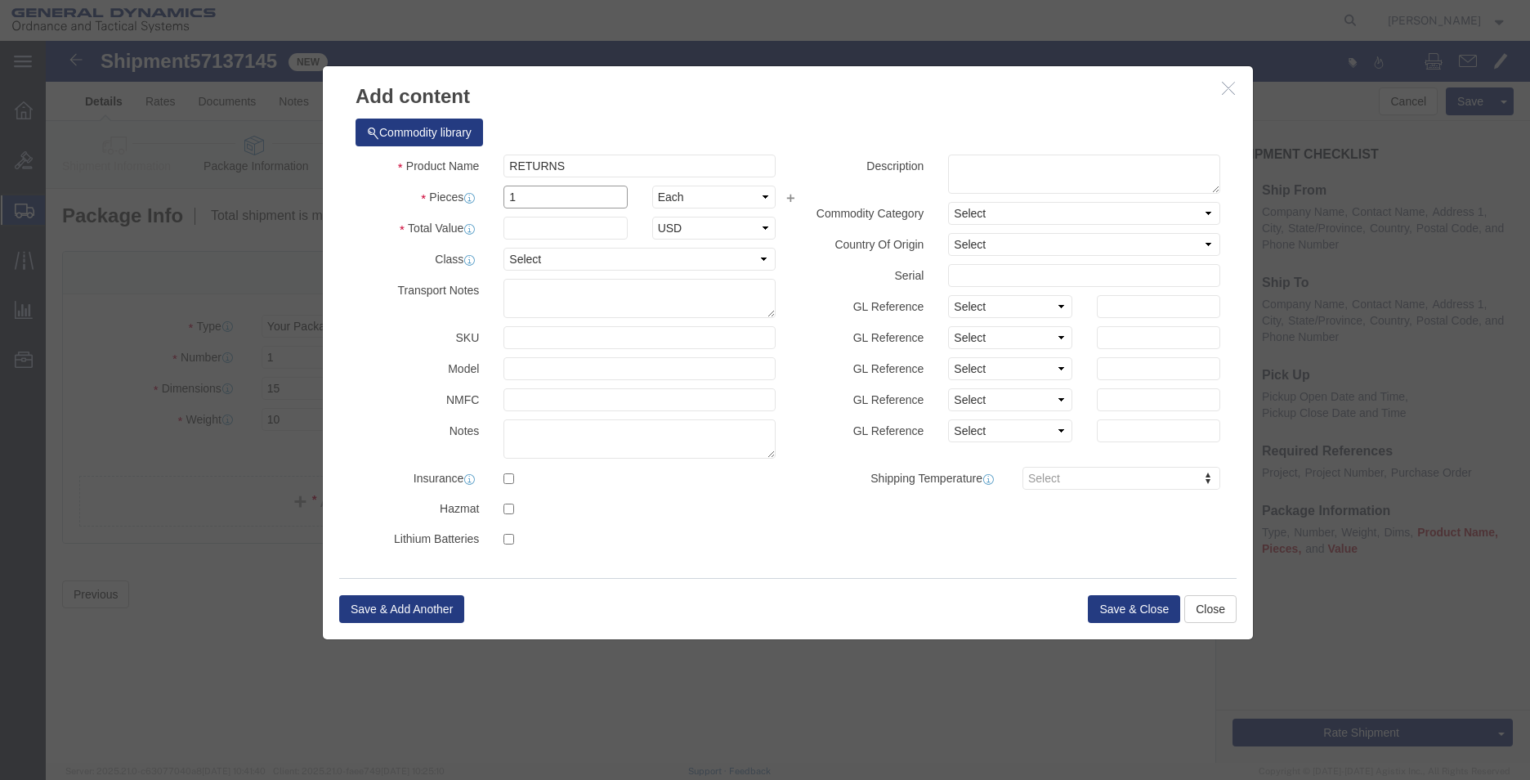
type input "1"
click button "Save & Close"
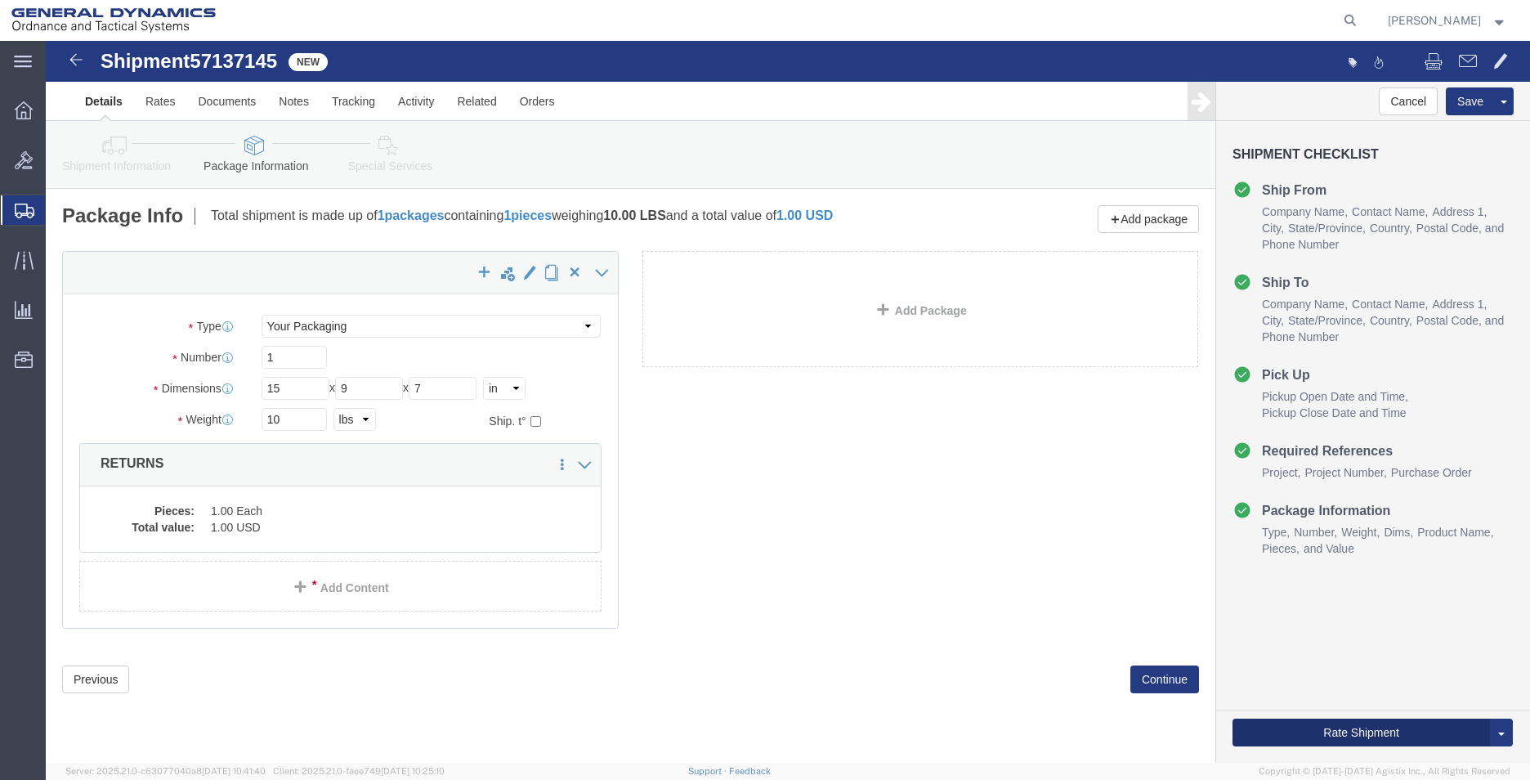
click button "Rate Shipment"
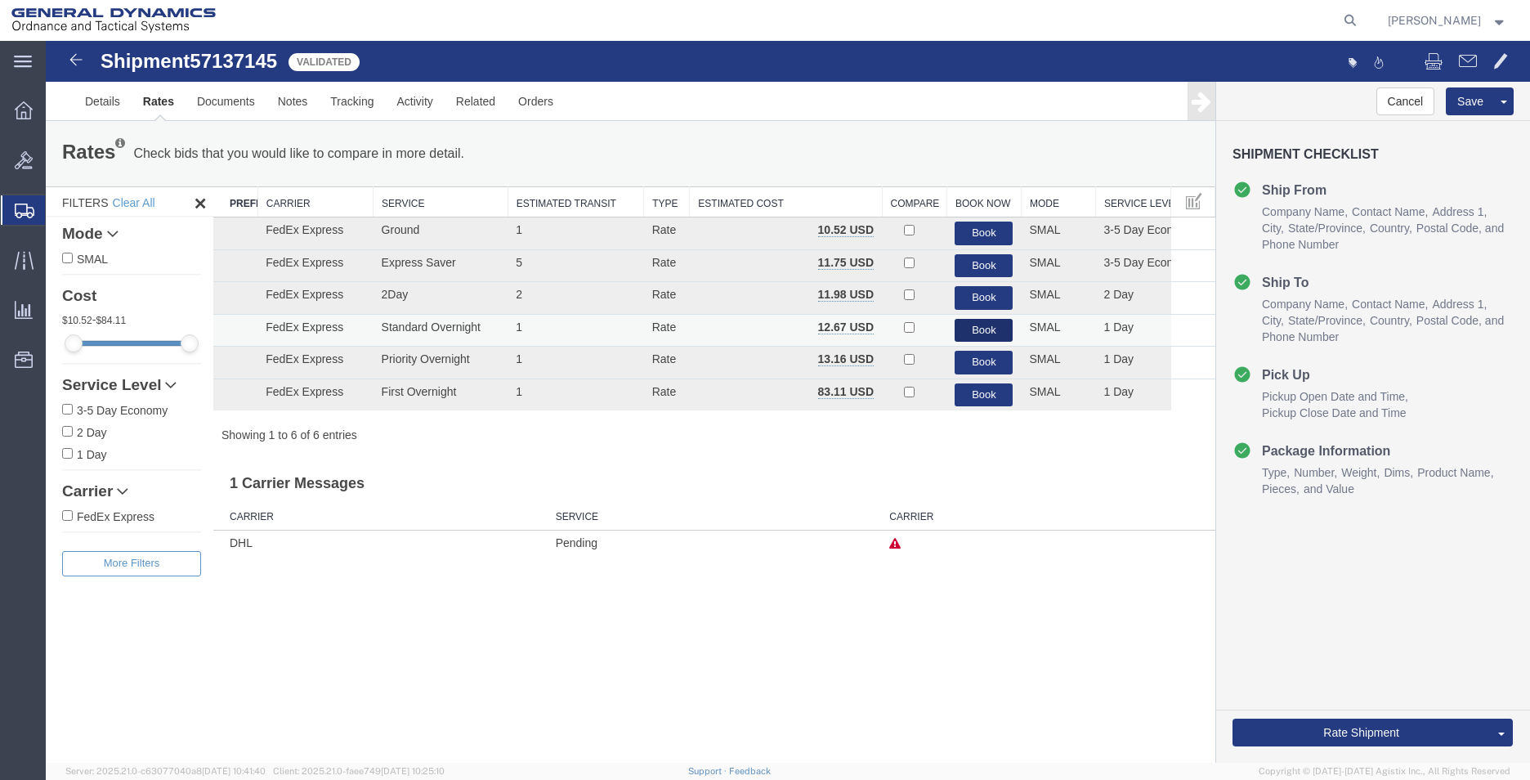
click at [964, 322] on button "Book" at bounding box center [983, 331] width 58 height 24
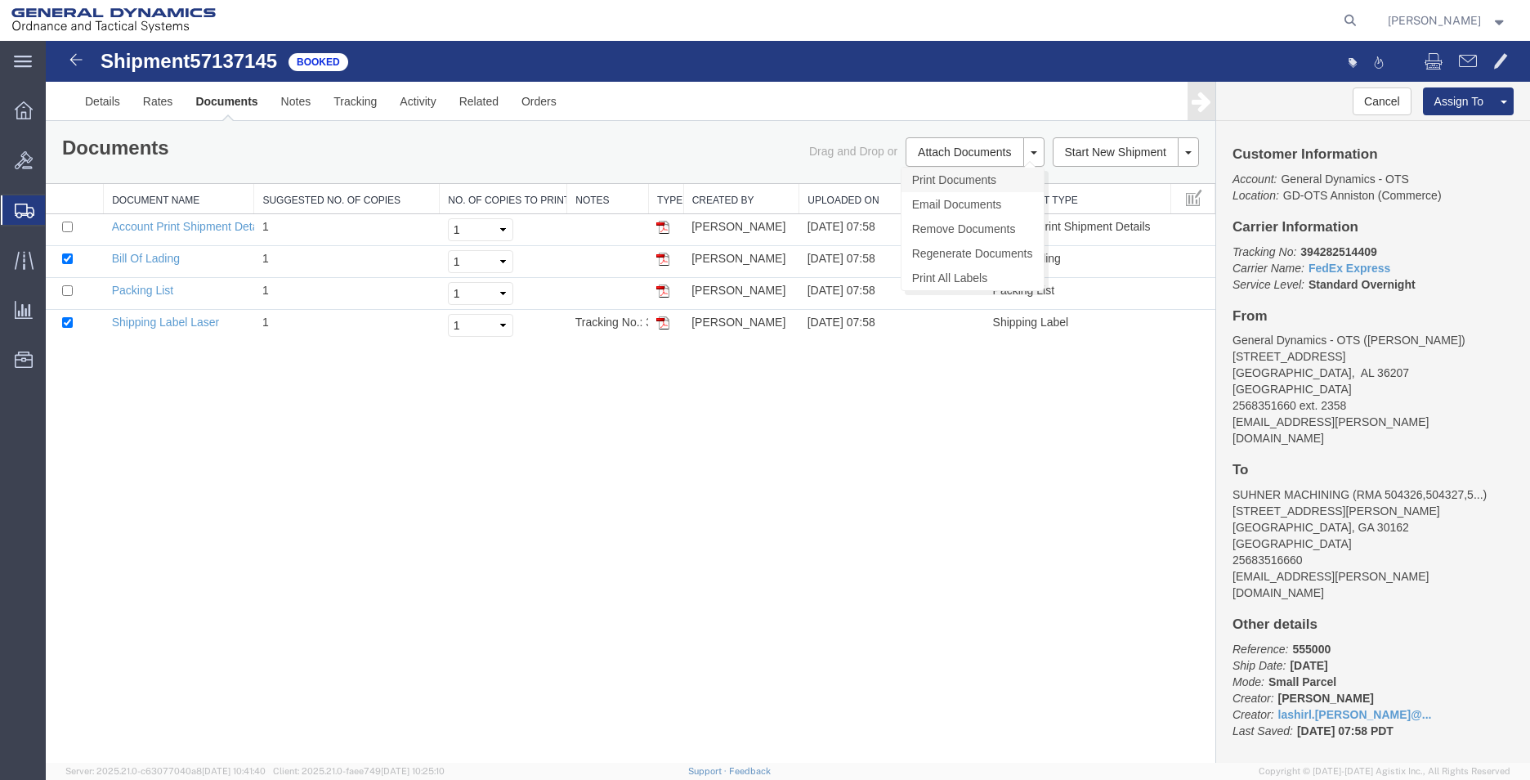
click at [954, 182] on link "Print Documents" at bounding box center [972, 180] width 142 height 25
